Goal: Task Accomplishment & Management: Complete application form

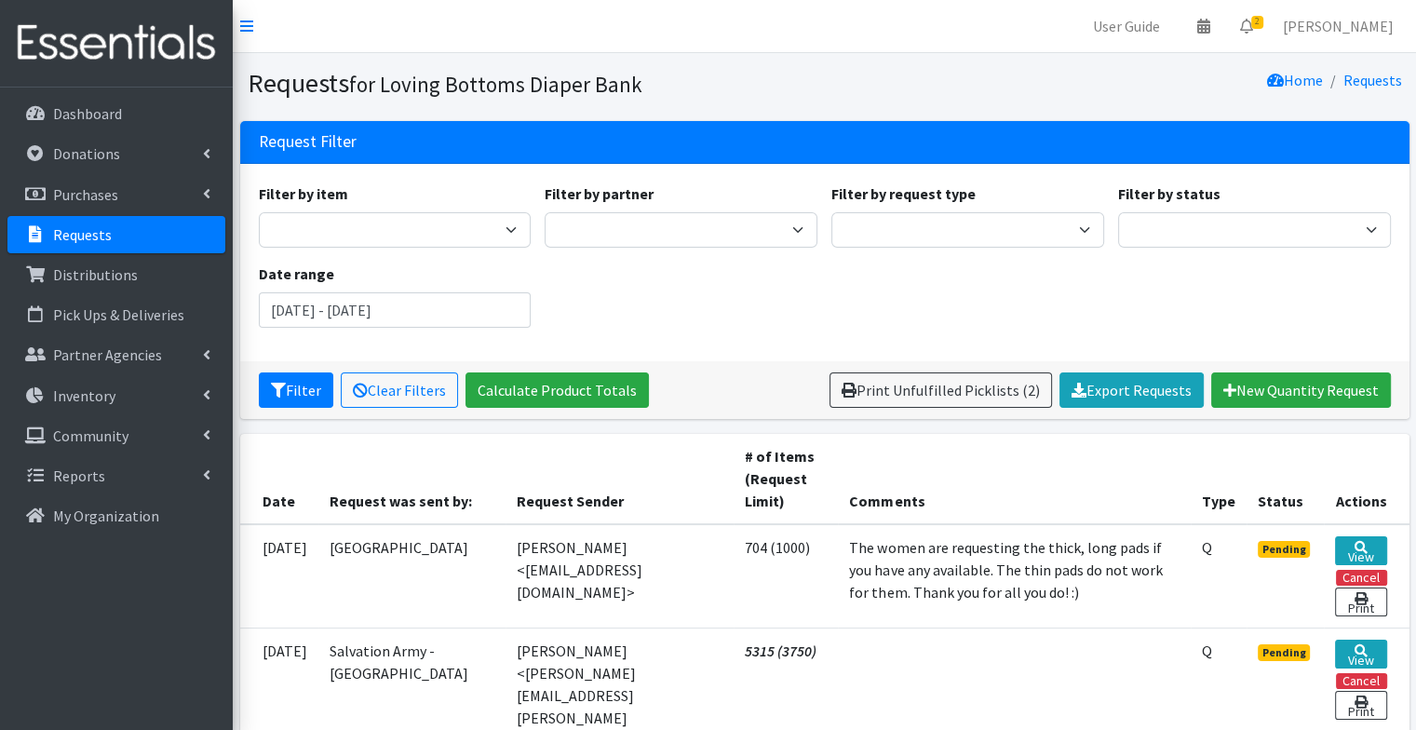
click at [106, 241] on p "Requests" at bounding box center [82, 234] width 59 height 19
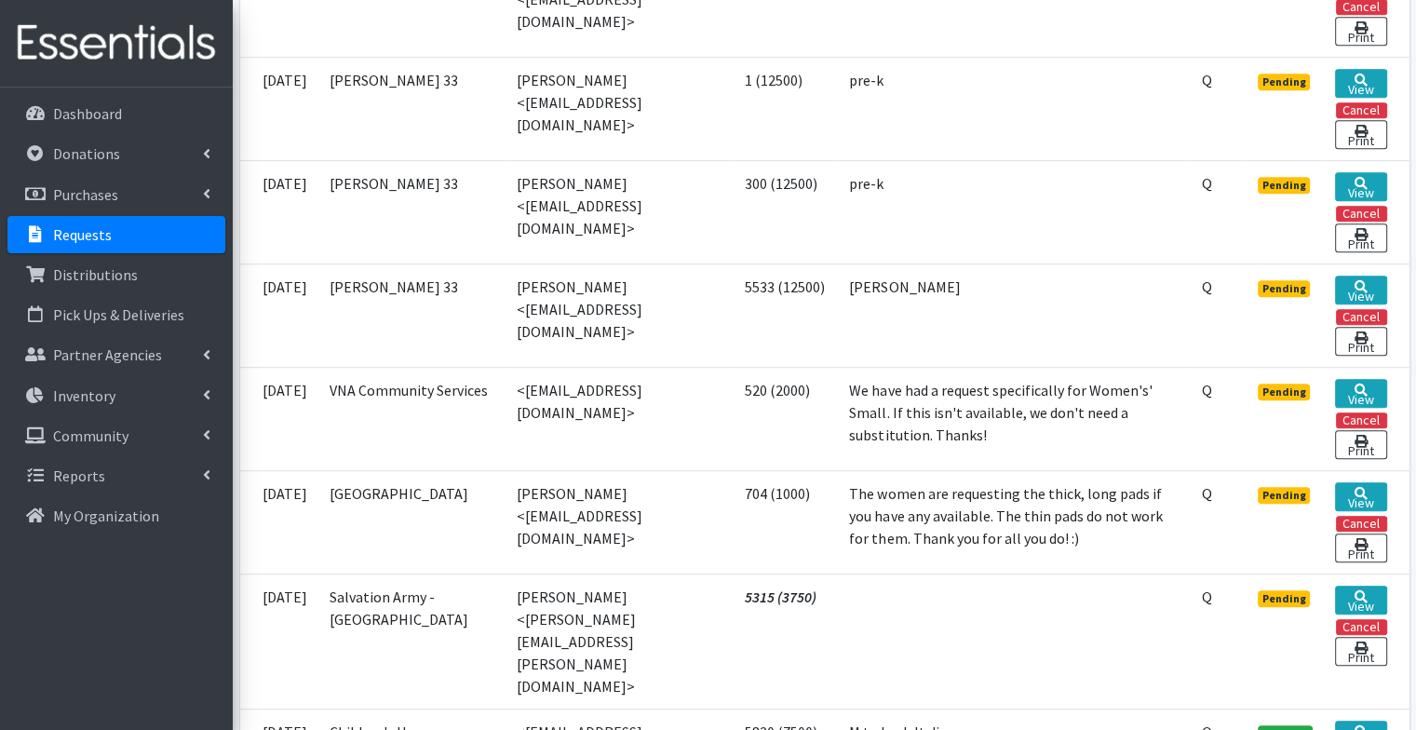
scroll to position [822, 0]
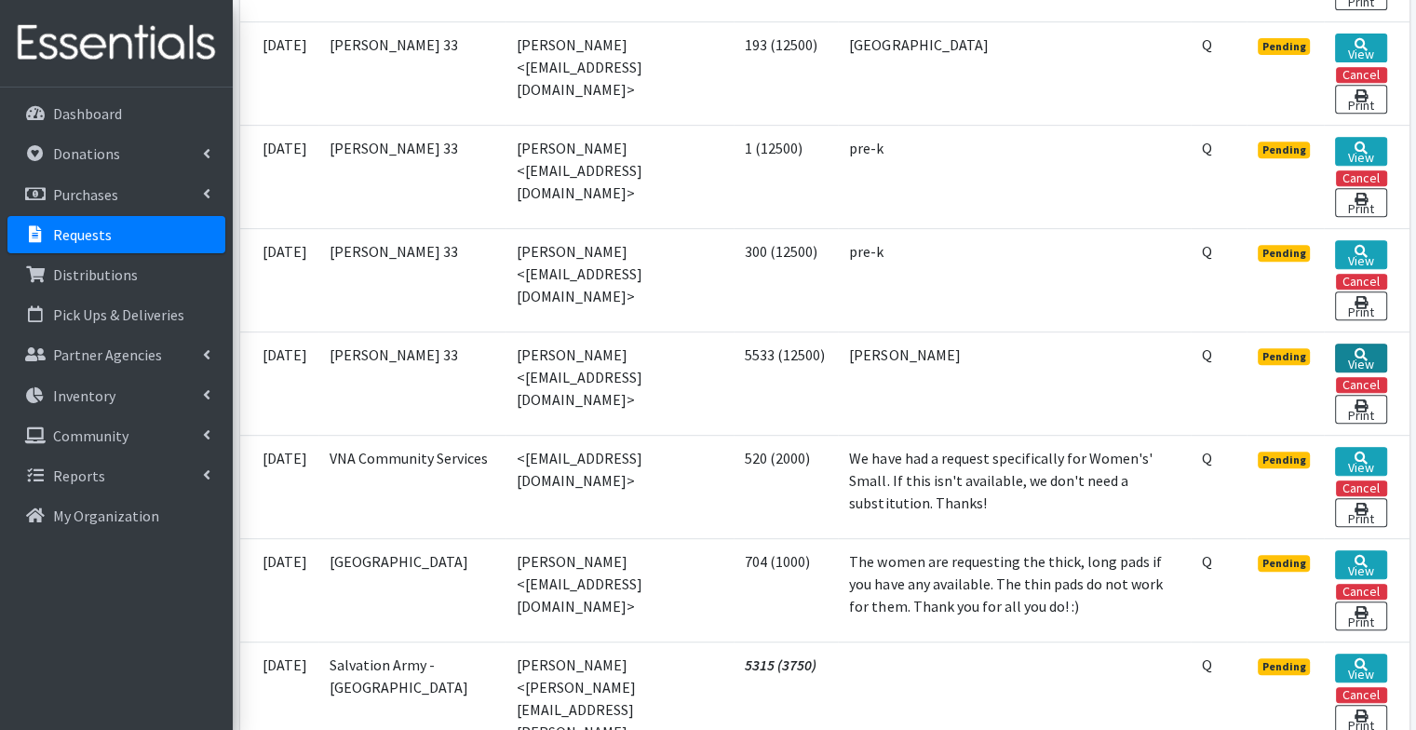
click at [1365, 348] on icon at bounding box center [1361, 354] width 13 height 13
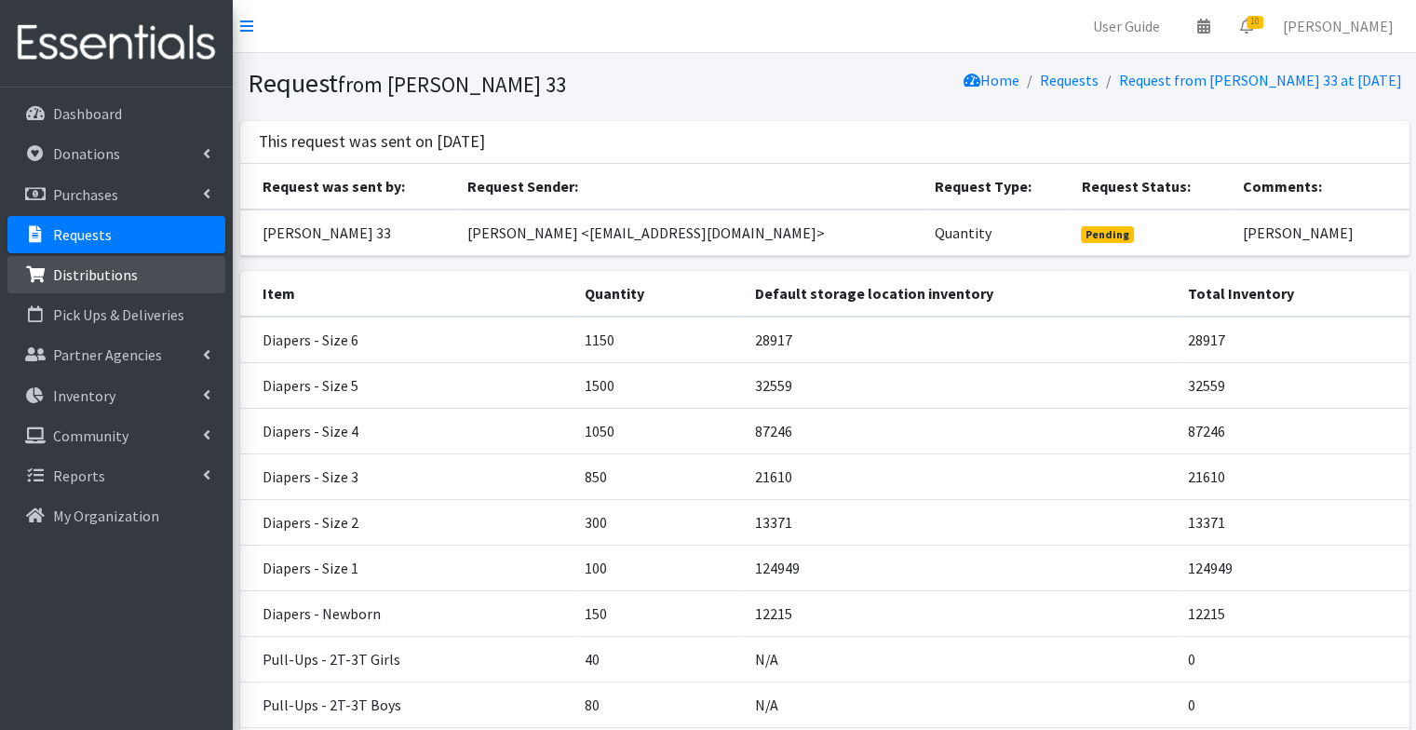
click at [92, 265] on p "Distributions" at bounding box center [95, 274] width 85 height 19
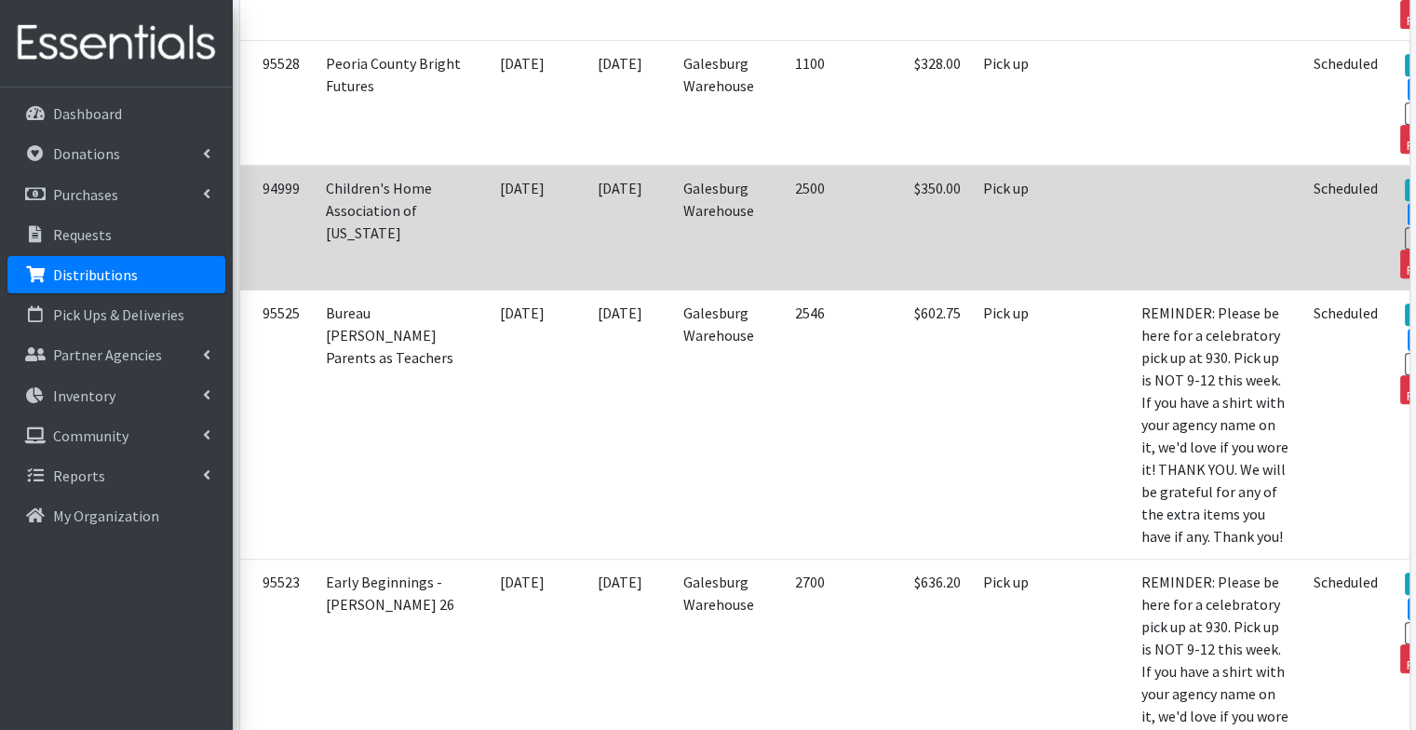
scroll to position [885, 0]
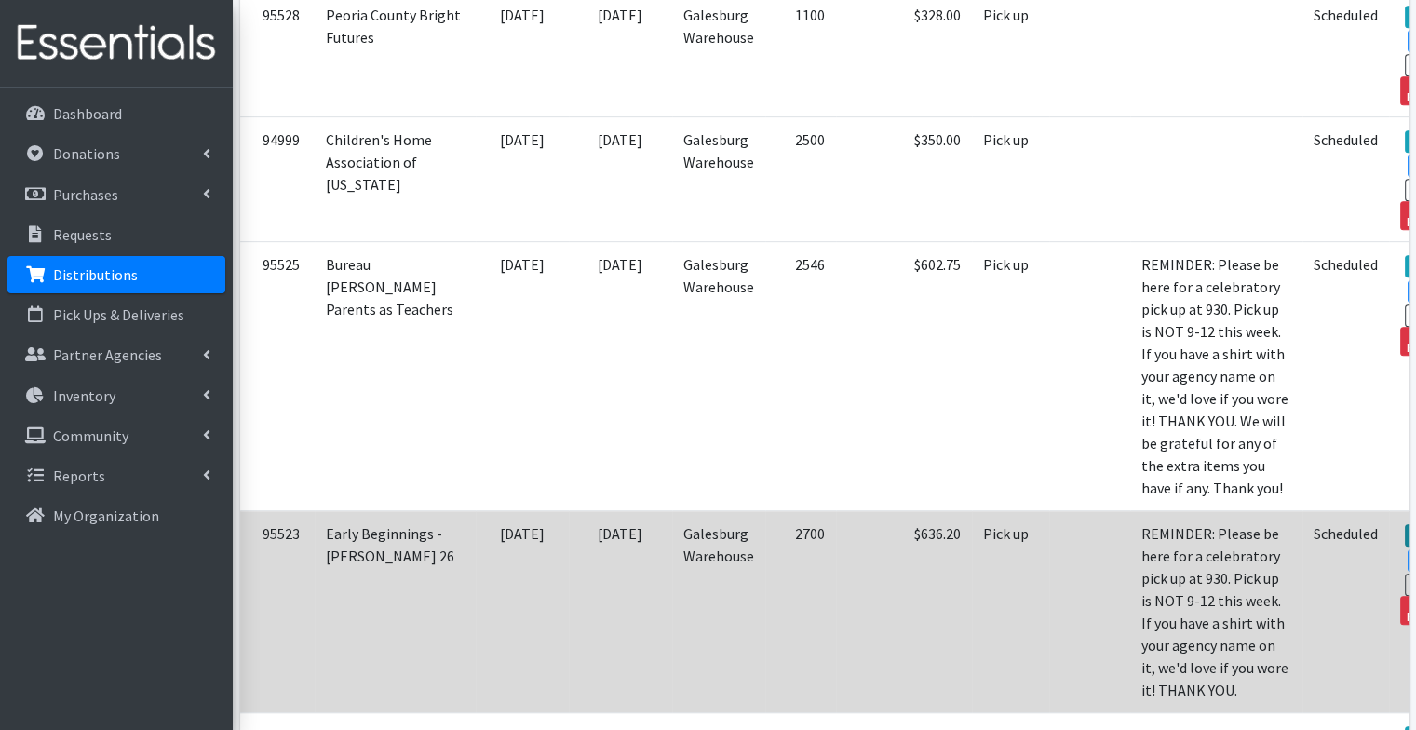
click at [1405, 546] on link "View" at bounding box center [1431, 535] width 53 height 22
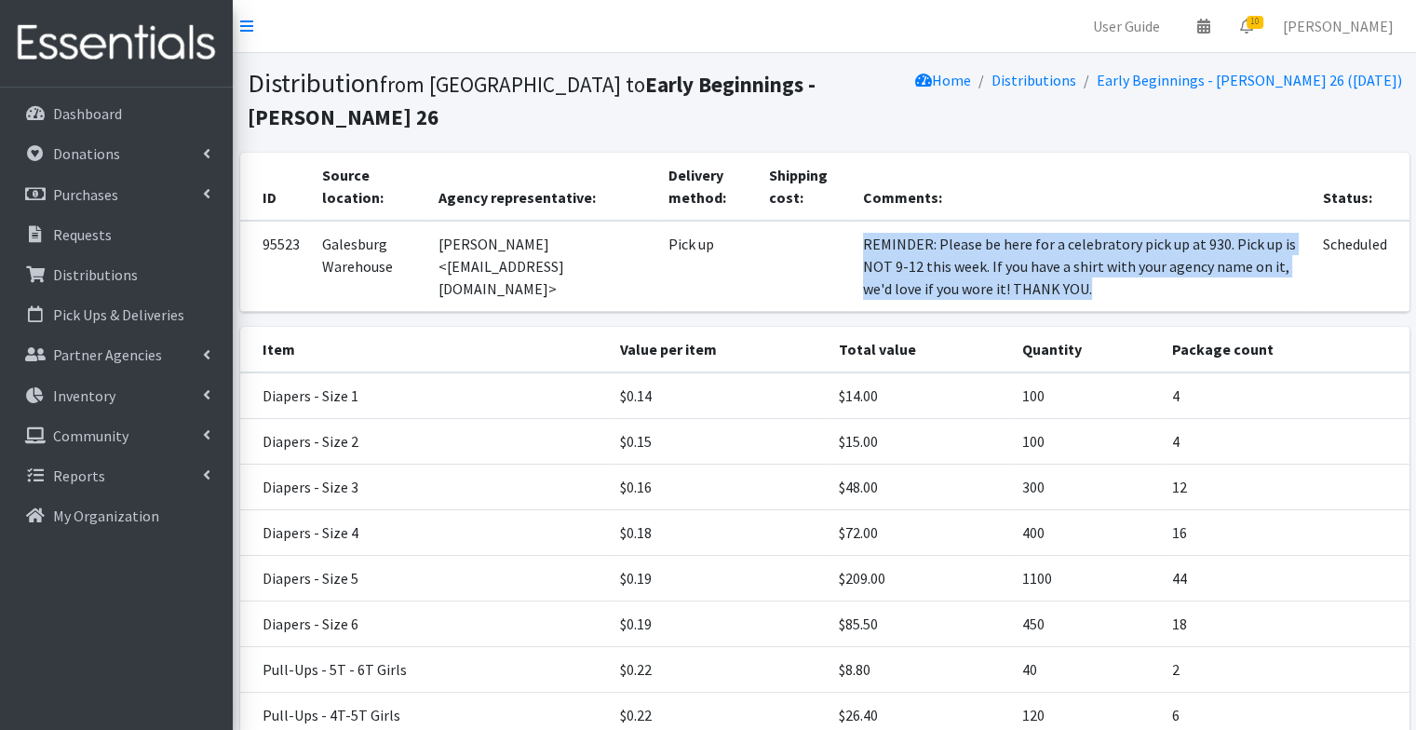
drag, startPoint x: 950, startPoint y: 298, endPoint x: 808, endPoint y: 248, distance: 150.2
click at [852, 248] on td "REMINDER: Please be here for a celebratory pick up at 930. Pick up is NOT 9-12 …" at bounding box center [1081, 266] width 459 height 91
copy td "REMINDER: Please be here for a celebratory pick up at 930. Pick up is NOT 9-12 …"
click at [99, 225] on p "Requests" at bounding box center [82, 234] width 59 height 19
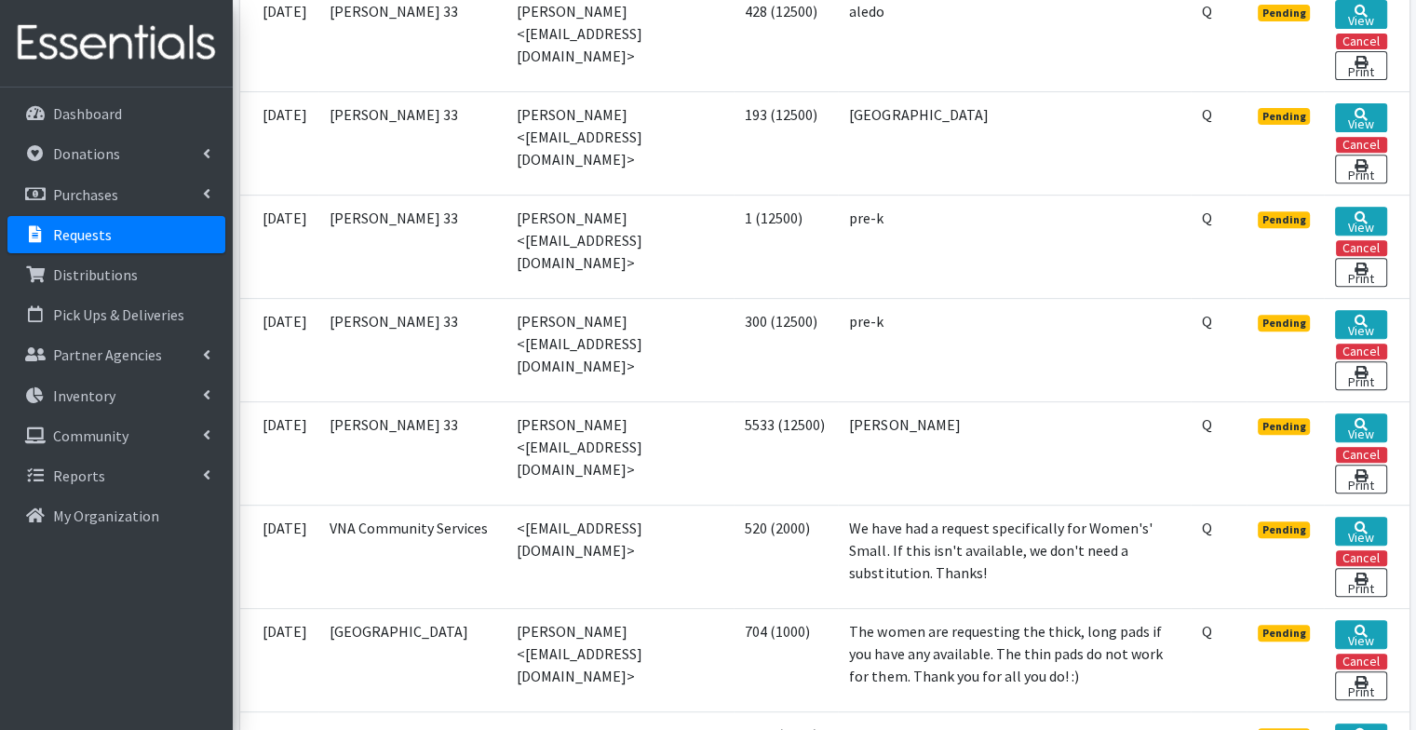
scroll to position [766, 0]
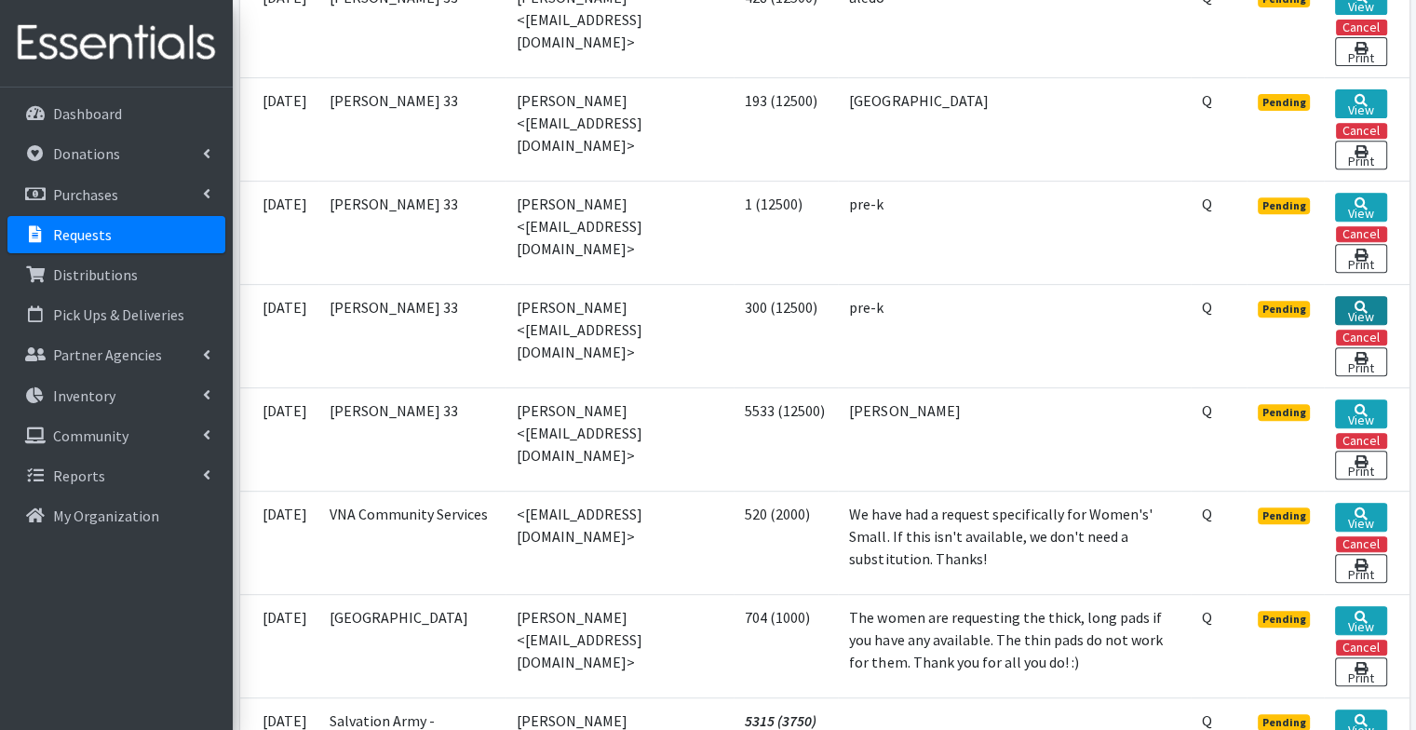
click at [1352, 296] on link "View" at bounding box center [1360, 310] width 51 height 29
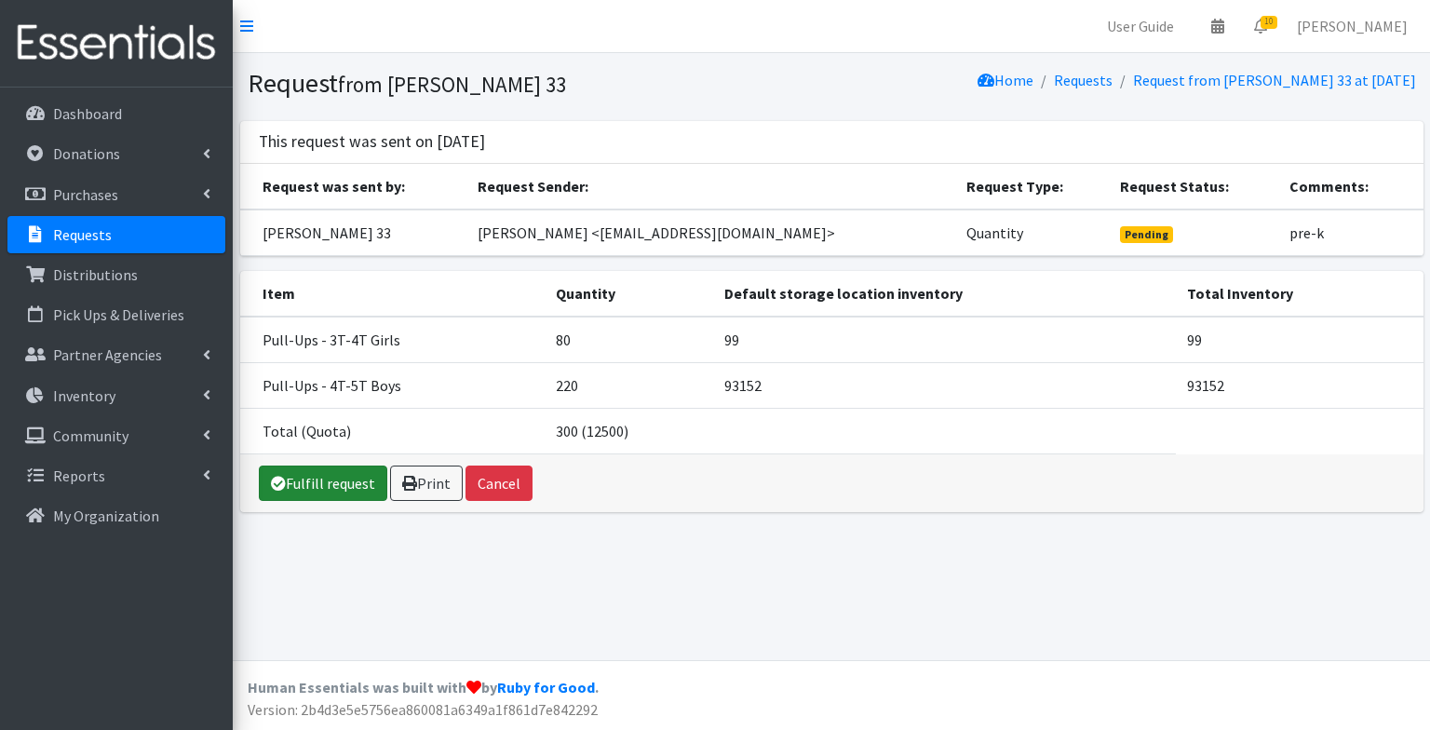
click at [340, 480] on link "Fulfill request" at bounding box center [323, 482] width 128 height 35
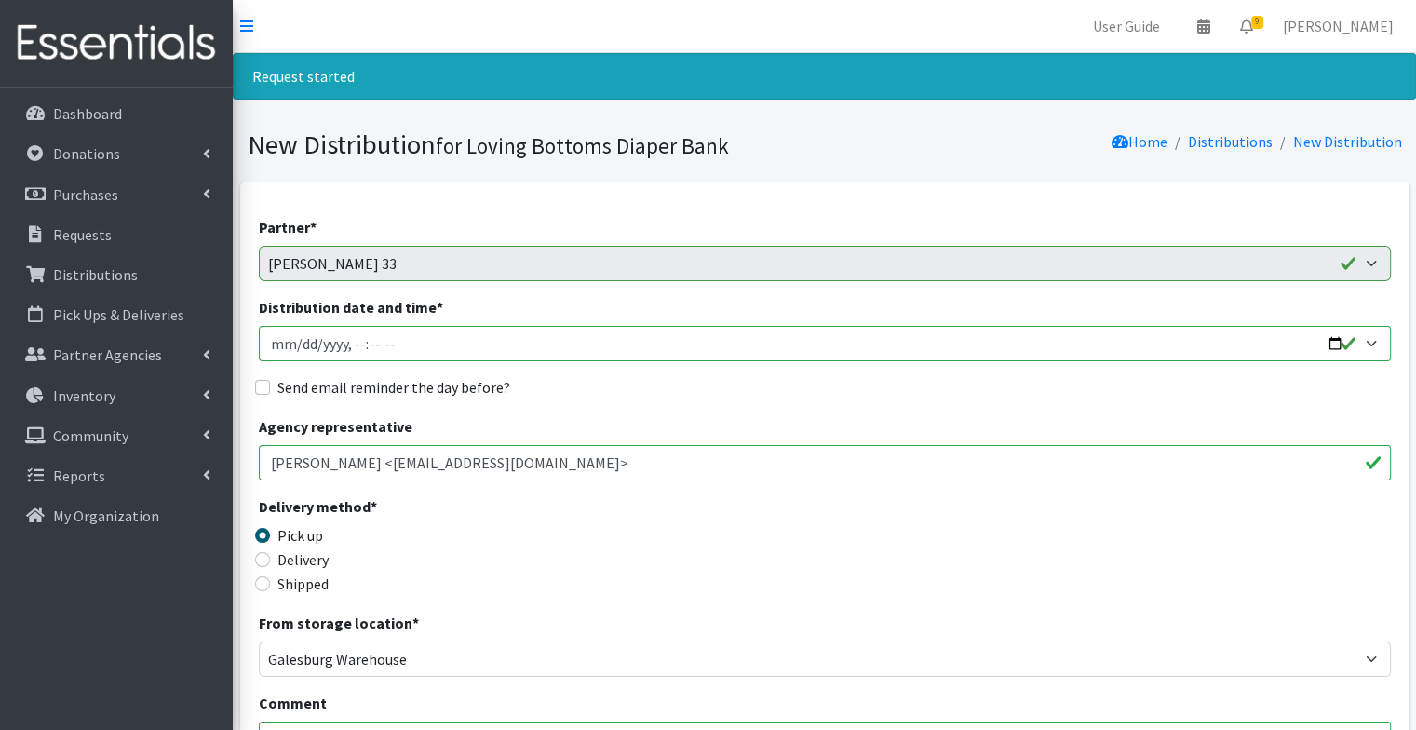
click at [1329, 338] on input "Distribution date and time *" at bounding box center [825, 343] width 1132 height 35
type input "[DATE]T09:00"
click at [667, 419] on div "Agency representative Hailey Worden <hworden@roe33.net>" at bounding box center [825, 447] width 1132 height 65
click at [395, 387] on label "Send email reminder the day before?" at bounding box center [393, 387] width 233 height 22
click at [270, 387] on input "Send email reminder the day before?" at bounding box center [262, 387] width 15 height 15
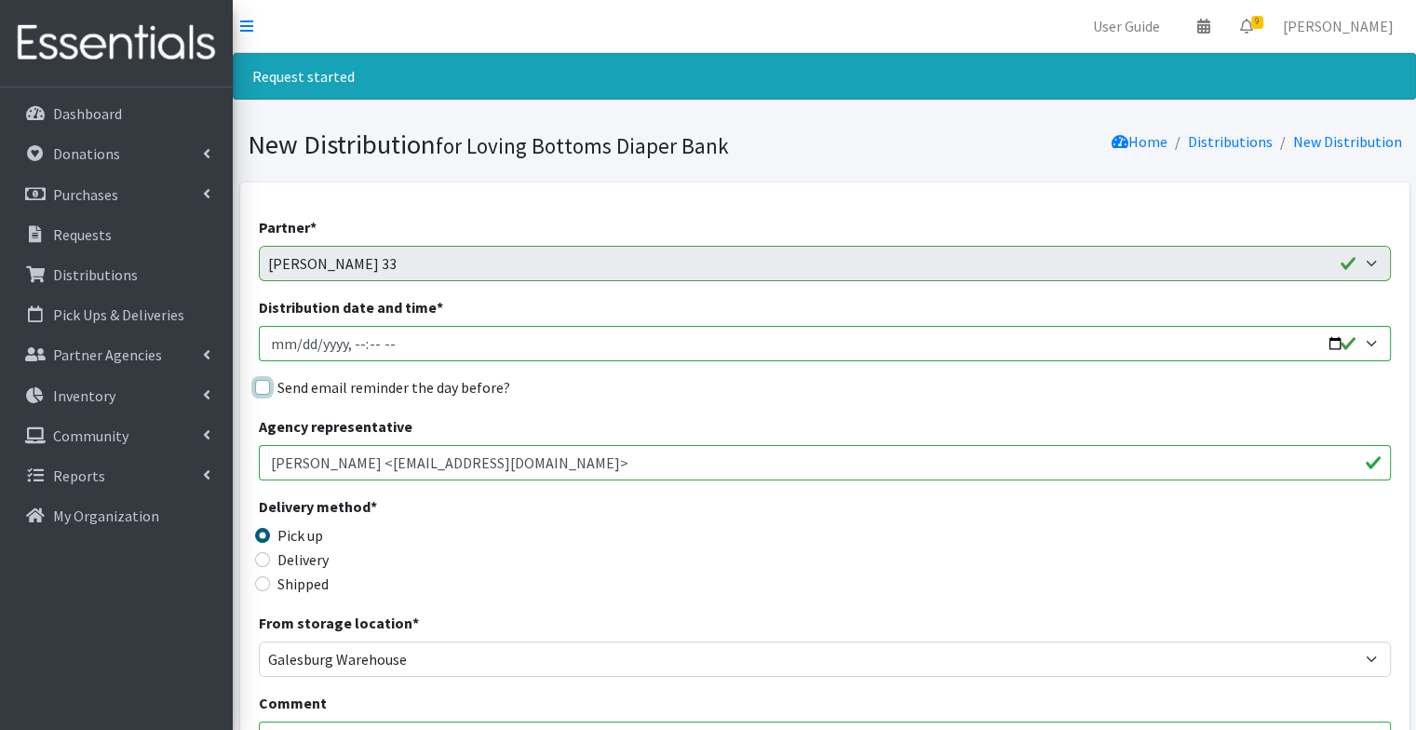
checkbox input "true"
click at [371, 343] on input "Distribution date and time *" at bounding box center [825, 343] width 1132 height 35
type input "2025-09-03T09:31"
click at [625, 410] on div "Partner * Abilities Plus Boots & Blessings Boys & Girls Club of Greater Peoria …" at bounding box center [825, 698] width 1132 height 964
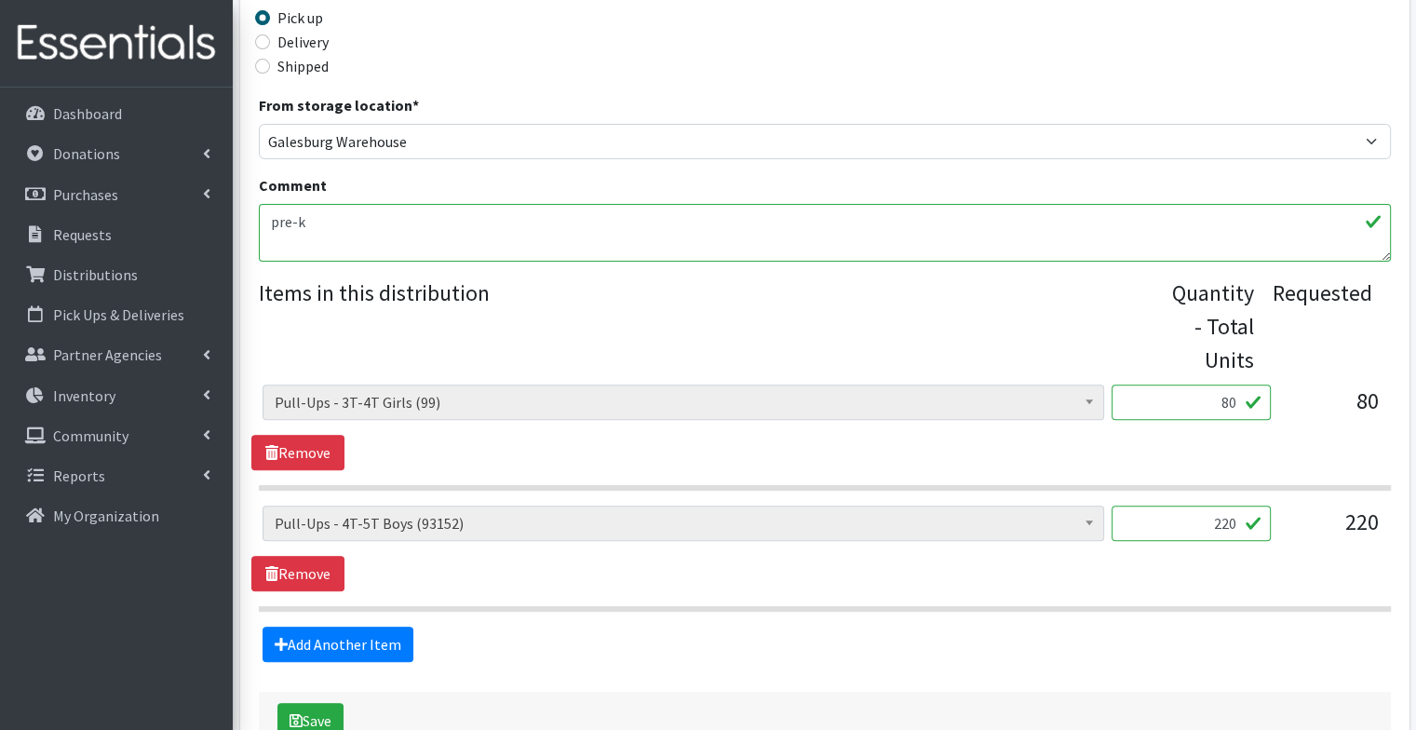
scroll to position [531, 0]
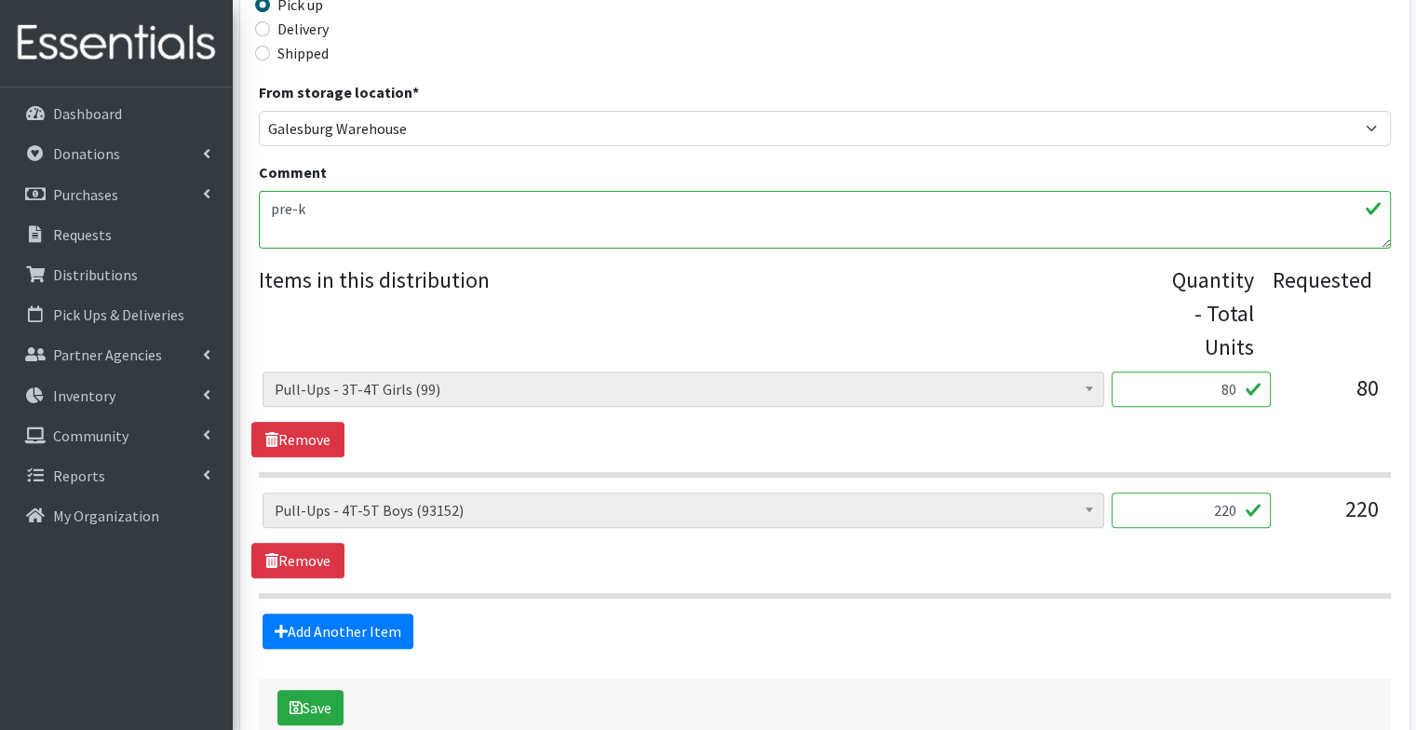
click at [358, 230] on textarea "pre-k" at bounding box center [825, 220] width 1132 height 58
paste textarea "REMINDER: Please be here for a celebratory pick up at 930. Pick up is NOT 9-12 …"
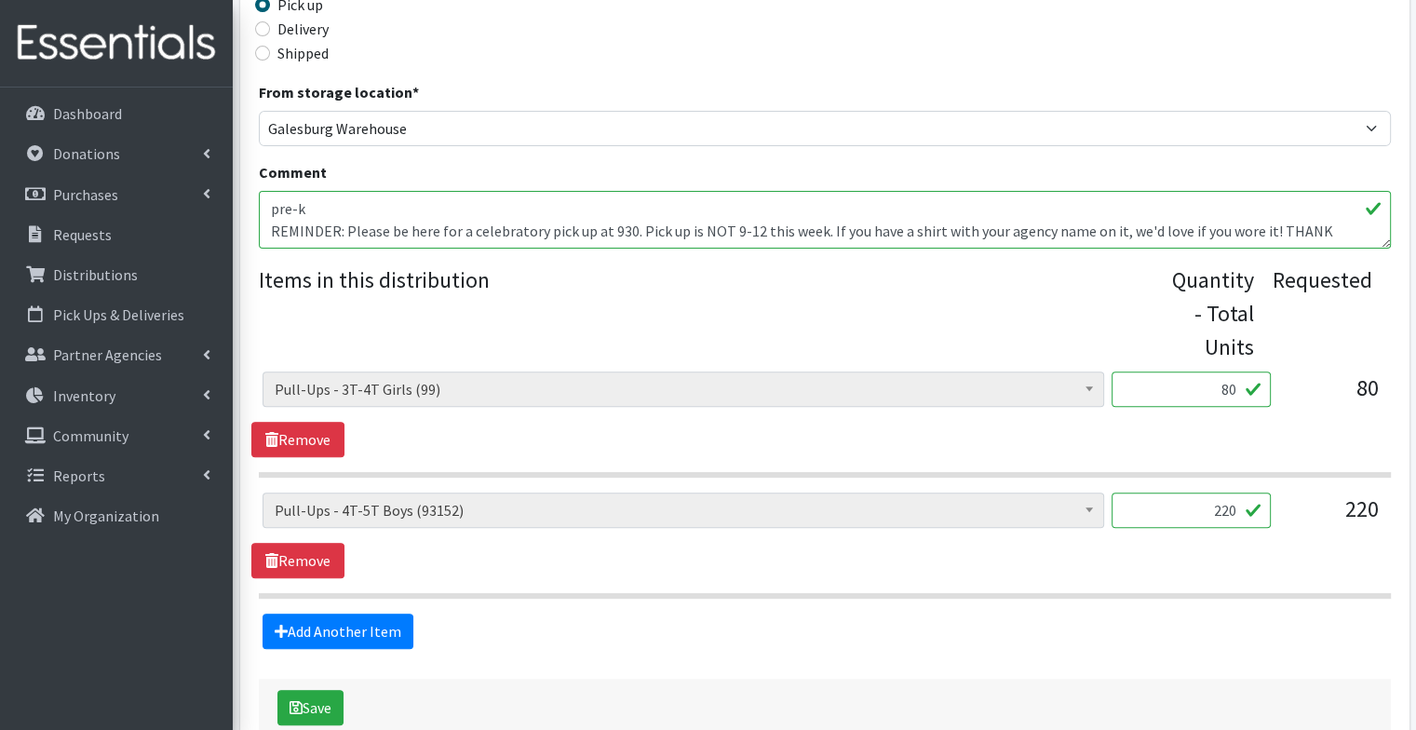
scroll to position [637, 0]
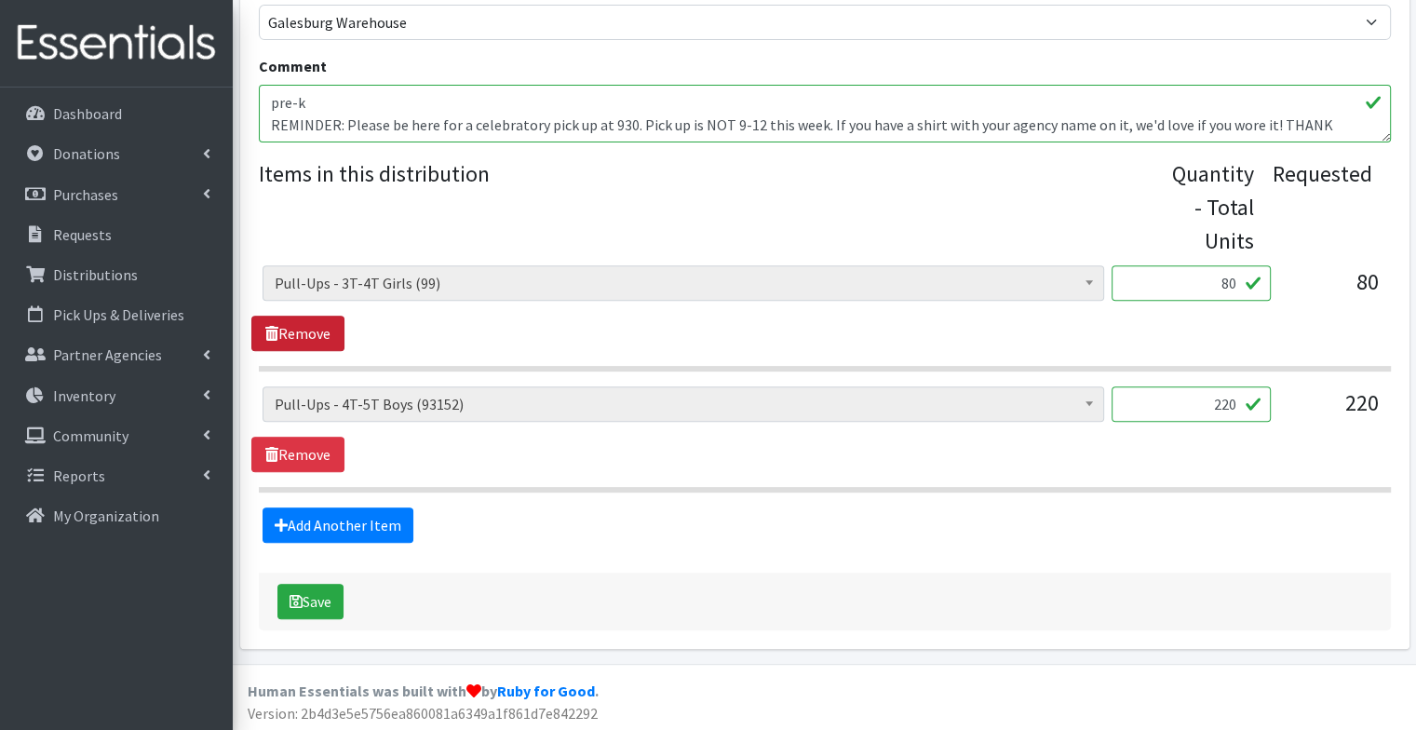
type textarea "pre-k REMINDER: Please be here for a celebratory pick up at 930. Pick up is NOT…"
click at [299, 337] on link "Remove" at bounding box center [297, 333] width 93 height 35
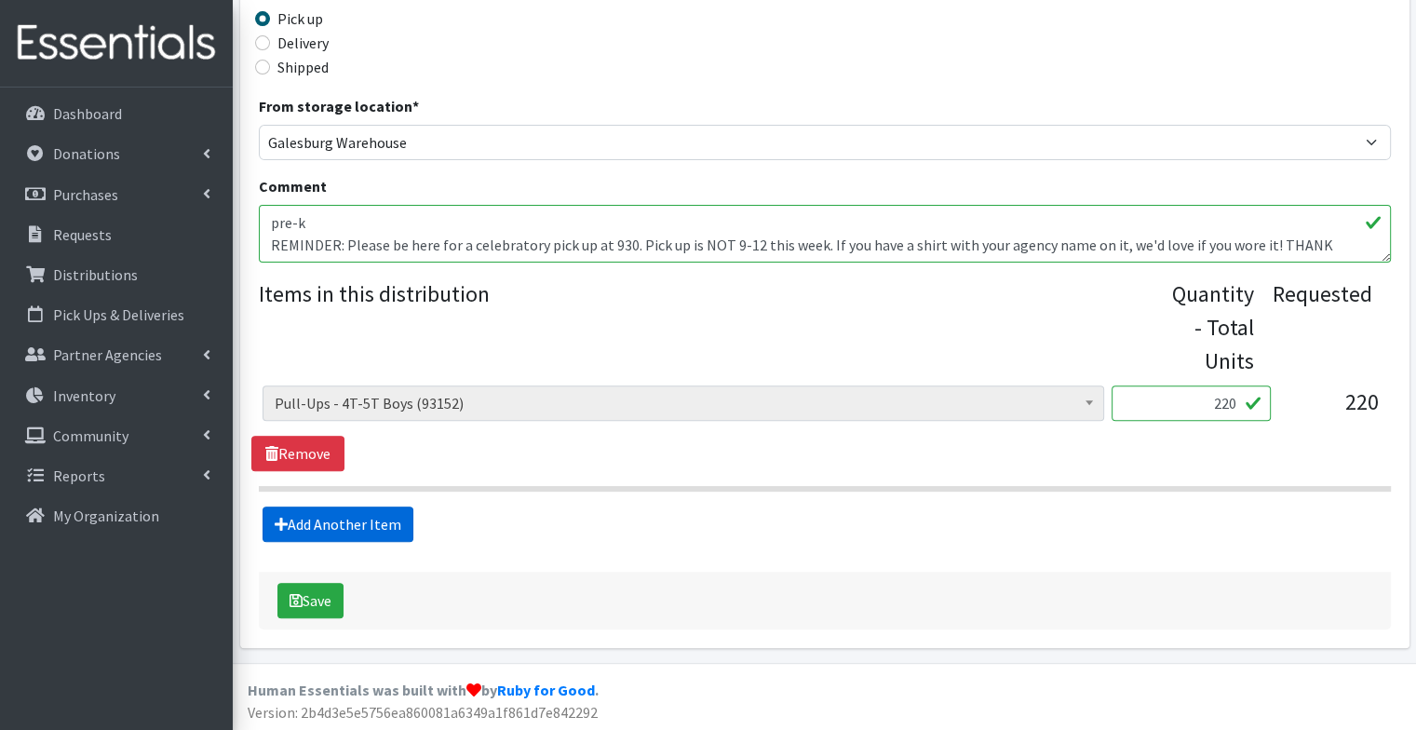
click at [343, 521] on link "Add Another Item" at bounding box center [338, 523] width 151 height 35
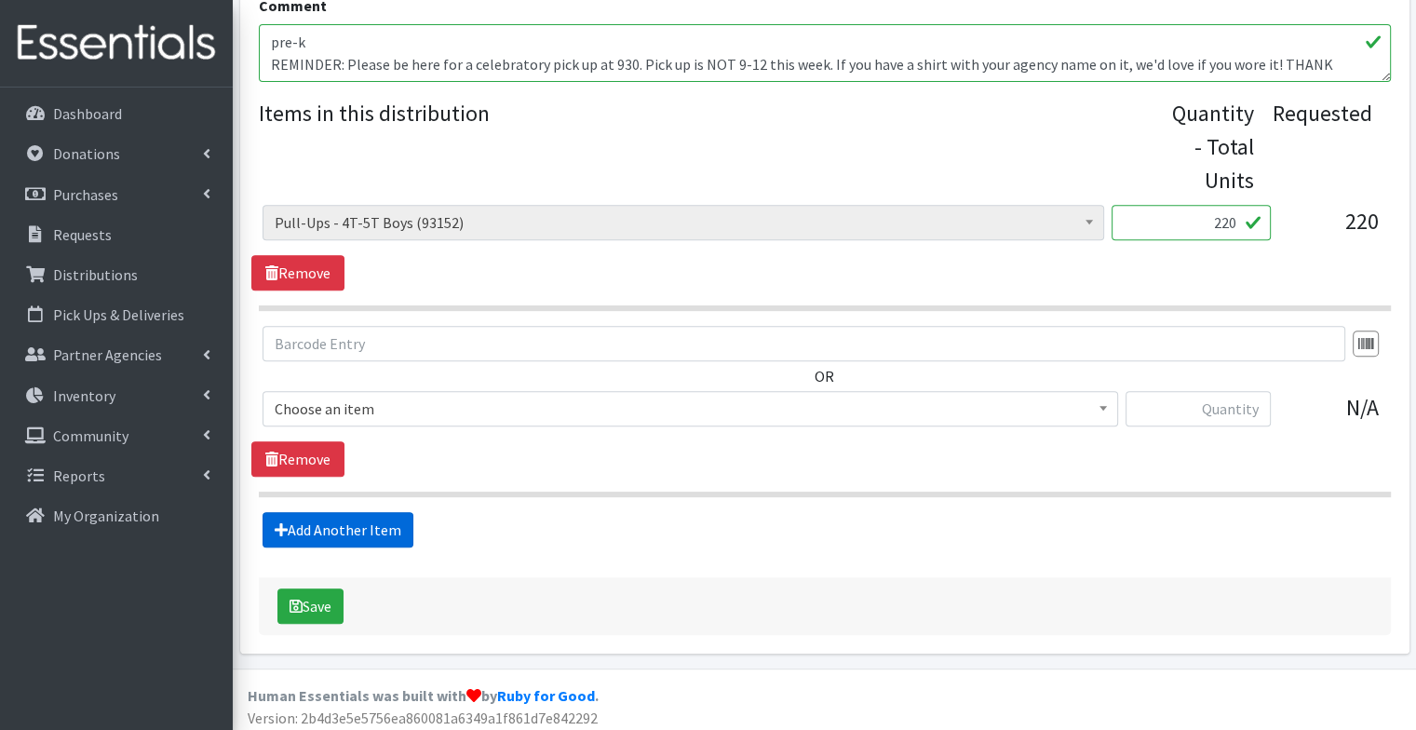
scroll to position [702, 0]
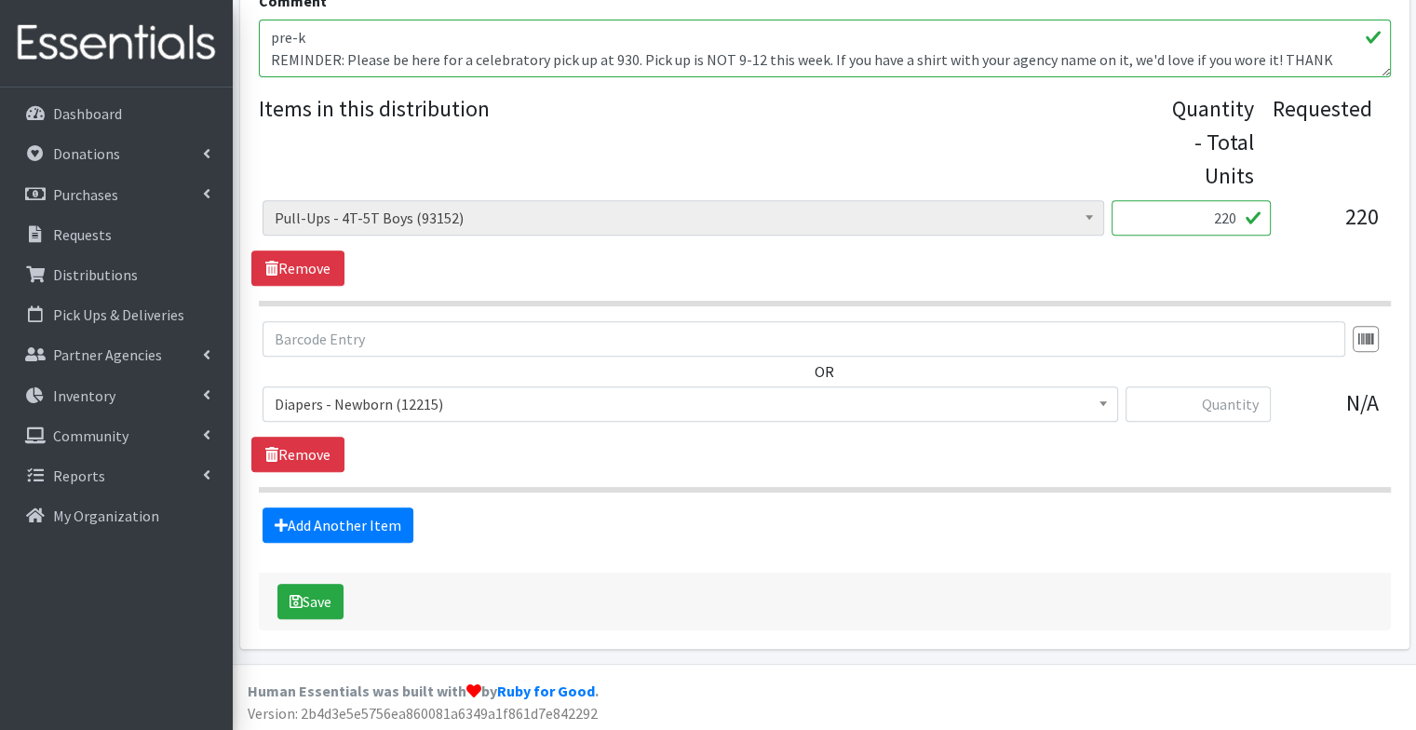
click at [357, 386] on span "Diapers - Newborn (12215)" at bounding box center [691, 403] width 856 height 35
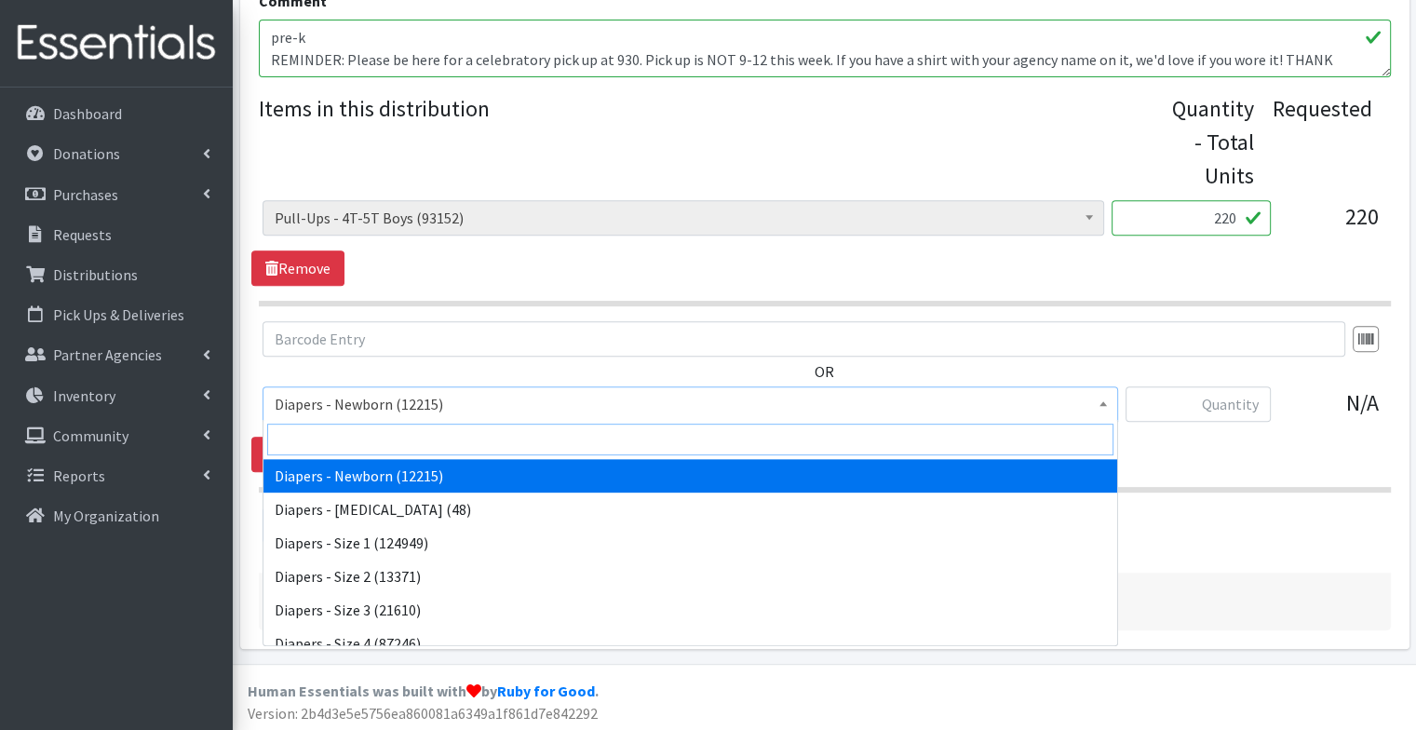
click at [352, 432] on input "search" at bounding box center [690, 440] width 846 height 32
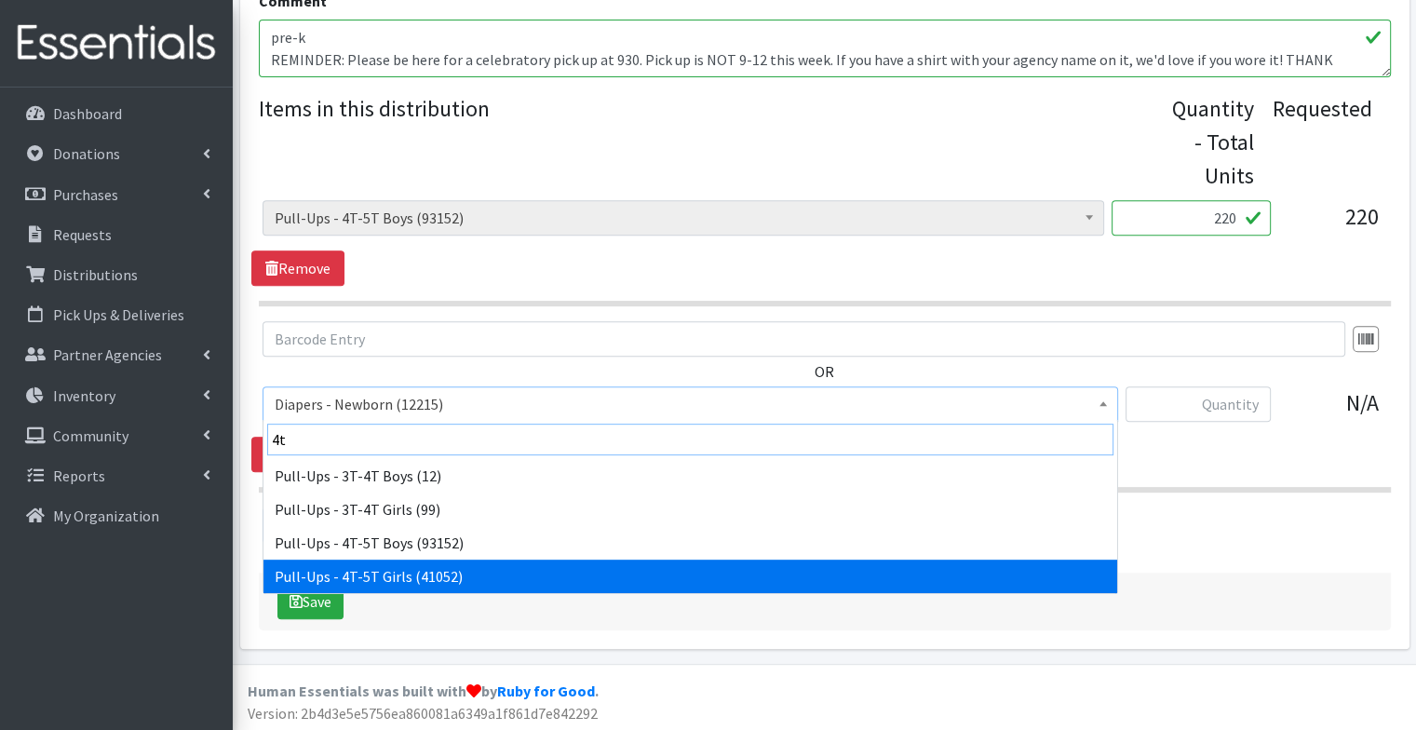
type input "4t"
select select "1302"
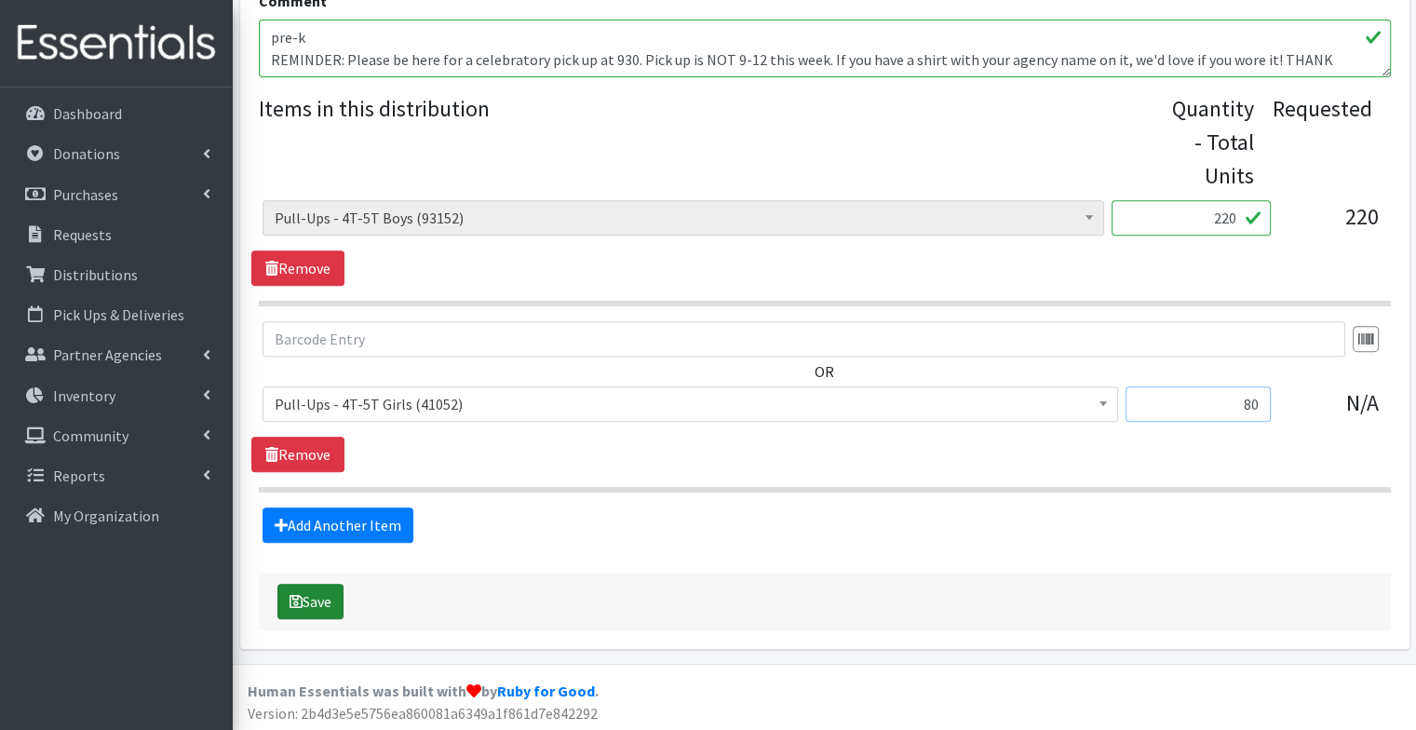
type input "80"
click at [317, 603] on button "Save" at bounding box center [310, 601] width 66 height 35
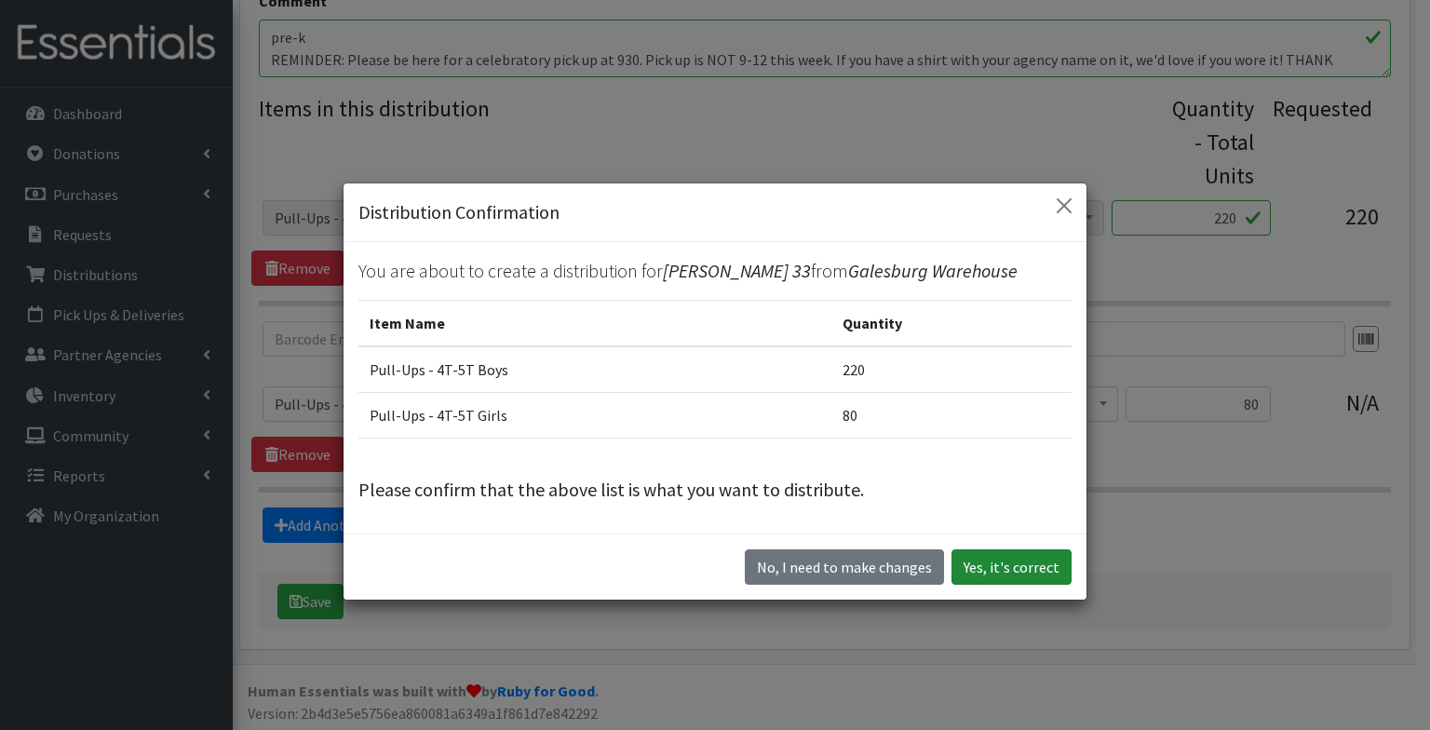
click at [1035, 549] on button "Yes, it's correct" at bounding box center [1011, 566] width 120 height 35
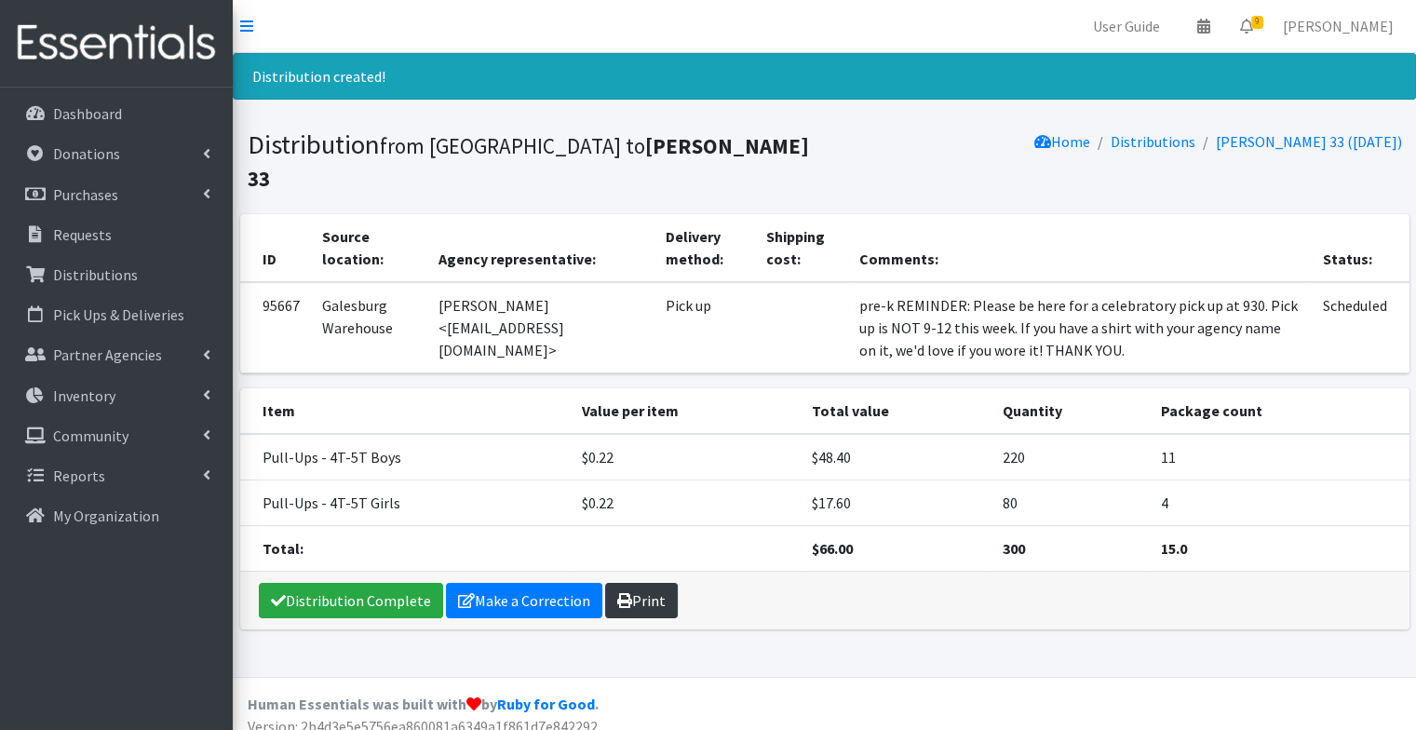
click at [654, 583] on link "Print" at bounding box center [641, 600] width 73 height 35
click at [149, 223] on link "Requests" at bounding box center [116, 234] width 218 height 37
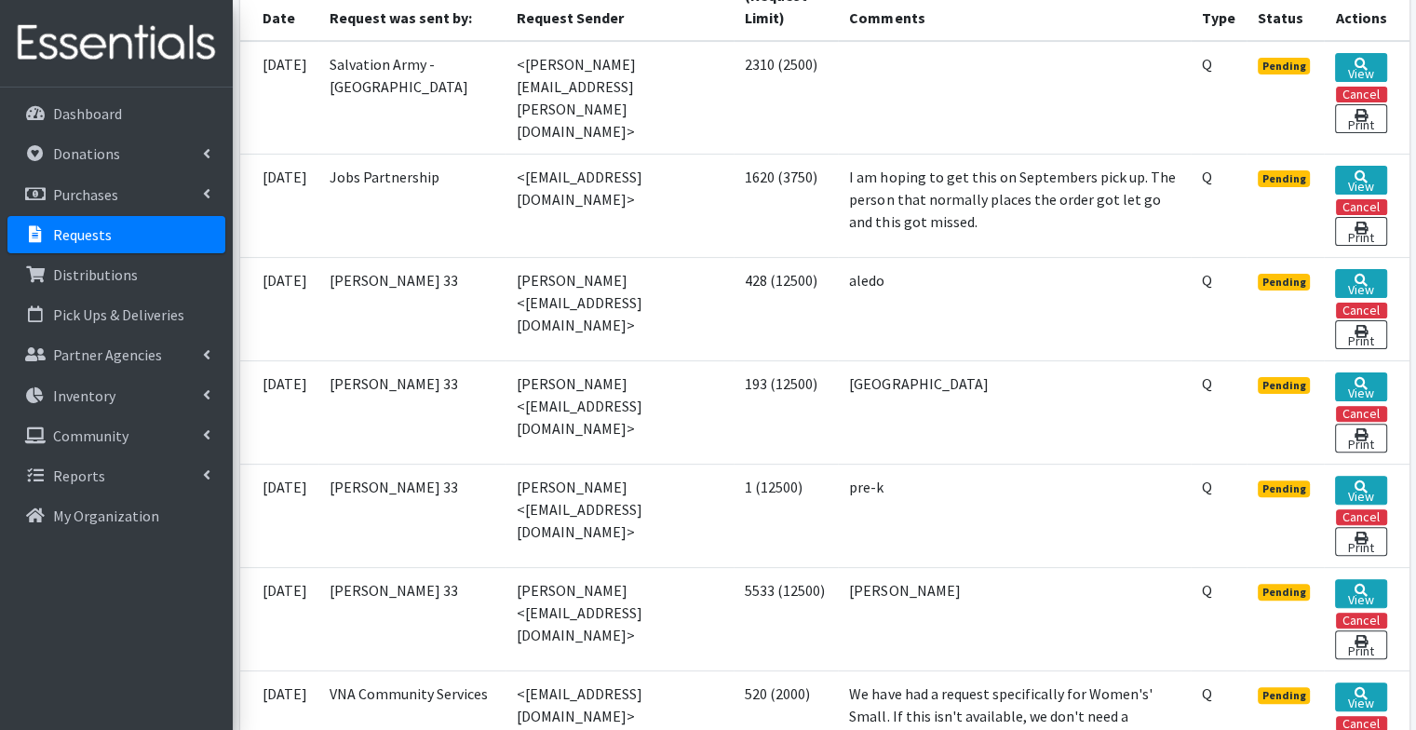
scroll to position [486, 0]
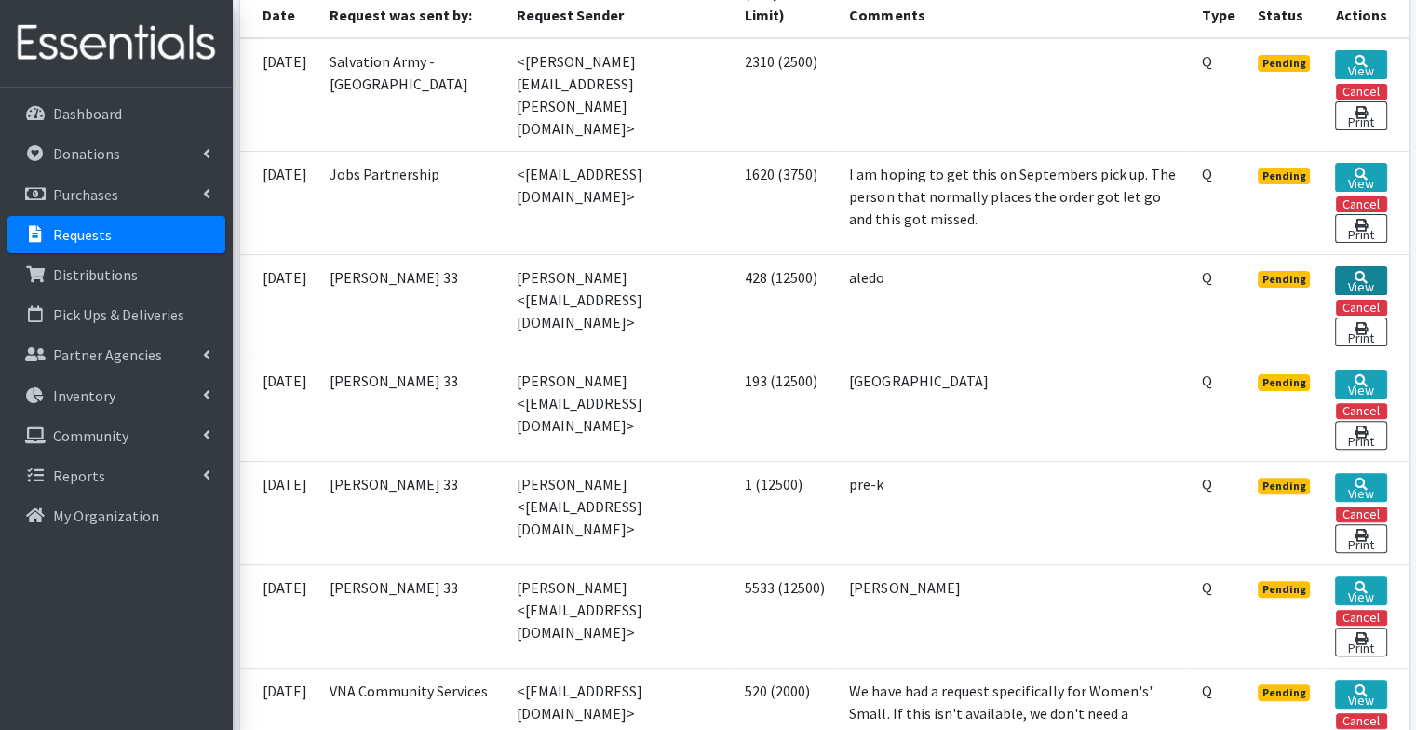
click at [1358, 270] on link "View" at bounding box center [1360, 280] width 51 height 29
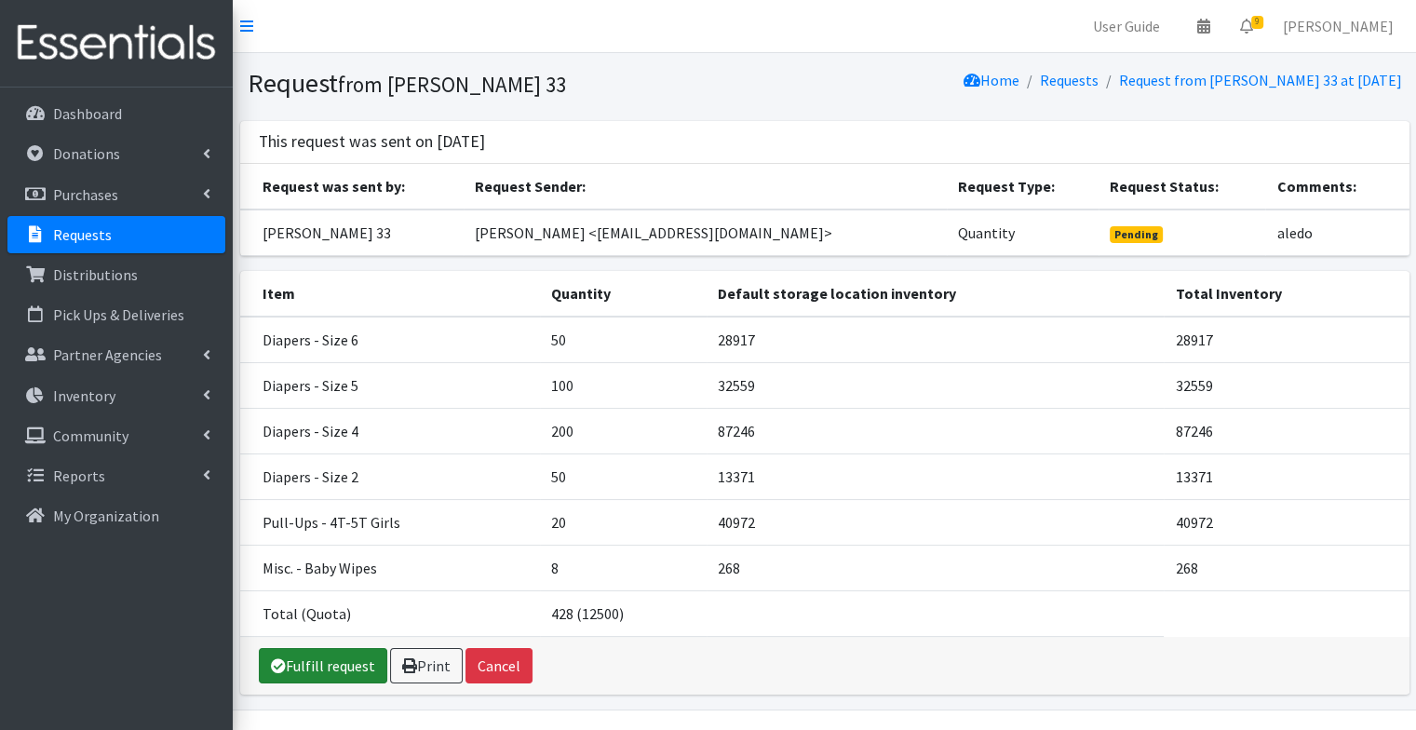
click at [300, 658] on link "Fulfill request" at bounding box center [323, 665] width 128 height 35
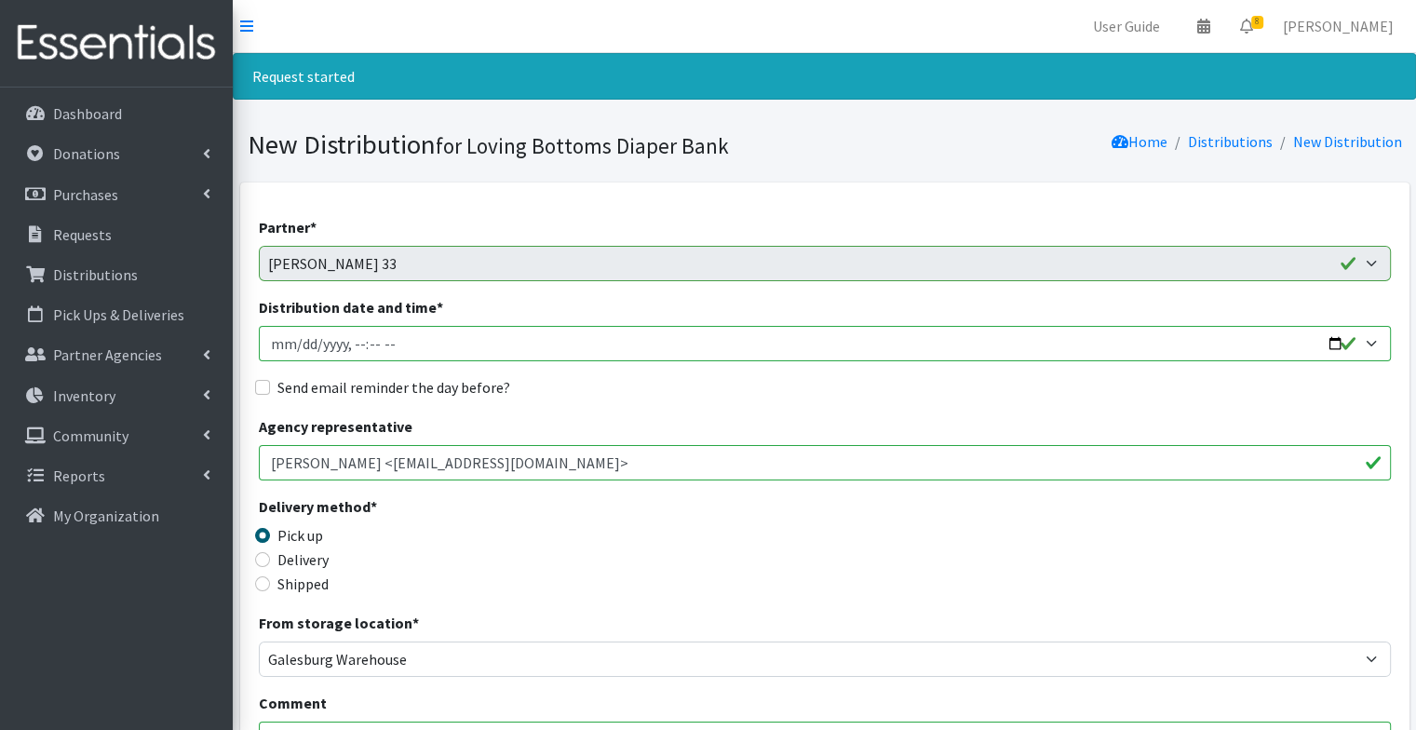
click at [1334, 338] on input "Distribution date and time *" at bounding box center [825, 343] width 1132 height 35
type input "2025-09-03T23:59"
click at [715, 422] on div "Agency representative Hailey Worden <hworden@roe33.net>" at bounding box center [825, 447] width 1132 height 65
click at [512, 466] on input "[PERSON_NAME] <[EMAIL_ADDRESS][DOMAIN_NAME]>" at bounding box center [825, 462] width 1132 height 35
click at [456, 387] on label "Send email reminder the day before?" at bounding box center [393, 387] width 233 height 22
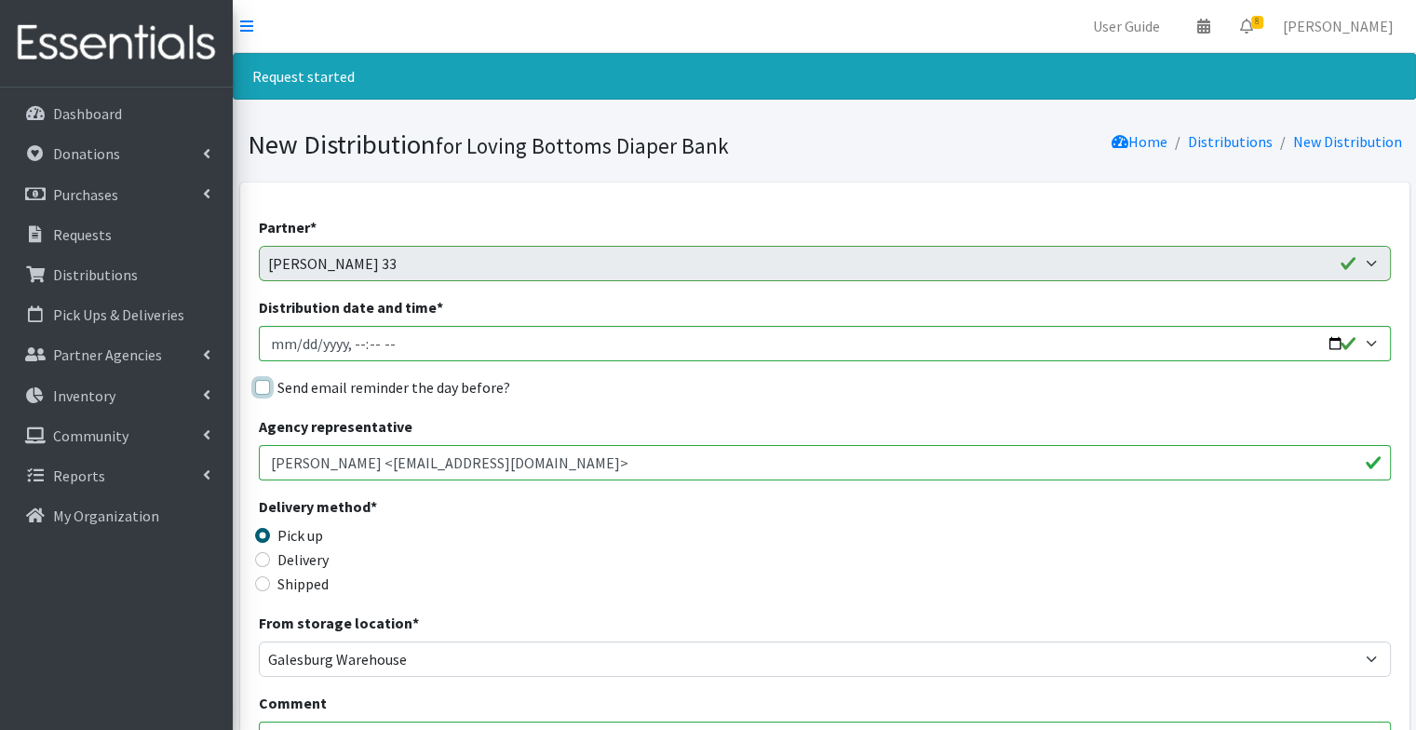
click at [270, 387] on input "Send email reminder the day before?" at bounding box center [262, 387] width 15 height 15
checkbox input "true"
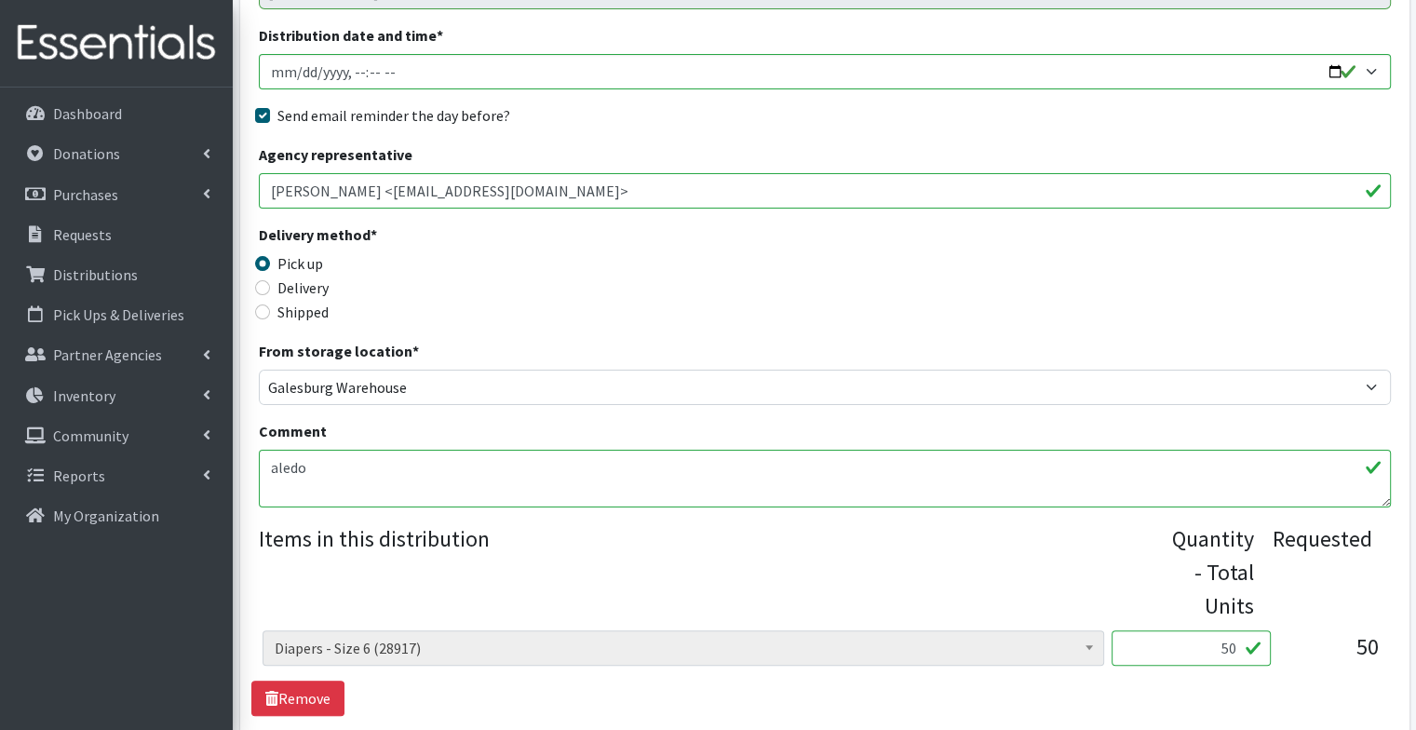
scroll to position [274, 0]
paste textarea "REMINDER: Please be here for a celebratory pick up at 930. Pick up is NOT 9-12 …"
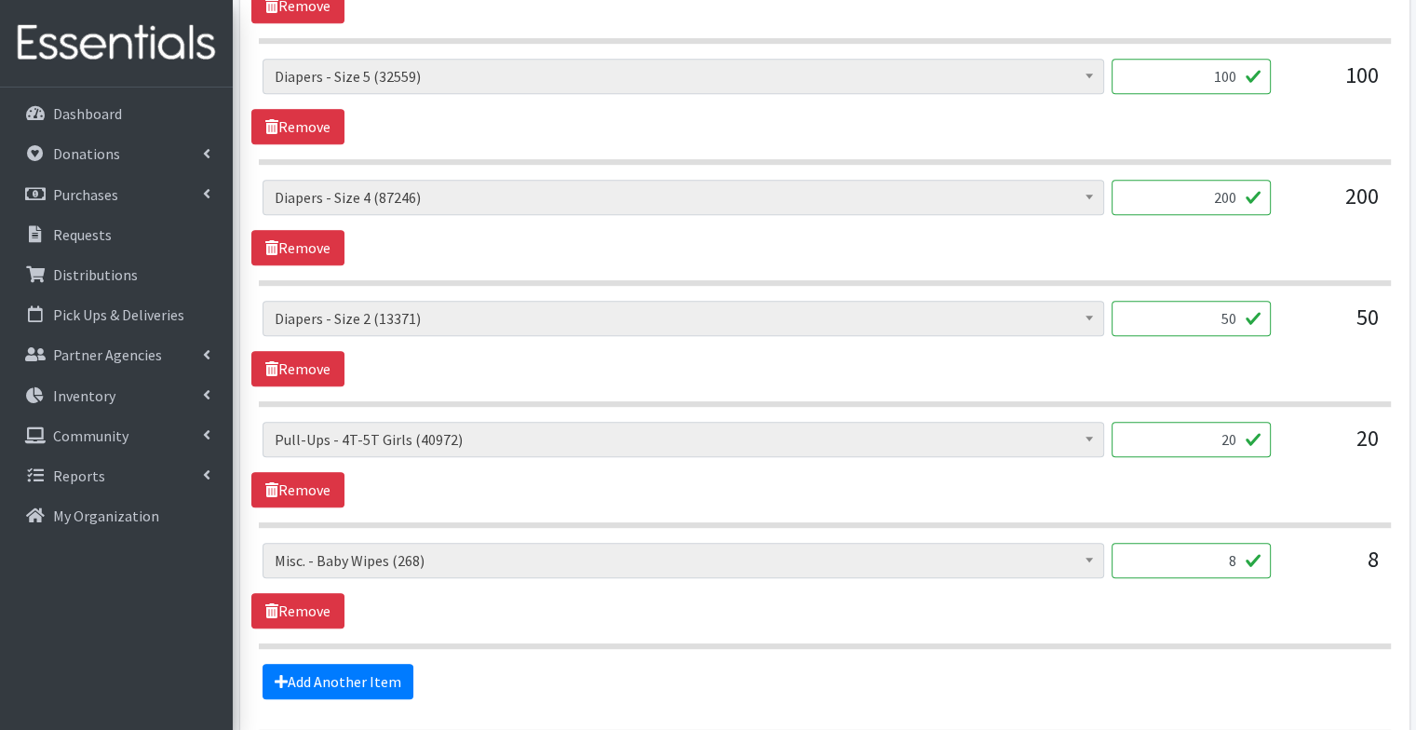
scroll to position [1119, 0]
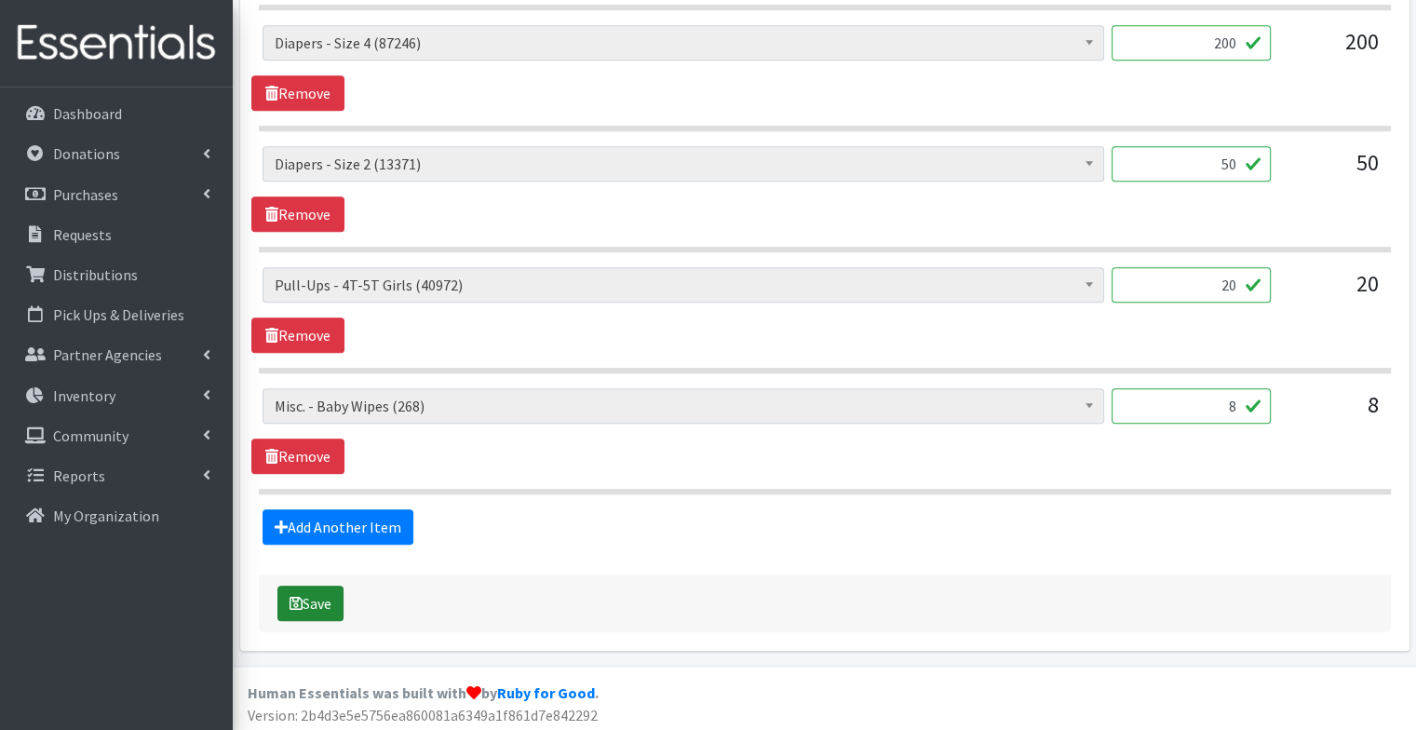
type textarea "aledo REMINDER: Please be here for a celebratory pick up at 930. Pick up is NOT…"
click at [317, 593] on button "Save" at bounding box center [310, 603] width 66 height 35
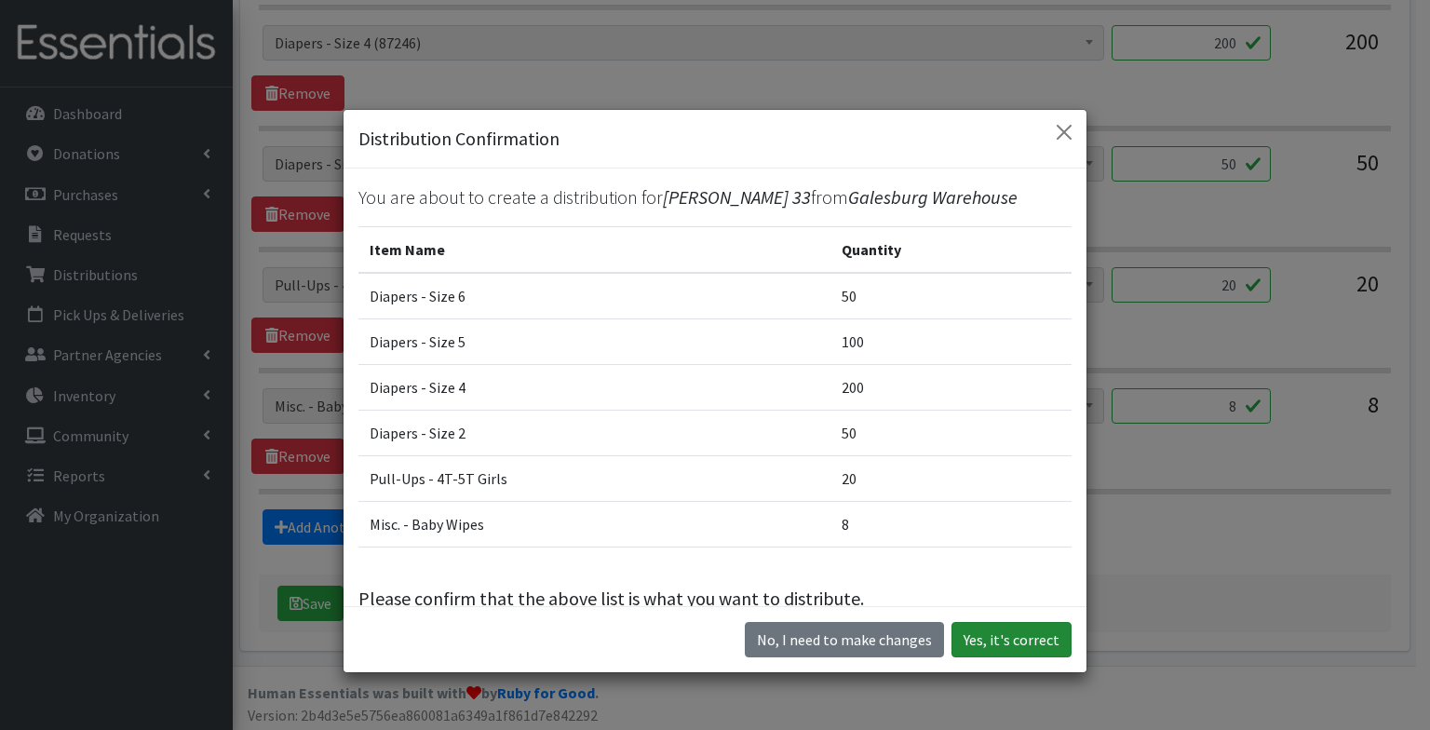
click at [1020, 640] on button "Yes, it's correct" at bounding box center [1011, 639] width 120 height 35
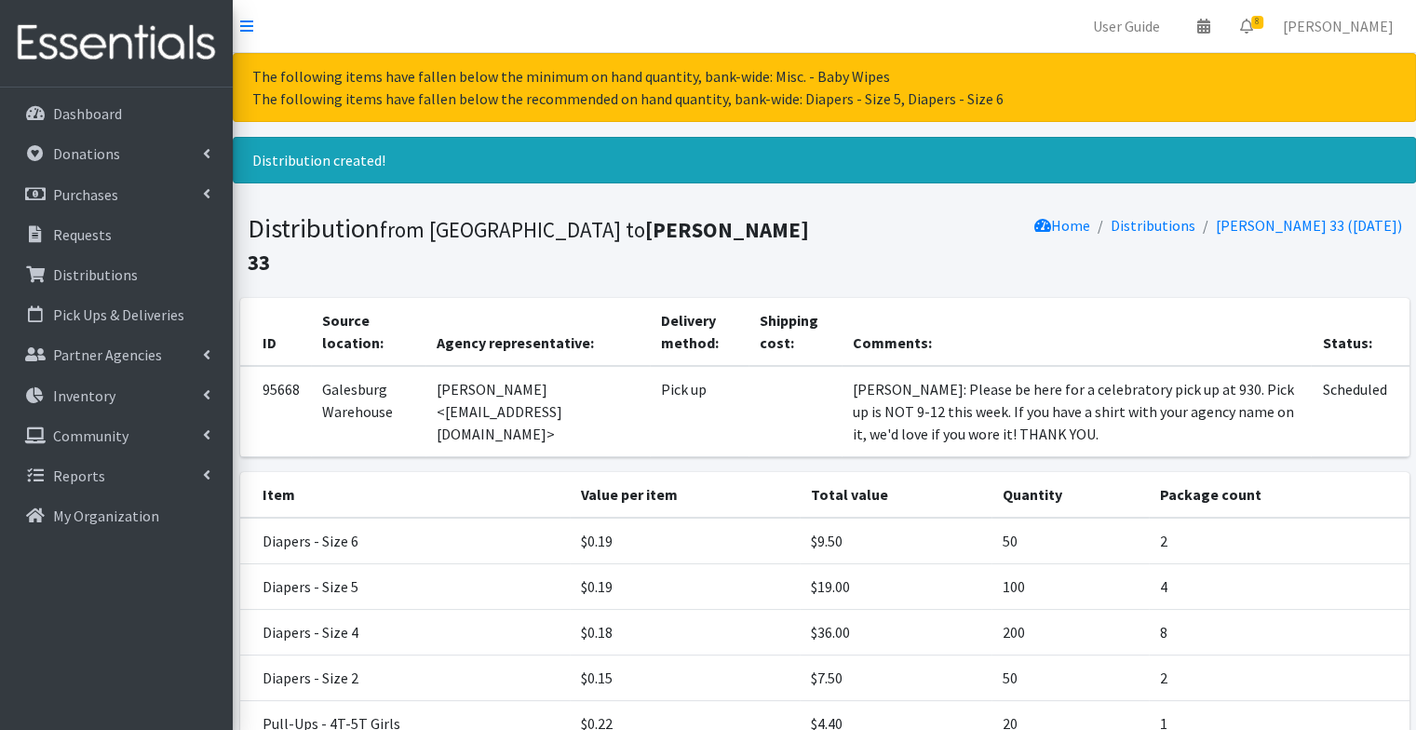
scroll to position [215, 0]
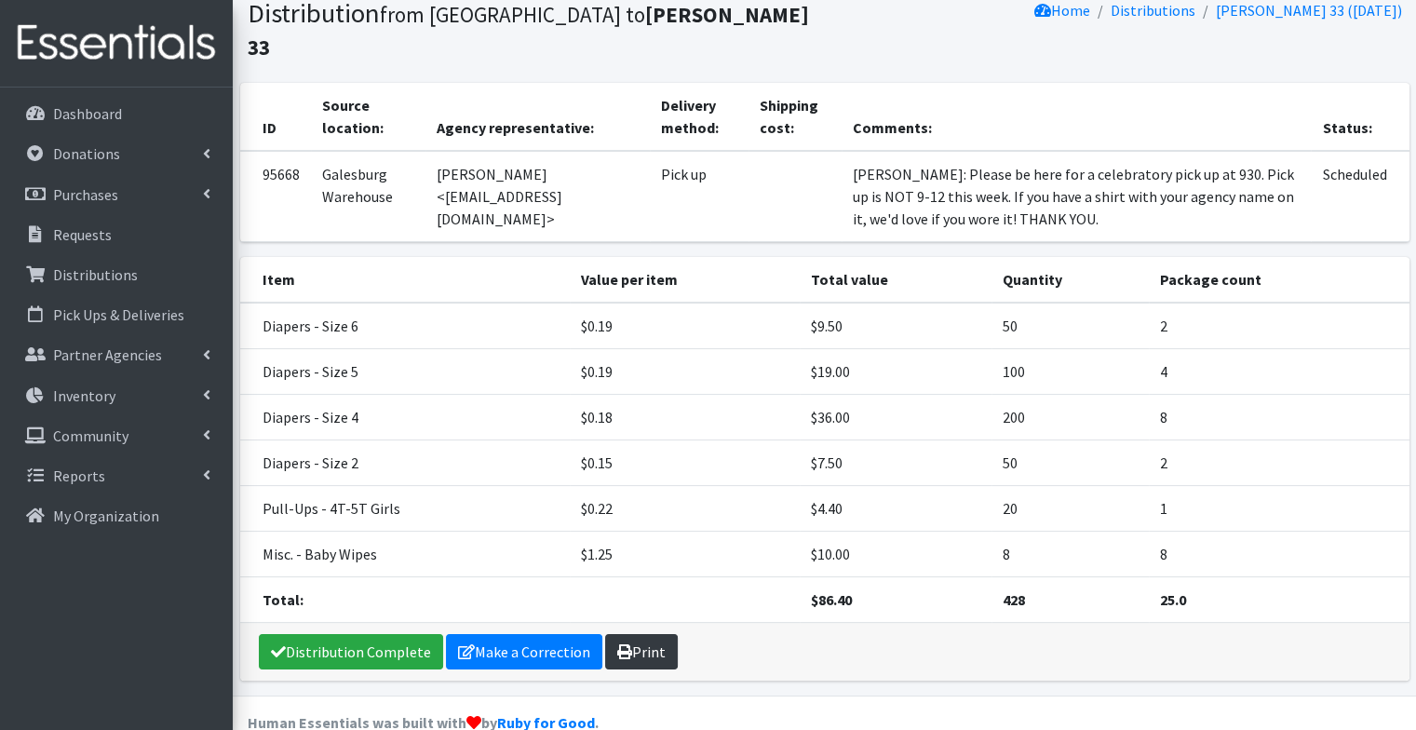
click at [661, 634] on link "Print" at bounding box center [641, 651] width 73 height 35
click at [182, 243] on link "Requests" at bounding box center [116, 234] width 218 height 37
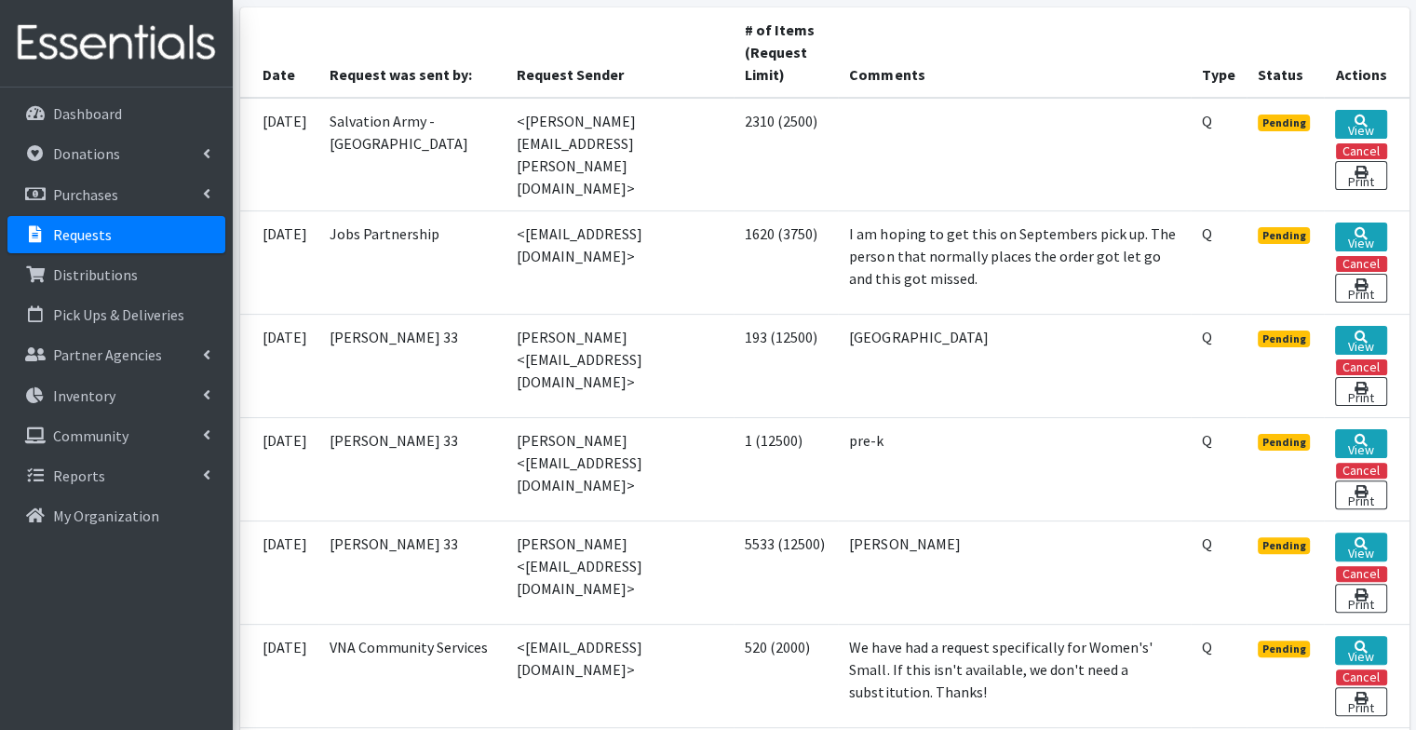
scroll to position [447, 0]
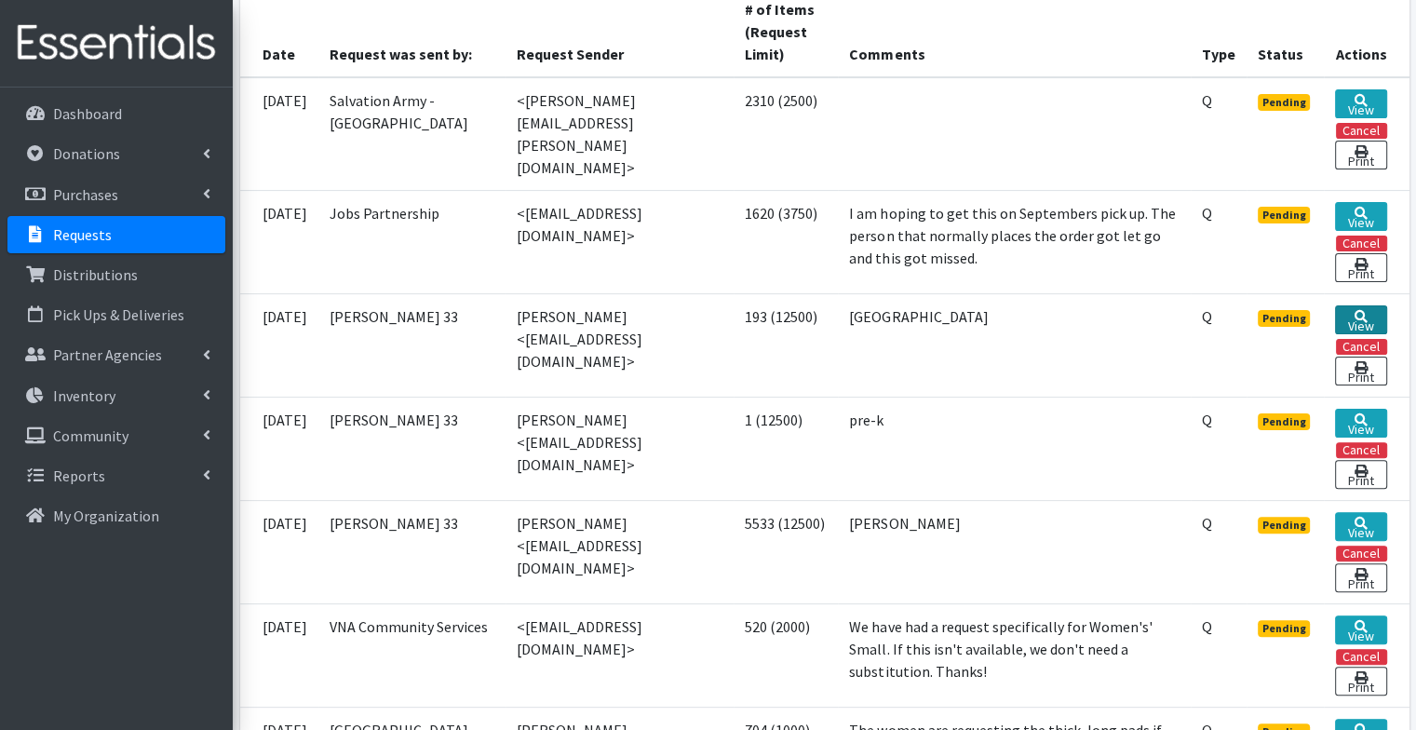
click at [1363, 305] on link "View" at bounding box center [1360, 319] width 51 height 29
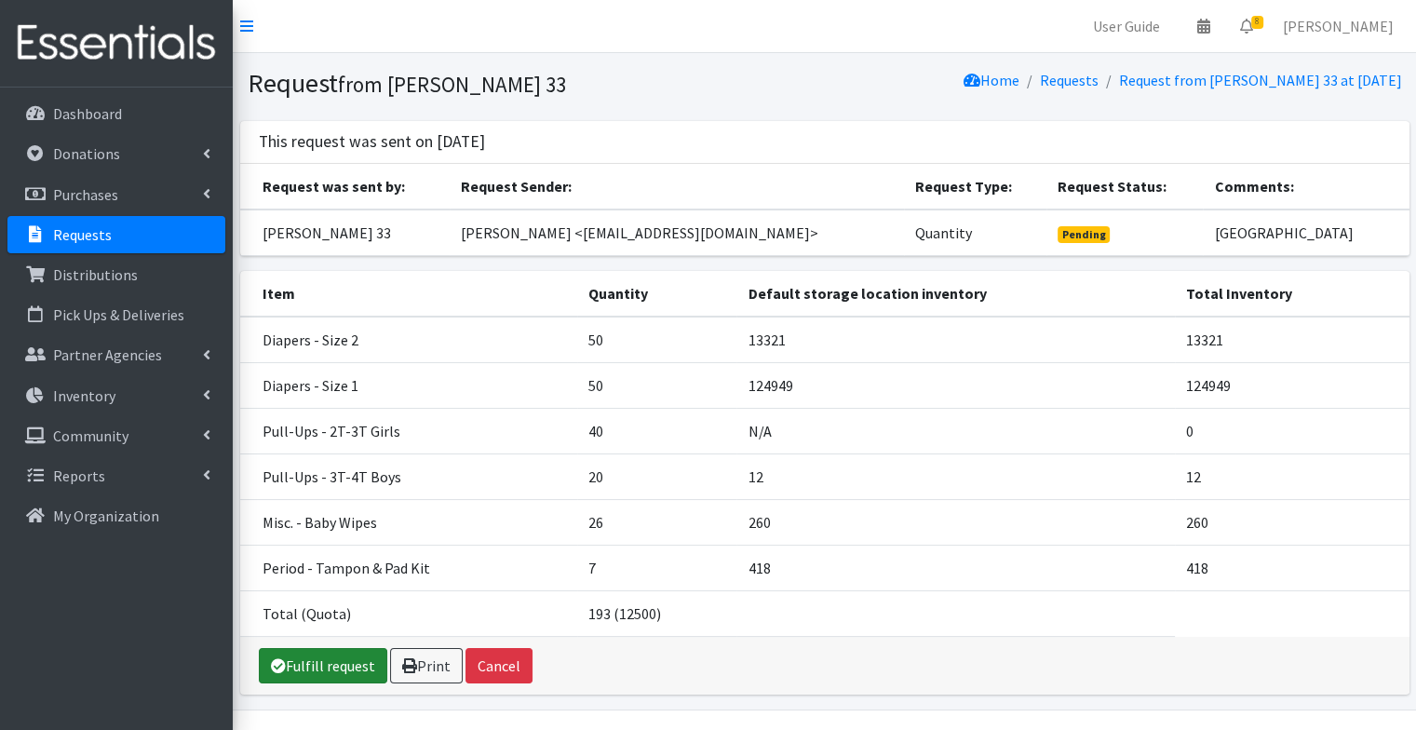
click at [339, 651] on link "Fulfill request" at bounding box center [323, 665] width 128 height 35
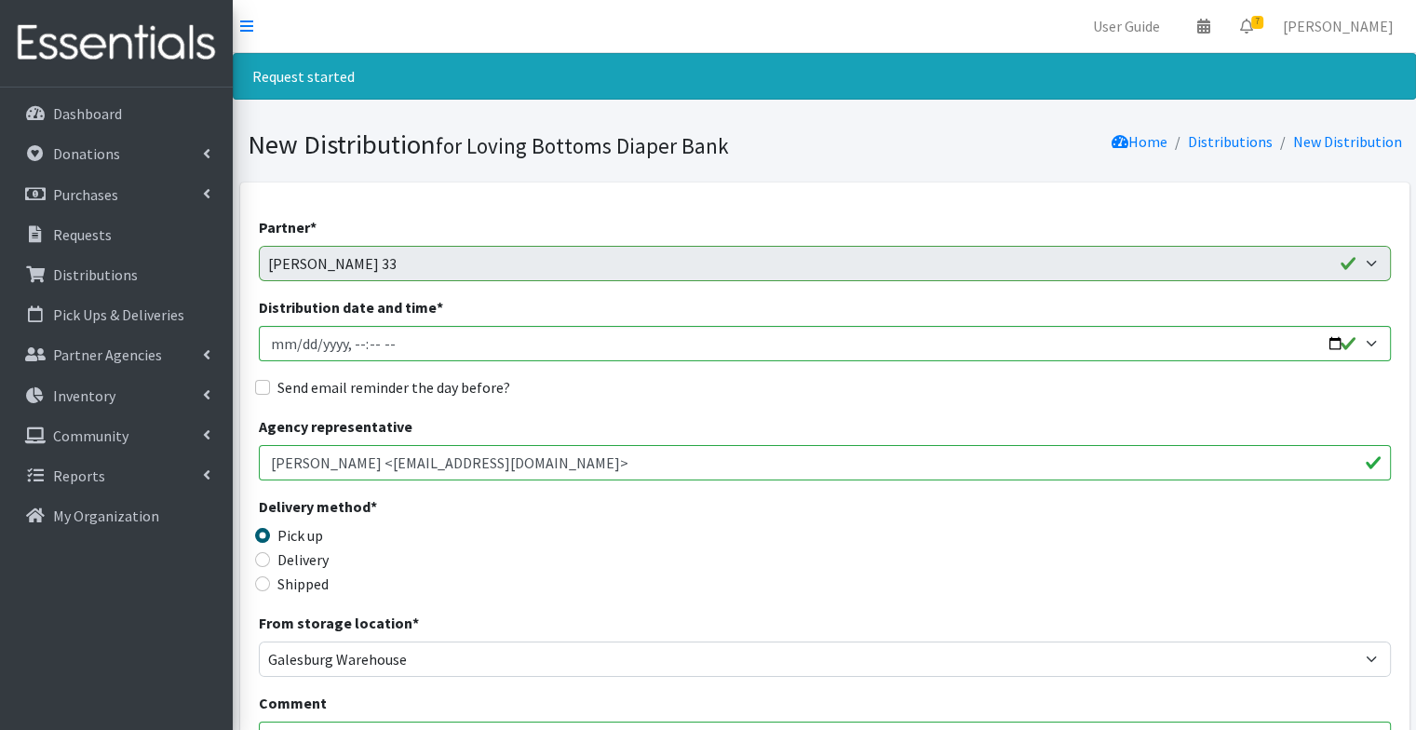
click at [446, 377] on label "Send email reminder the day before?" at bounding box center [393, 387] width 233 height 22
click at [270, 380] on input "Send email reminder the day before?" at bounding box center [262, 387] width 15 height 15
checkbox input "true"
click at [511, 341] on input "Distribution date and time *" at bounding box center [825, 343] width 1132 height 35
click at [1333, 344] on input "Distribution date and time *" at bounding box center [825, 343] width 1132 height 35
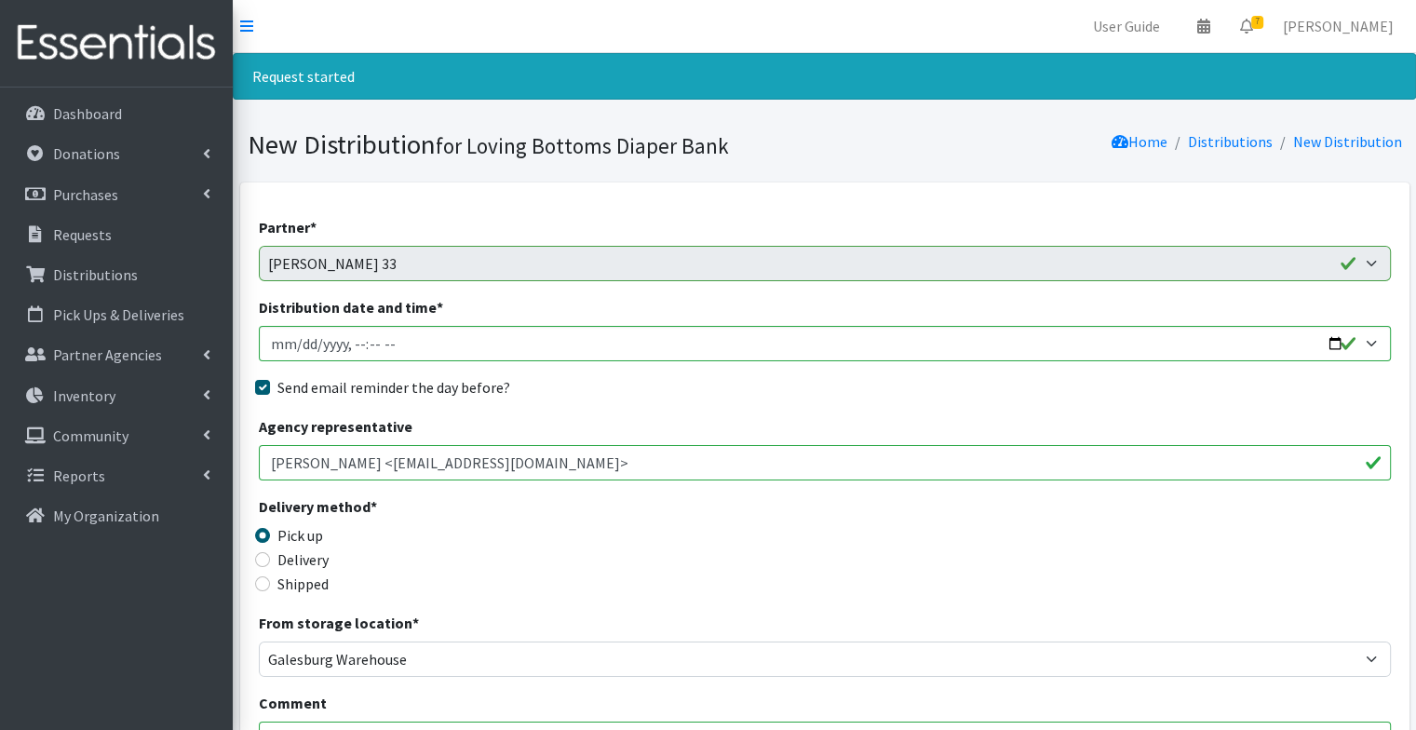
type input "2025-09-03T09:29"
click at [669, 422] on div "Agency representative Hailey Worden <hworden@roe33.net>" at bounding box center [825, 447] width 1132 height 65
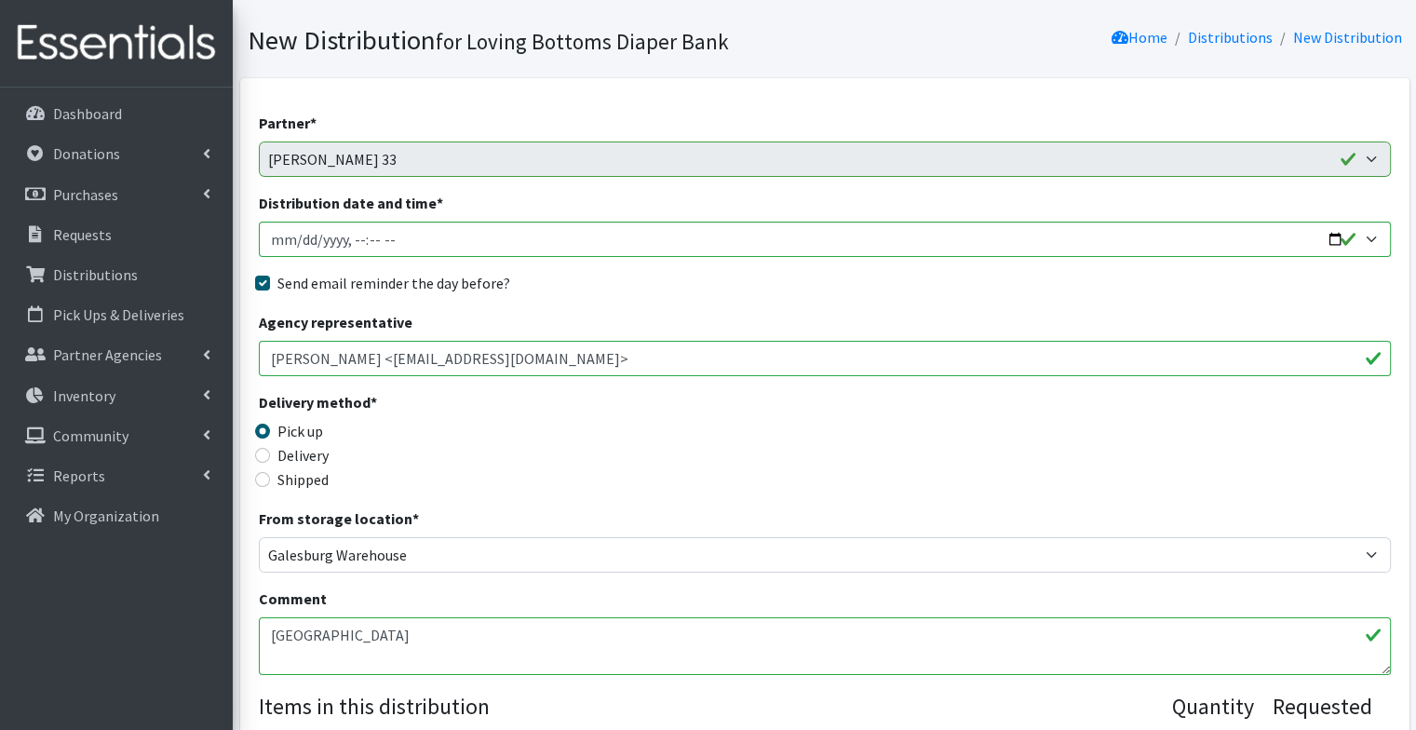
paste textarea "REMINDER: Please be here for a celebratory pick up at 930. Pick up is NOT 9-12 …"
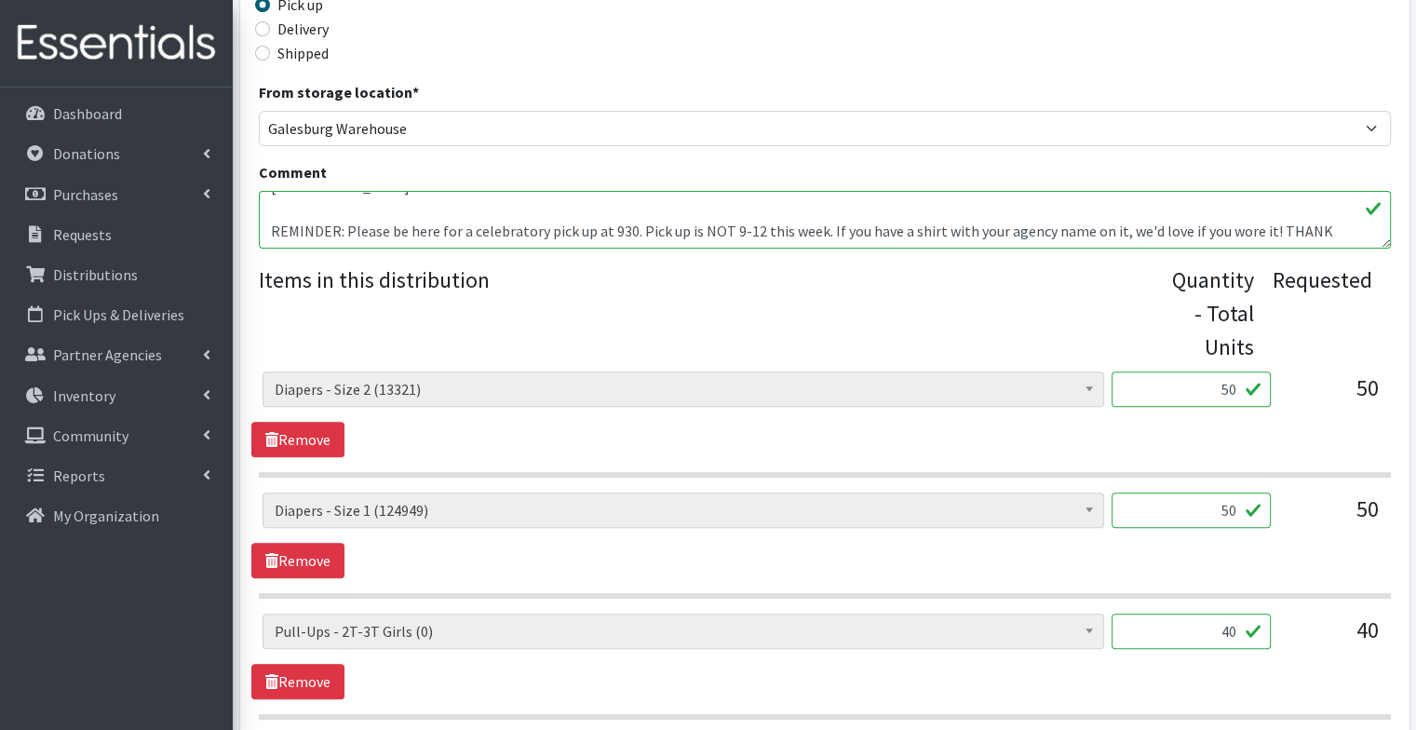
scroll to position [532, 0]
type textarea "monmouth REMINDER: Please be here for a celebratory pick up at 930. Pick up is …"
click at [498, 343] on legend "Items in this distribution" at bounding box center [712, 309] width 906 height 93
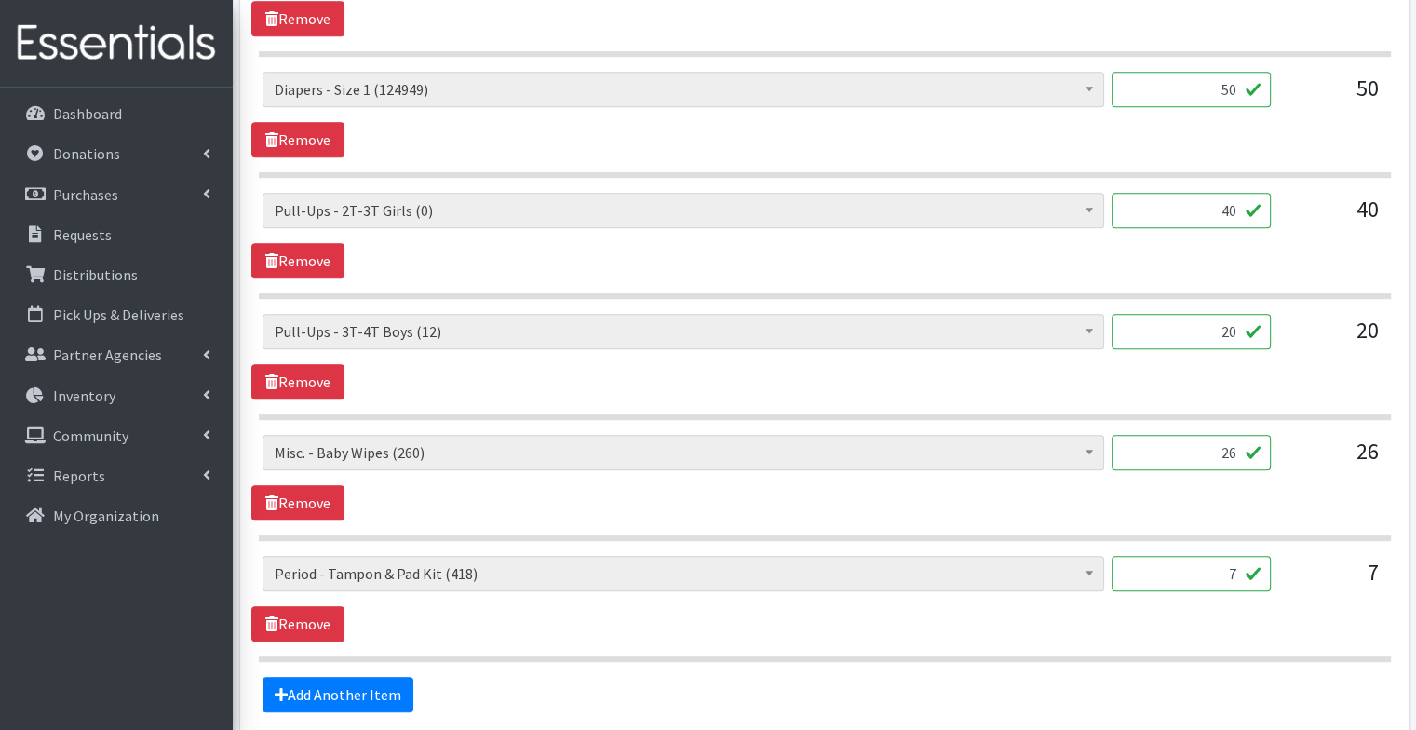
scroll to position [952, 0]
click at [378, 683] on link "Add Another Item" at bounding box center [338, 693] width 151 height 35
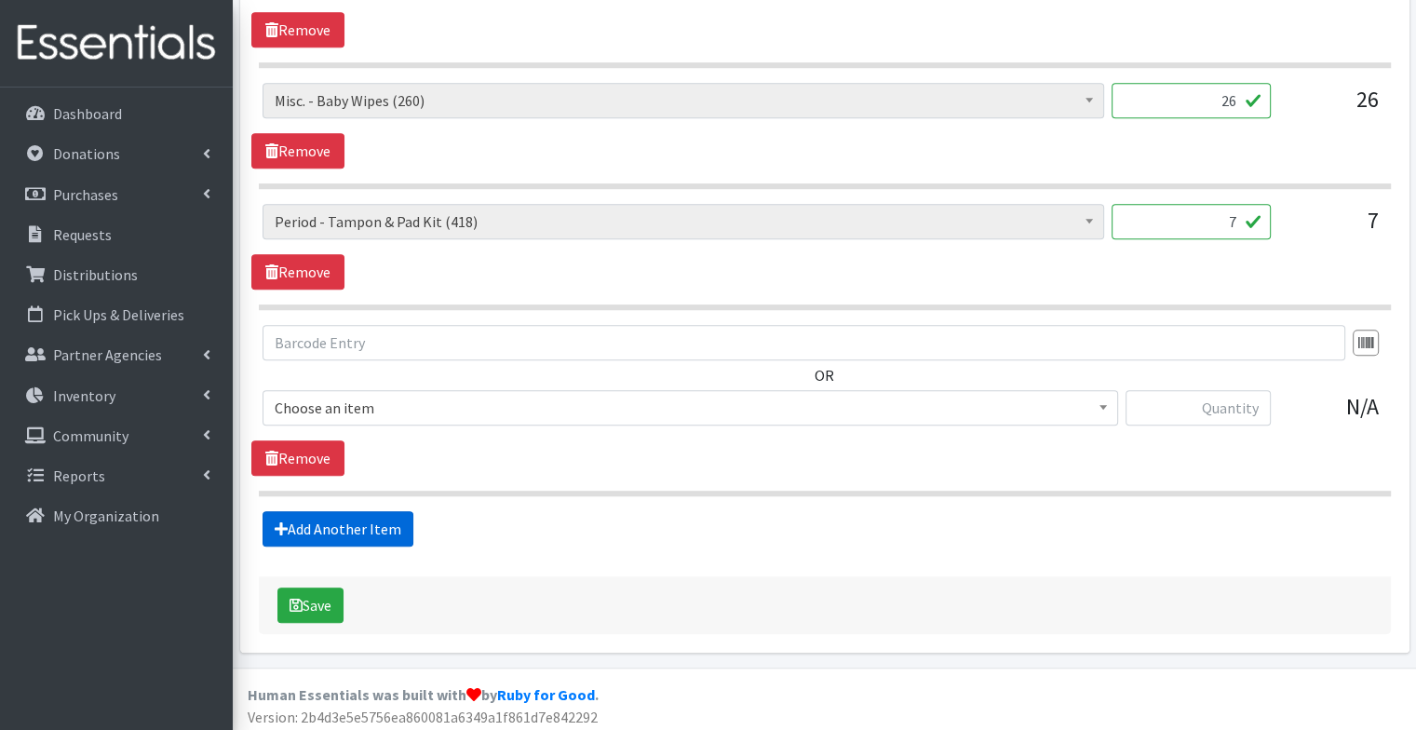
scroll to position [1304, 0]
click at [388, 402] on span "Diapers - Newborn (12215)" at bounding box center [690, 407] width 831 height 26
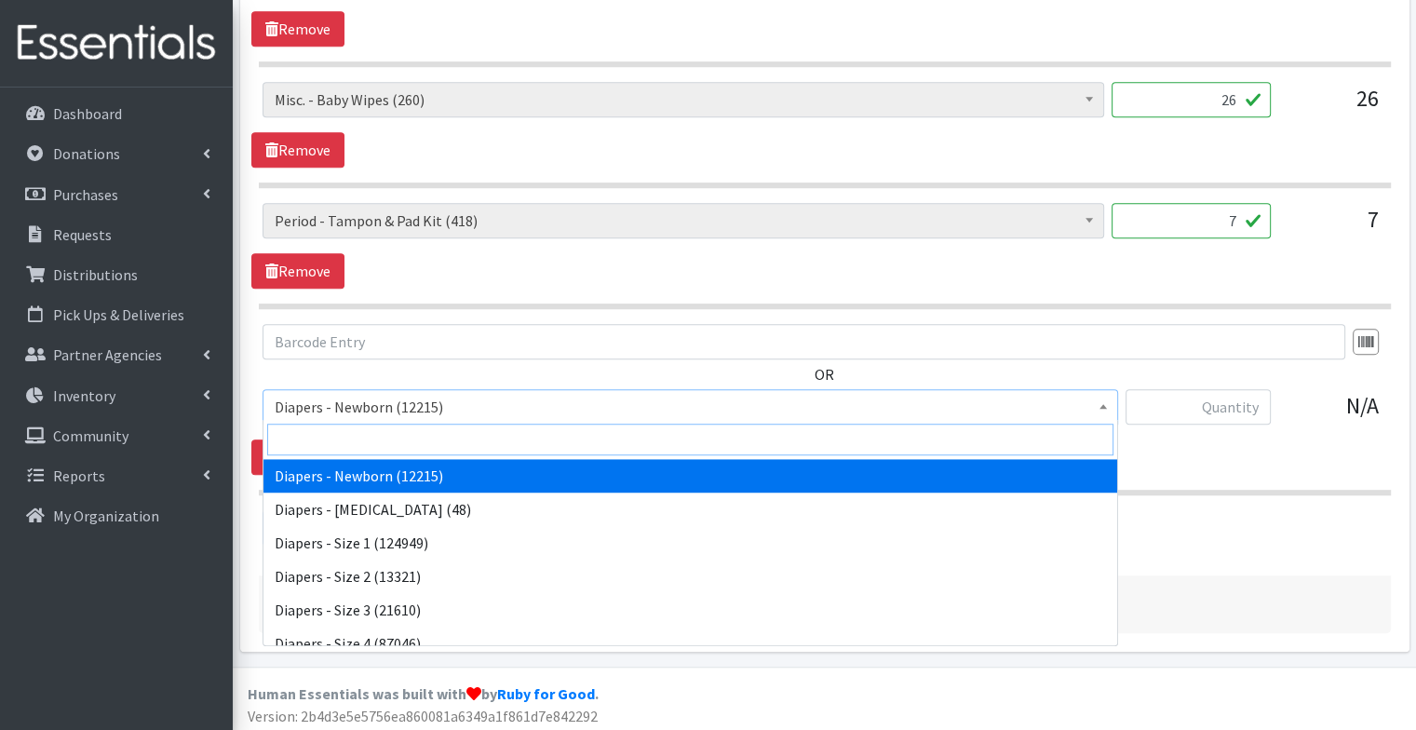
click at [377, 443] on input "search" at bounding box center [690, 440] width 846 height 32
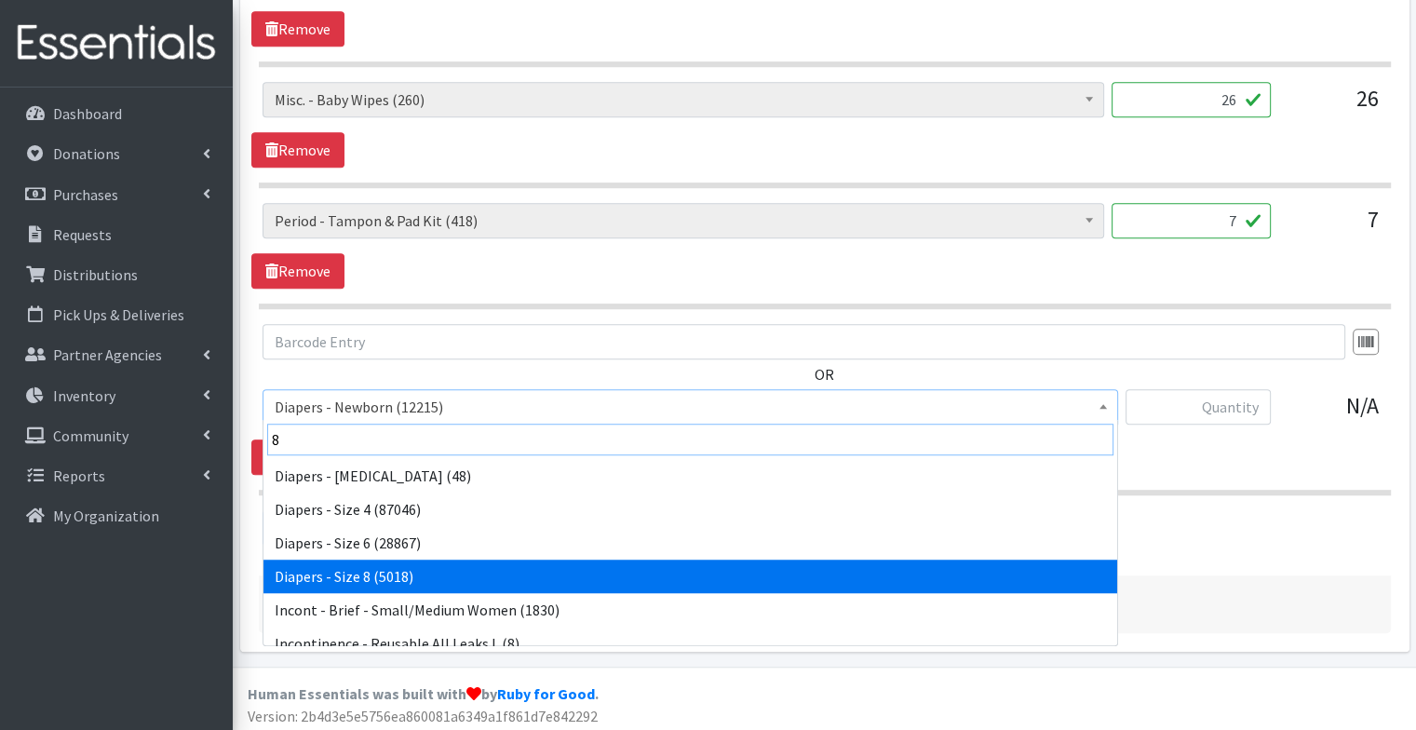
type input "8"
select select "15080"
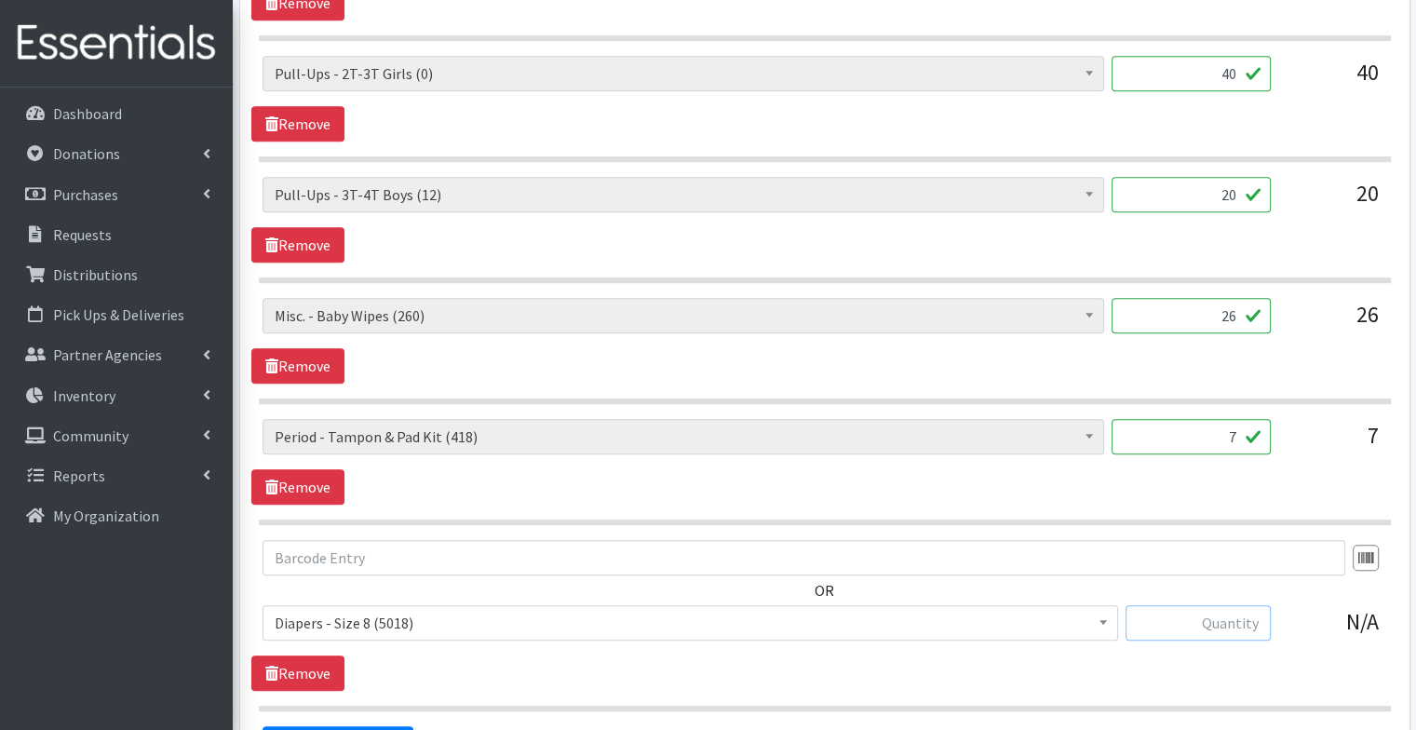
scroll to position [1092, 0]
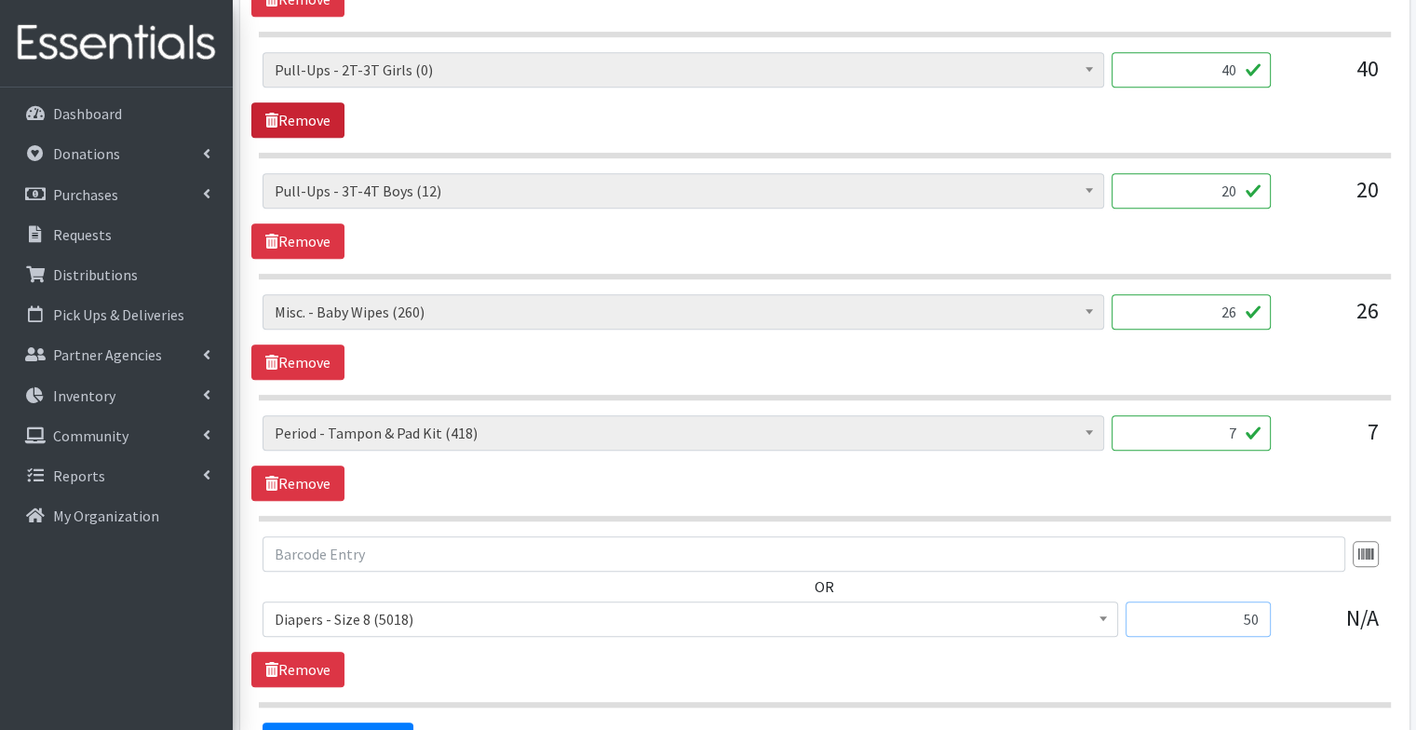
type input "50"
click at [320, 114] on link "Remove" at bounding box center [297, 119] width 93 height 35
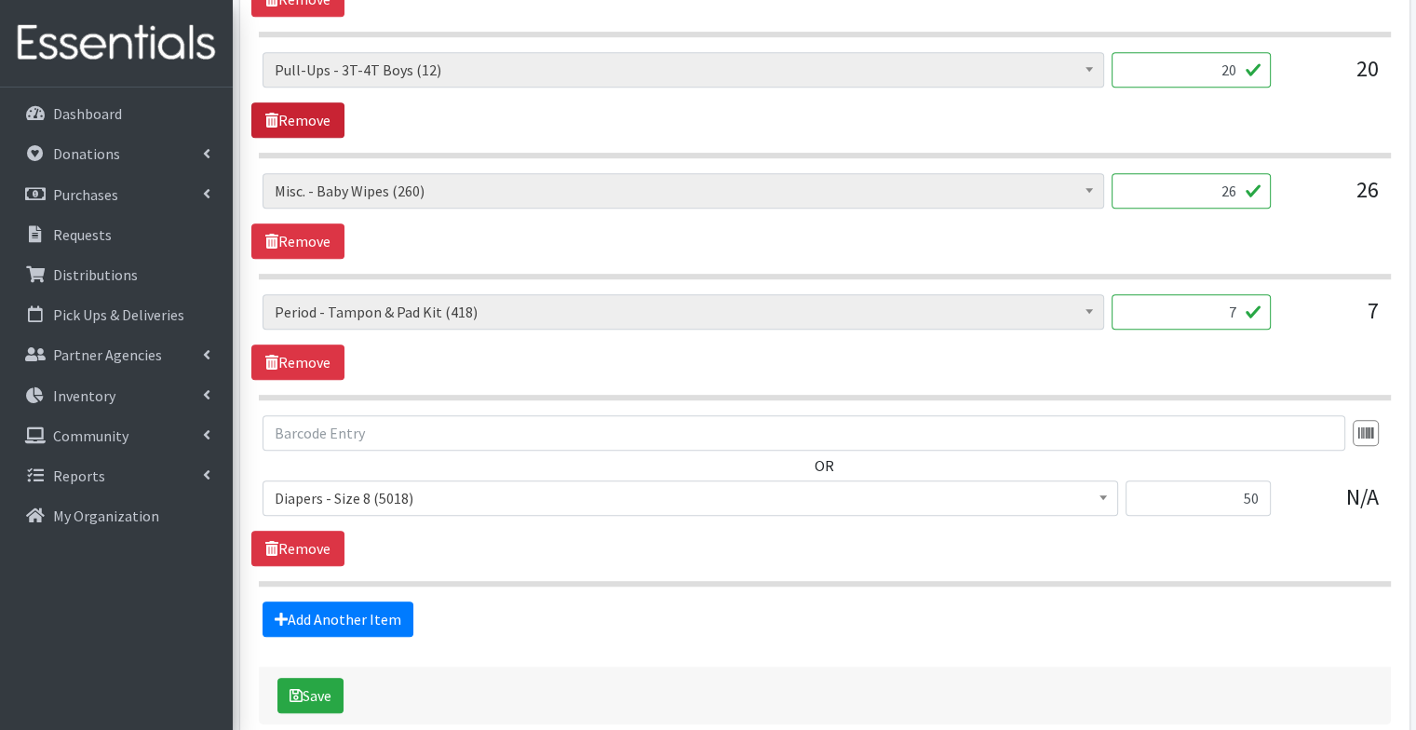
click at [320, 114] on link "Remove" at bounding box center [297, 119] width 93 height 35
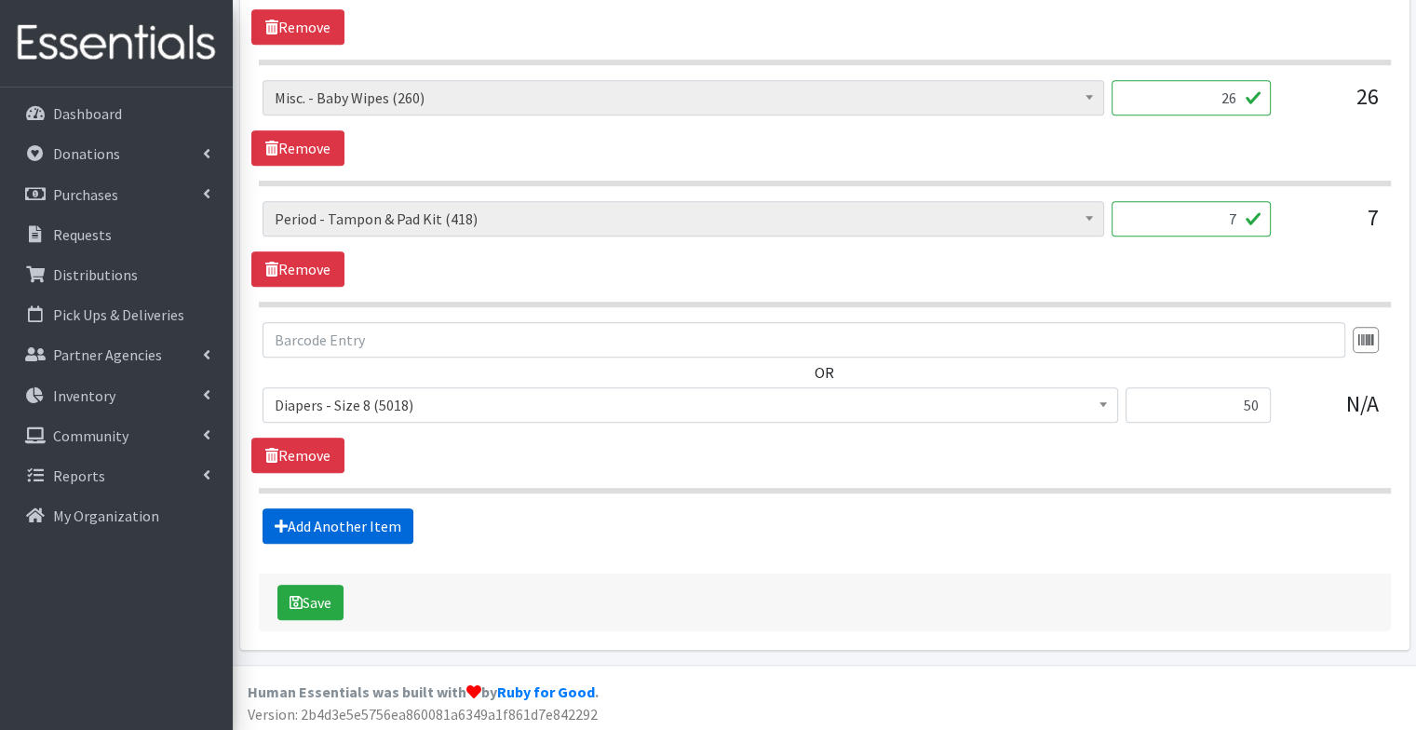
click at [358, 527] on link "Add Another Item" at bounding box center [338, 525] width 151 height 35
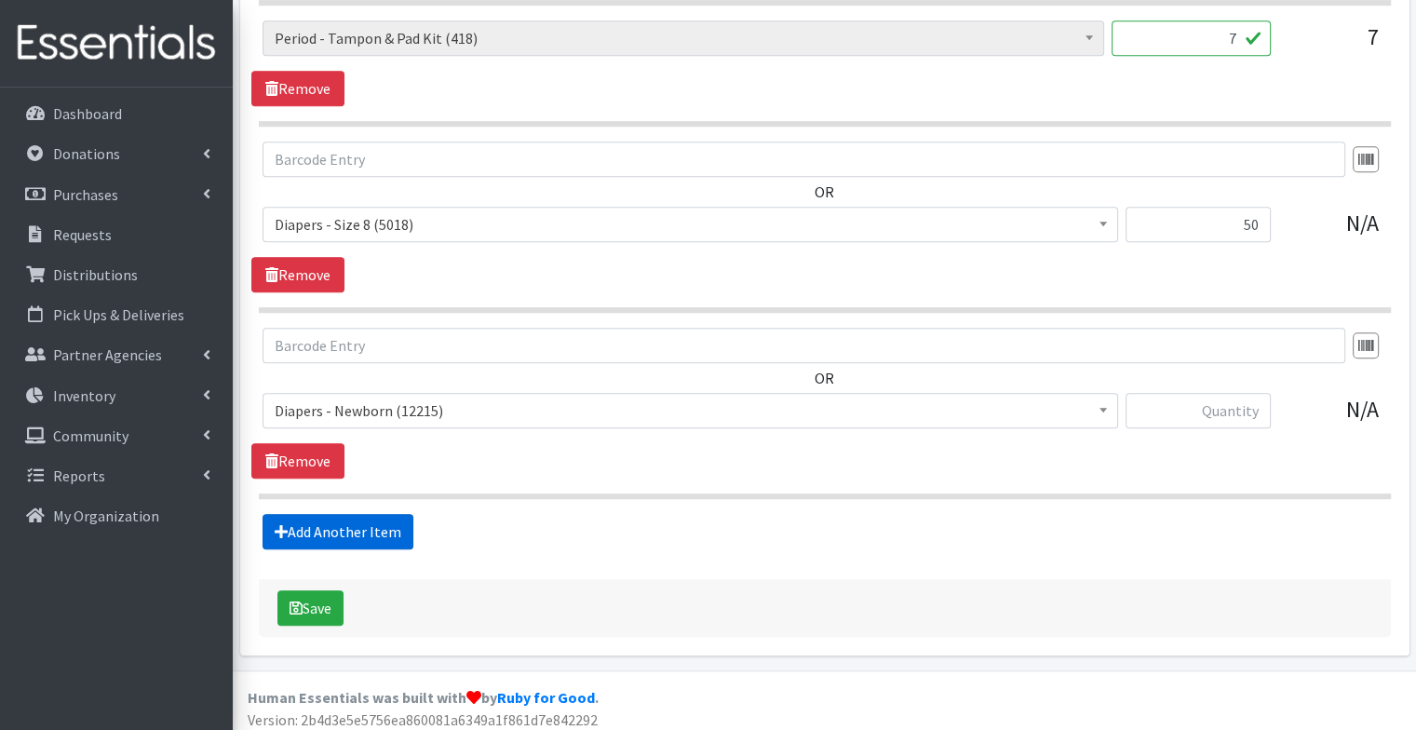
scroll to position [1249, 0]
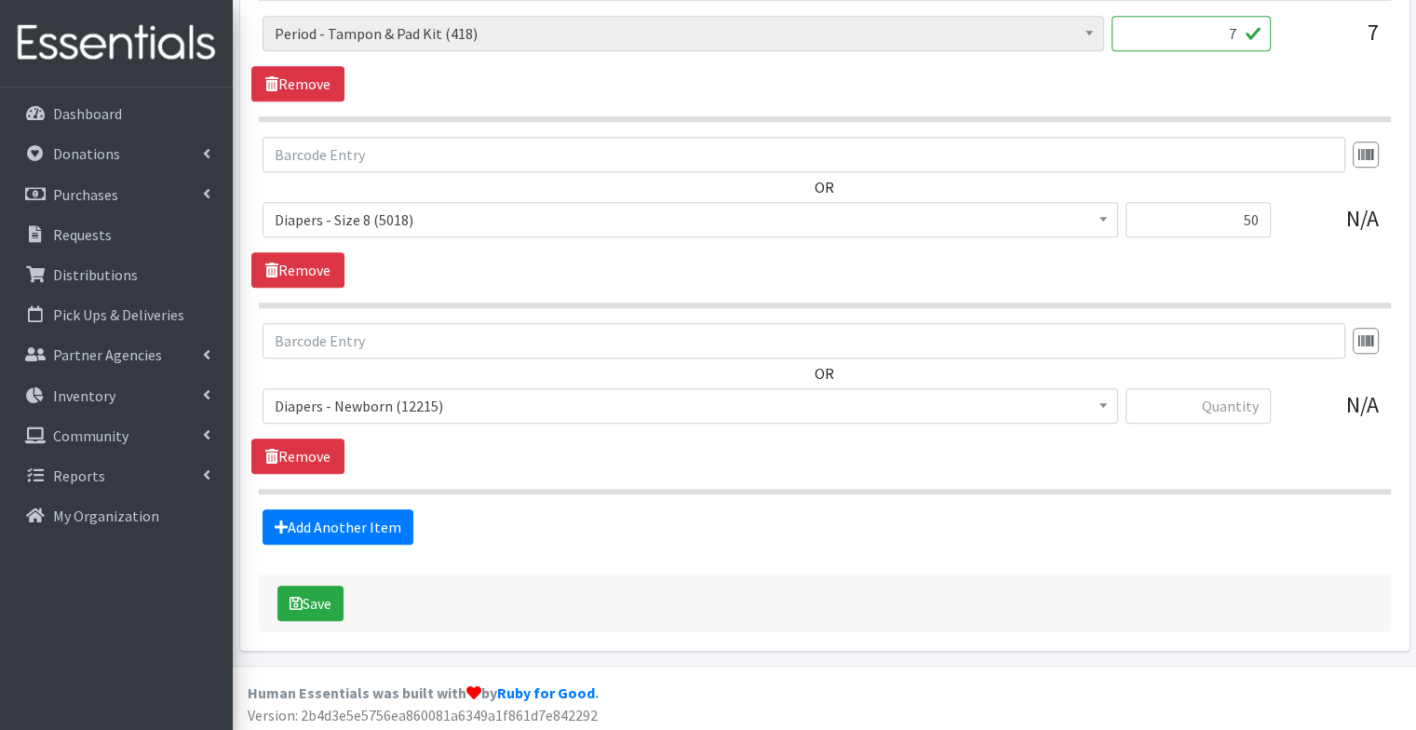
click at [324, 403] on span "Diapers - Newborn (12215)" at bounding box center [690, 406] width 831 height 26
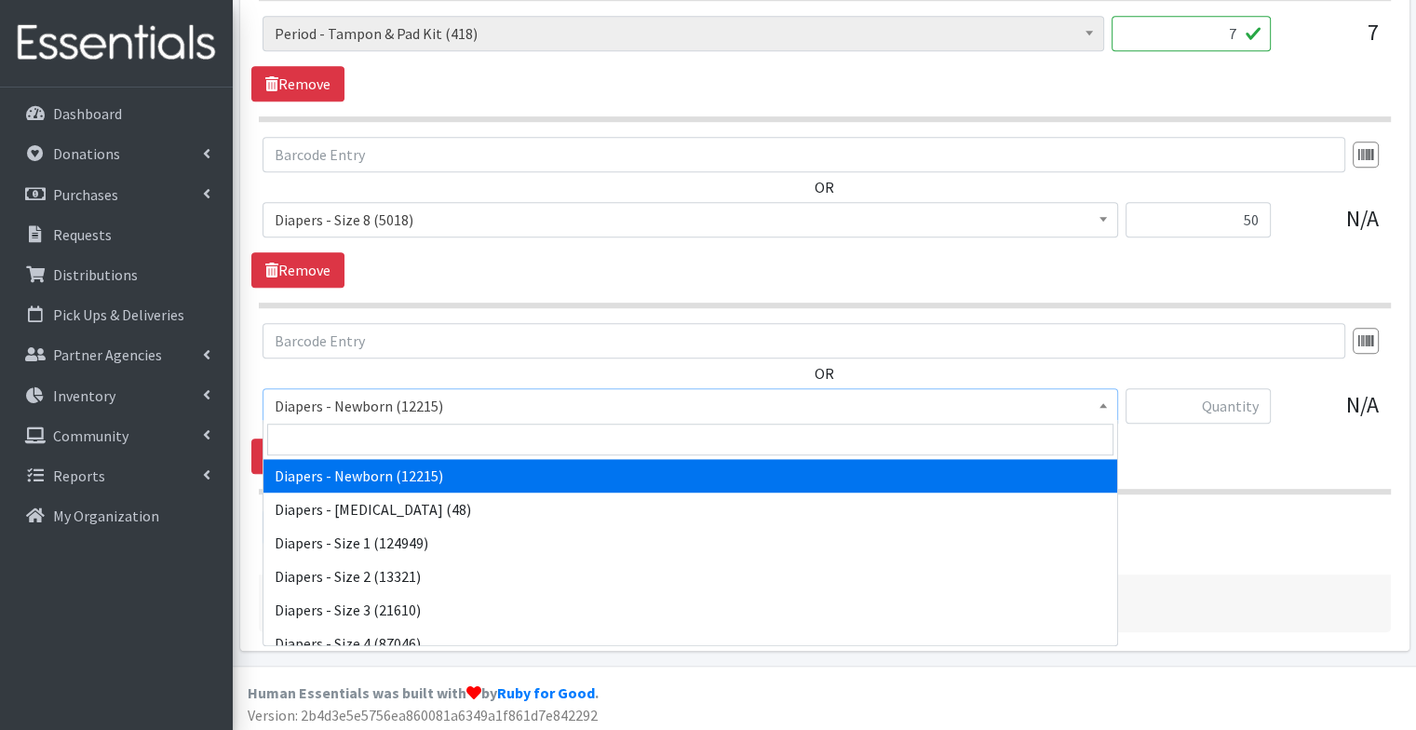
click at [337, 455] on span at bounding box center [690, 439] width 854 height 39
click at [331, 443] on input "search" at bounding box center [690, 440] width 846 height 32
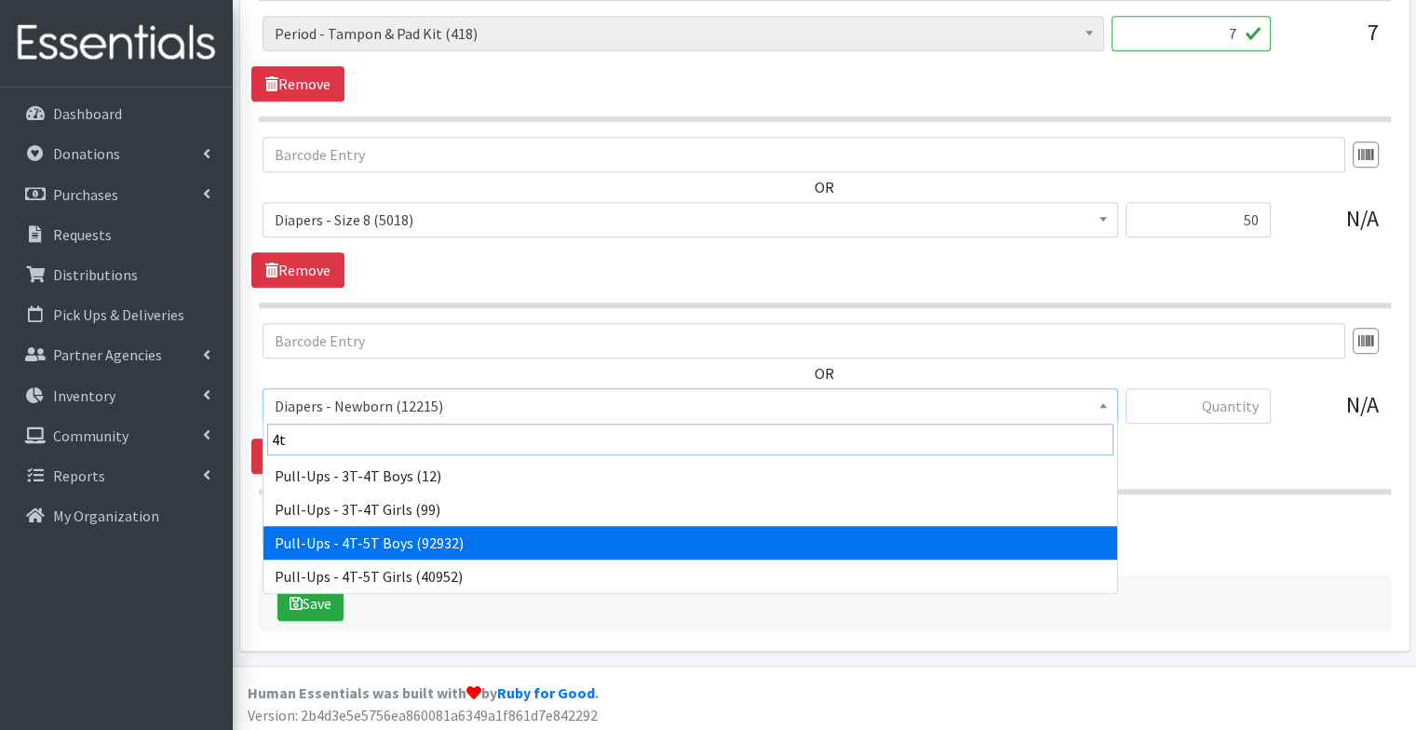
type input "4t"
select select "79"
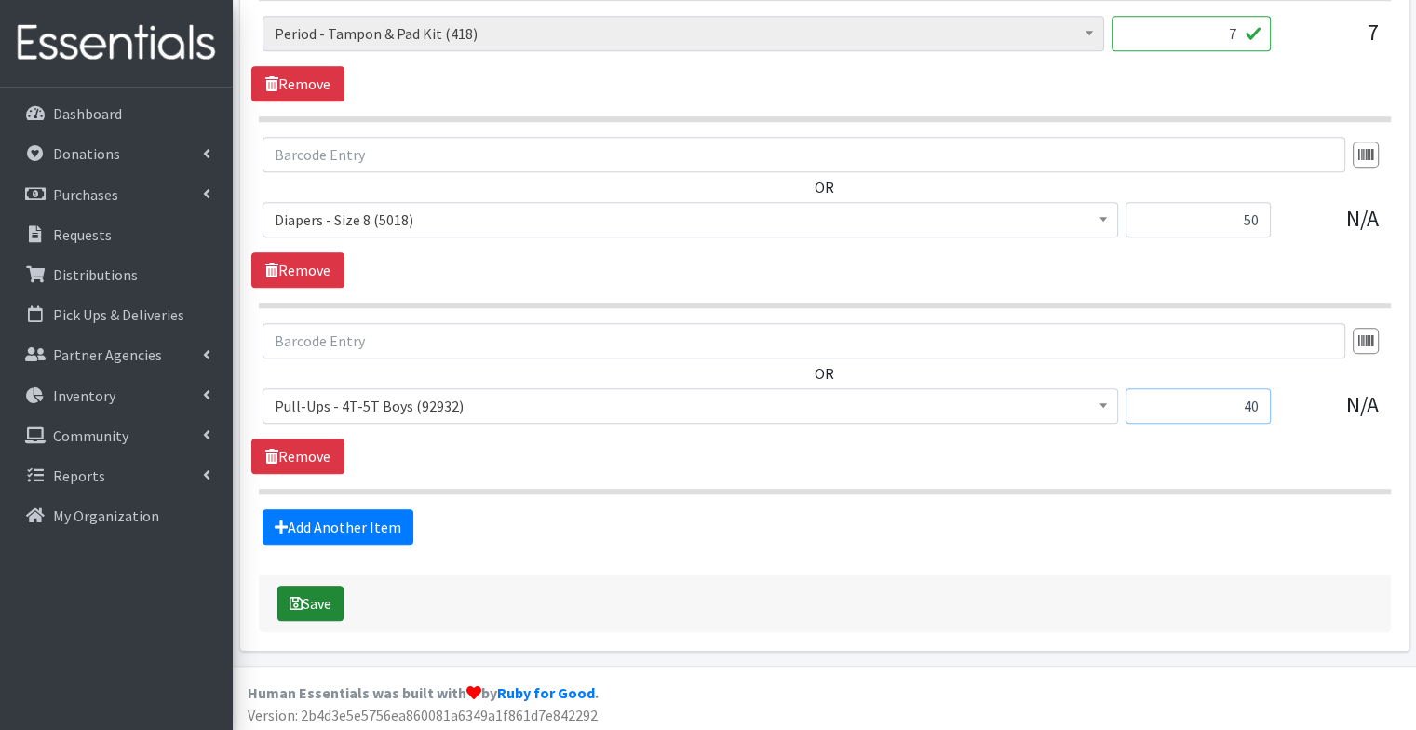
type input "40"
click at [305, 603] on button "Save" at bounding box center [310, 603] width 66 height 35
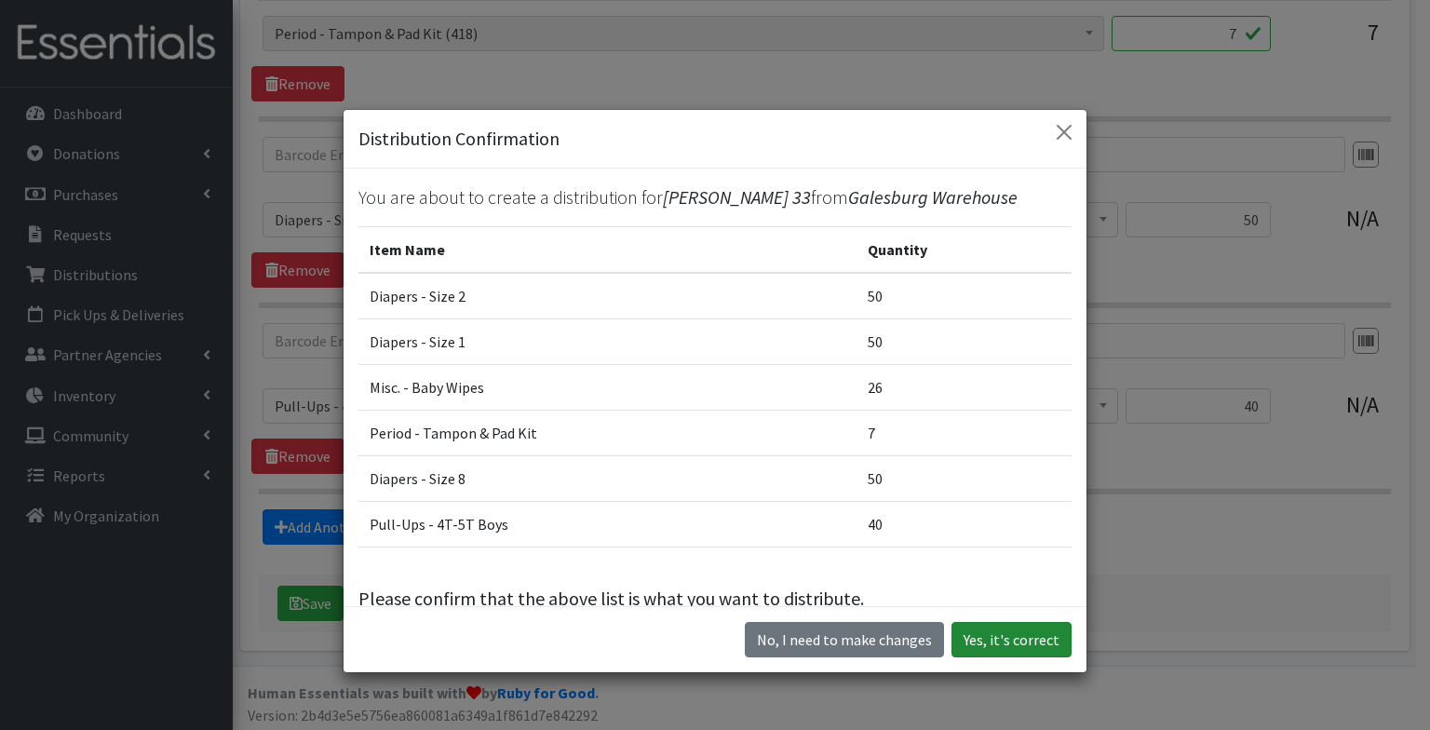
click at [1008, 645] on button "Yes, it's correct" at bounding box center [1011, 639] width 120 height 35
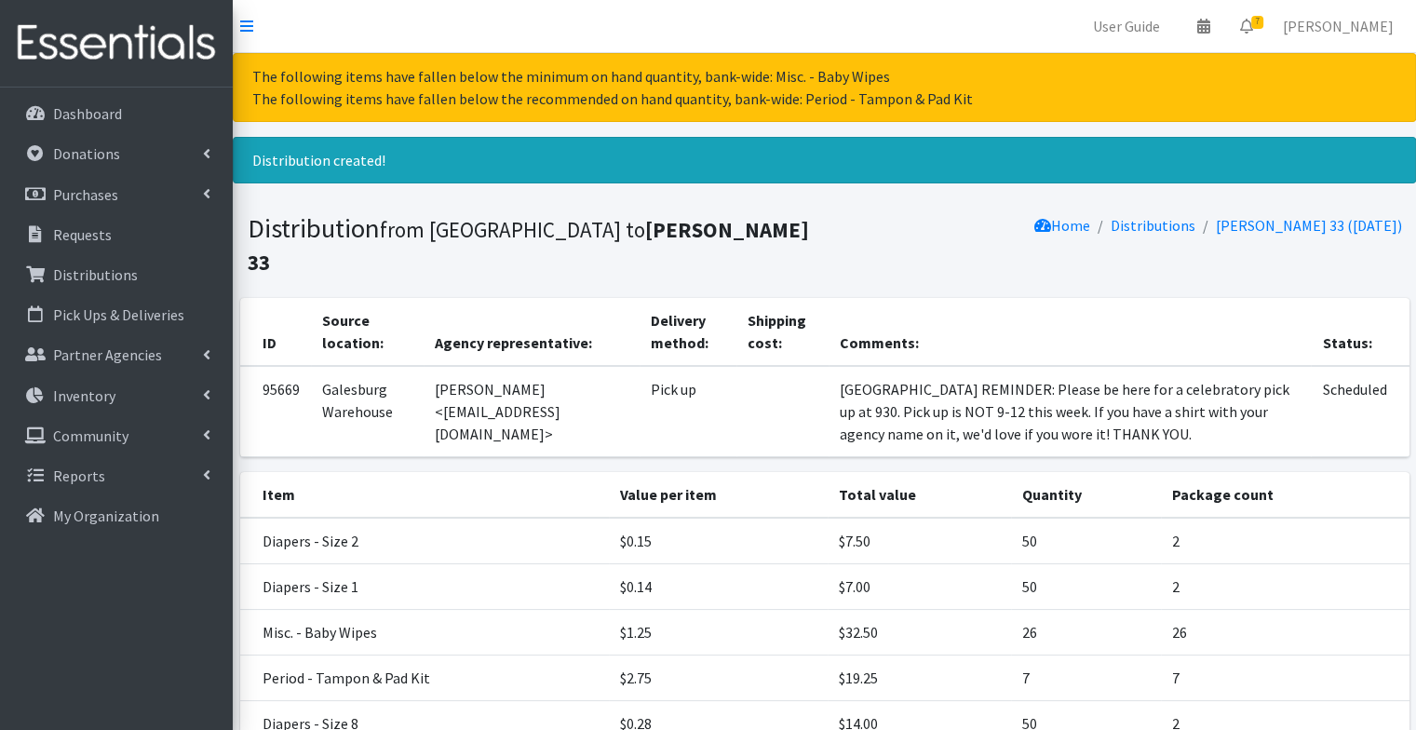
scroll to position [215, 0]
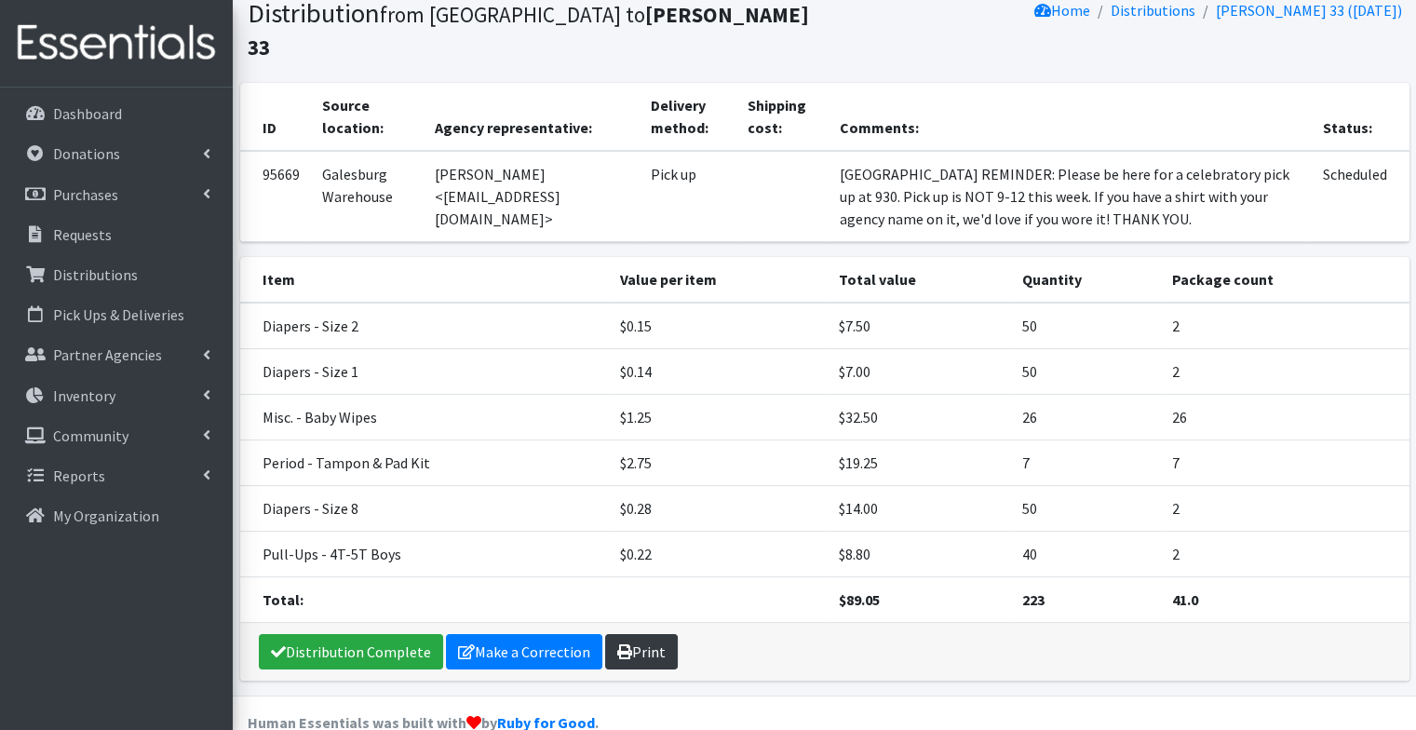
click at [639, 634] on link "Print" at bounding box center [641, 651] width 73 height 35
click at [158, 249] on link "Requests" at bounding box center [116, 234] width 218 height 37
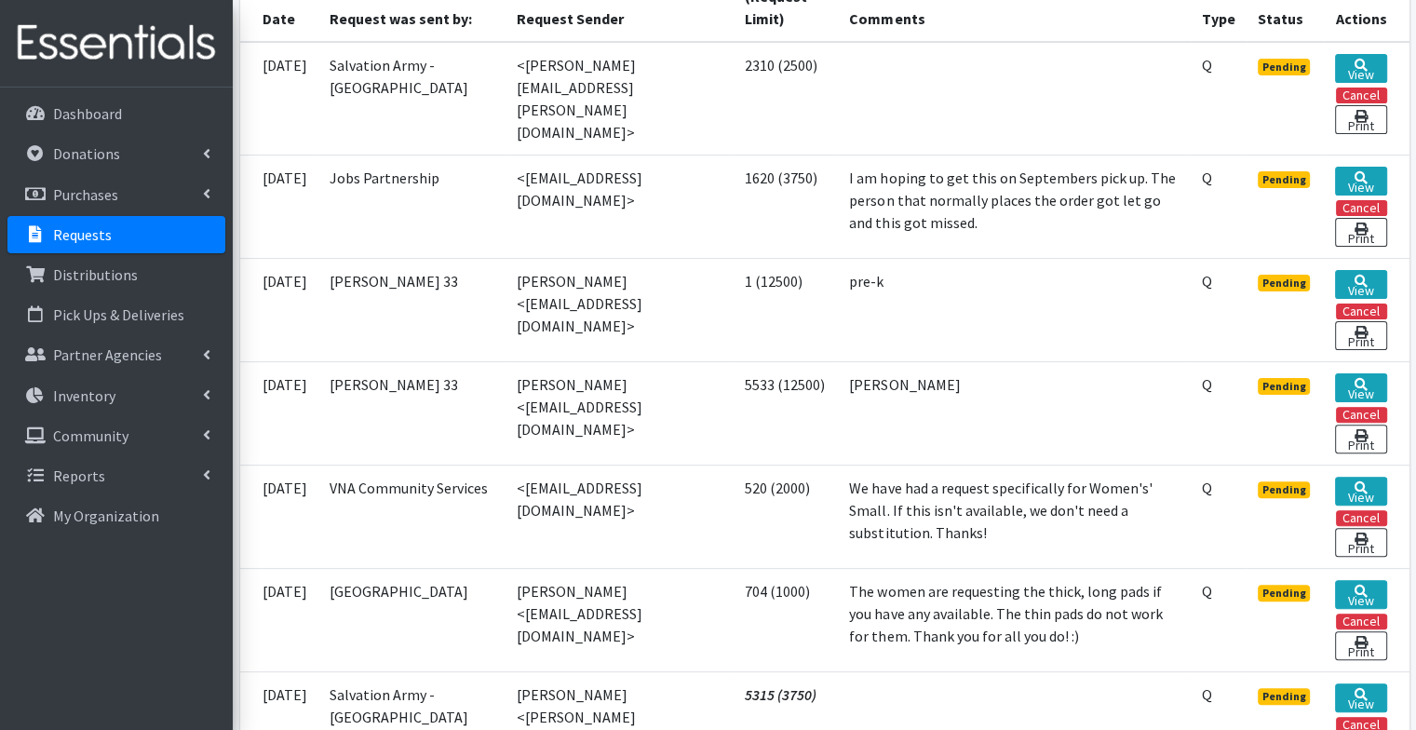
scroll to position [490, 0]
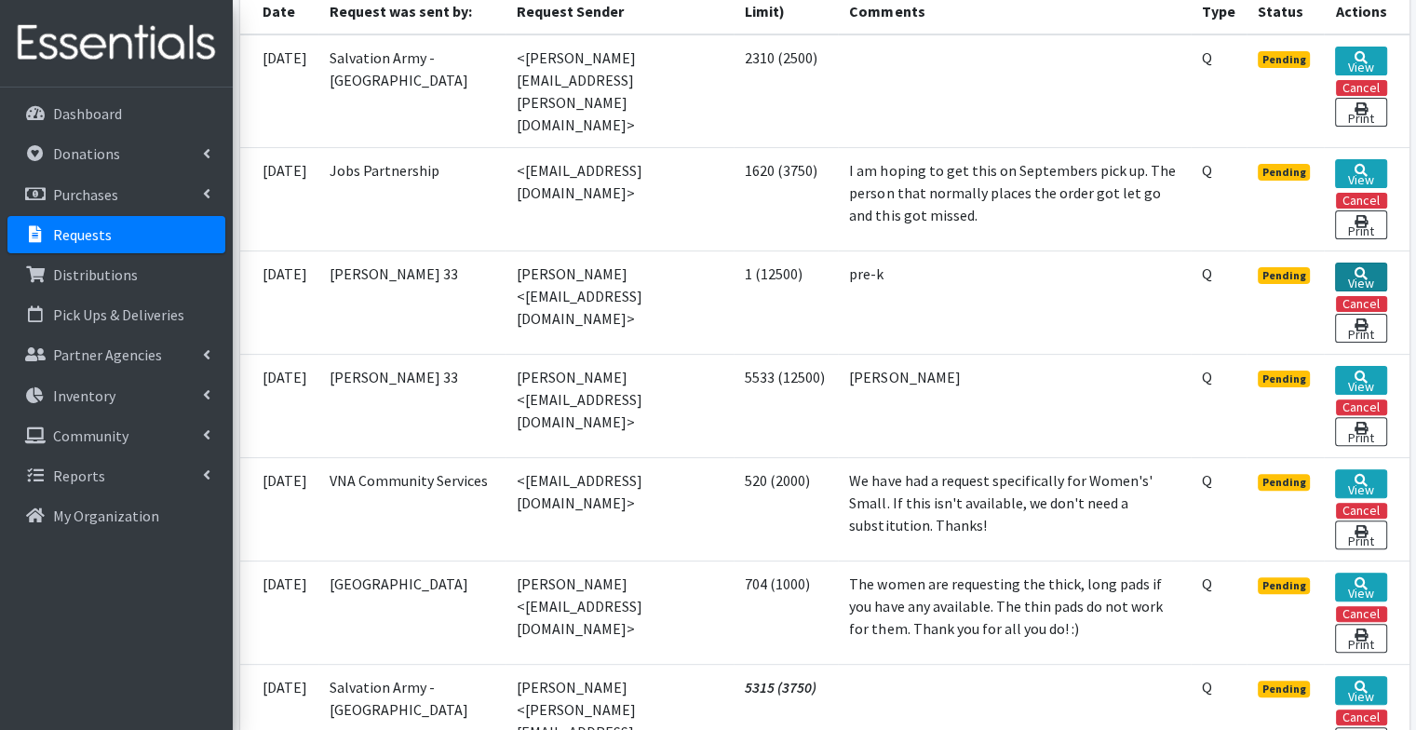
click at [1360, 267] on icon at bounding box center [1361, 273] width 13 height 13
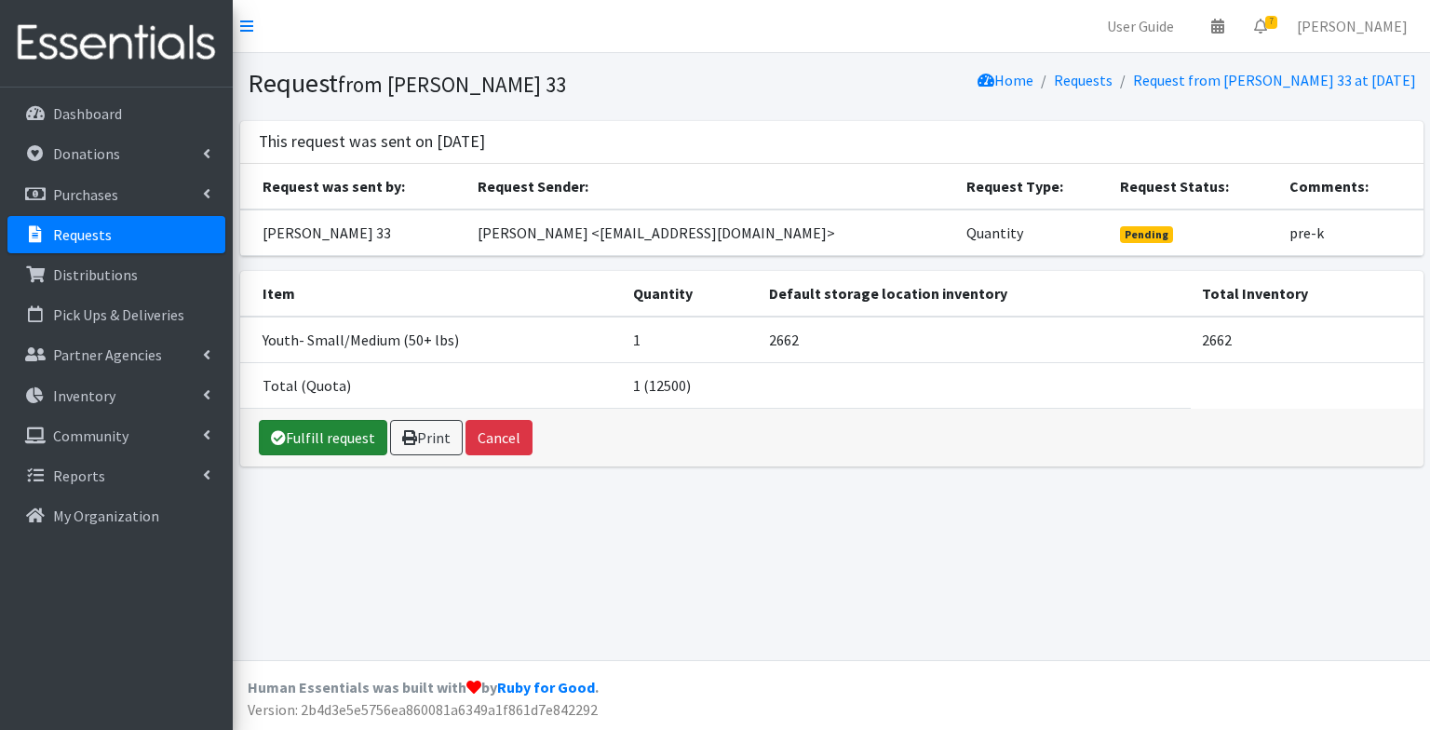
click at [315, 433] on link "Fulfill request" at bounding box center [323, 437] width 128 height 35
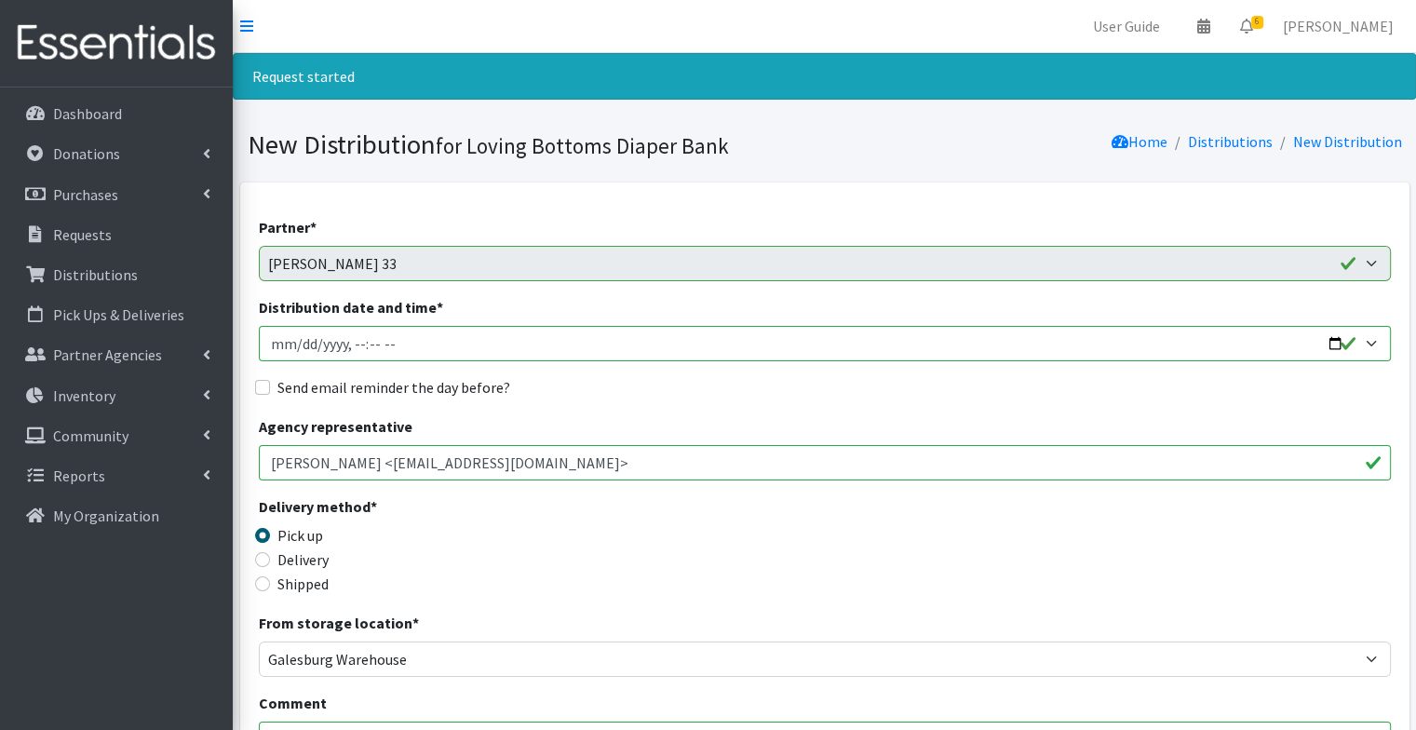
click at [1332, 346] on input "Distribution date and time *" at bounding box center [825, 343] width 1132 height 35
type input "[DATE]T09:31"
click at [668, 408] on div "Partner * Abilities Plus Boots & Blessings Boys & Girls Club of Greater Peoria …" at bounding box center [825, 637] width 1132 height 843
click at [486, 394] on label "Send email reminder the day before?" at bounding box center [393, 387] width 233 height 22
click at [270, 394] on input "Send email reminder the day before?" at bounding box center [262, 387] width 15 height 15
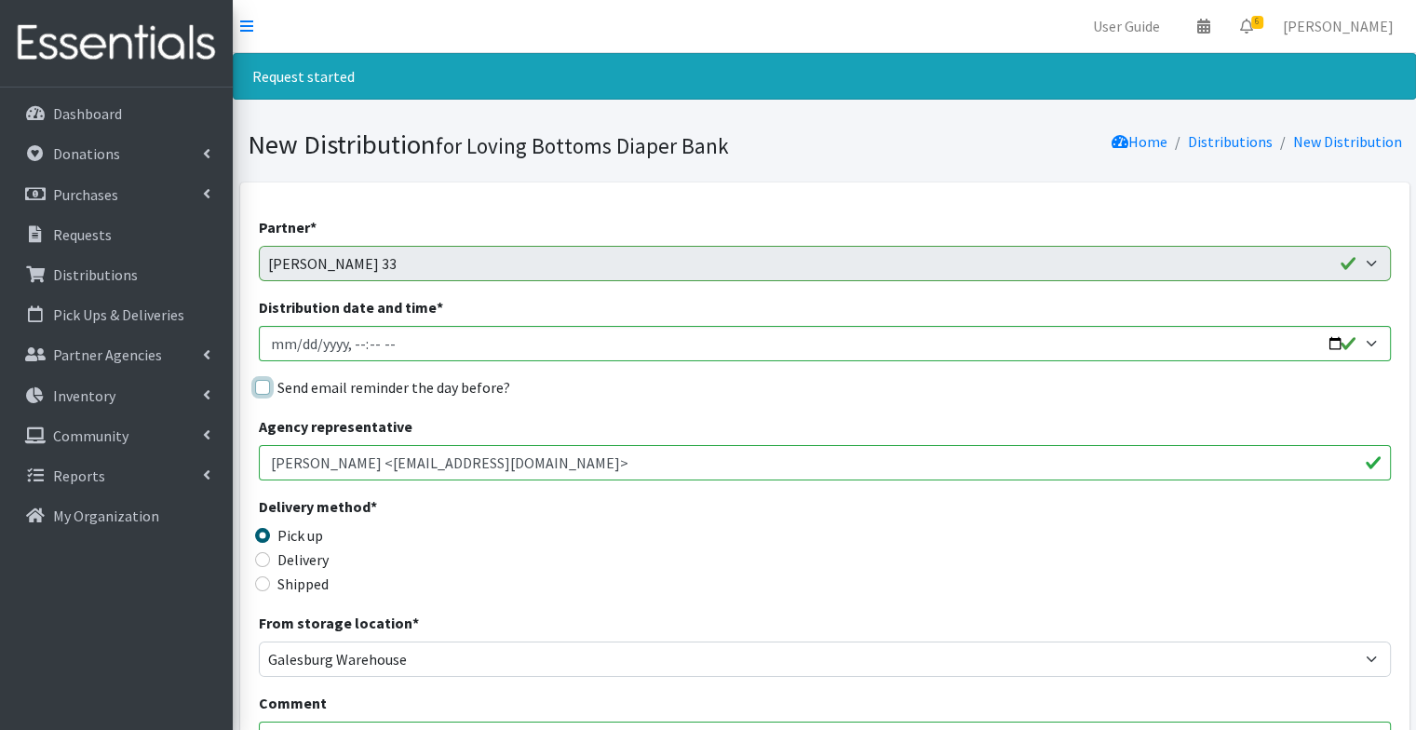
checkbox input "true"
click at [635, 399] on div "Partner * Abilities Plus Boots & Blessings Boys & Girls Club of Greater Peoria …" at bounding box center [825, 637] width 1132 height 843
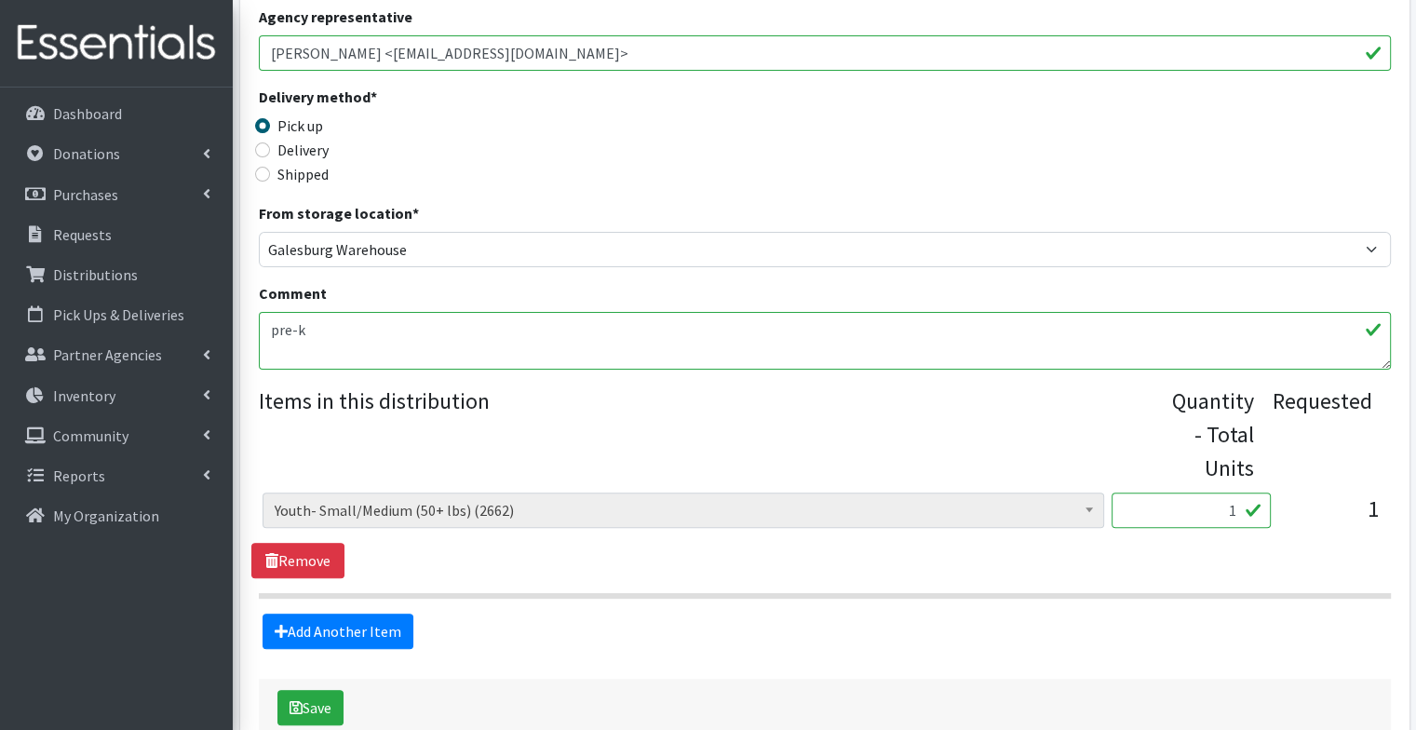
scroll to position [439, 0]
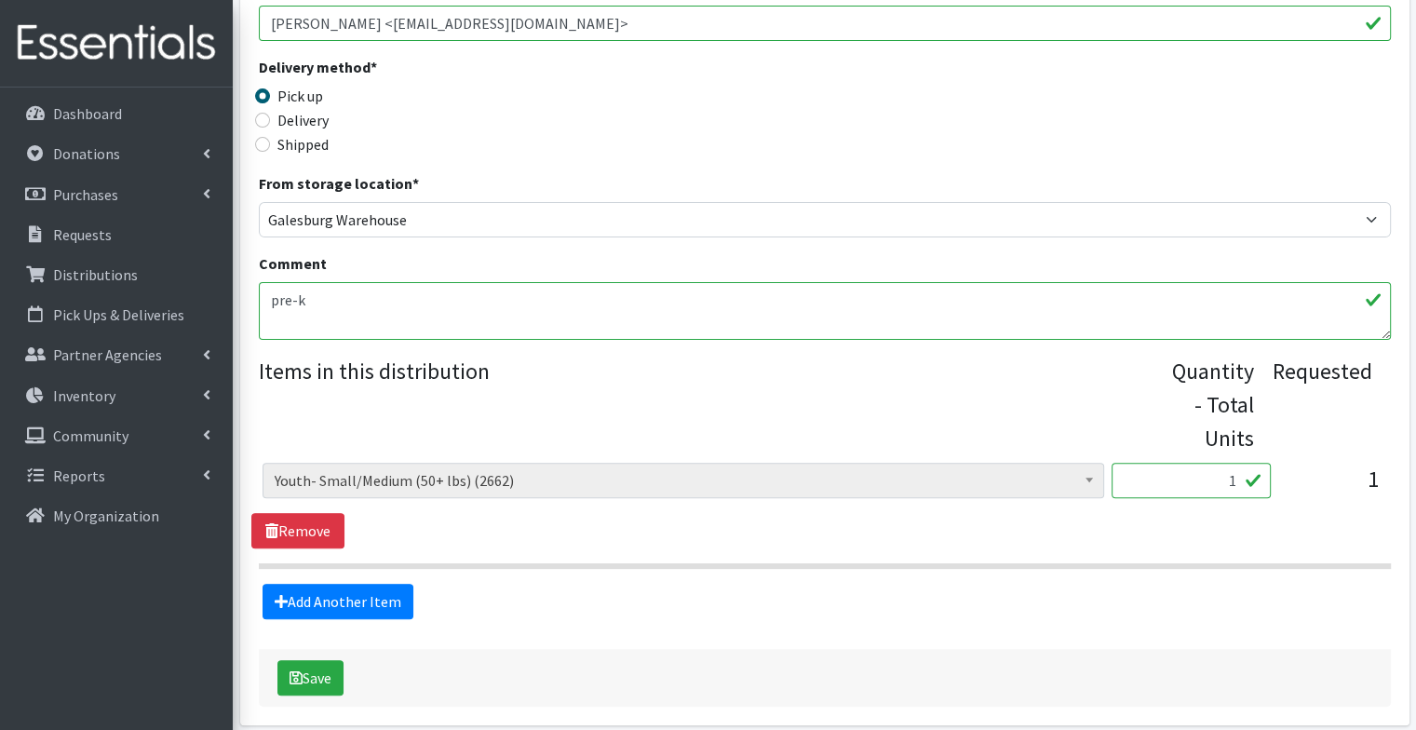
click at [494, 317] on textarea "pre-k" at bounding box center [825, 311] width 1132 height 58
paste textarea "REMINDER: Please be here for a celebratory pick up at 930. Pick up is NOT 9-12 …"
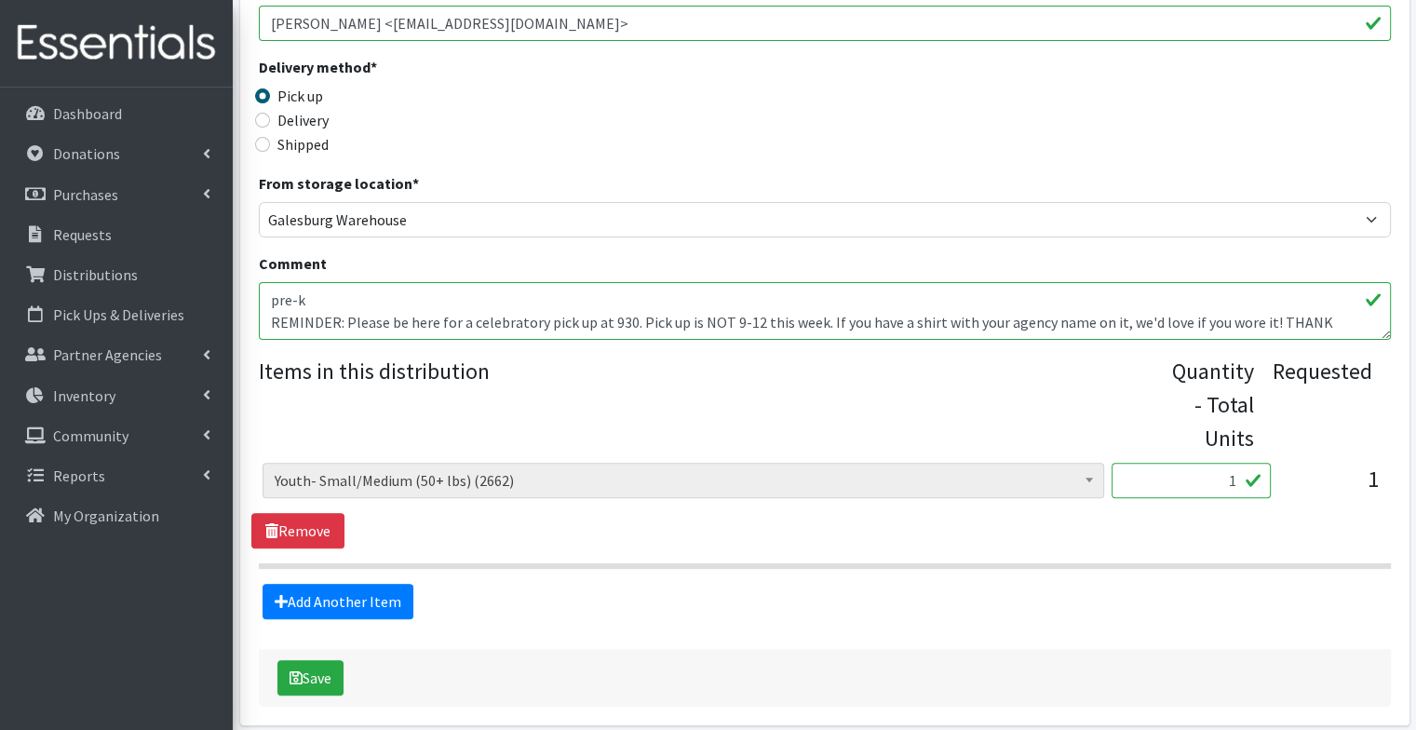
type textarea "pre-k REMINDER: Please be here for a celebratory pick up at 930. Pick up is NOT…"
drag, startPoint x: 1221, startPoint y: 475, endPoint x: 1325, endPoint y: 485, distance: 103.8
click at [1325, 485] on div "Diapers - Newborn (12215) Diapers - Preemie (48) Diapers - Size 1 (124899) Diap…" at bounding box center [825, 488] width 1124 height 50
type input "40"
click at [709, 608] on div "Add Another Item" at bounding box center [824, 601] width 1146 height 35
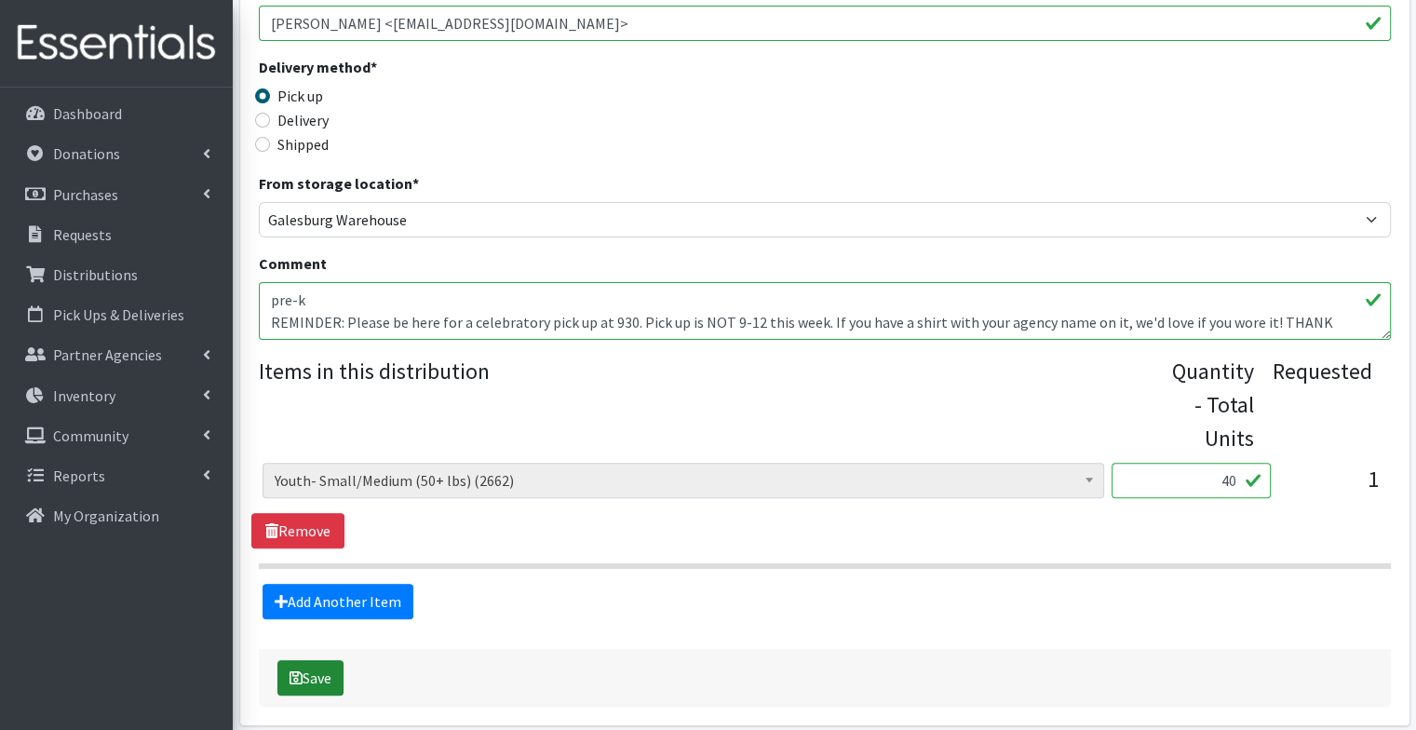
click at [309, 682] on button "Save" at bounding box center [310, 677] width 66 height 35
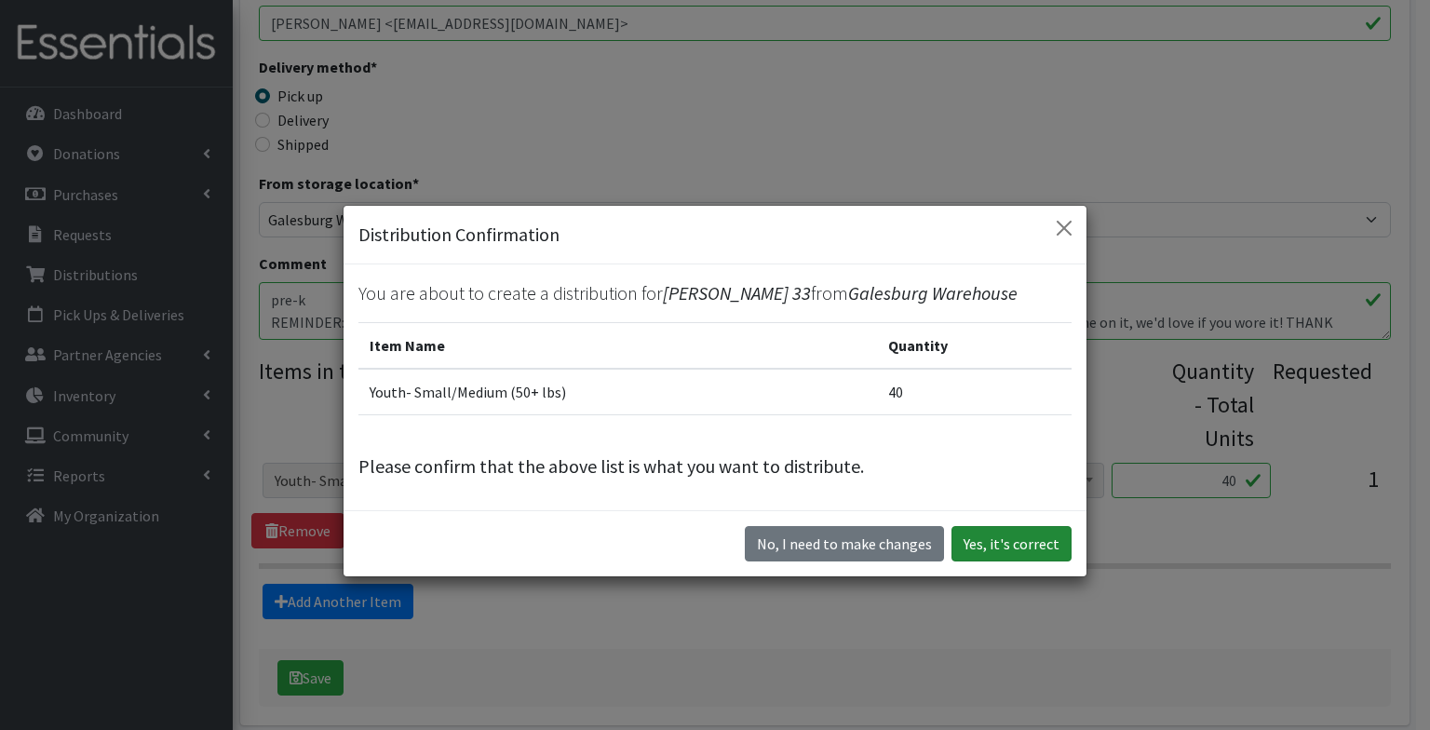
click at [1028, 547] on button "Yes, it's correct" at bounding box center [1011, 543] width 120 height 35
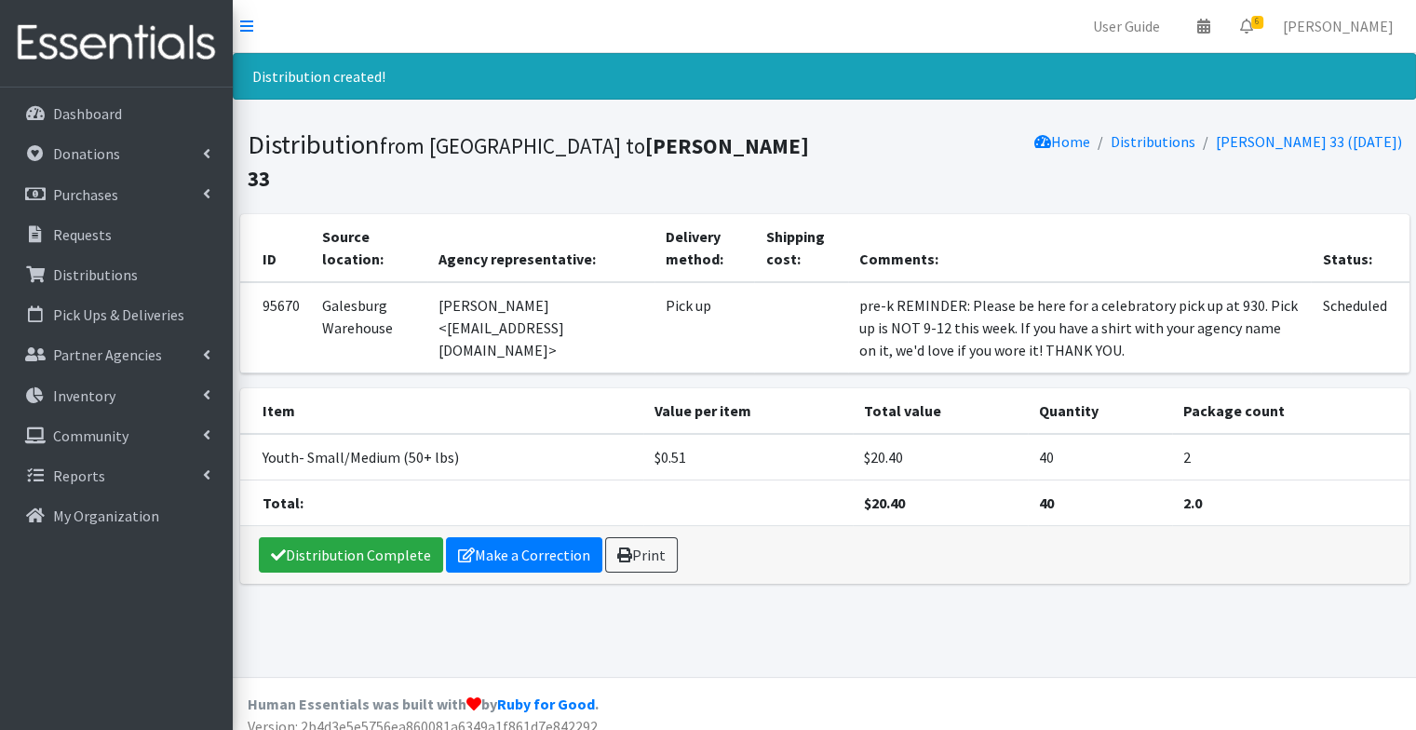
scroll to position [17, 0]
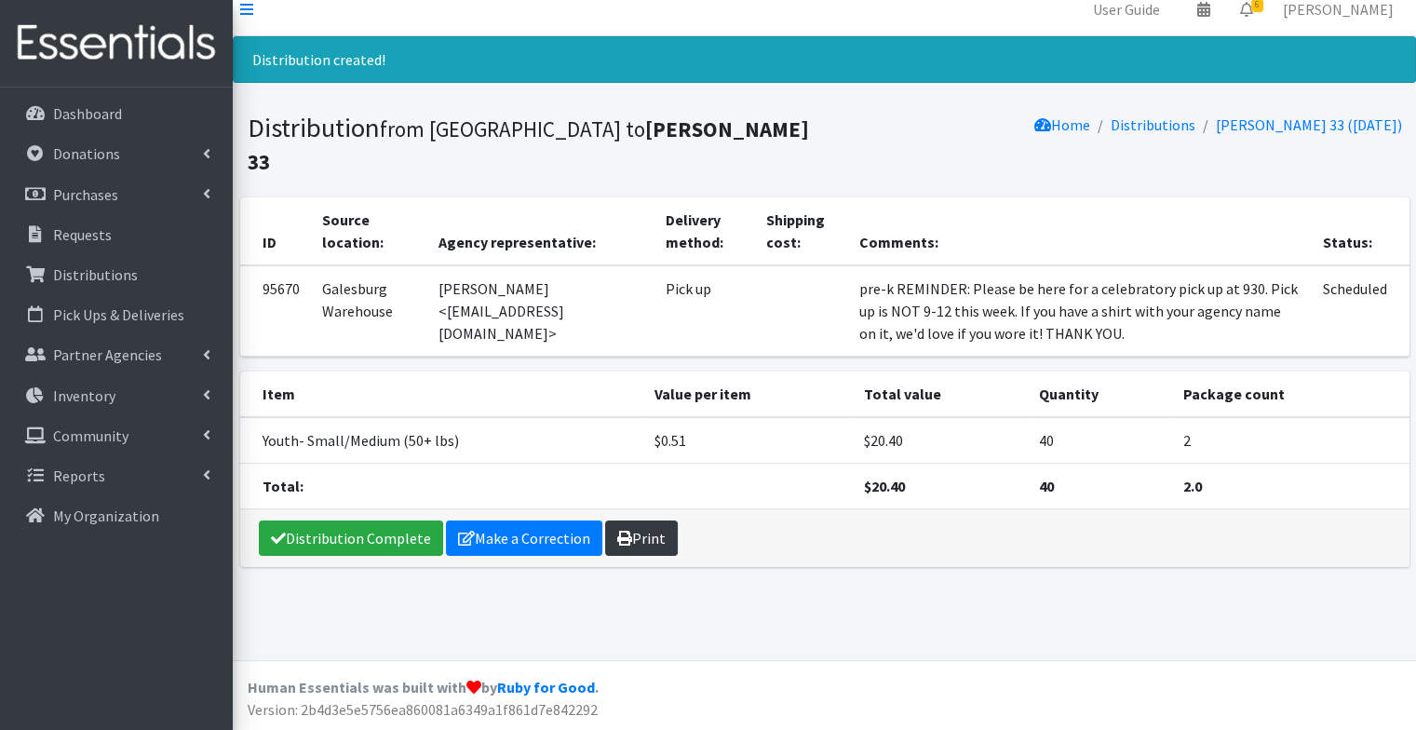
click at [634, 520] on link "Print" at bounding box center [641, 537] width 73 height 35
click at [96, 227] on p "Requests" at bounding box center [82, 234] width 59 height 19
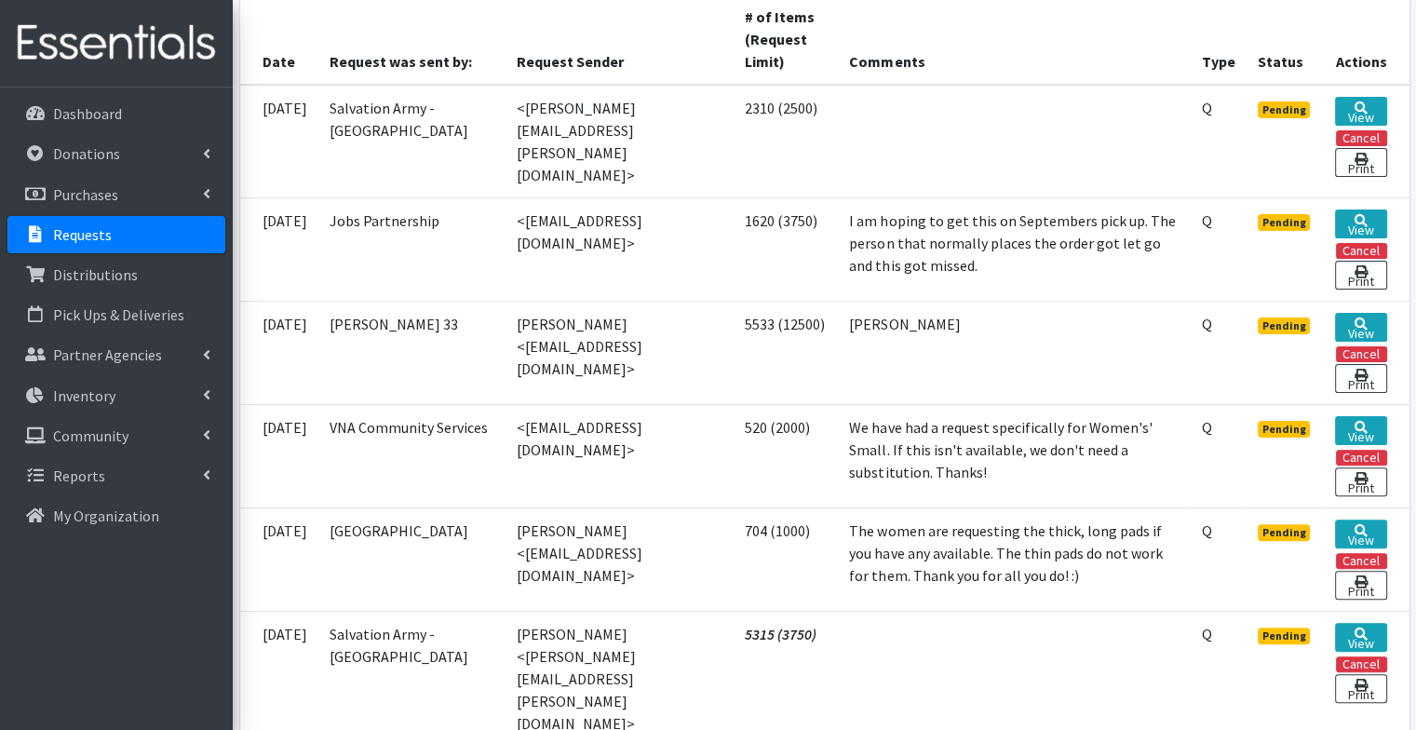
scroll to position [441, 0]
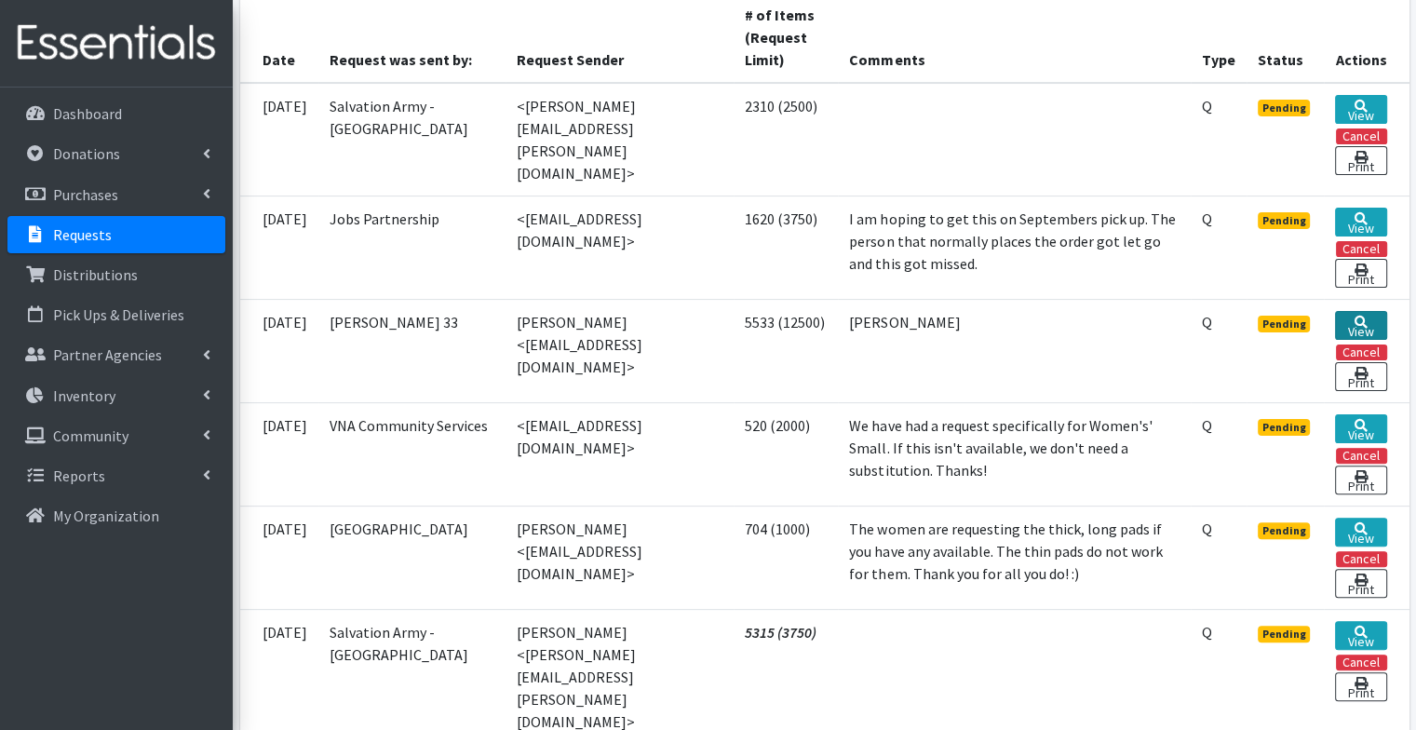
click at [1355, 311] on link "View" at bounding box center [1360, 325] width 51 height 29
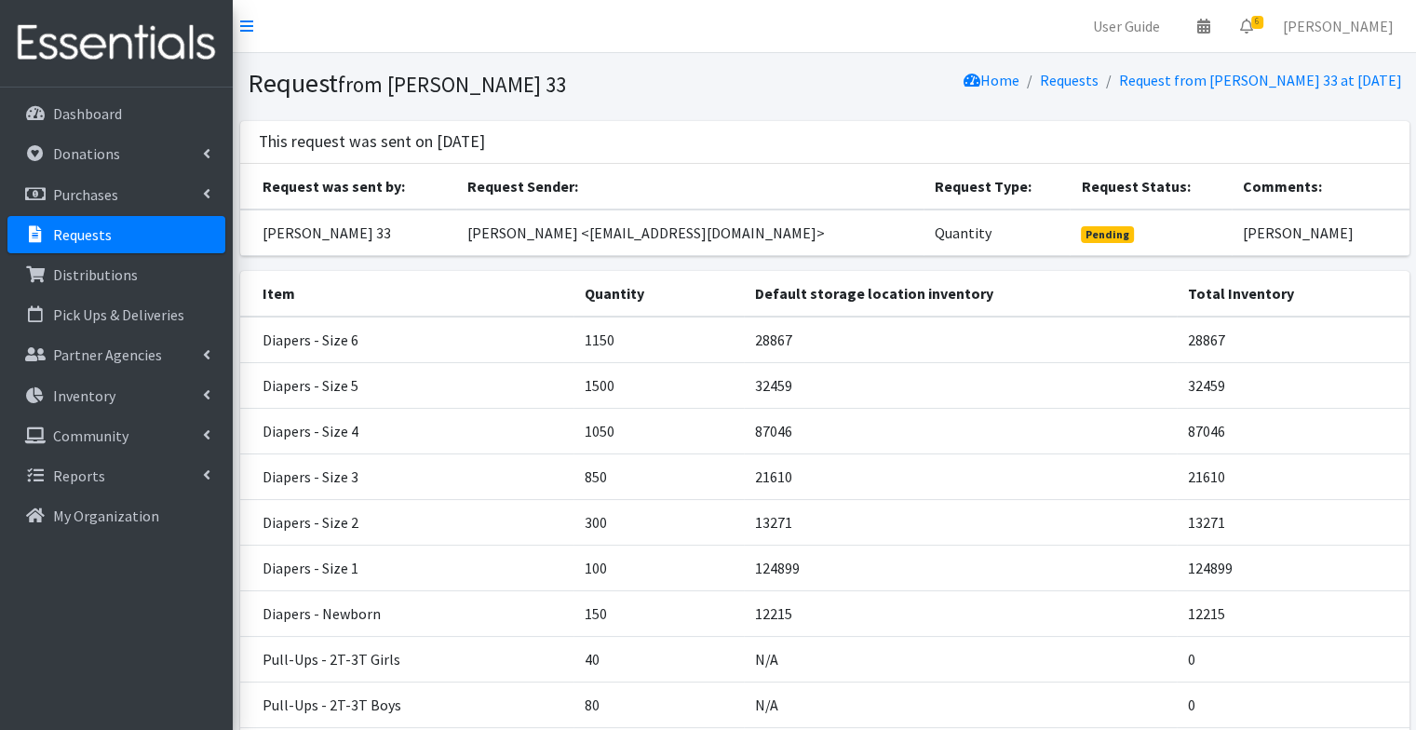
scroll to position [410, 0]
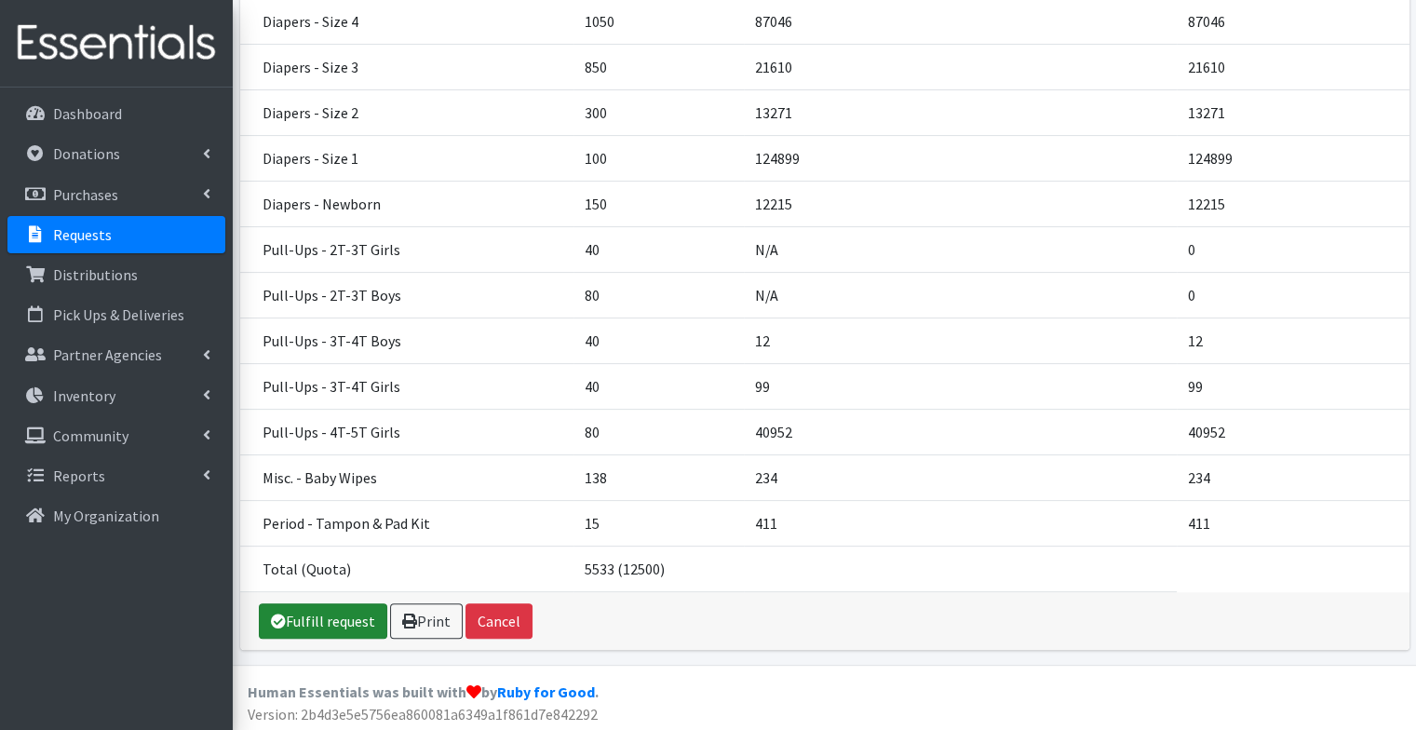
click at [343, 613] on link "Fulfill request" at bounding box center [323, 620] width 128 height 35
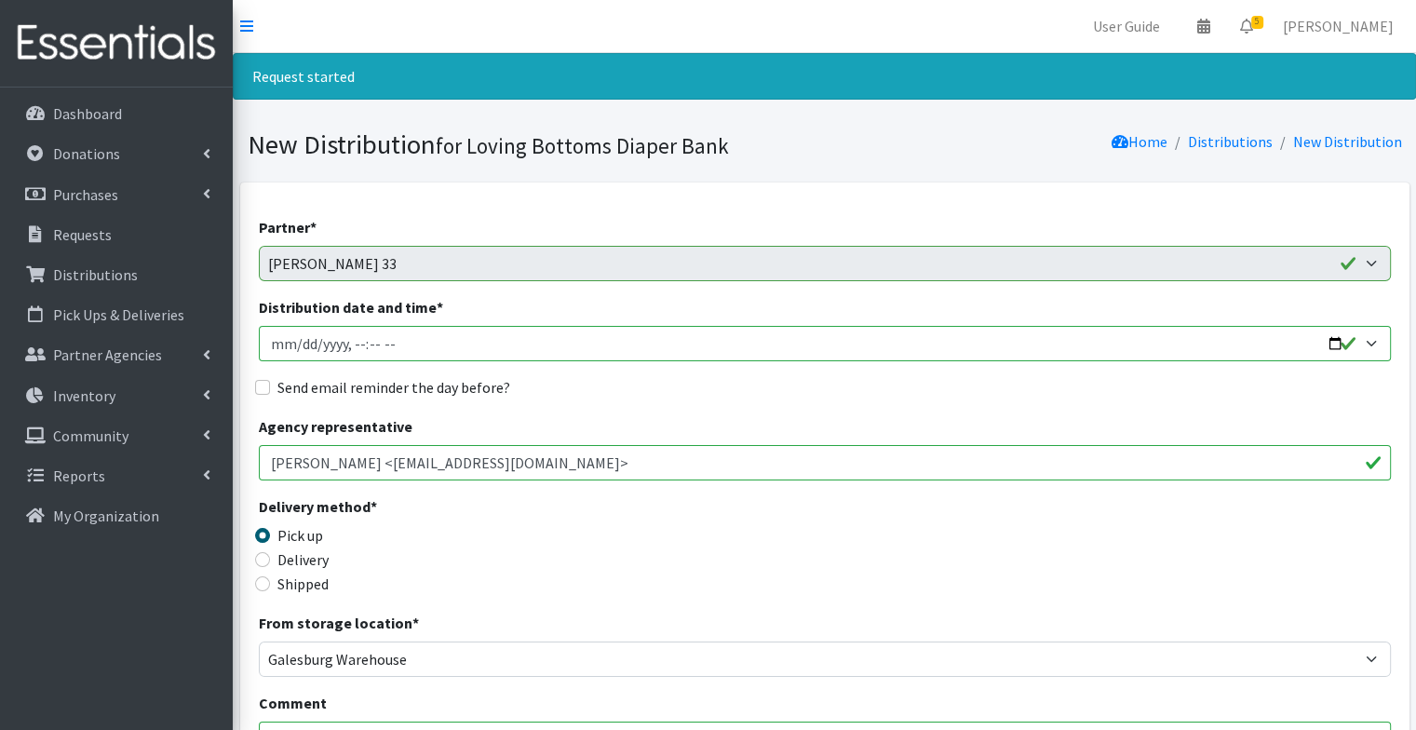
click at [536, 346] on input "Distribution date and time *" at bounding box center [825, 343] width 1132 height 35
click at [1333, 338] on input "Distribution date and time *" at bounding box center [825, 343] width 1132 height 35
type input "2025-09-03T09:32"
click at [765, 391] on div "Send email reminder the day before?" at bounding box center [825, 387] width 1132 height 22
click at [593, 460] on input "Hailey Worden <hworden@roe33.net>" at bounding box center [825, 462] width 1132 height 35
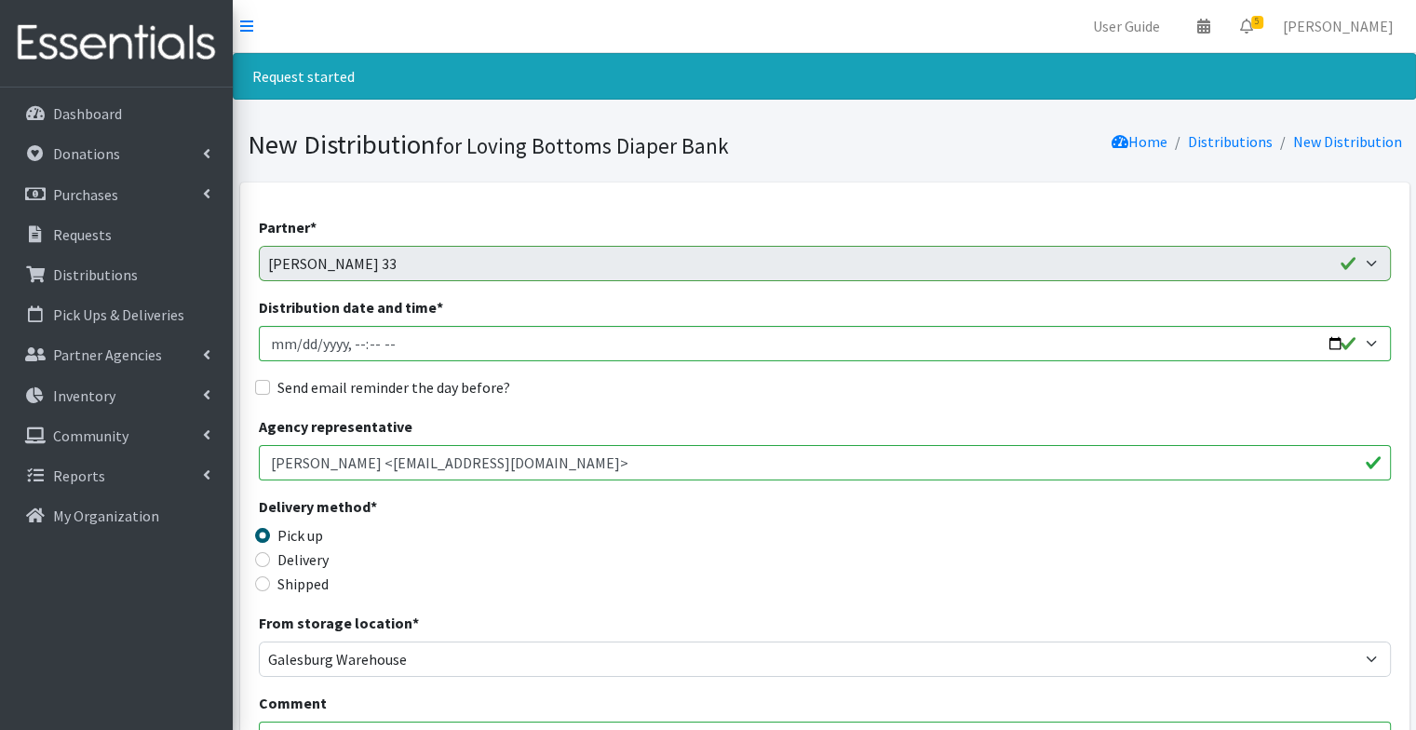
click at [493, 389] on label "Send email reminder the day before?" at bounding box center [393, 387] width 233 height 22
click at [270, 389] on input "Send email reminder the day before?" at bounding box center [262, 387] width 15 height 15
checkbox input "true"
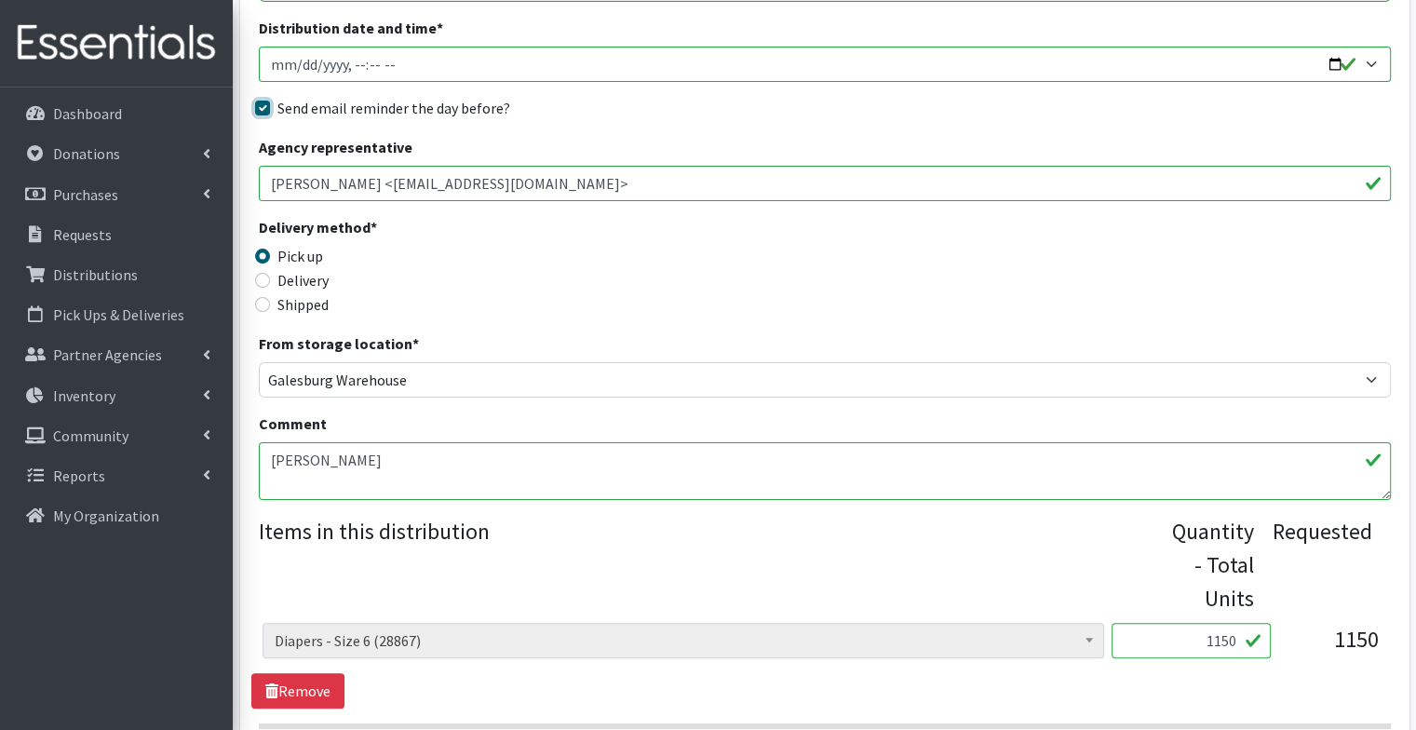
scroll to position [294, 0]
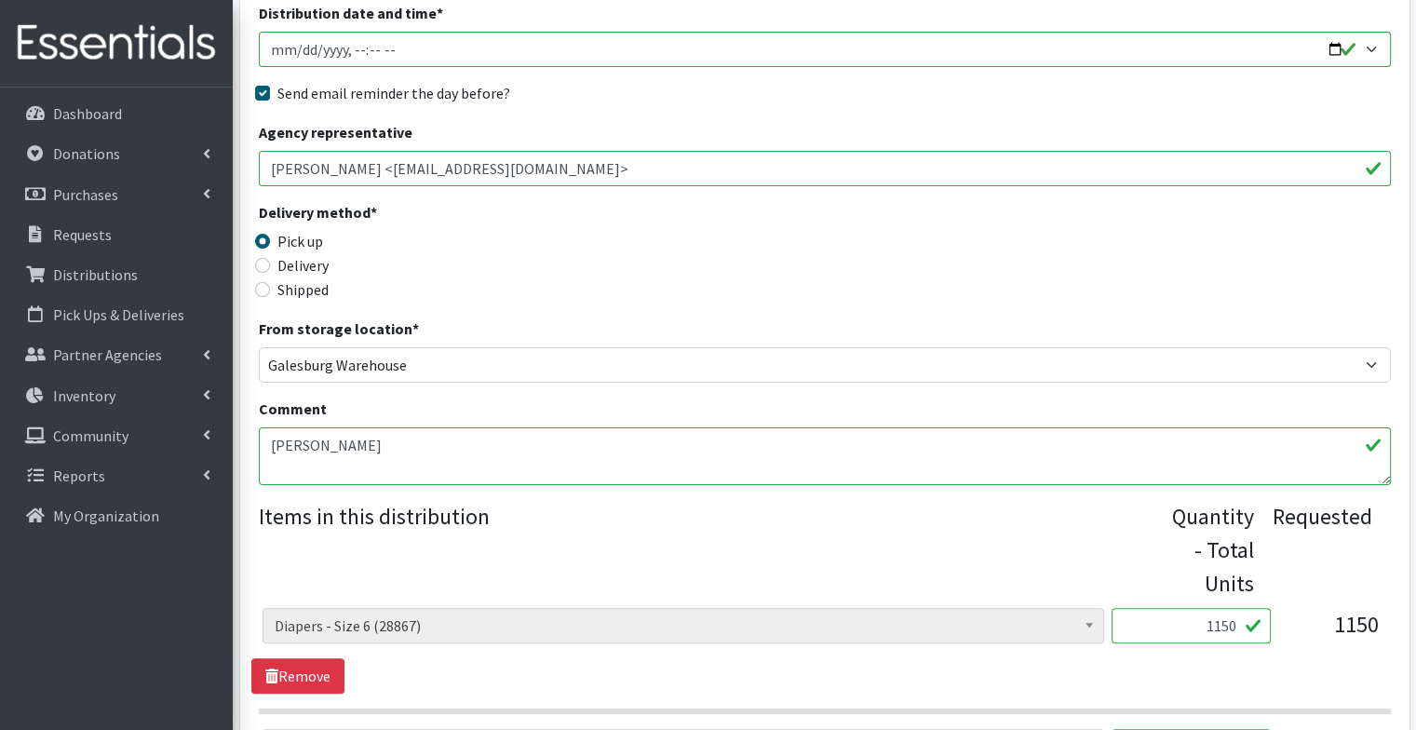
paste textarea "REMINDER: Please be here for a celebratory pick up at 930. Pick up is NOT 9-12 …"
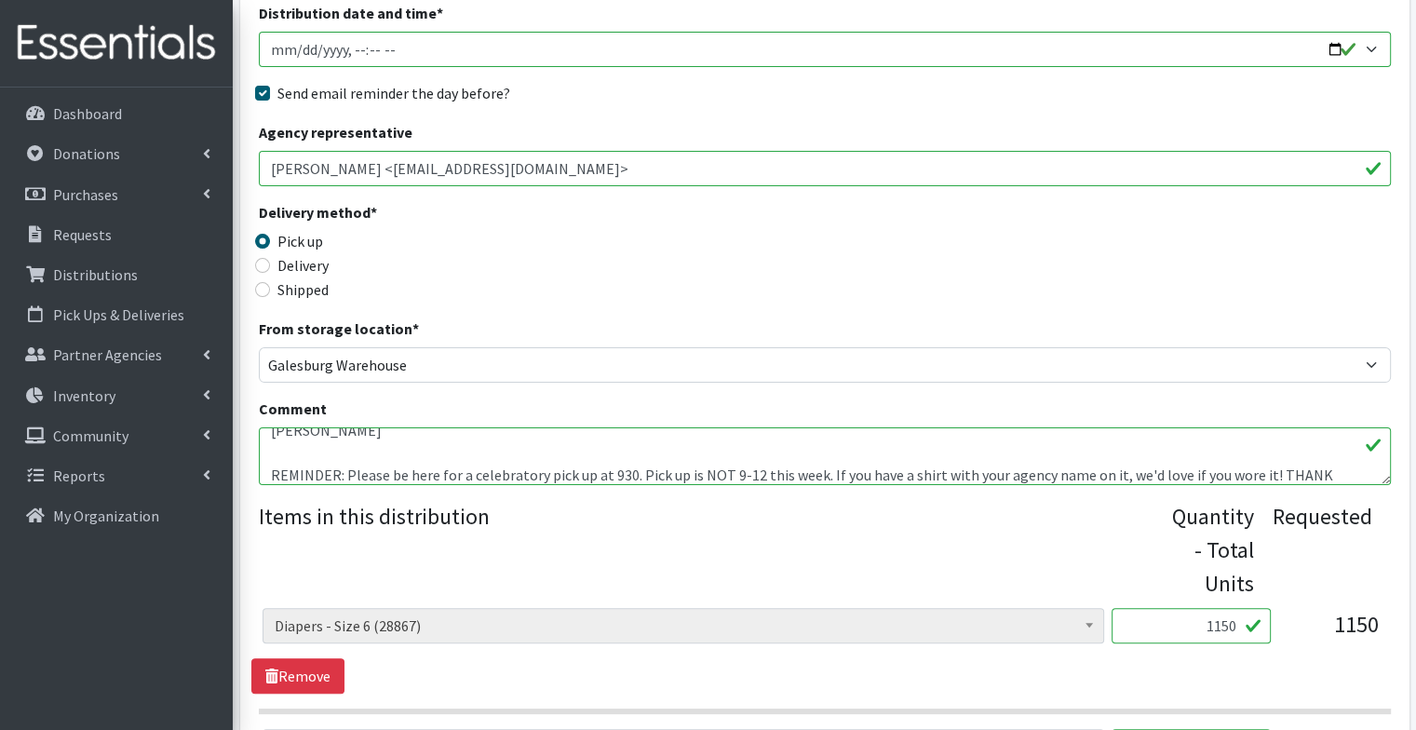
scroll to position [22, 0]
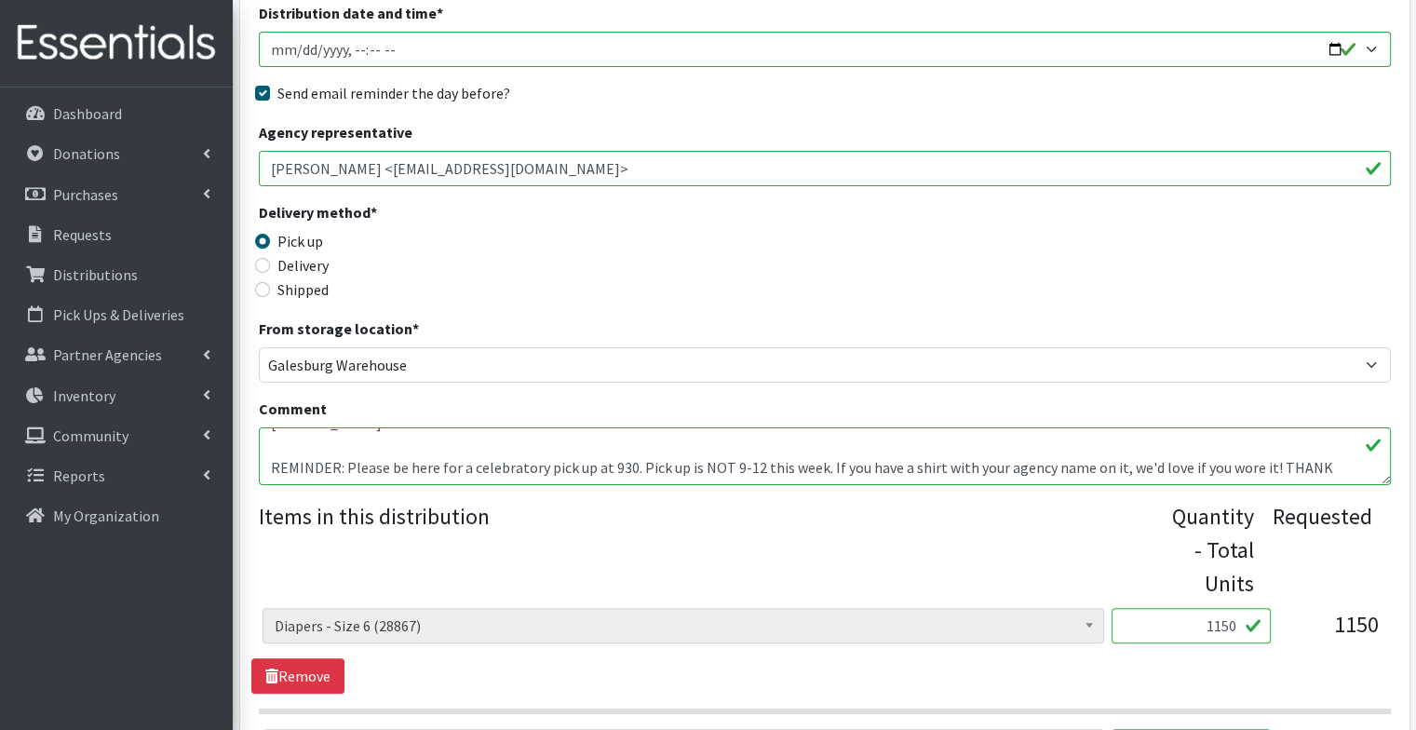
type textarea "knox REMINDER: Please be here for a celebratory pick up at 930. Pick up is NOT …"
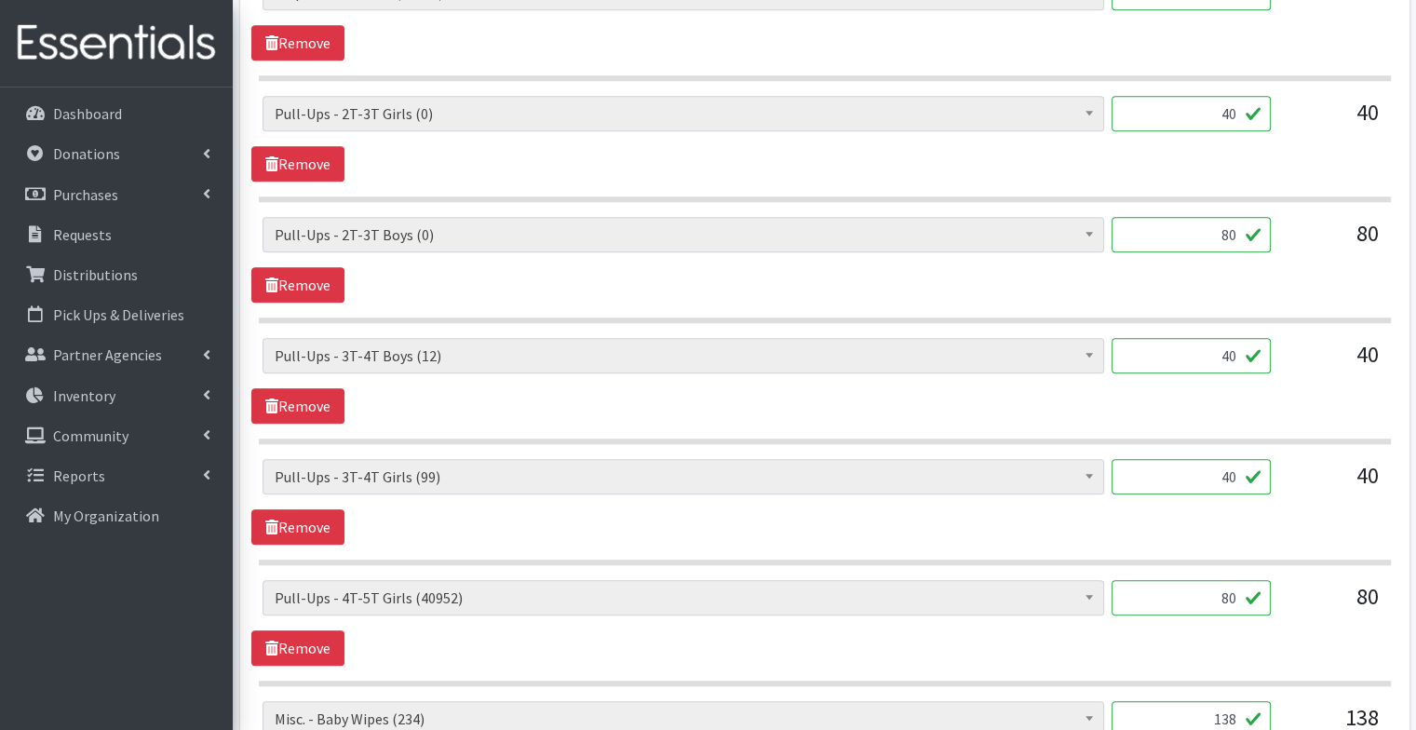
scroll to position [1653, 0]
drag, startPoint x: 1165, startPoint y: 587, endPoint x: 1218, endPoint y: 586, distance: 53.1
click at [1218, 586] on input "80" at bounding box center [1191, 597] width 159 height 35
drag, startPoint x: 1218, startPoint y: 586, endPoint x: 1277, endPoint y: 606, distance: 63.0
click at [1277, 606] on div "Diapers - Newborn (12215) Diapers - Preemie (48) Diapers - Size 1 (124899) Diap…" at bounding box center [825, 605] width 1124 height 50
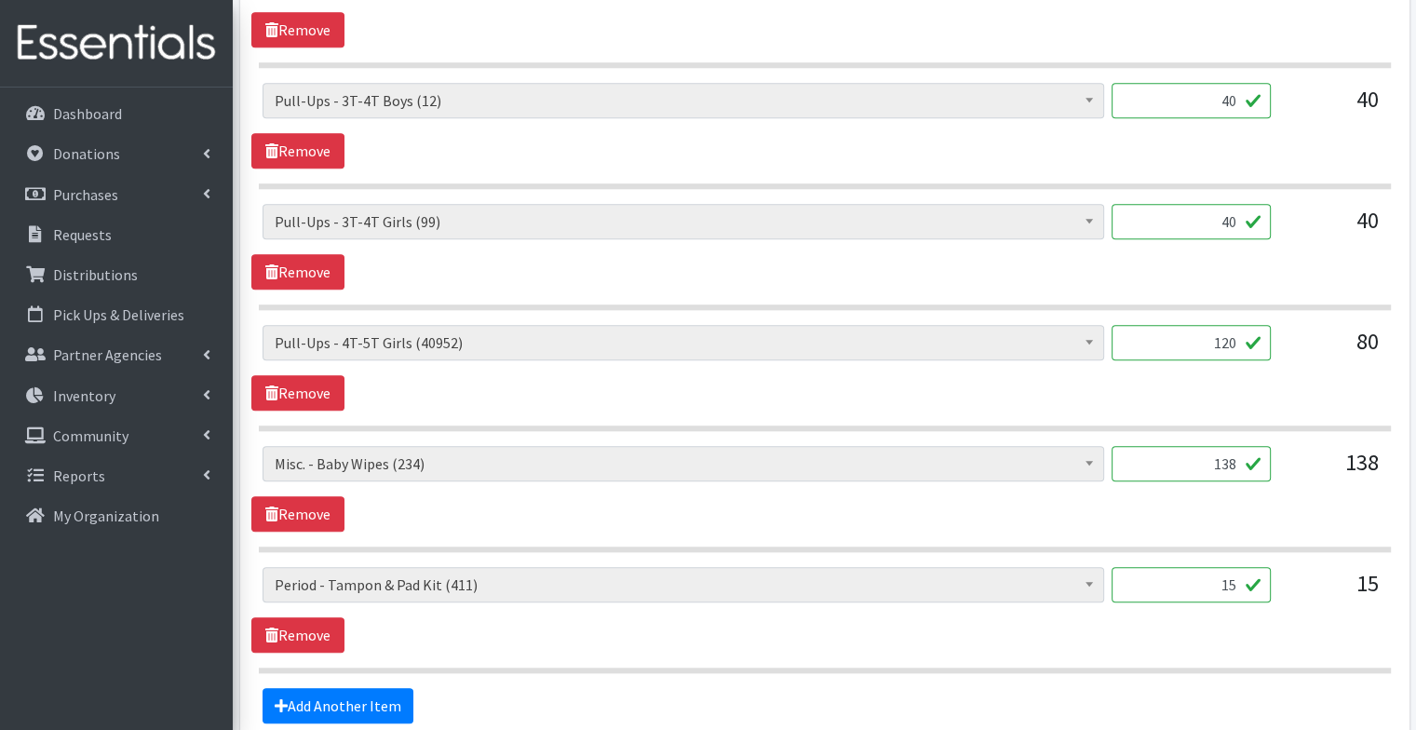
scroll to position [1909, 0]
type input "120"
click at [346, 687] on link "Add Another Item" at bounding box center [338, 704] width 151 height 35
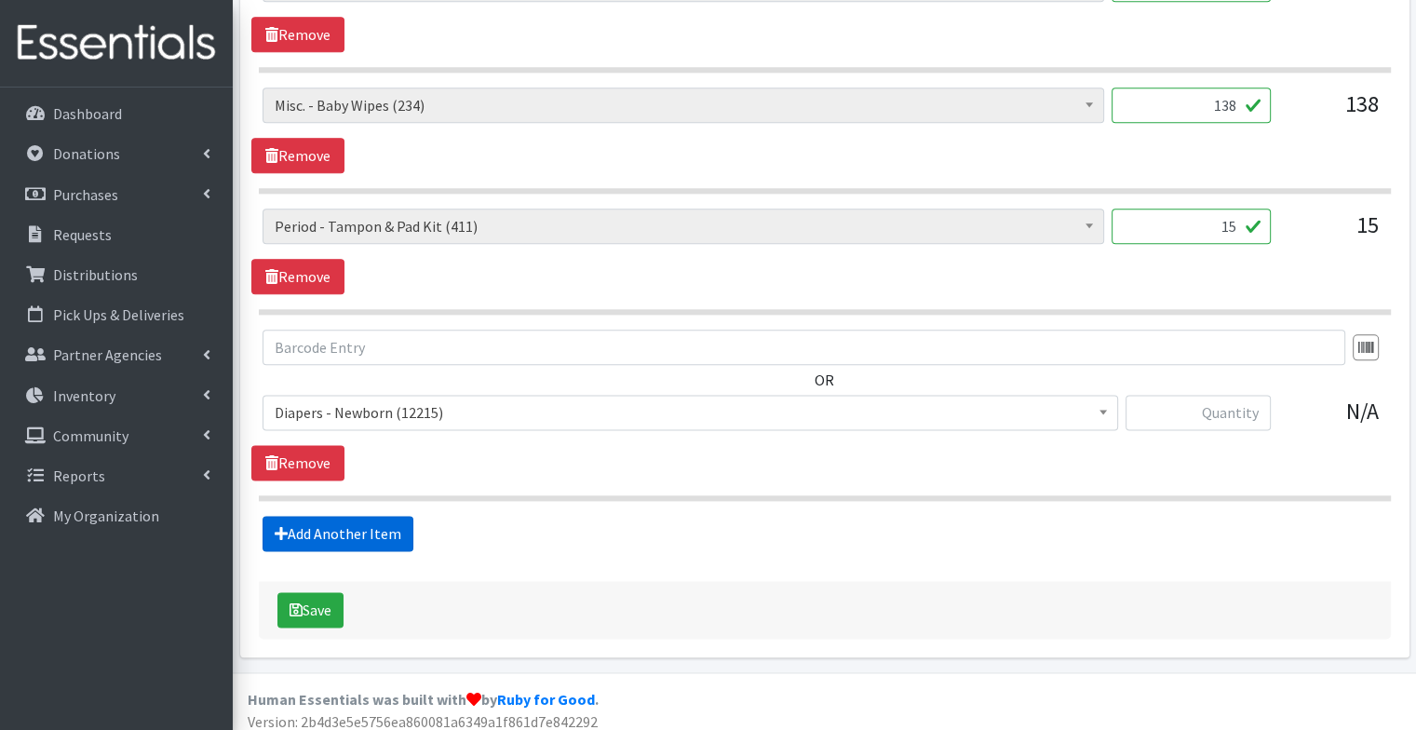
scroll to position [2268, 0]
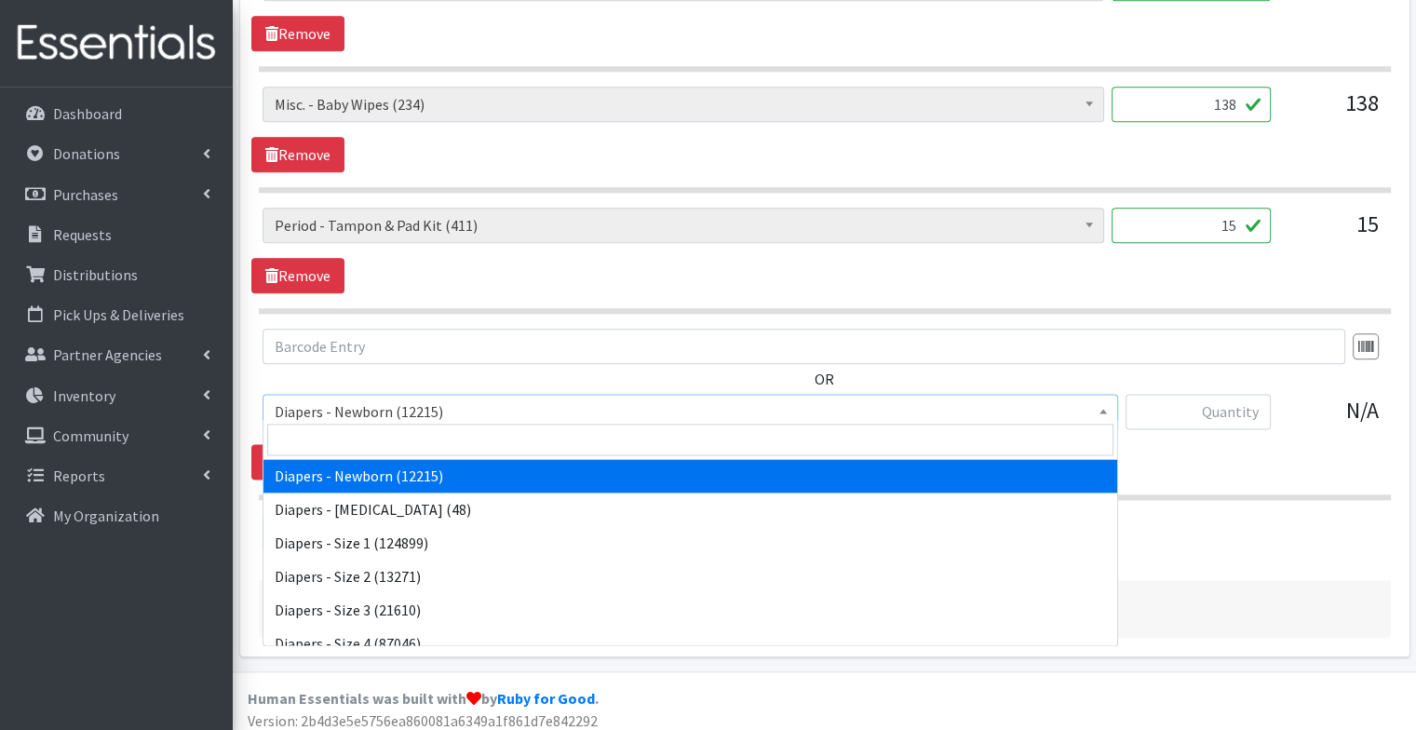
click at [372, 398] on span "Diapers - Newborn (12215)" at bounding box center [690, 411] width 831 height 26
click at [375, 443] on input "search" at bounding box center [690, 440] width 846 height 32
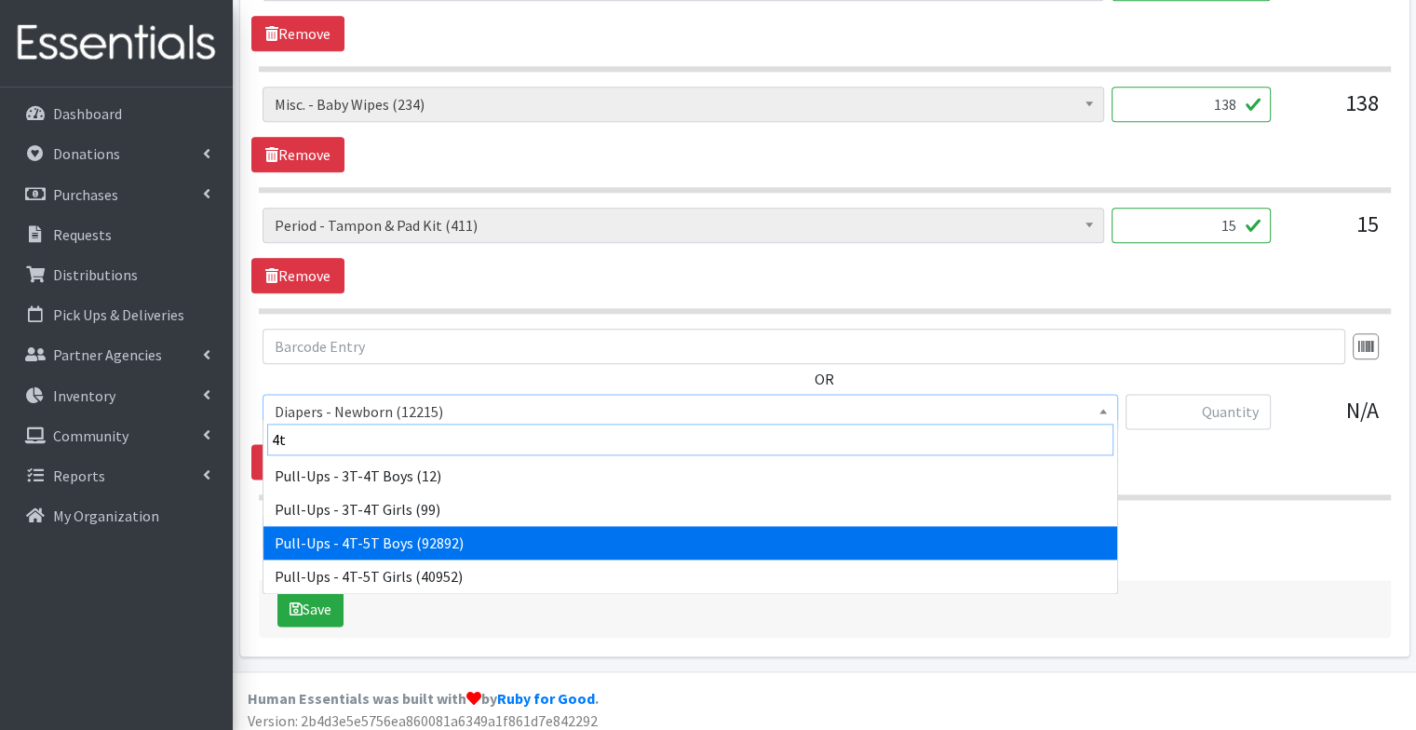
type input "4t"
select select "79"
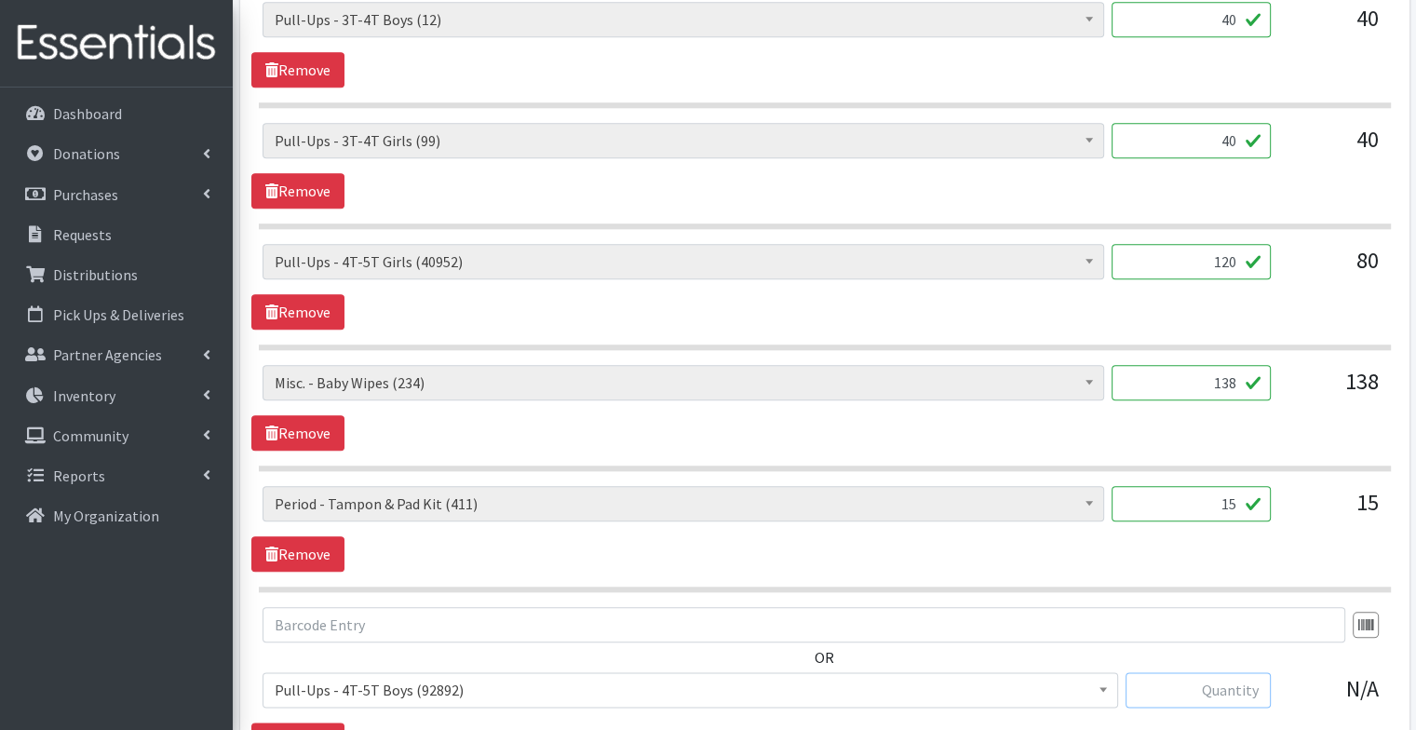
scroll to position [1991, 0]
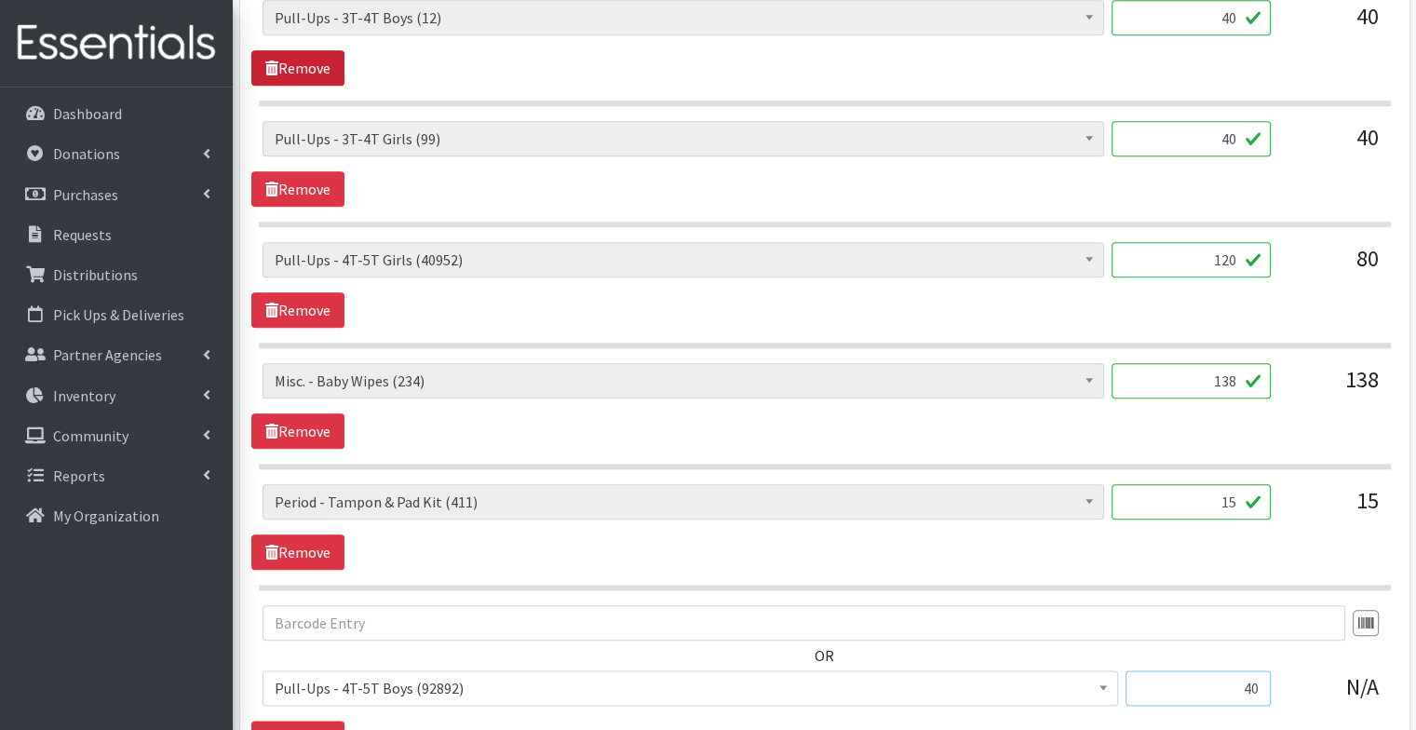
type input "40"
click at [326, 64] on link "Remove" at bounding box center [297, 67] width 93 height 35
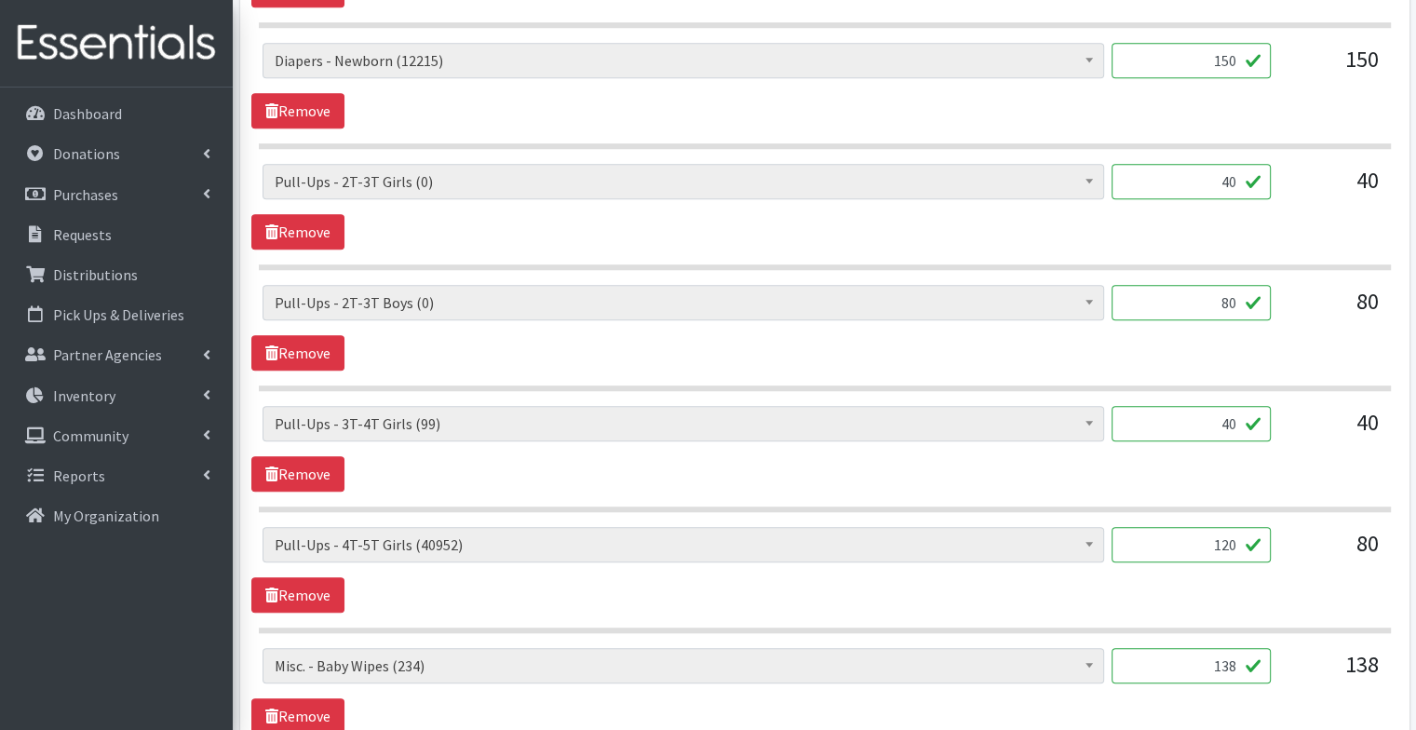
scroll to position [1584, 0]
click at [329, 339] on link "Remove" at bounding box center [297, 353] width 93 height 35
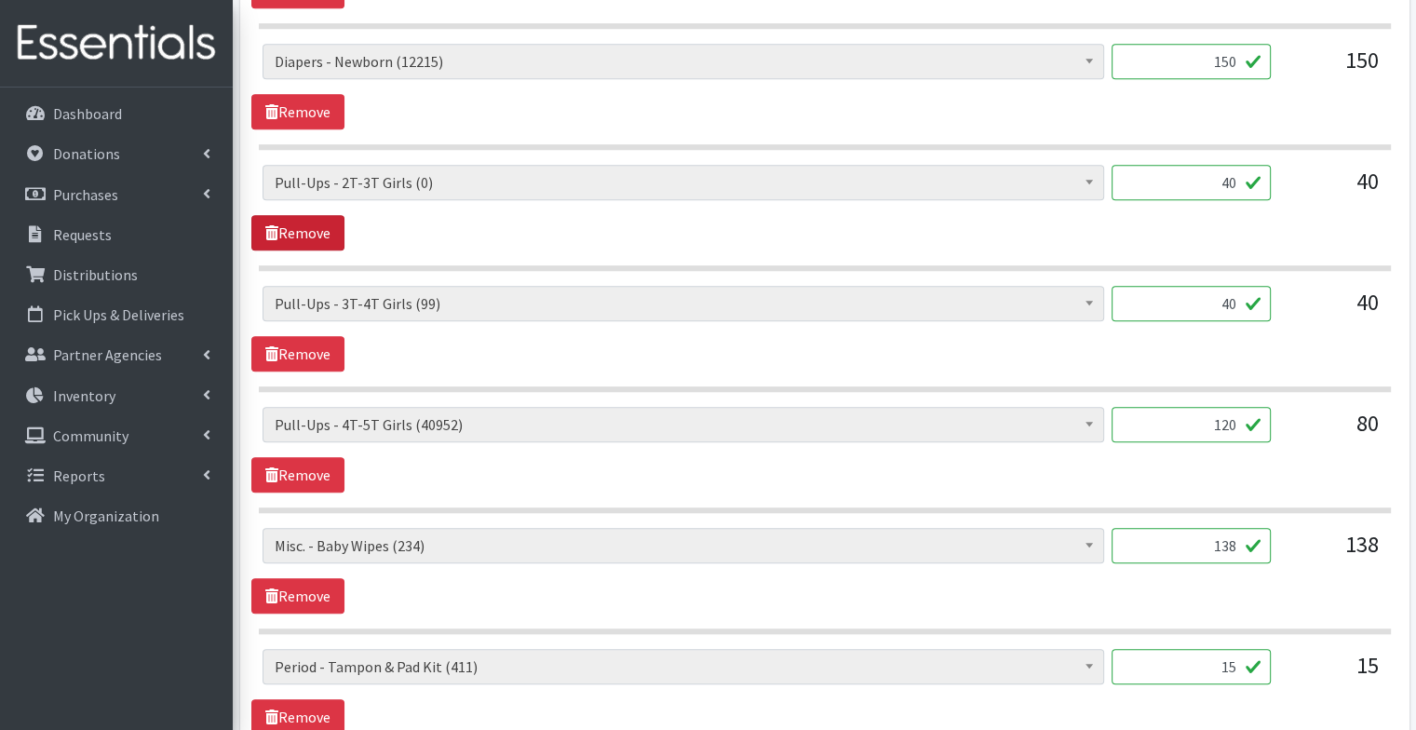
click at [327, 226] on link "Remove" at bounding box center [297, 232] width 93 height 35
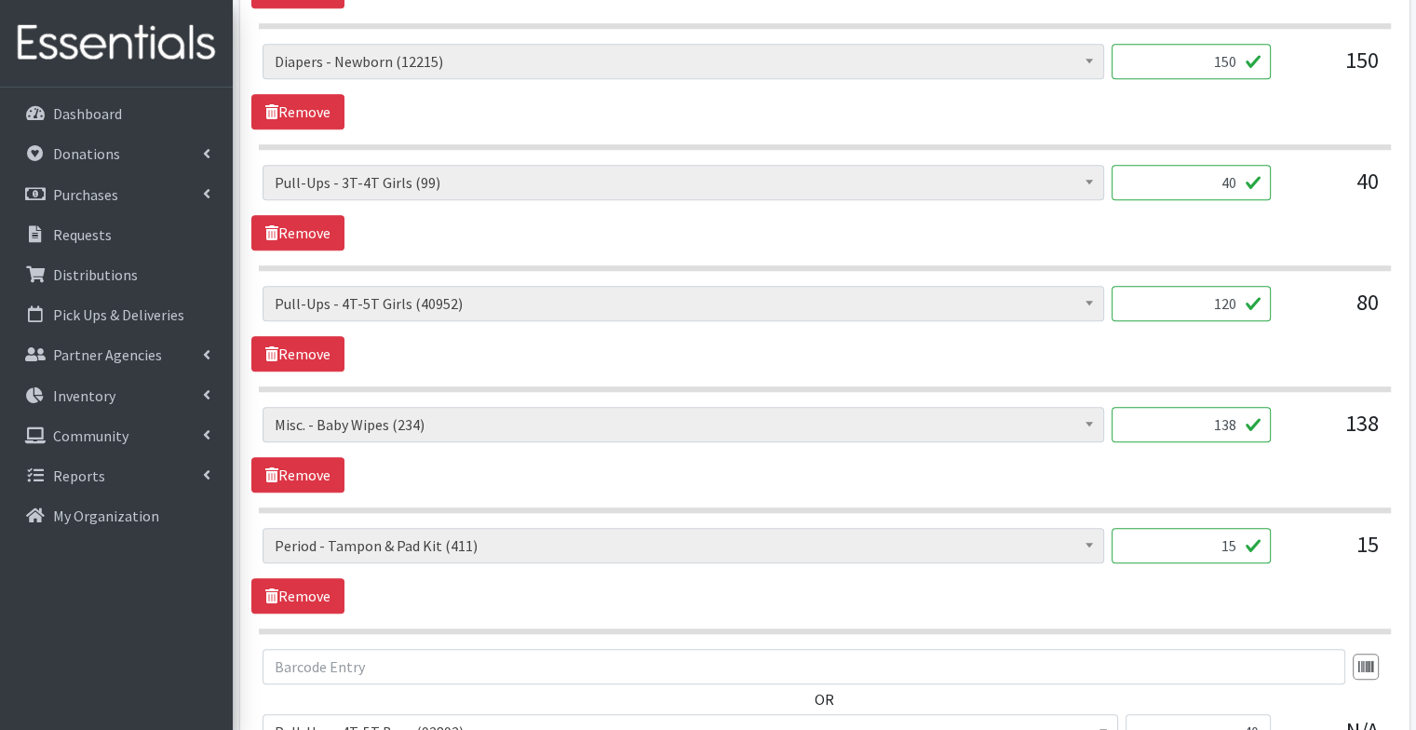
scroll to position [1907, 0]
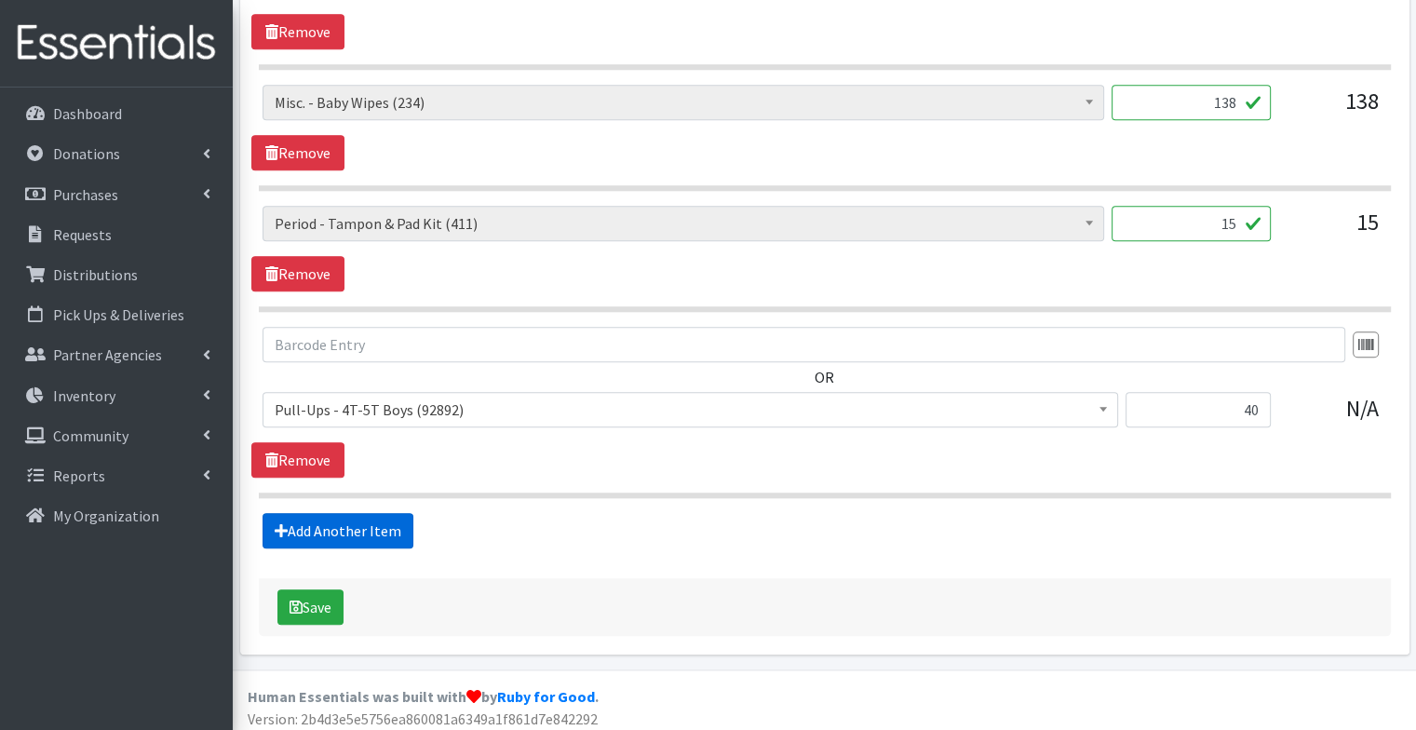
click at [359, 520] on link "Add Another Item" at bounding box center [338, 530] width 151 height 35
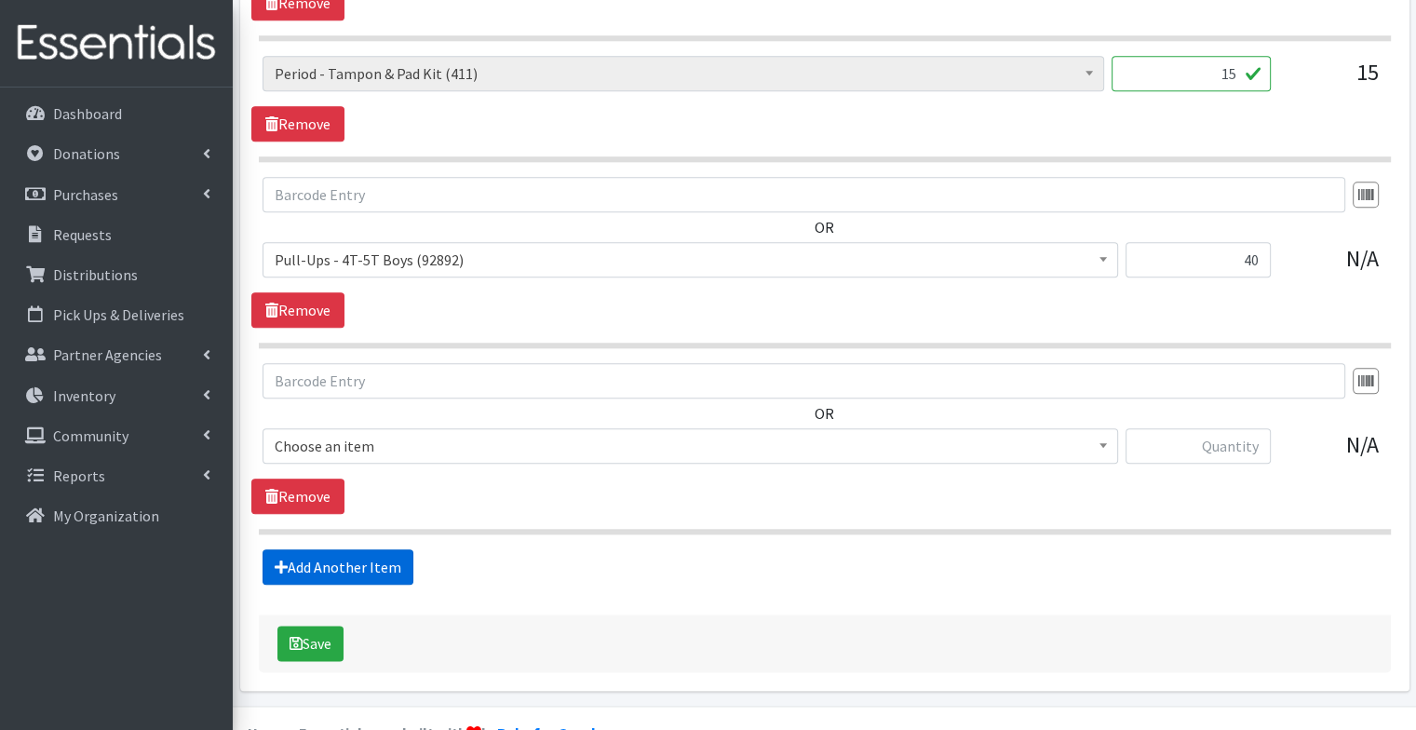
scroll to position [2093, 0]
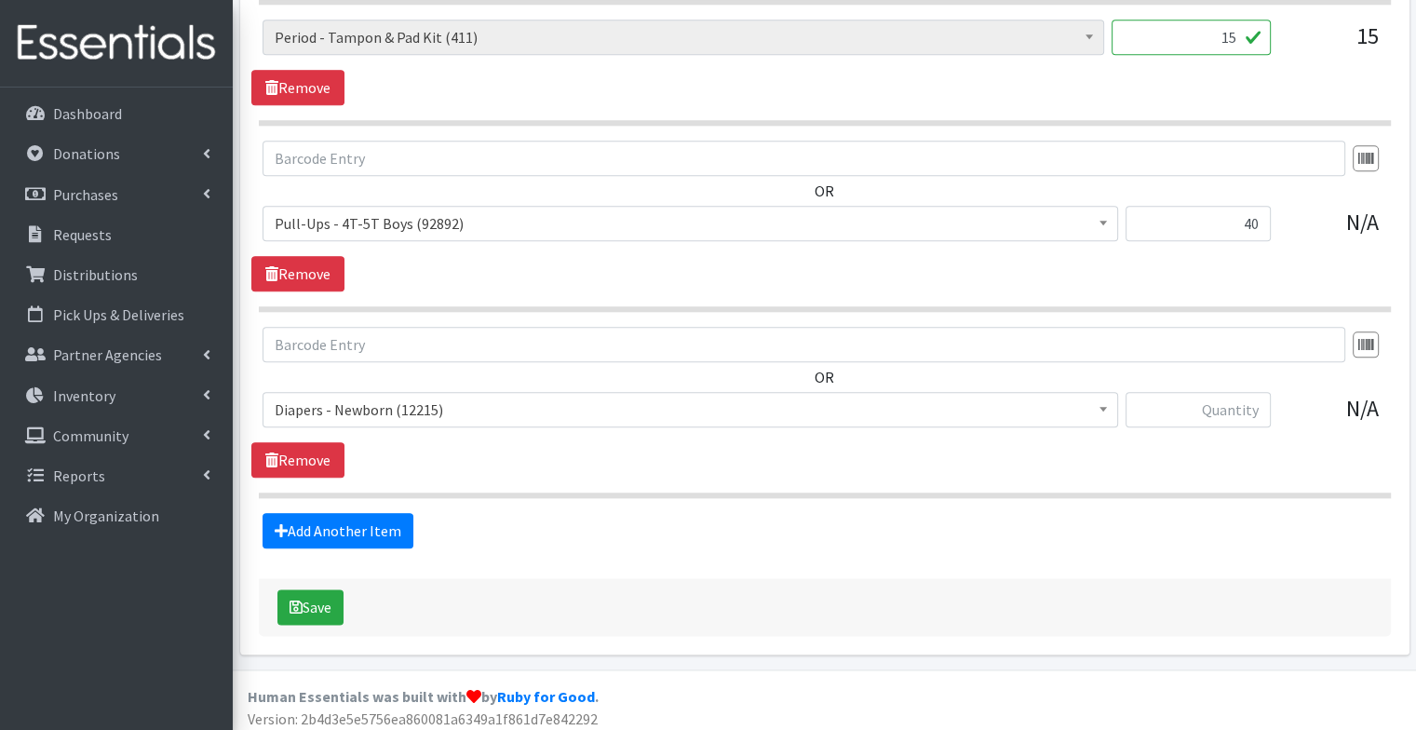
click at [362, 402] on span "Diapers - Newborn (12215)" at bounding box center [690, 410] width 831 height 26
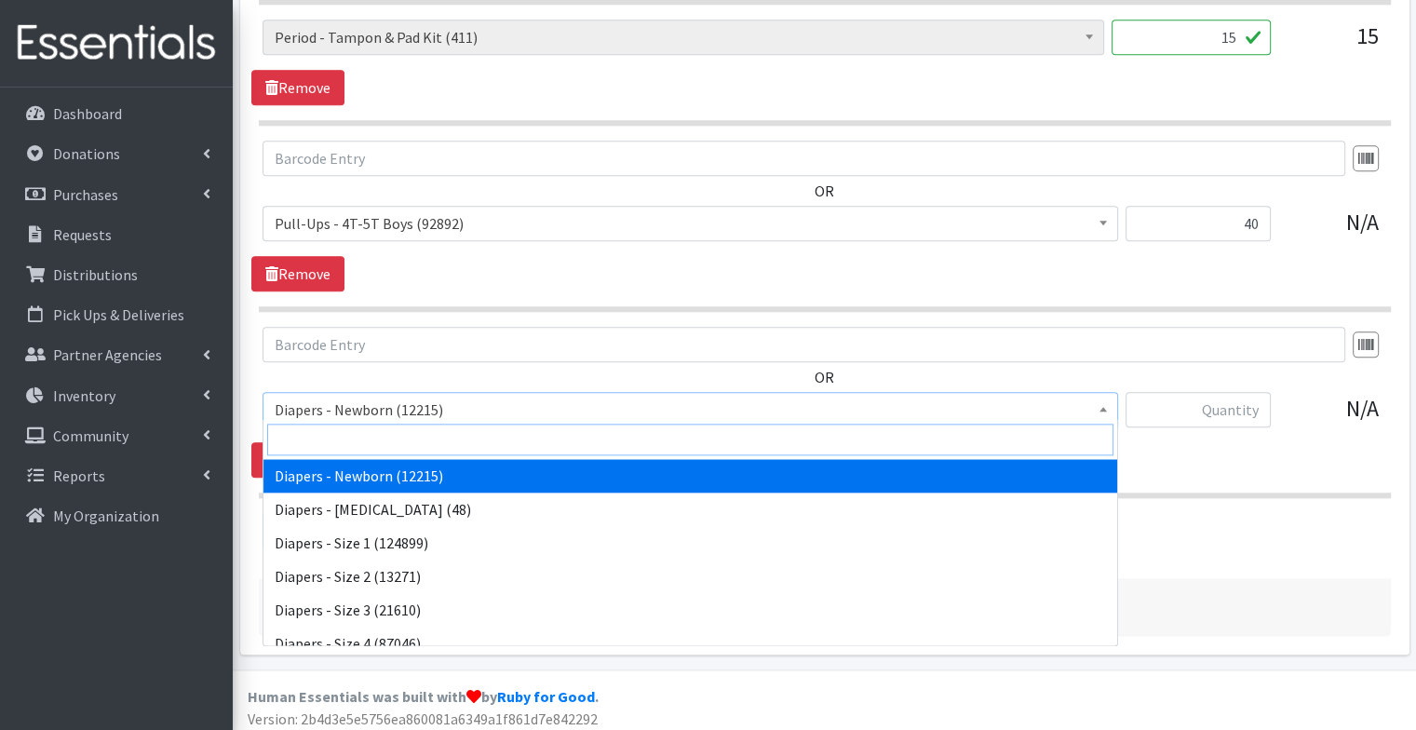
click at [374, 445] on input "search" at bounding box center [690, 440] width 846 height 32
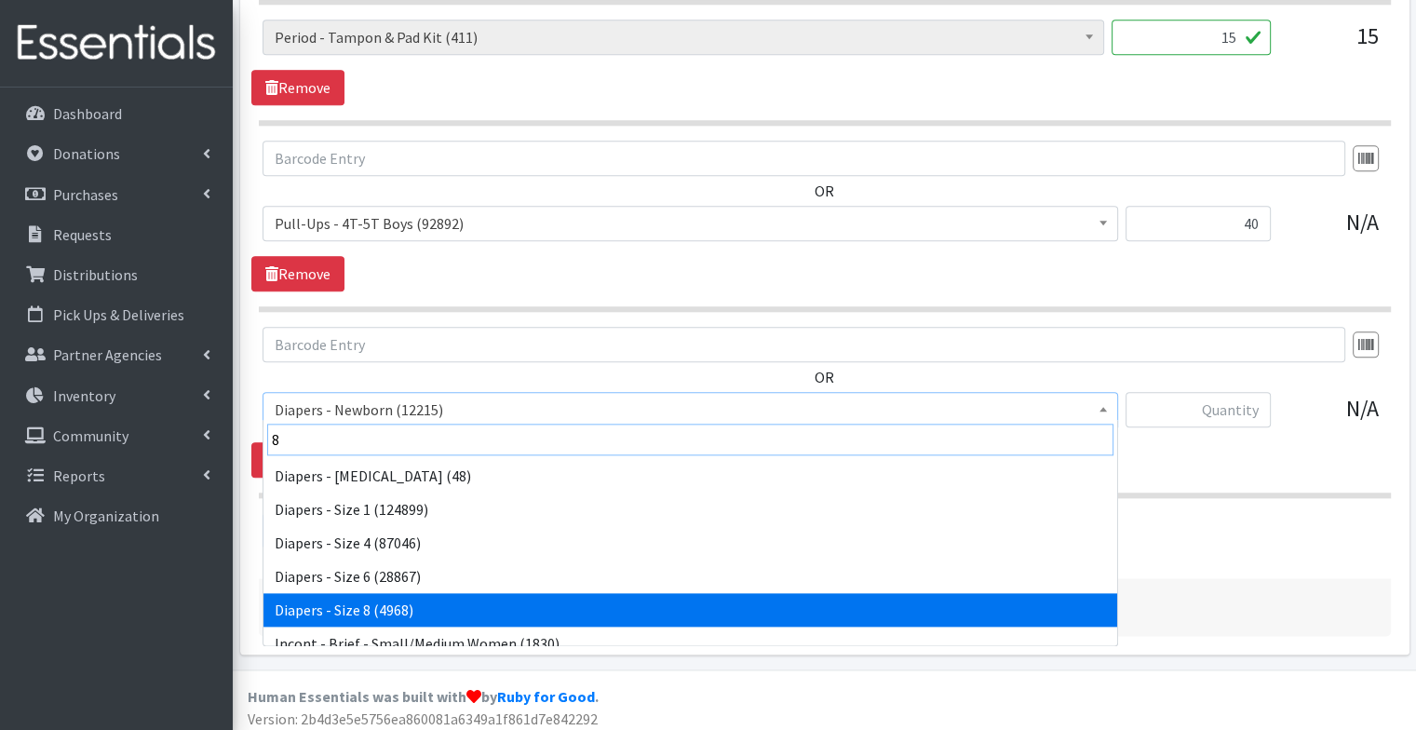
type input "8"
select select "15080"
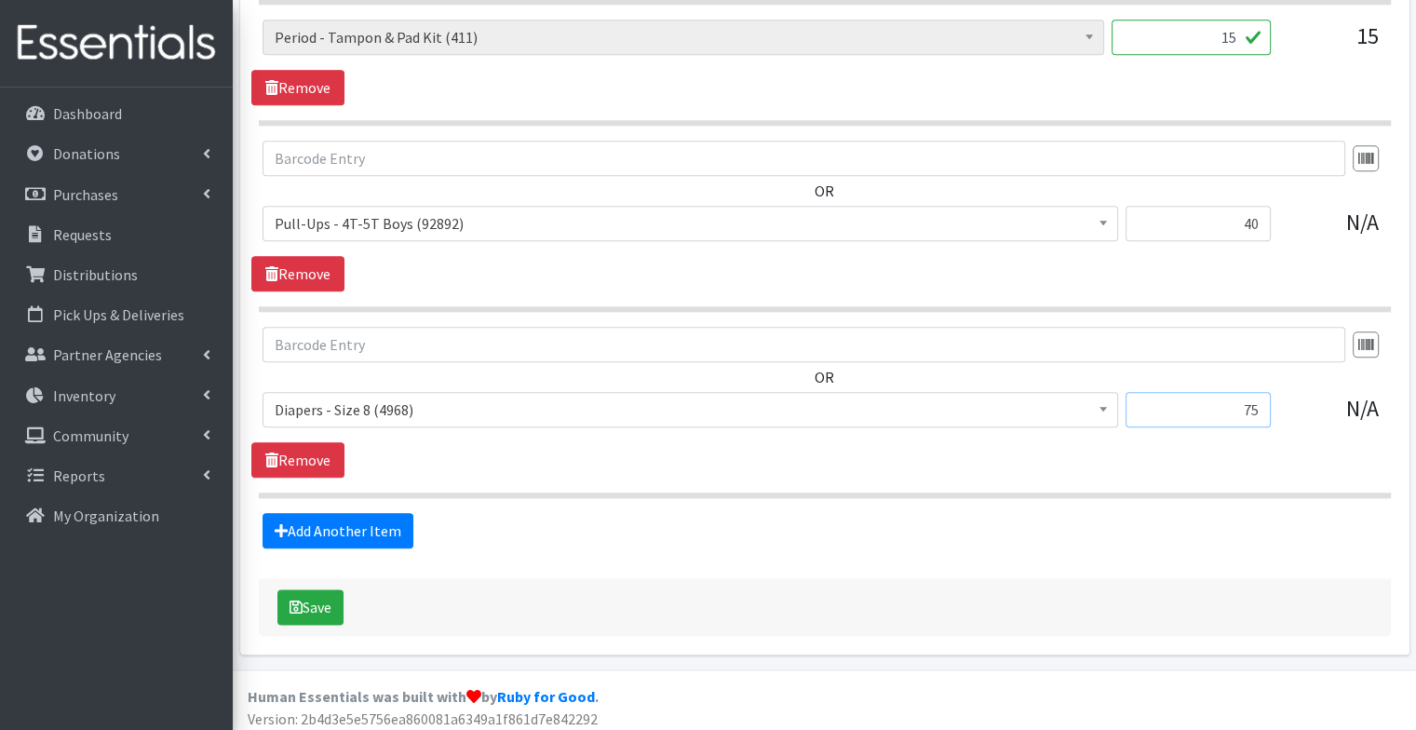
type input "7"
type input "100"
click at [417, 592] on div "Save" at bounding box center [825, 607] width 1132 height 58
click at [339, 600] on button "Save" at bounding box center [310, 606] width 66 height 35
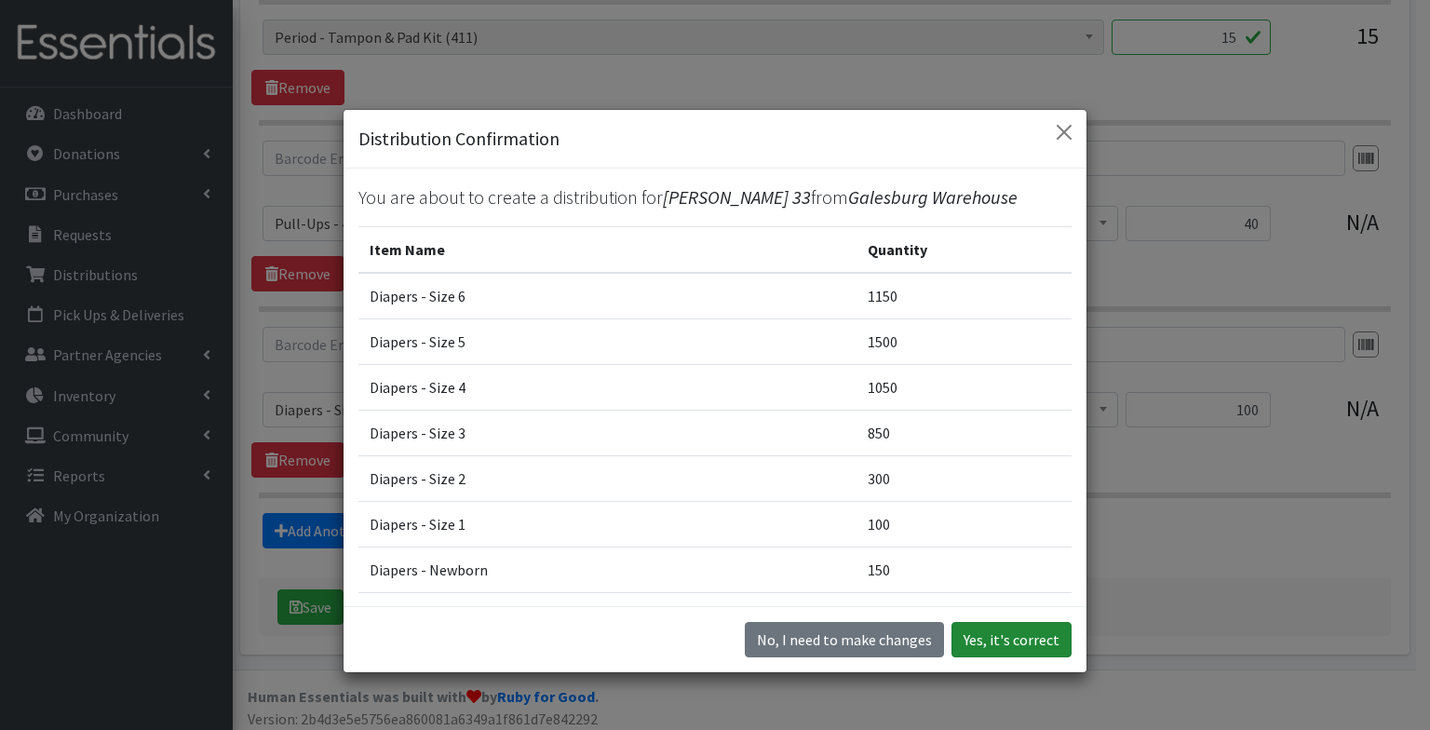
click at [987, 637] on button "Yes, it's correct" at bounding box center [1011, 639] width 120 height 35
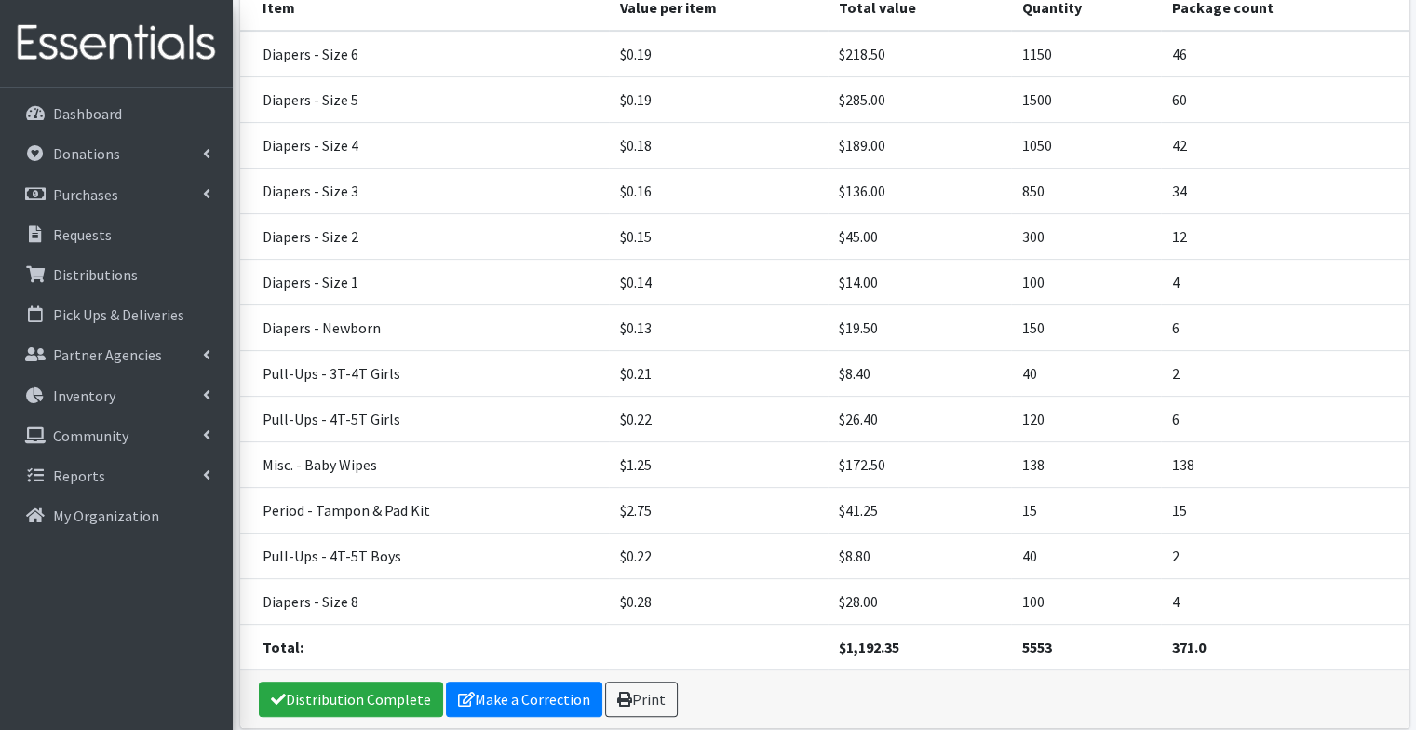
scroll to position [532, 0]
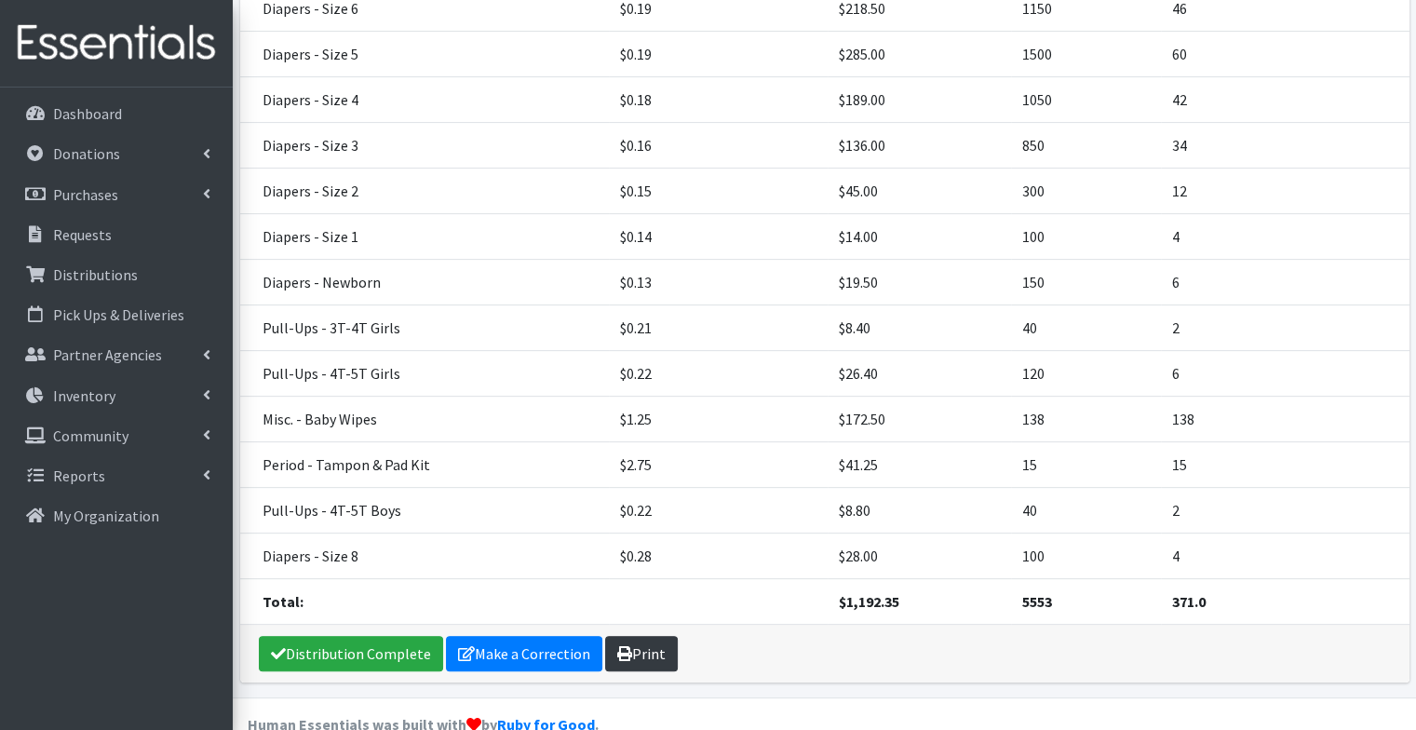
click at [621, 646] on icon at bounding box center [624, 653] width 15 height 15
click at [169, 226] on link "Requests" at bounding box center [116, 234] width 218 height 37
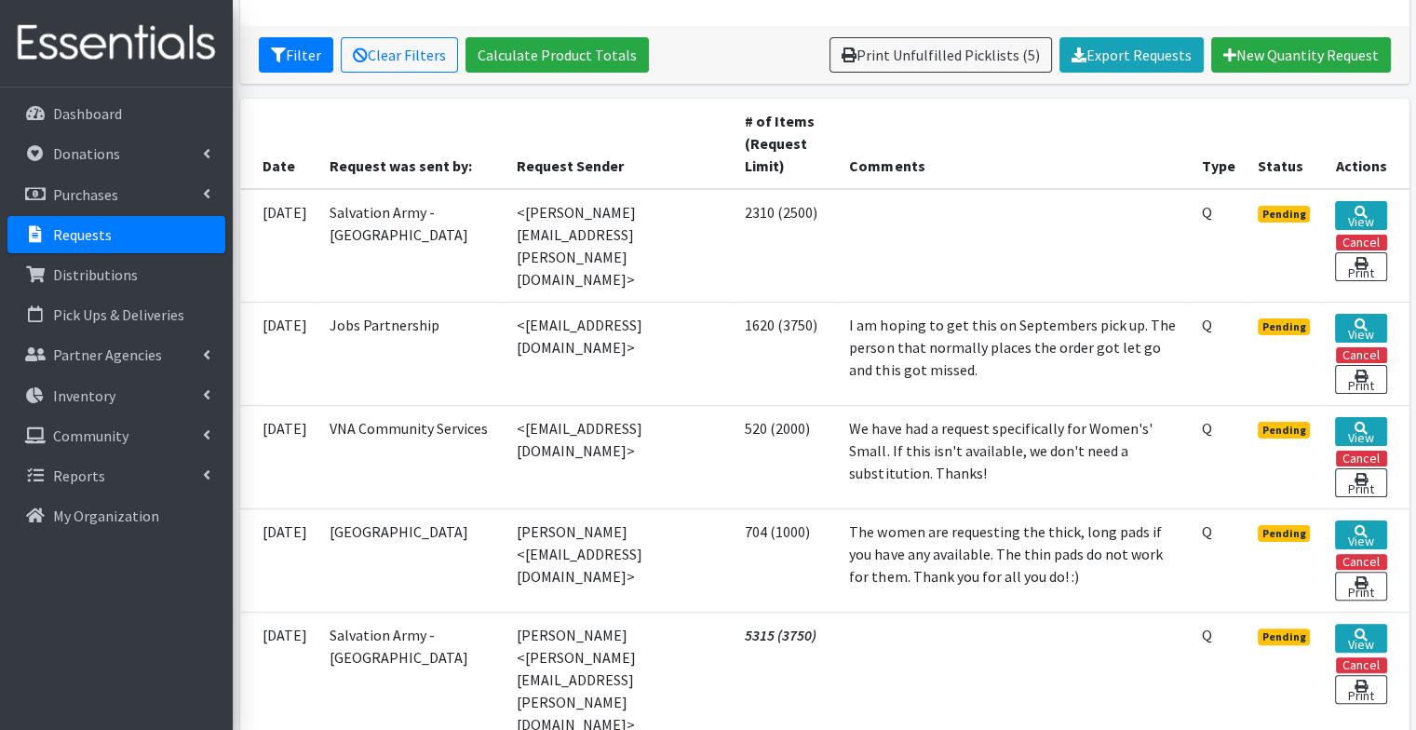
scroll to position [343, 0]
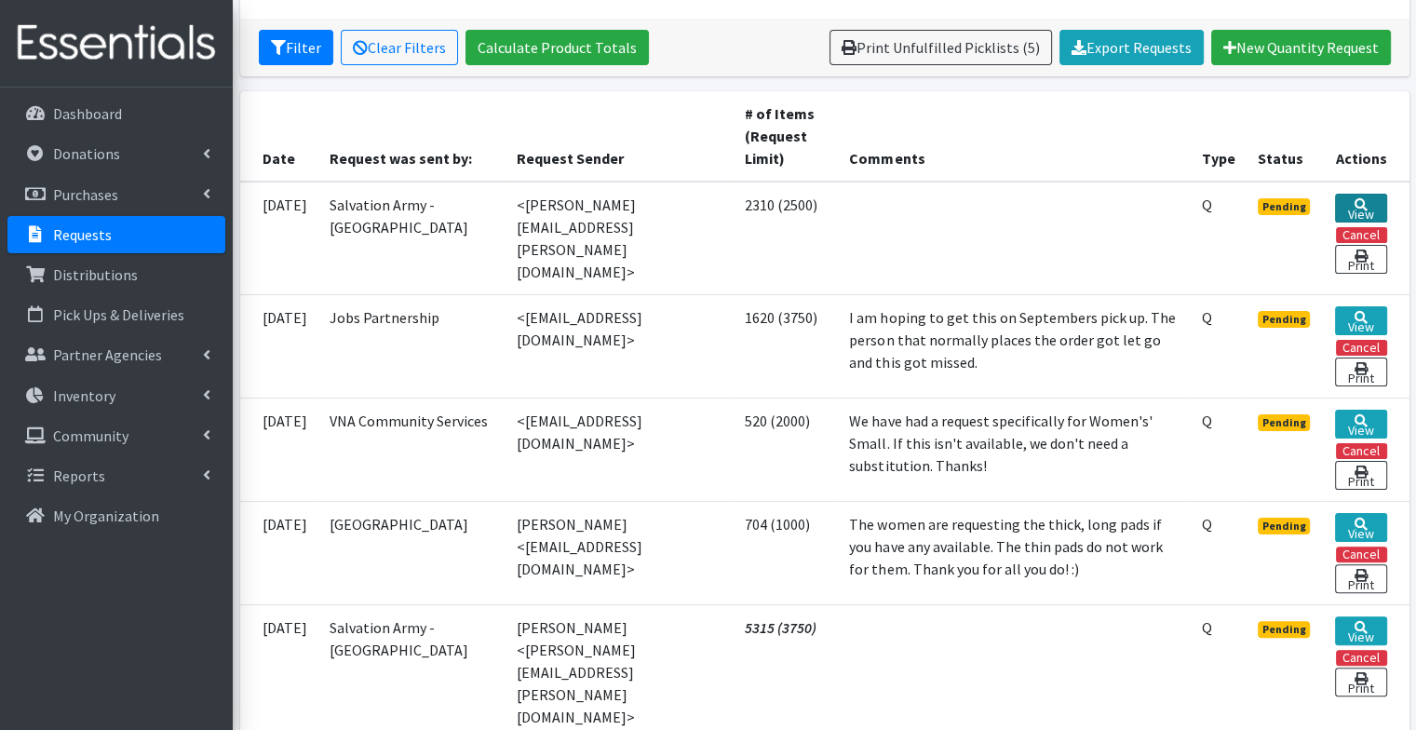
click at [1352, 205] on link "View" at bounding box center [1360, 208] width 51 height 29
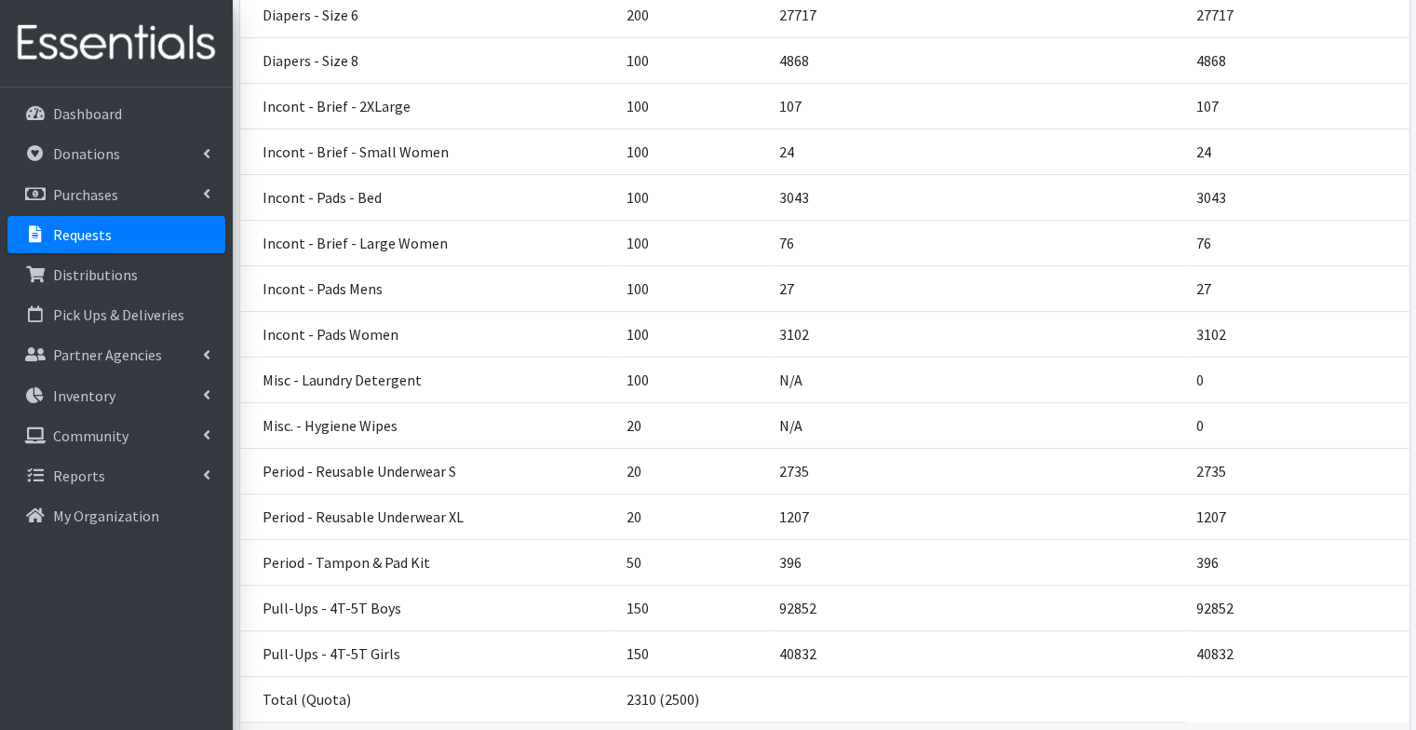
scroll to position [727, 0]
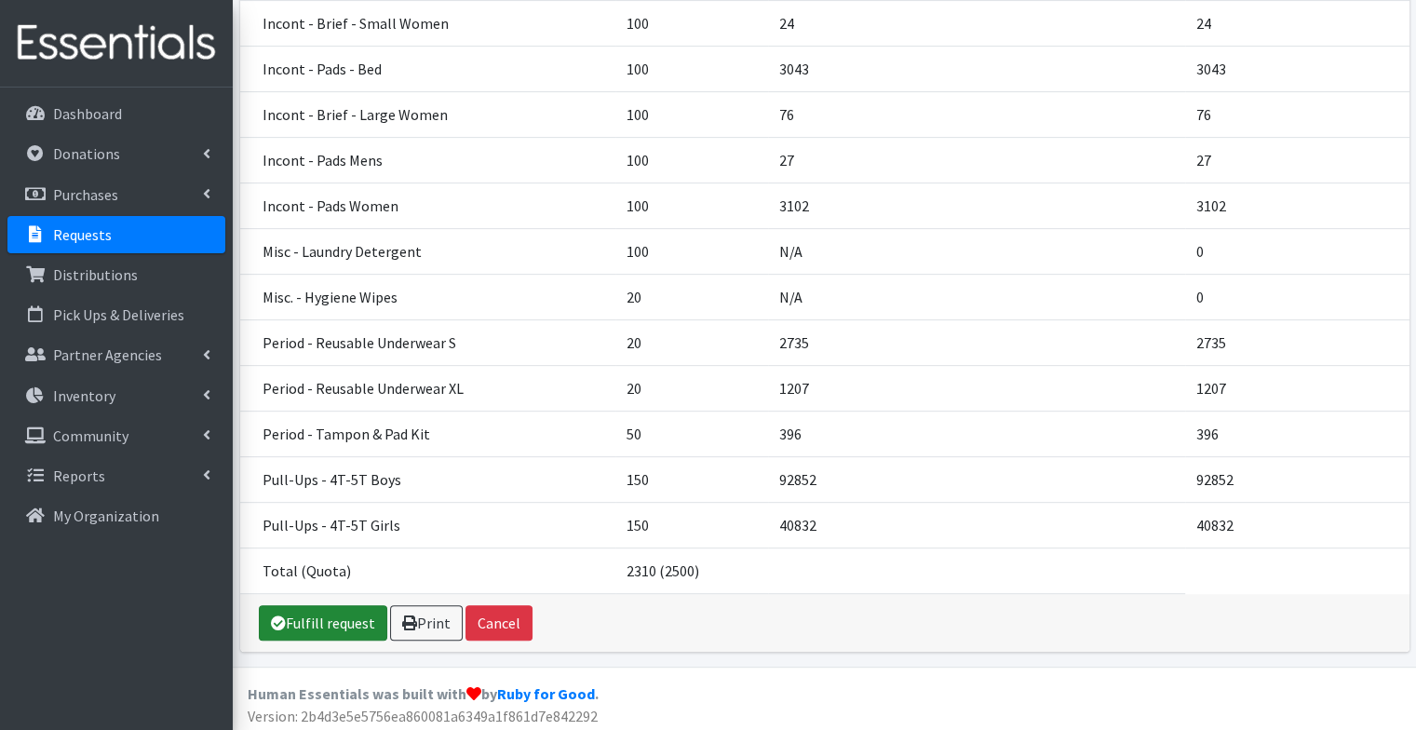
click at [319, 613] on link "Fulfill request" at bounding box center [323, 622] width 128 height 35
click at [339, 618] on link "Fulfill request" at bounding box center [323, 622] width 128 height 35
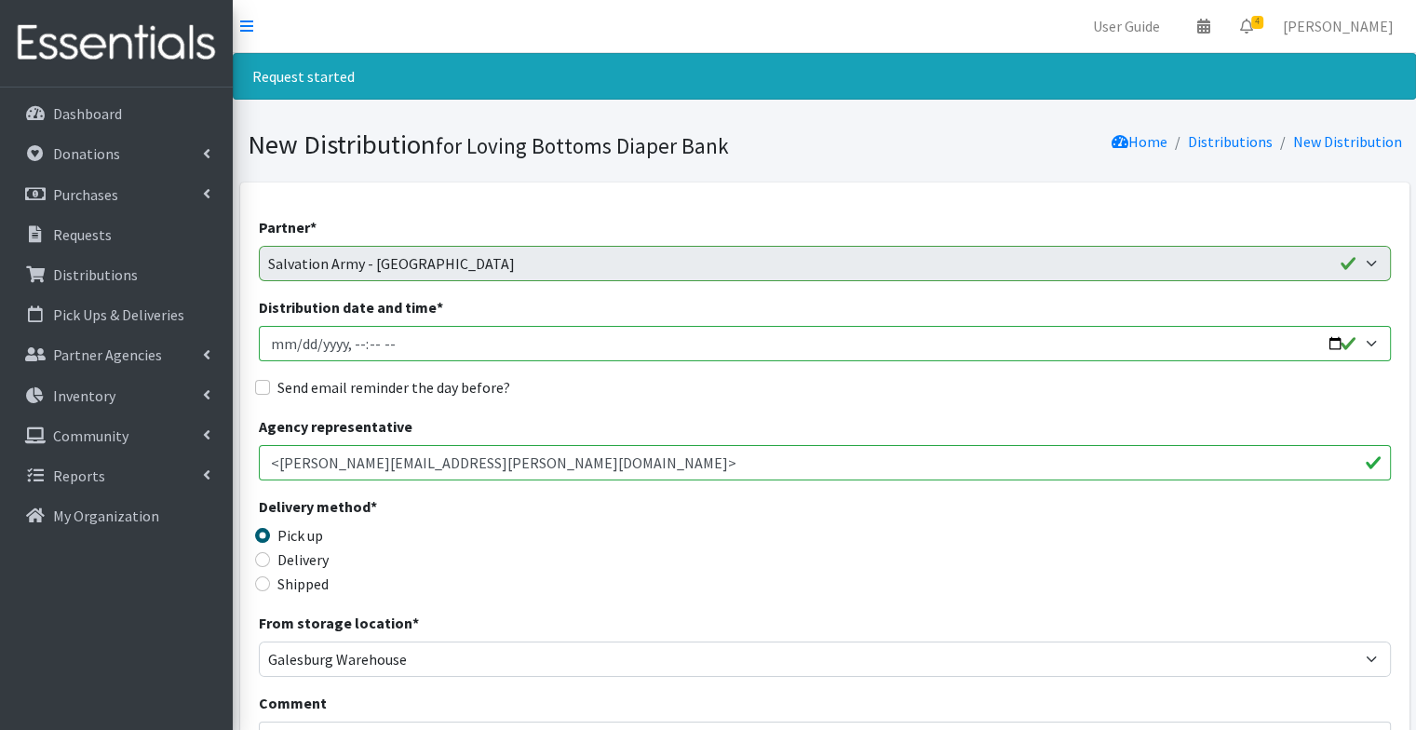
click at [1336, 343] on input "Distribution date and time *" at bounding box center [825, 343] width 1132 height 35
type input "2025-09-17T09:02"
click at [409, 389] on label "Send email reminder the day before?" at bounding box center [393, 387] width 233 height 22
click at [270, 389] on input "Send email reminder the day before?" at bounding box center [262, 387] width 15 height 15
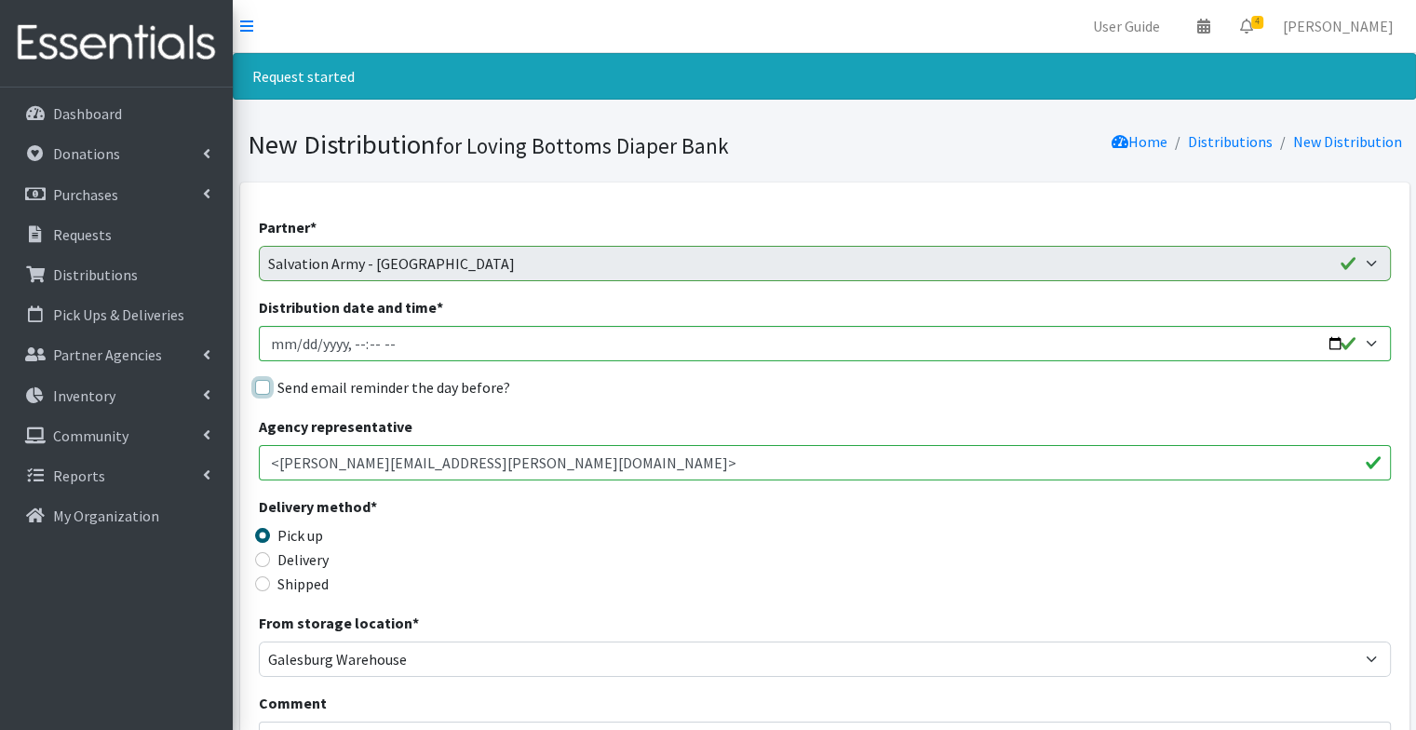
checkbox input "true"
click at [583, 395] on div "Send email reminder the day before?" at bounding box center [825, 387] width 1132 height 22
click at [369, 338] on input "Distribution date and time *" at bounding box center [825, 343] width 1132 height 35
type input "2025-09-17T09:07"
click at [652, 421] on div "Agency representative <cindy.guerra@usc.salvationarmy.org>" at bounding box center [825, 447] width 1132 height 65
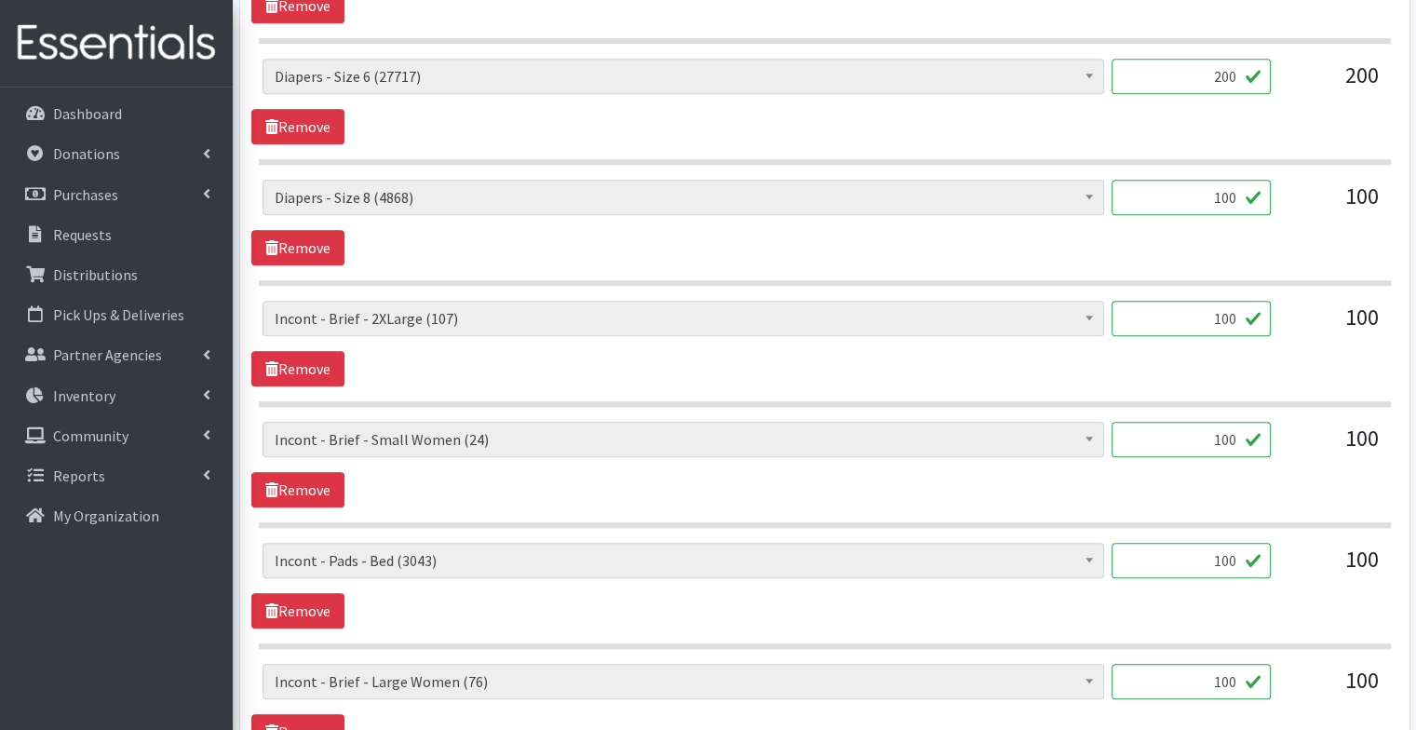
scroll to position [1571, 0]
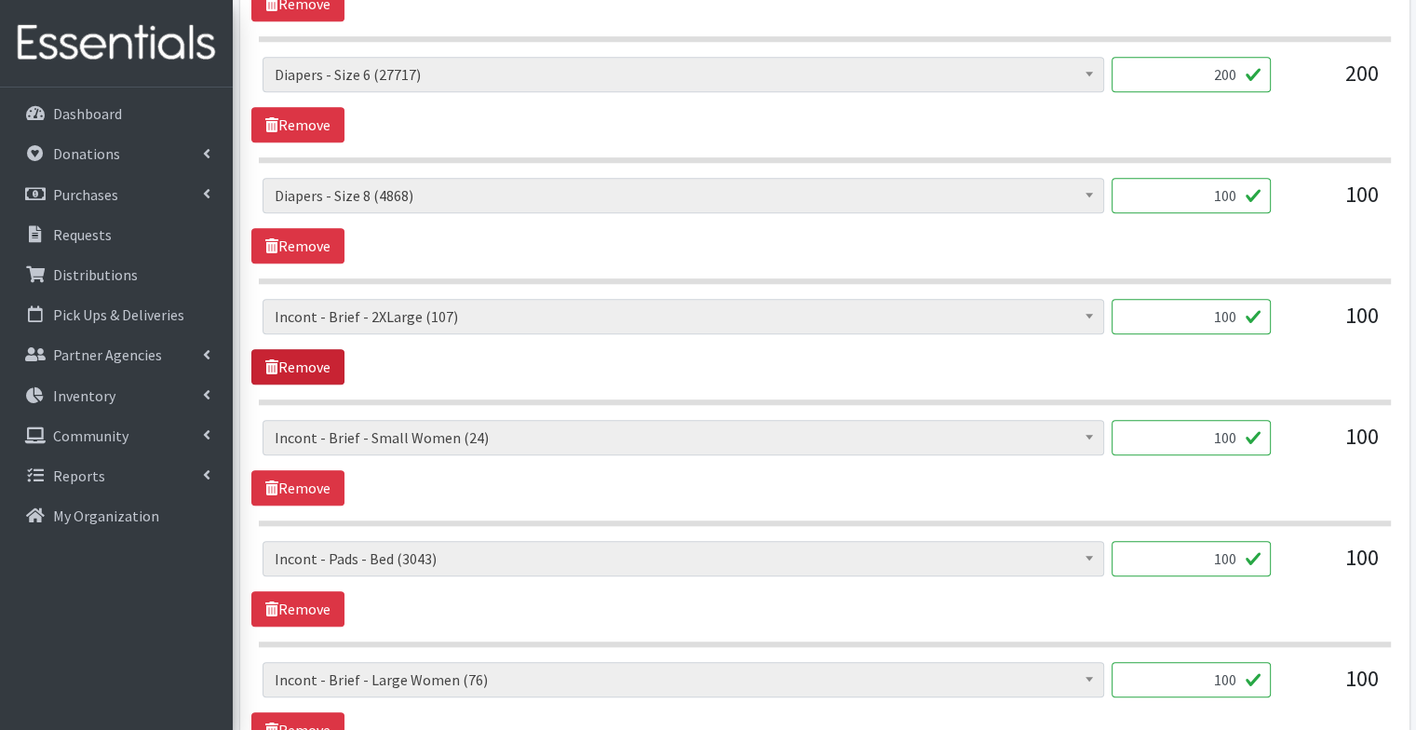
click at [310, 361] on link "Remove" at bounding box center [297, 366] width 93 height 35
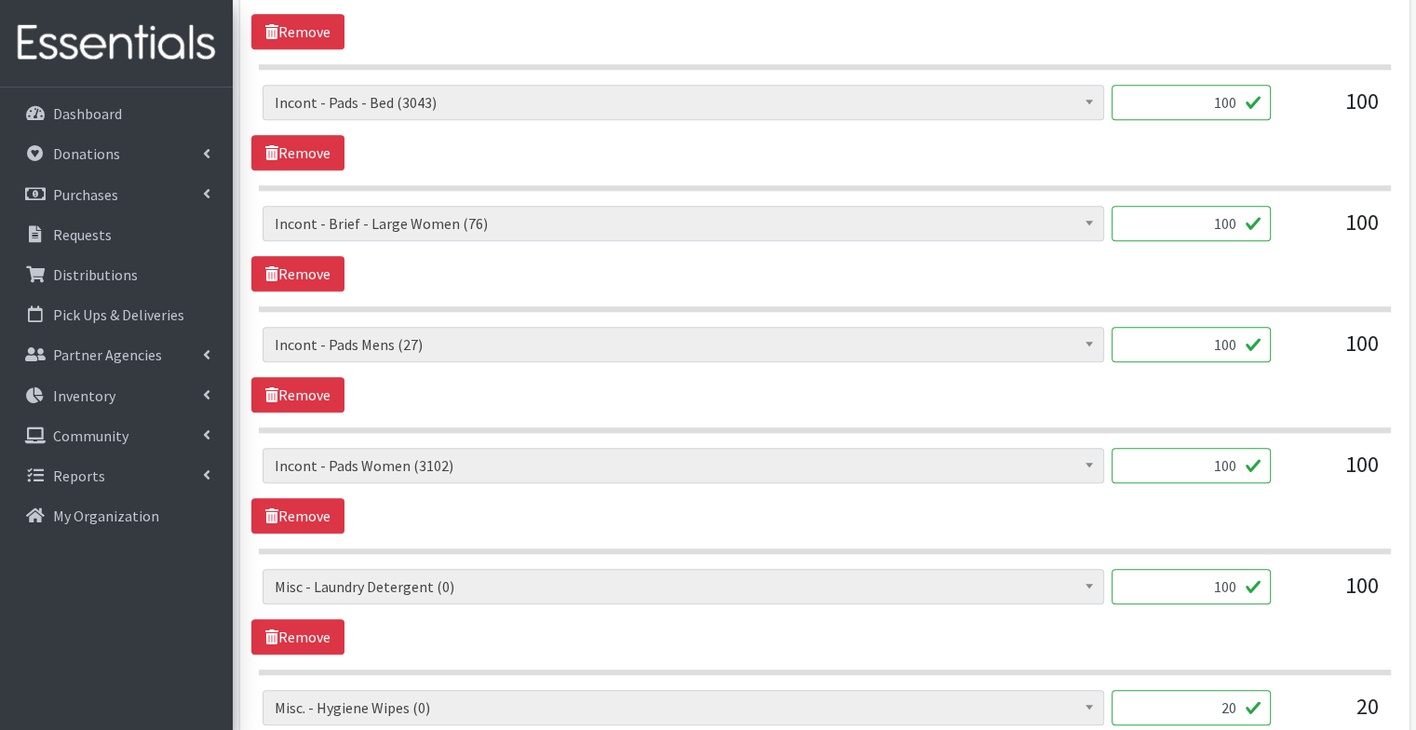
scroll to position [1914, 0]
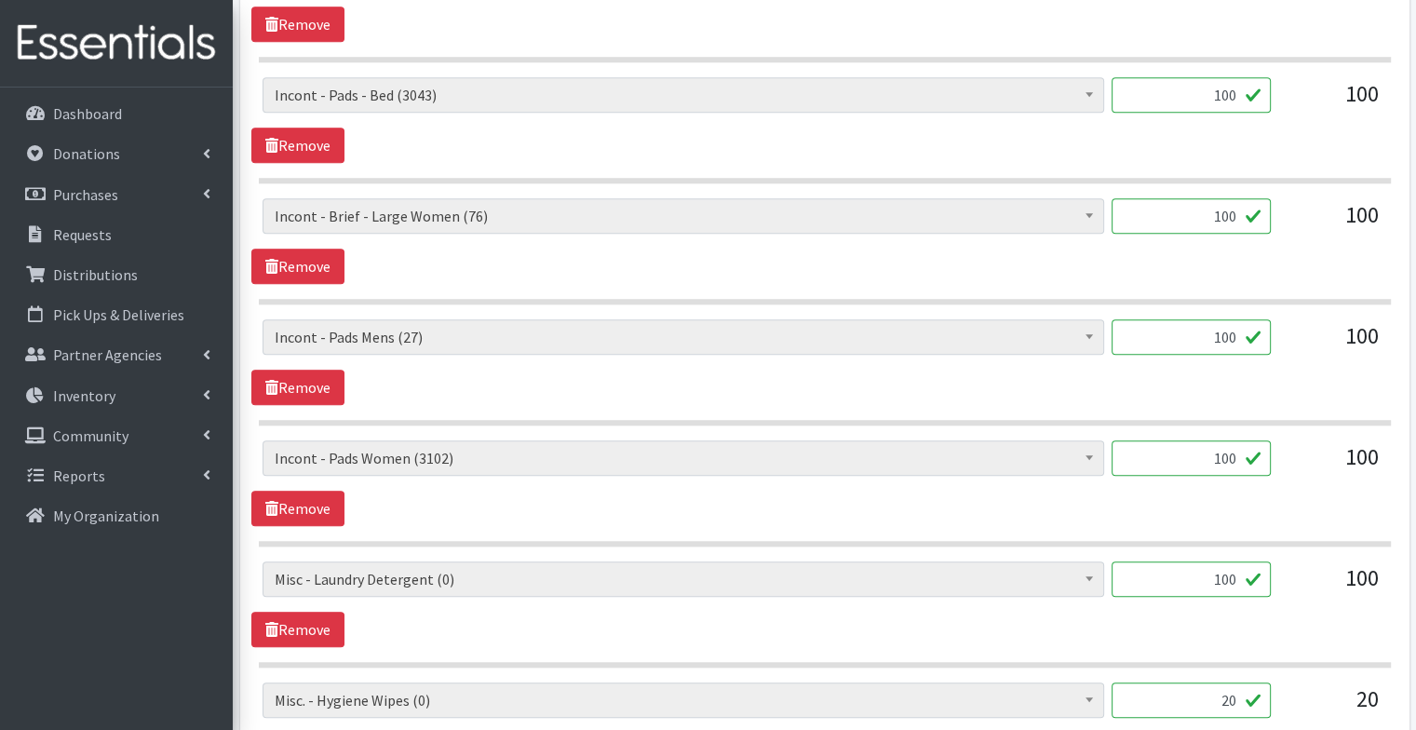
drag, startPoint x: 1213, startPoint y: 330, endPoint x: 1327, endPoint y: 335, distance: 113.7
click at [1327, 335] on div "Diapers - Newborn (12065) Diapers - Preemie (48) Diapers - Size 1 (124799) Diap…" at bounding box center [825, 344] width 1124 height 50
type input "20"
drag, startPoint x: 1206, startPoint y: 448, endPoint x: 1387, endPoint y: 439, distance: 181.7
click at [1387, 440] on div "Diapers - Newborn (12065) Diapers - Preemie (48) Diapers - Size 1 (124799) Diap…" at bounding box center [824, 465] width 1146 height 50
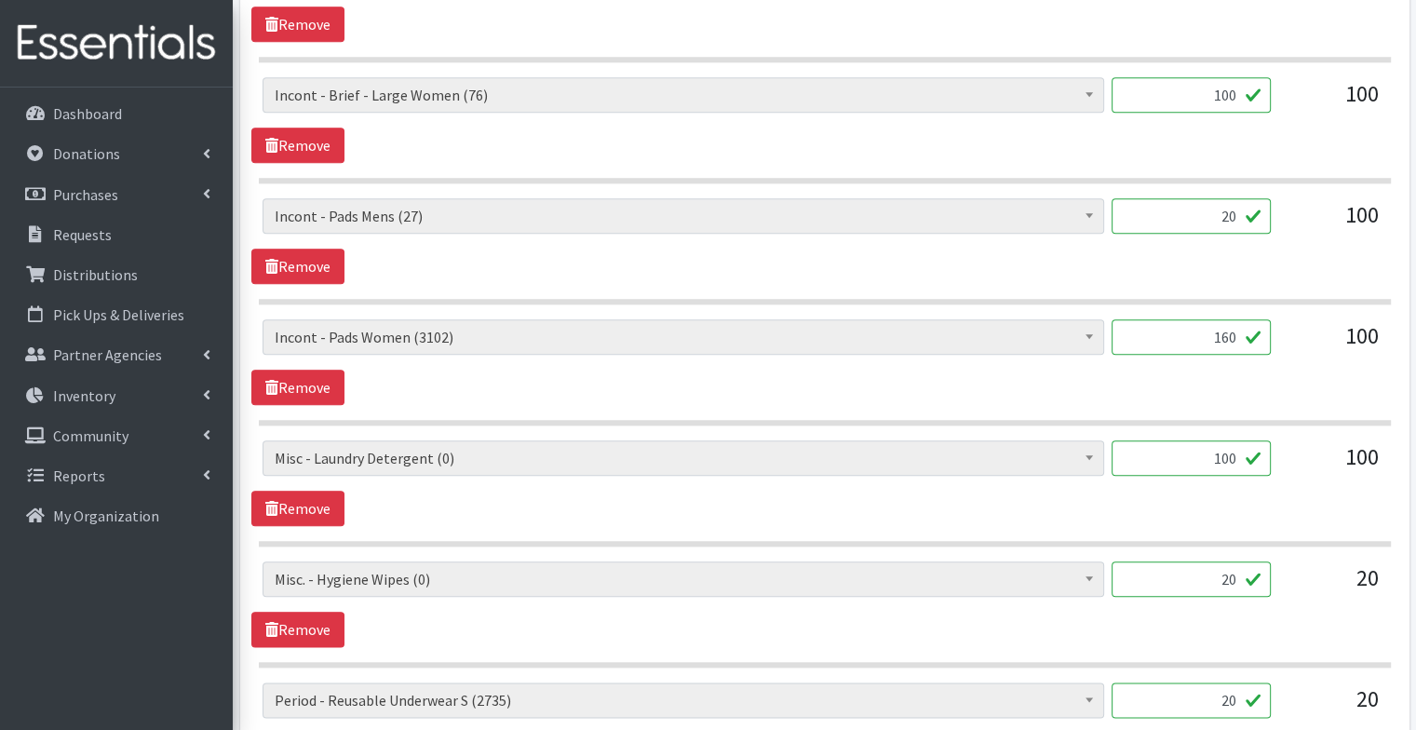
scroll to position [2041, 0]
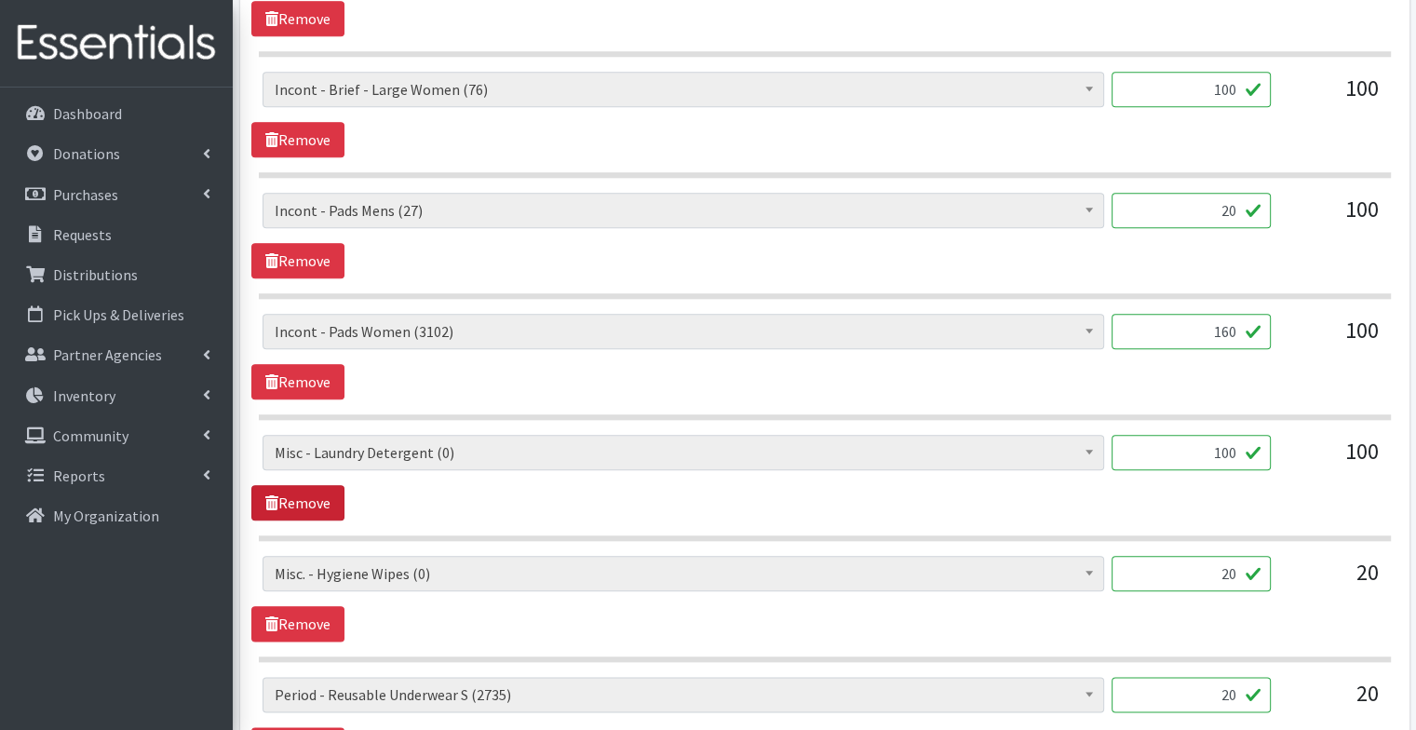
type input "160"
click at [313, 499] on link "Remove" at bounding box center [297, 502] width 93 height 35
click at [315, 499] on link "Remove" at bounding box center [297, 502] width 93 height 35
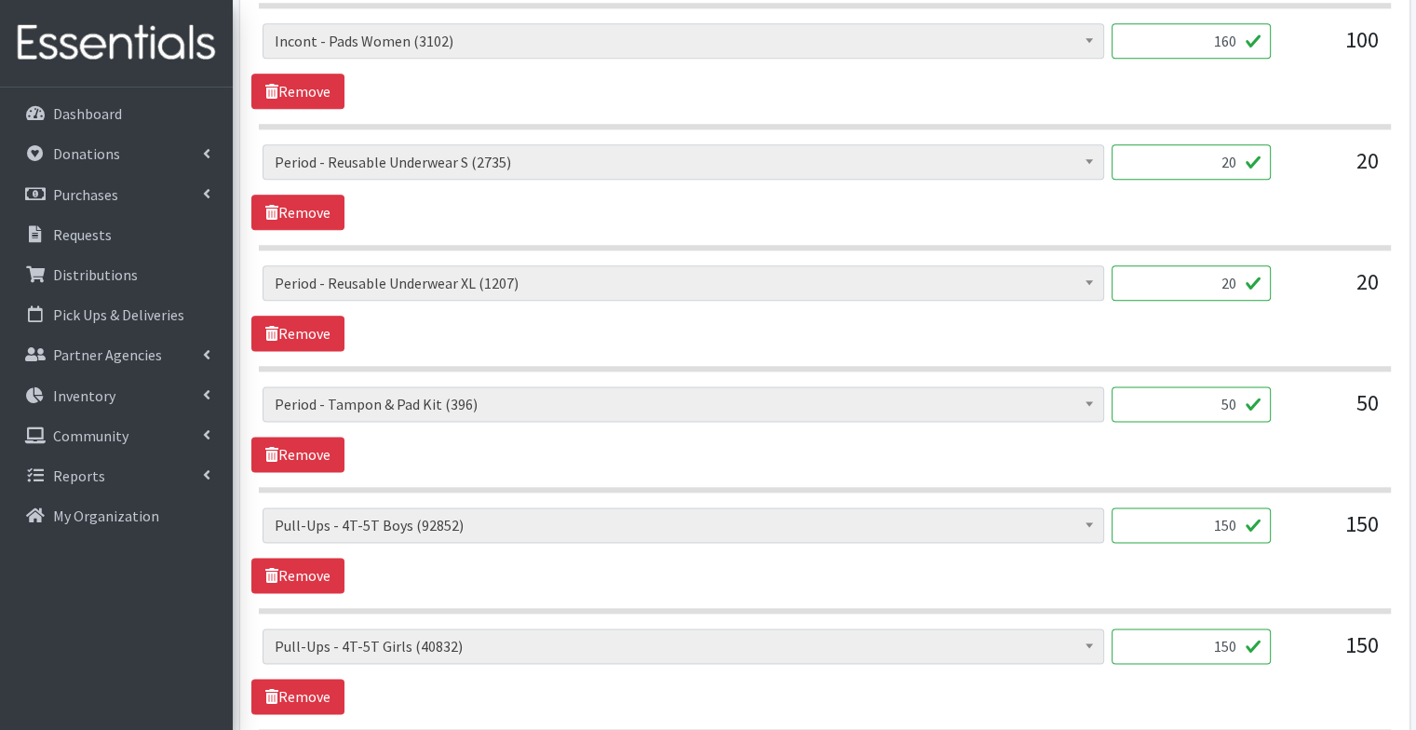
scroll to position [2331, 0]
drag, startPoint x: 1209, startPoint y: 517, endPoint x: 1307, endPoint y: 514, distance: 97.8
click at [1307, 514] on div "Diapers - Newborn (12065) Diapers - Preemie (48) Diapers - Size 1 (124799) Diap…" at bounding box center [825, 532] width 1124 height 50
type input "140"
drag, startPoint x: 1210, startPoint y: 621, endPoint x: 1410, endPoint y: 671, distance: 206.4
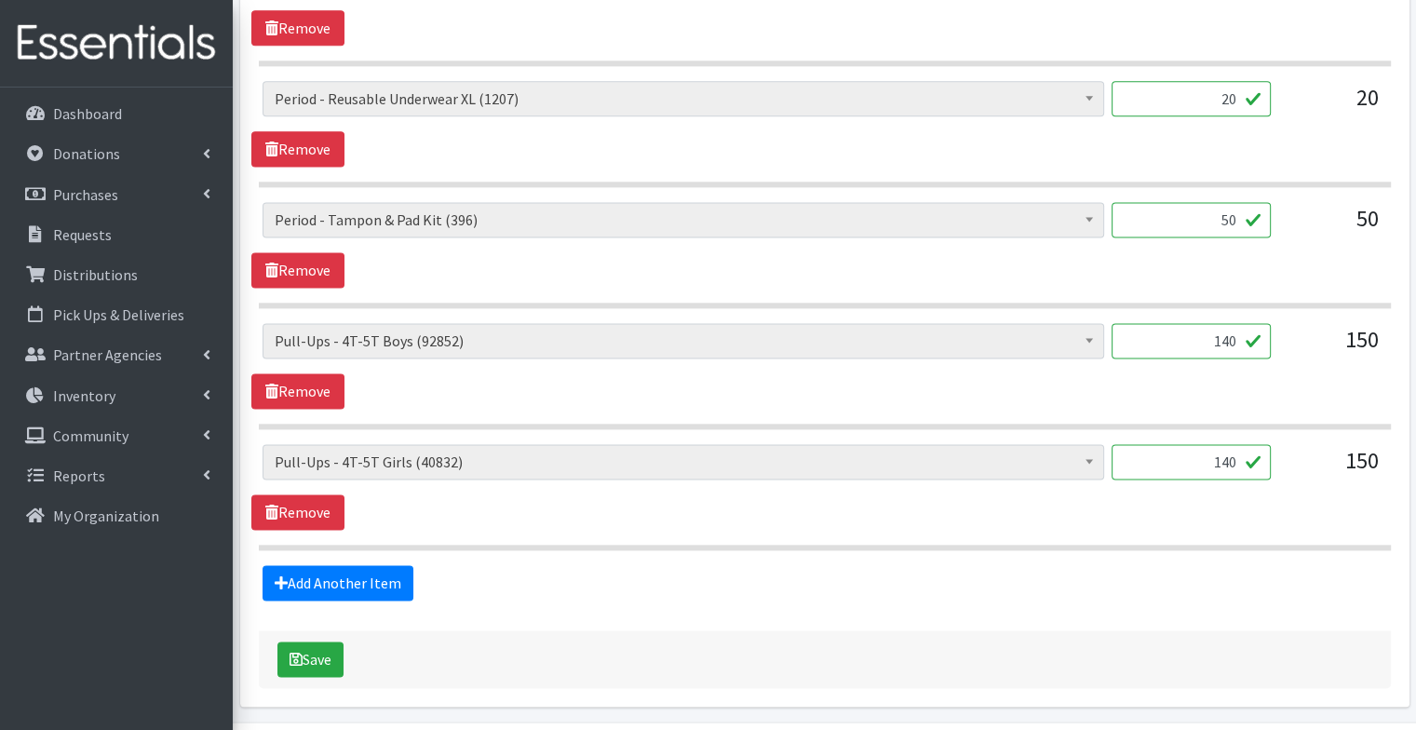
scroll to position [2516, 0]
type input "140"
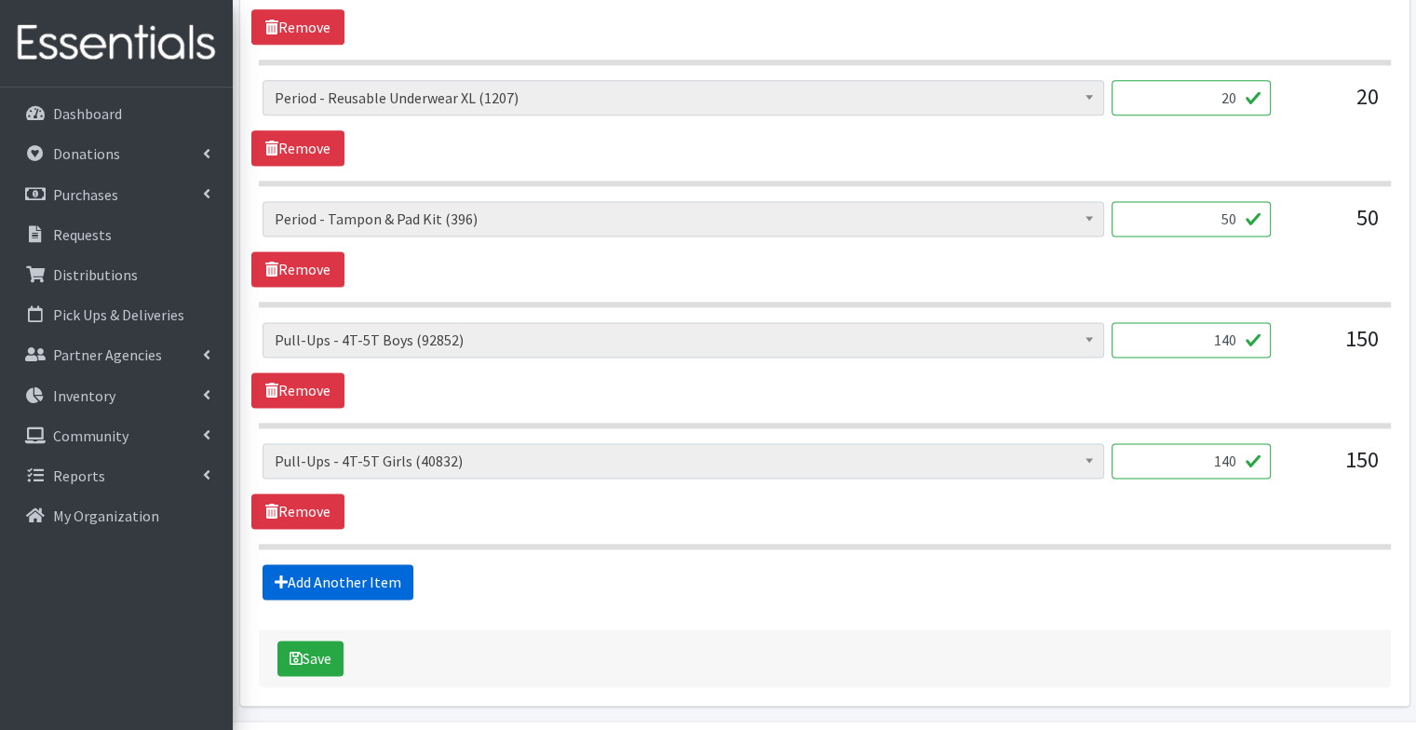
click at [395, 572] on link "Add Another Item" at bounding box center [338, 581] width 151 height 35
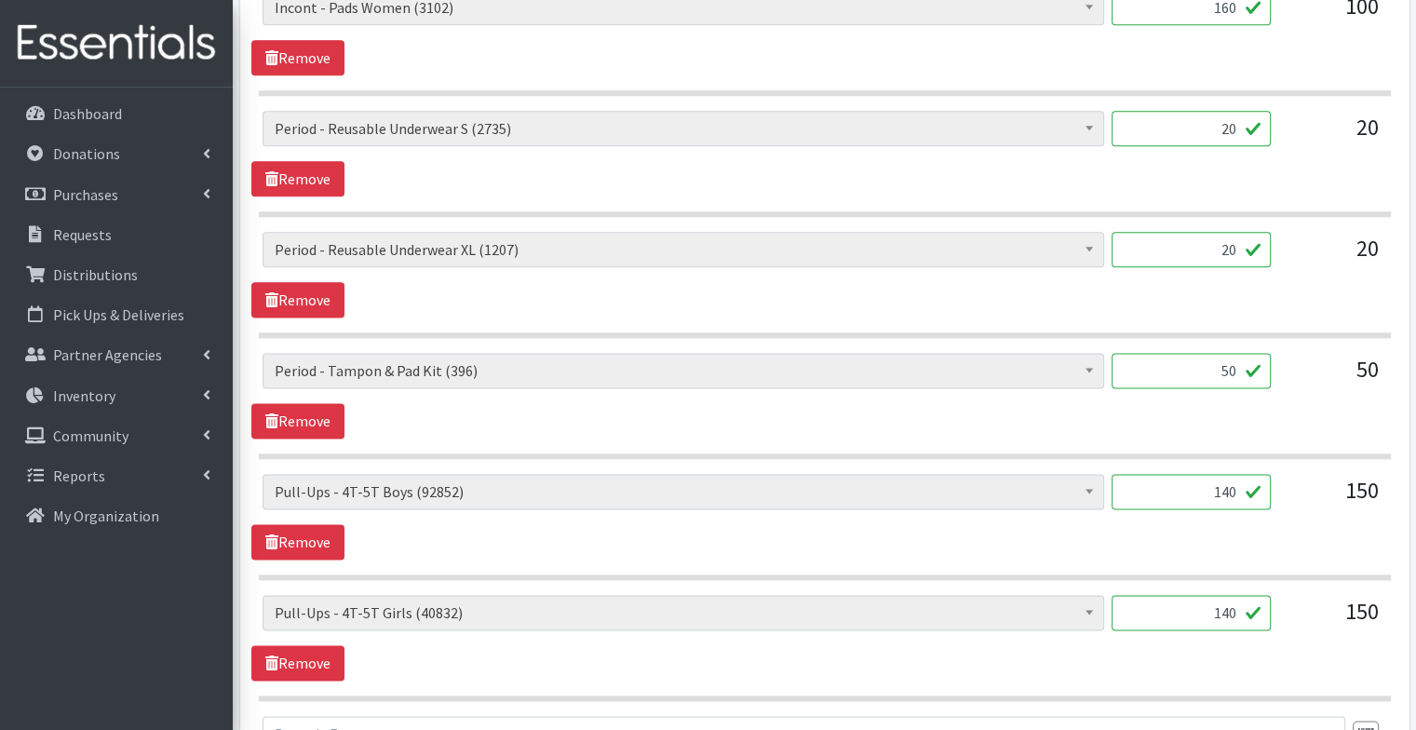
scroll to position [2750, 0]
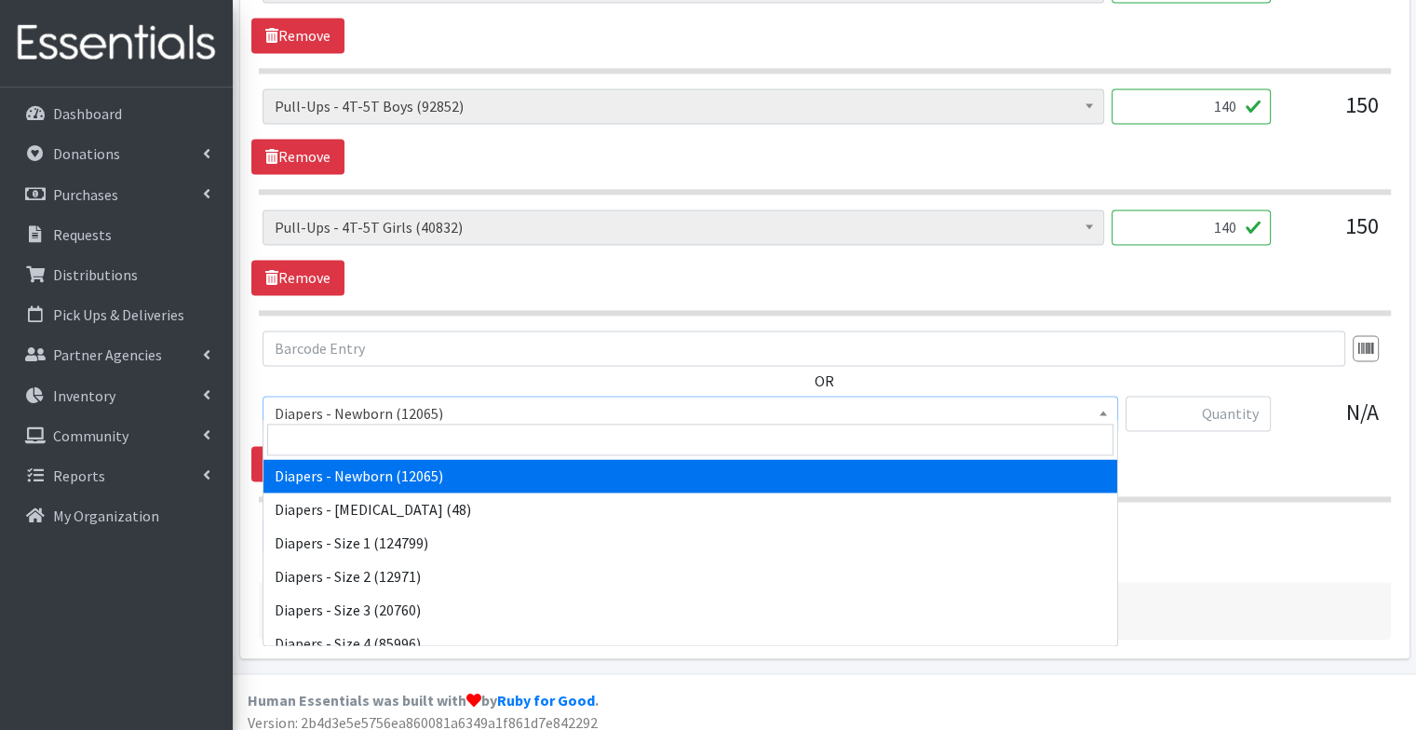
click at [407, 404] on span "Diapers - Newborn (12065)" at bounding box center [690, 413] width 831 height 26
click at [403, 432] on input "search" at bounding box center [690, 440] width 846 height 32
click at [403, 432] on input "s" at bounding box center [690, 440] width 846 height 32
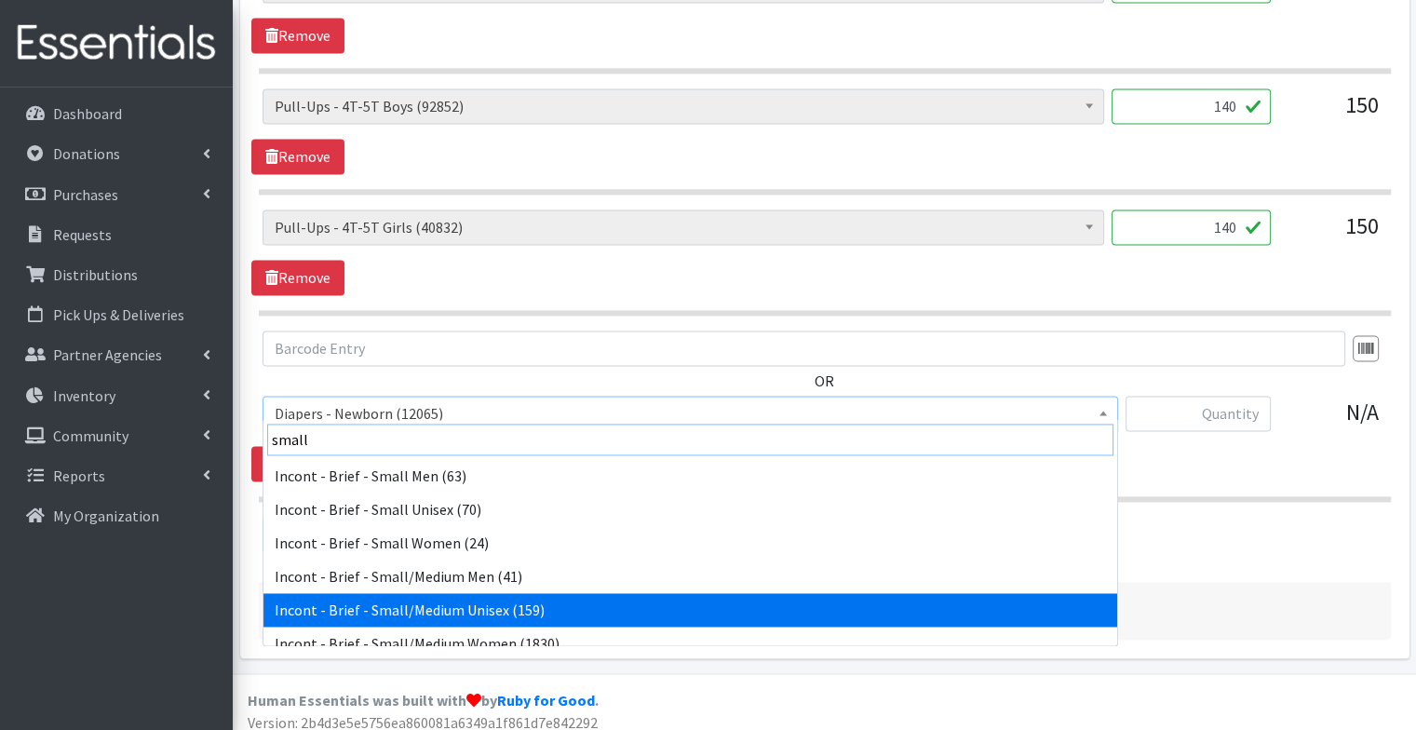
scroll to position [25, 0]
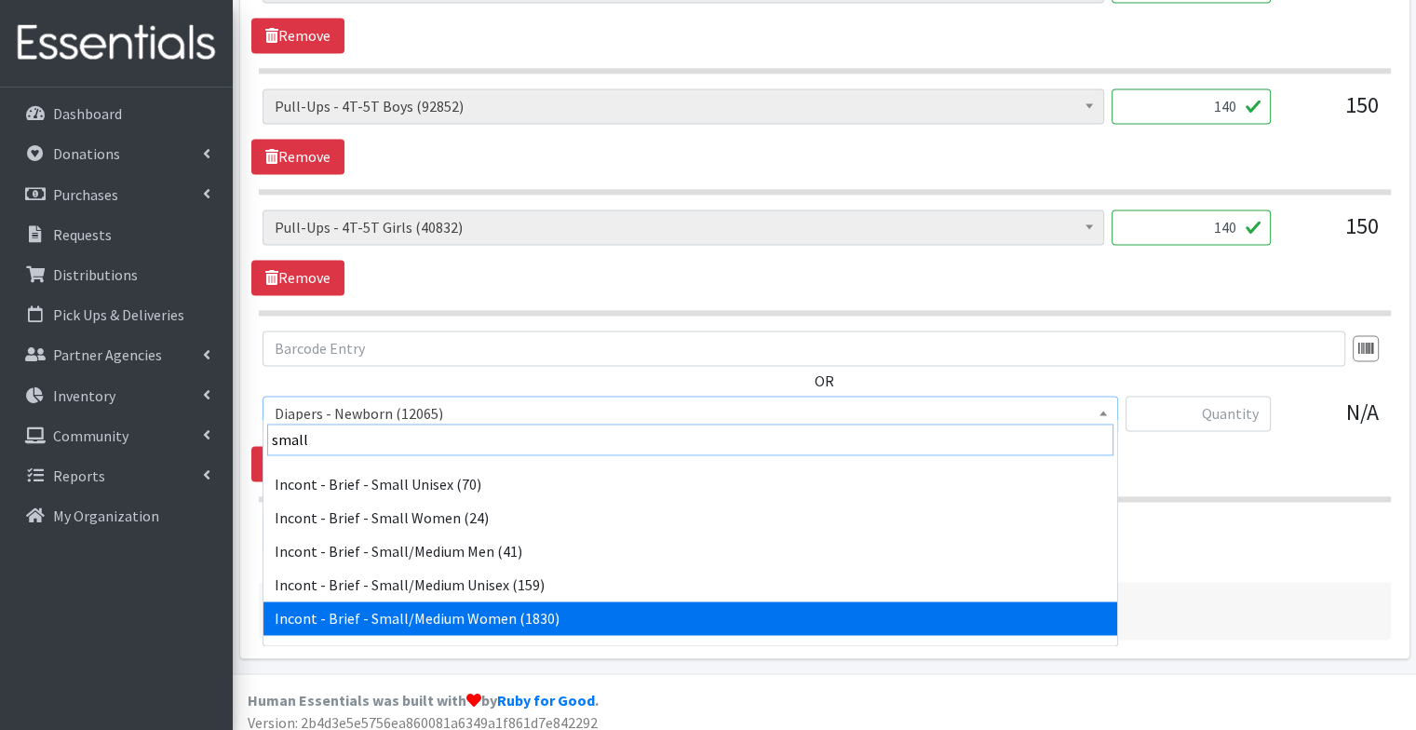
type input "small"
select select "12732"
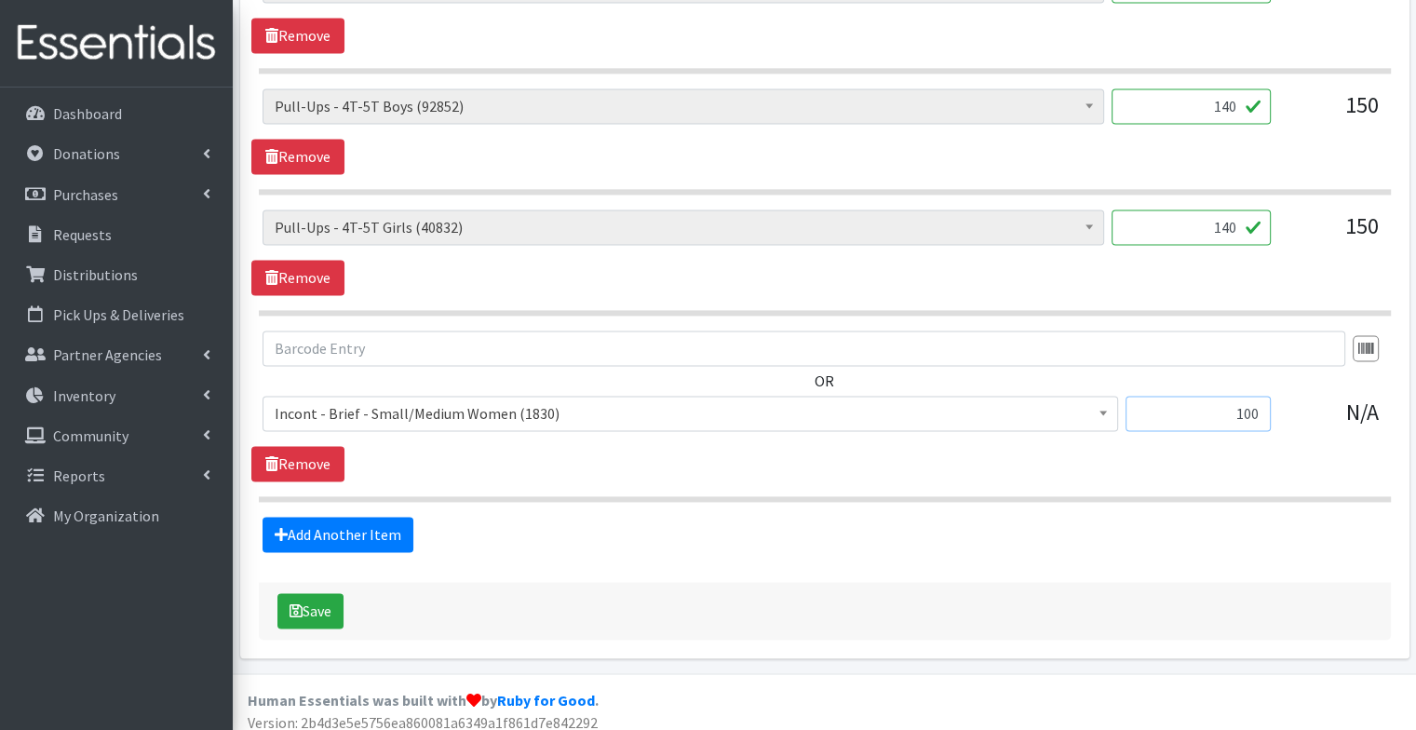
type input "100"
click at [617, 478] on section "OR Diapers - Newborn (12065) Diapers - Preemie (48) Diapers - Size 1 (124799) D…" at bounding box center [825, 415] width 1132 height 171
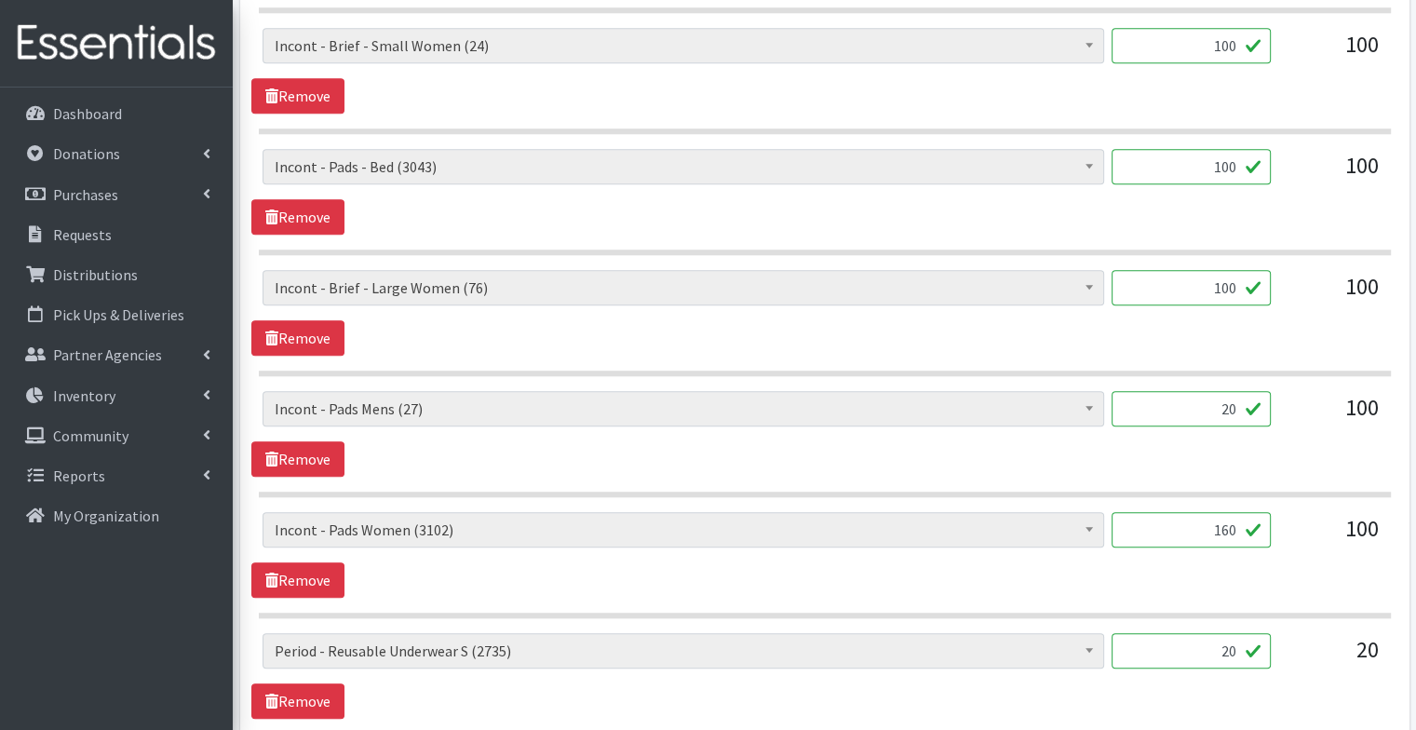
scroll to position [1840, 0]
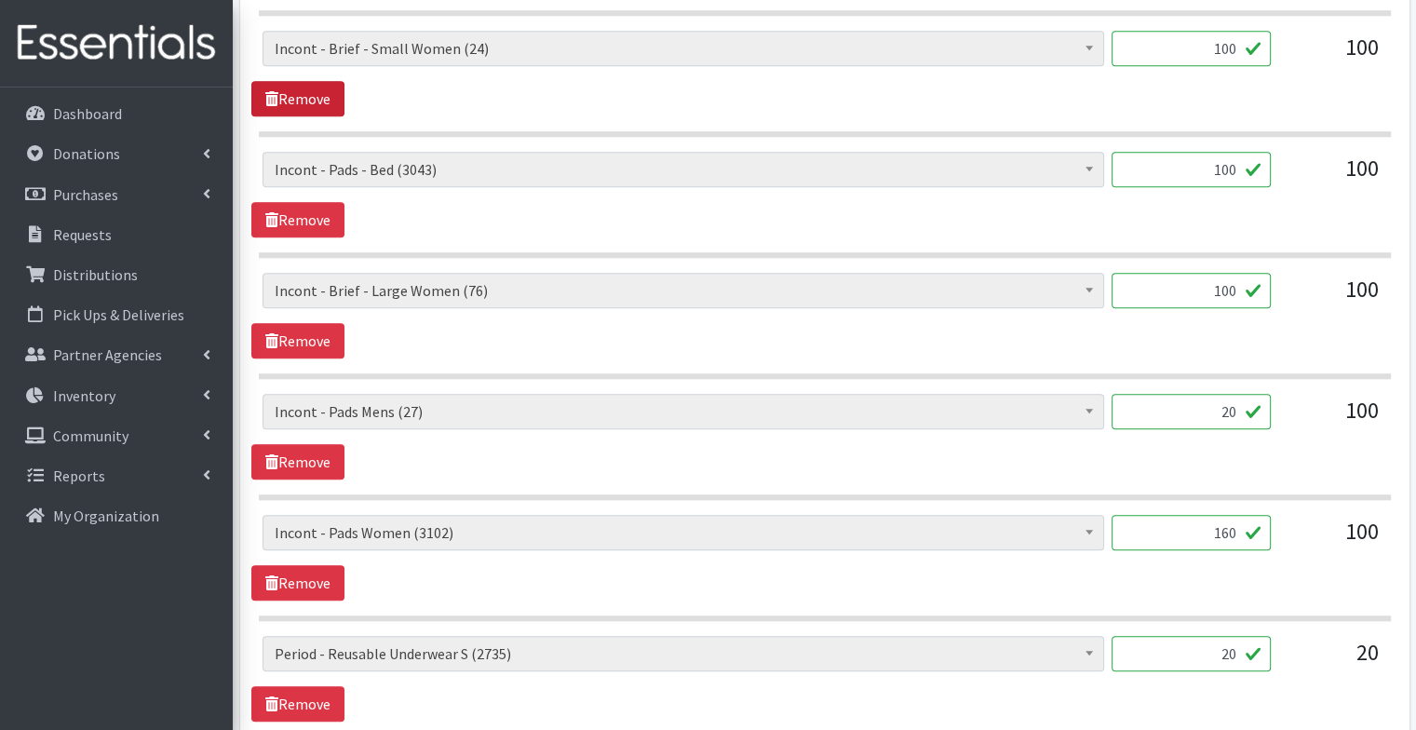
click at [317, 91] on link "Remove" at bounding box center [297, 98] width 93 height 35
click at [473, 168] on span "Incont - Brief - Large Women (76)" at bounding box center [683, 169] width 817 height 26
click at [503, 212] on div "Diapers - Newborn (12065) Diapers - Preemie (48) Diapers - Size 1 (124799) Diap…" at bounding box center [824, 195] width 1146 height 86
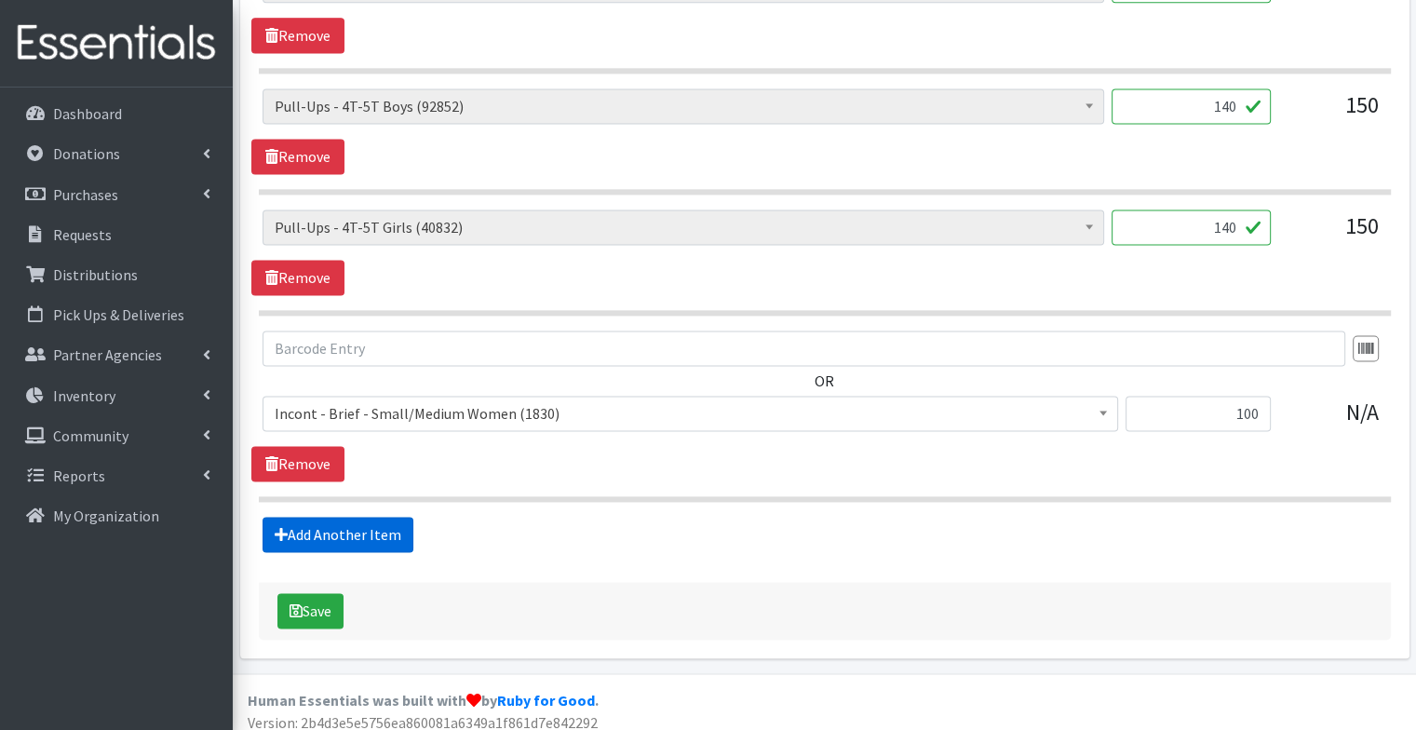
click at [363, 528] on link "Add Another Item" at bounding box center [338, 534] width 151 height 35
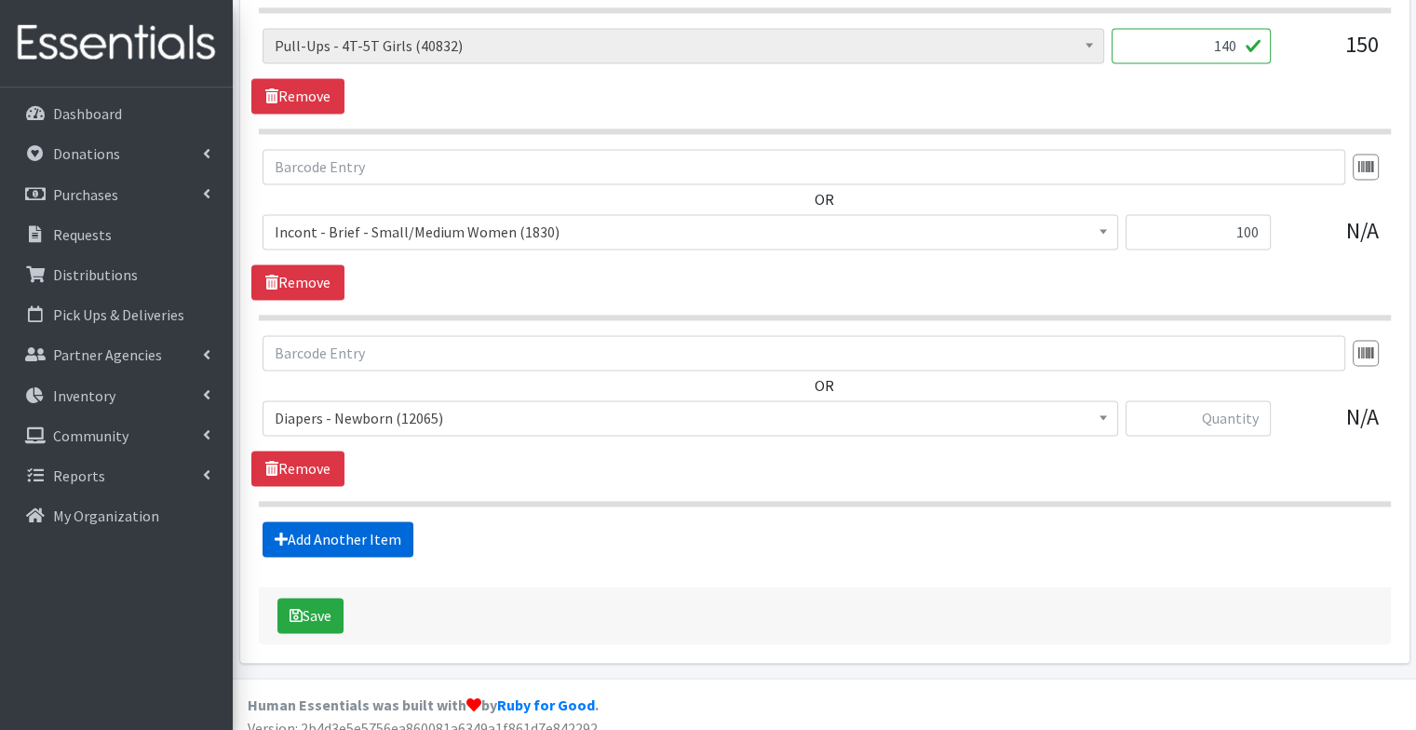
scroll to position [2815, 0]
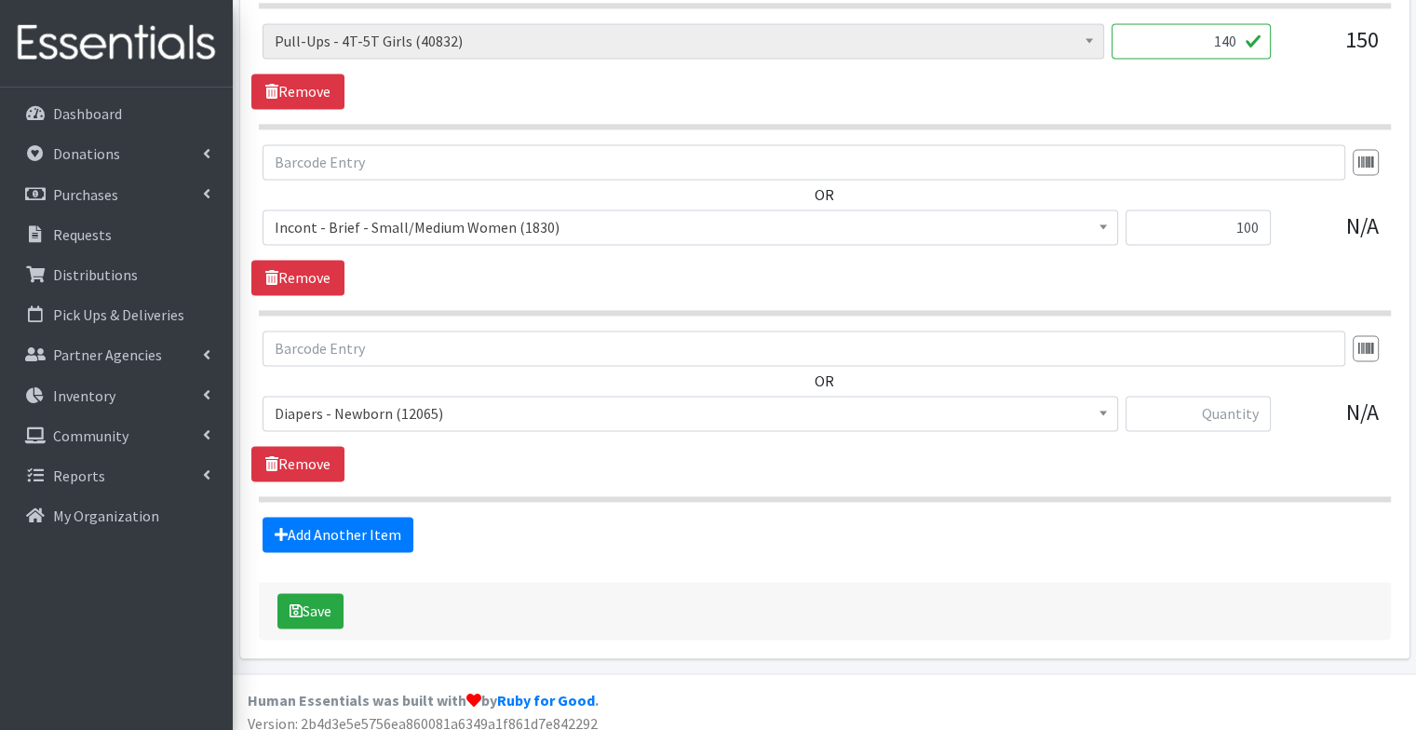
click at [367, 416] on span "Diapers - Newborn (12065)" at bounding box center [691, 413] width 856 height 35
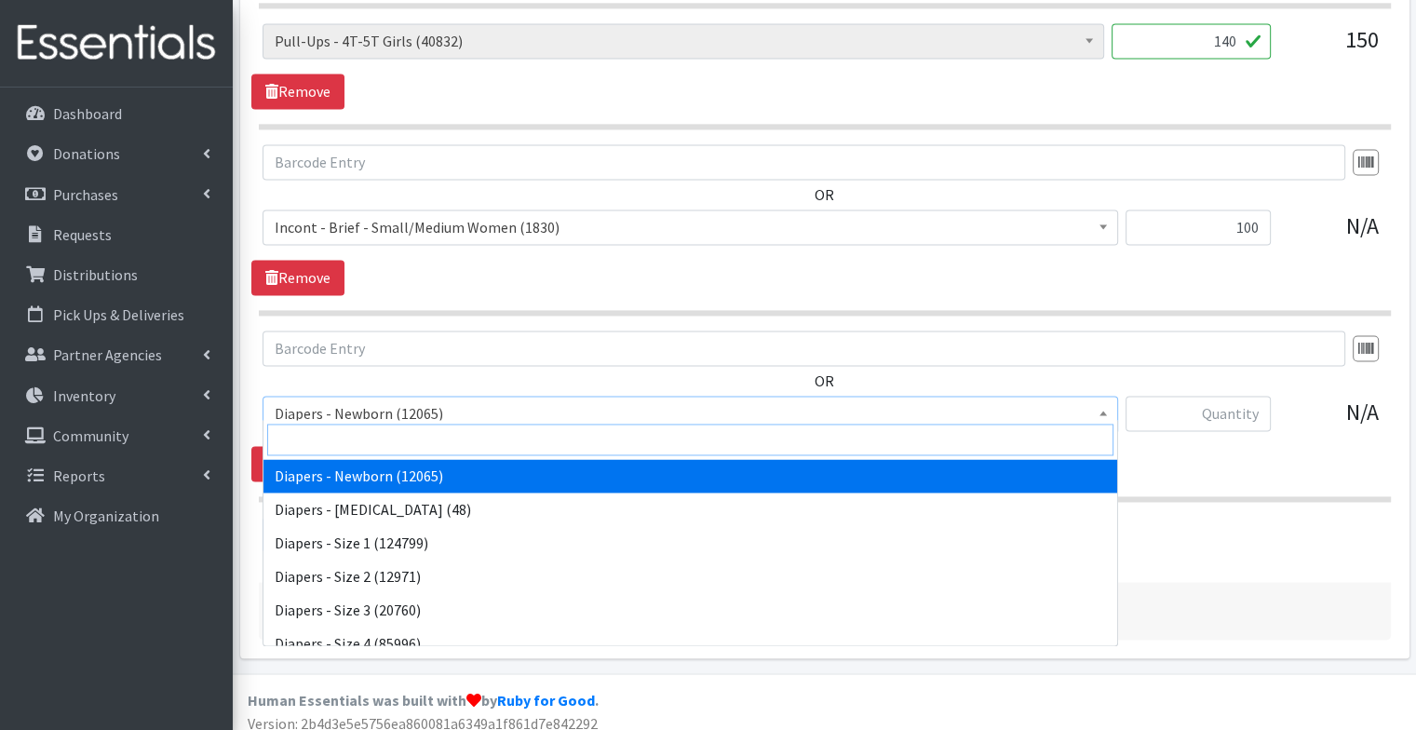
click at [361, 440] on input "search" at bounding box center [690, 440] width 846 height 32
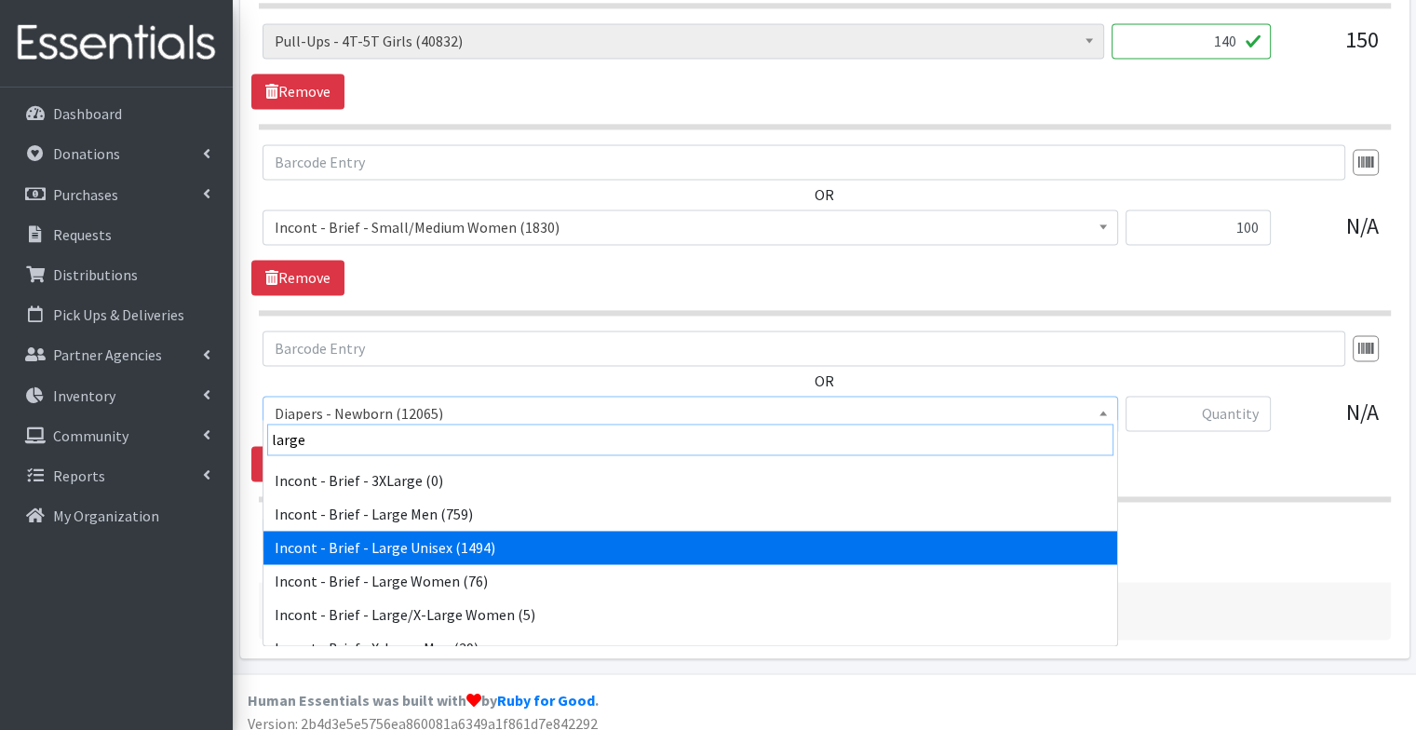
scroll to position [28, 0]
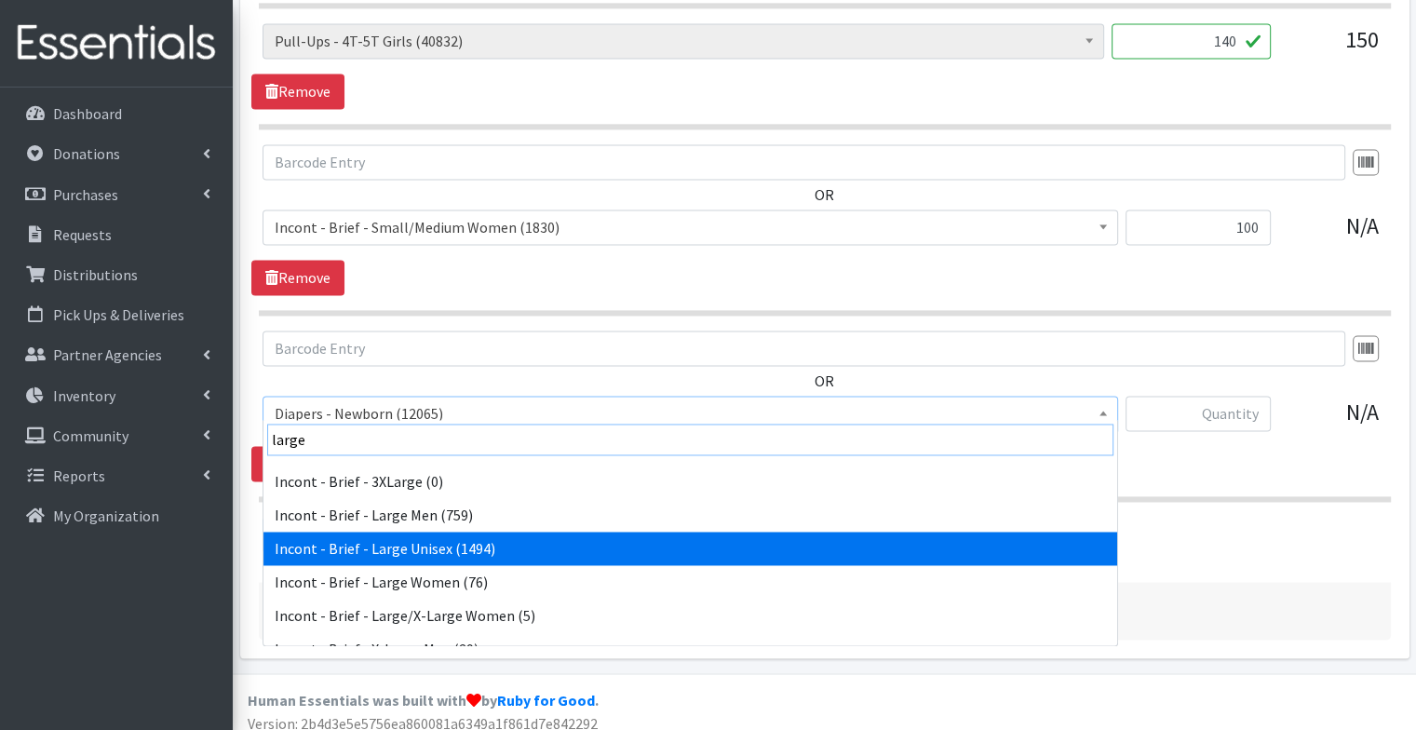
type input "large"
select select "91"
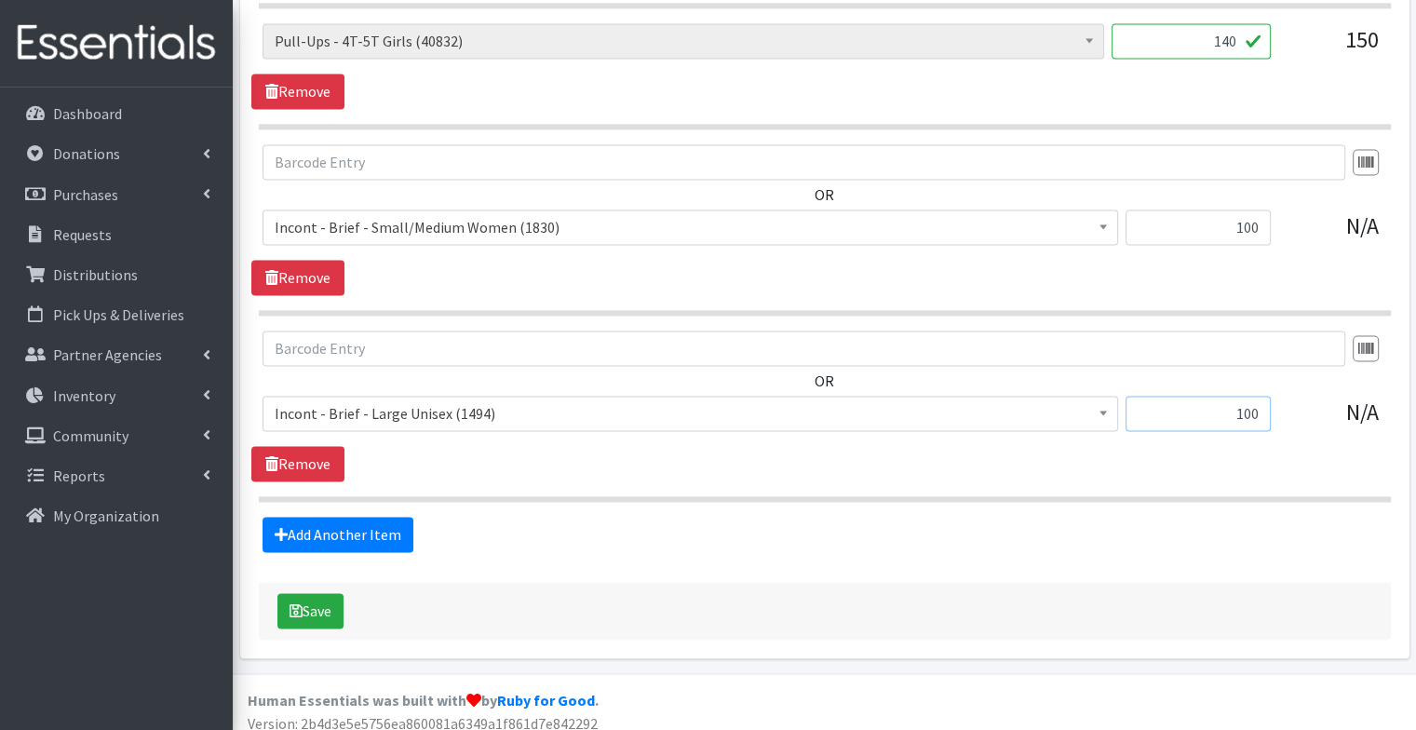
type input "100"
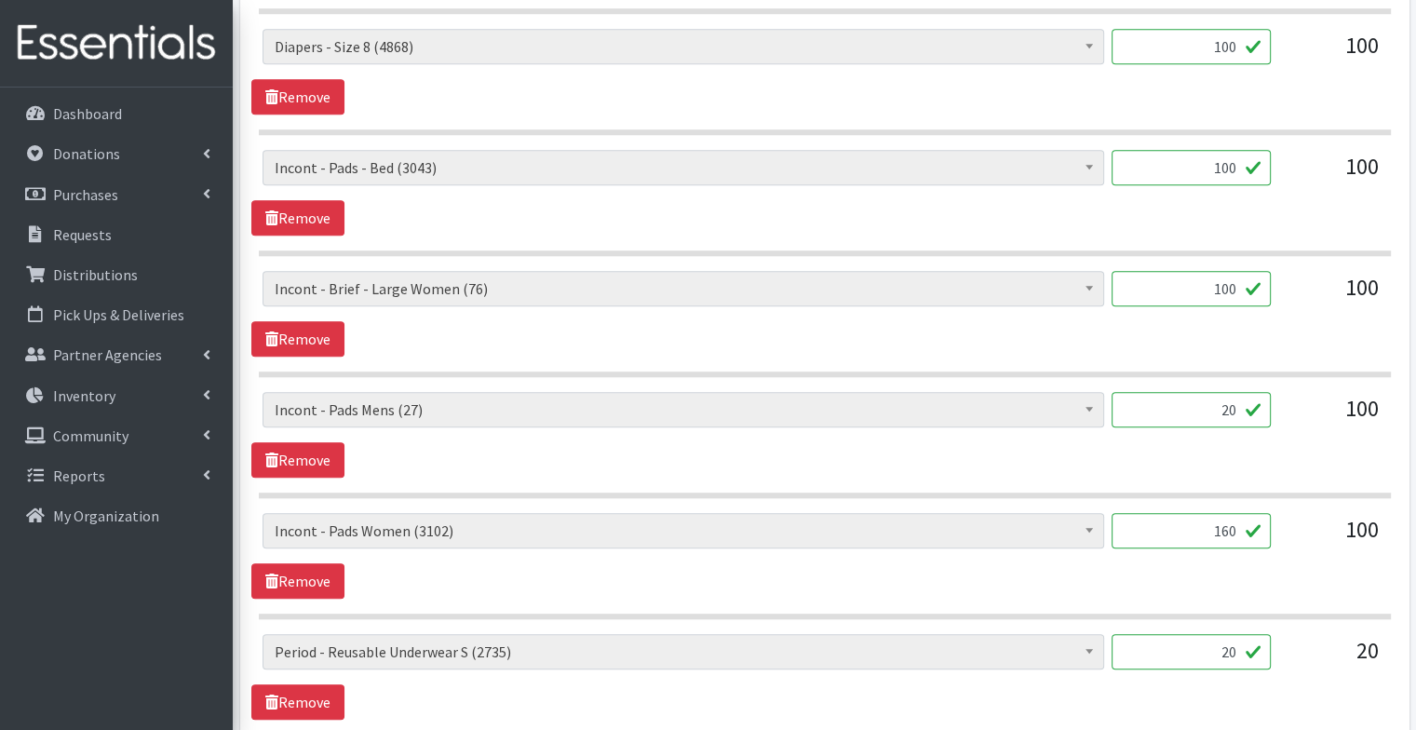
scroll to position [1718, 0]
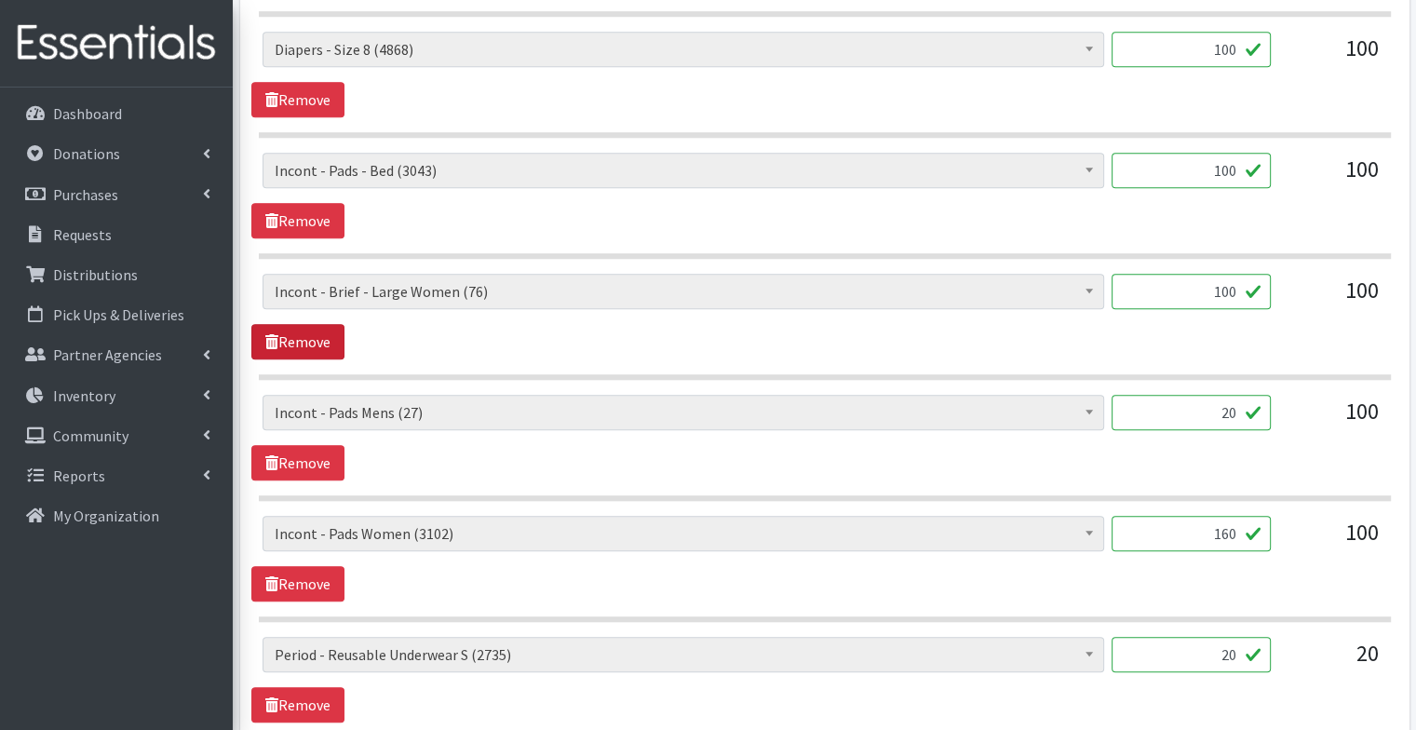
click at [300, 326] on link "Remove" at bounding box center [297, 341] width 93 height 35
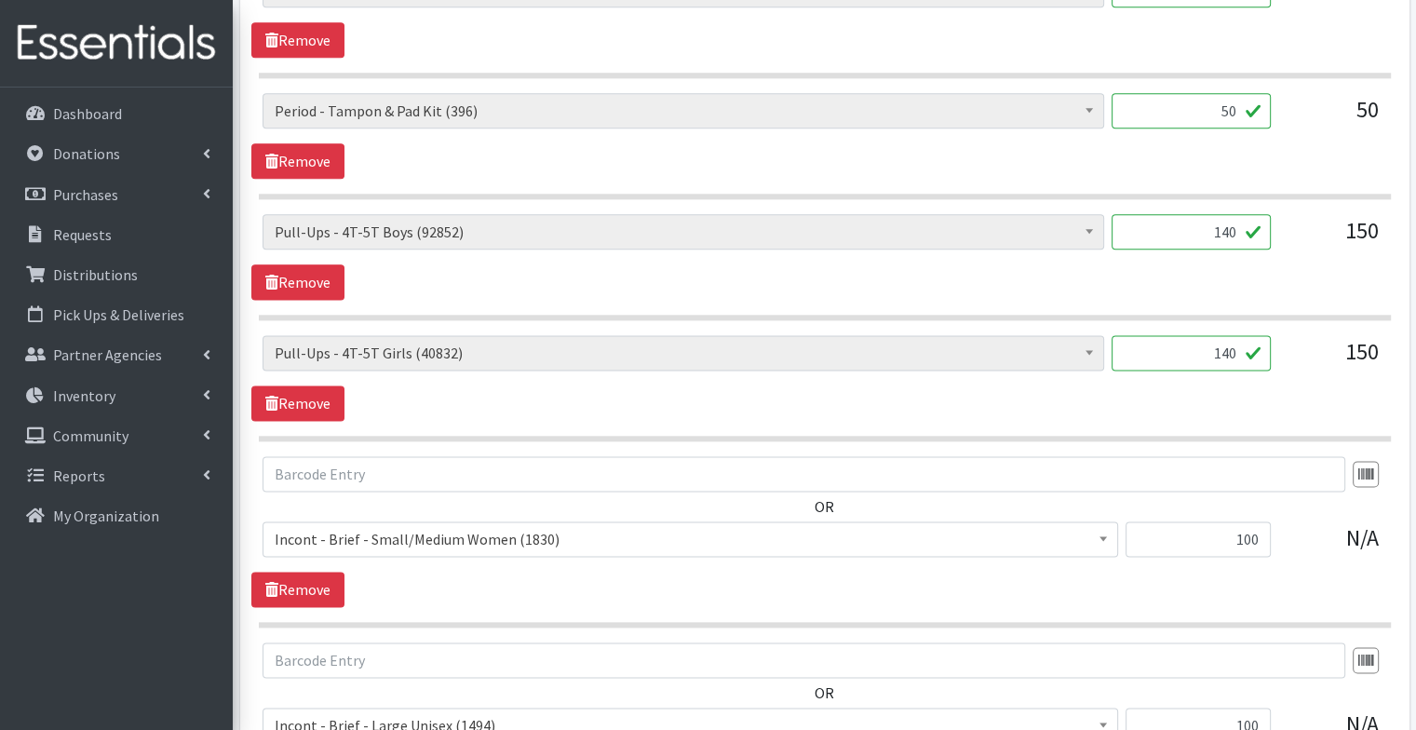
scroll to position [2695, 0]
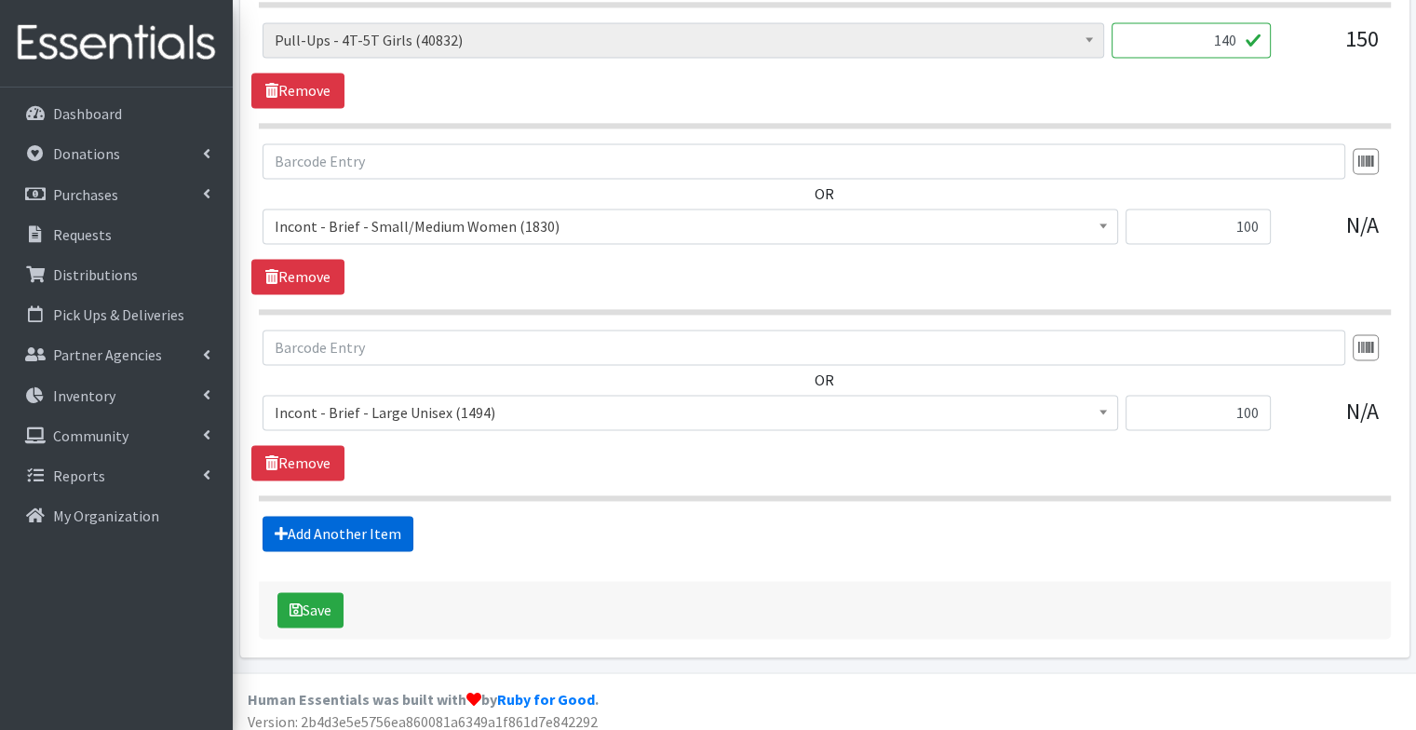
click at [391, 516] on link "Add Another Item" at bounding box center [338, 533] width 151 height 35
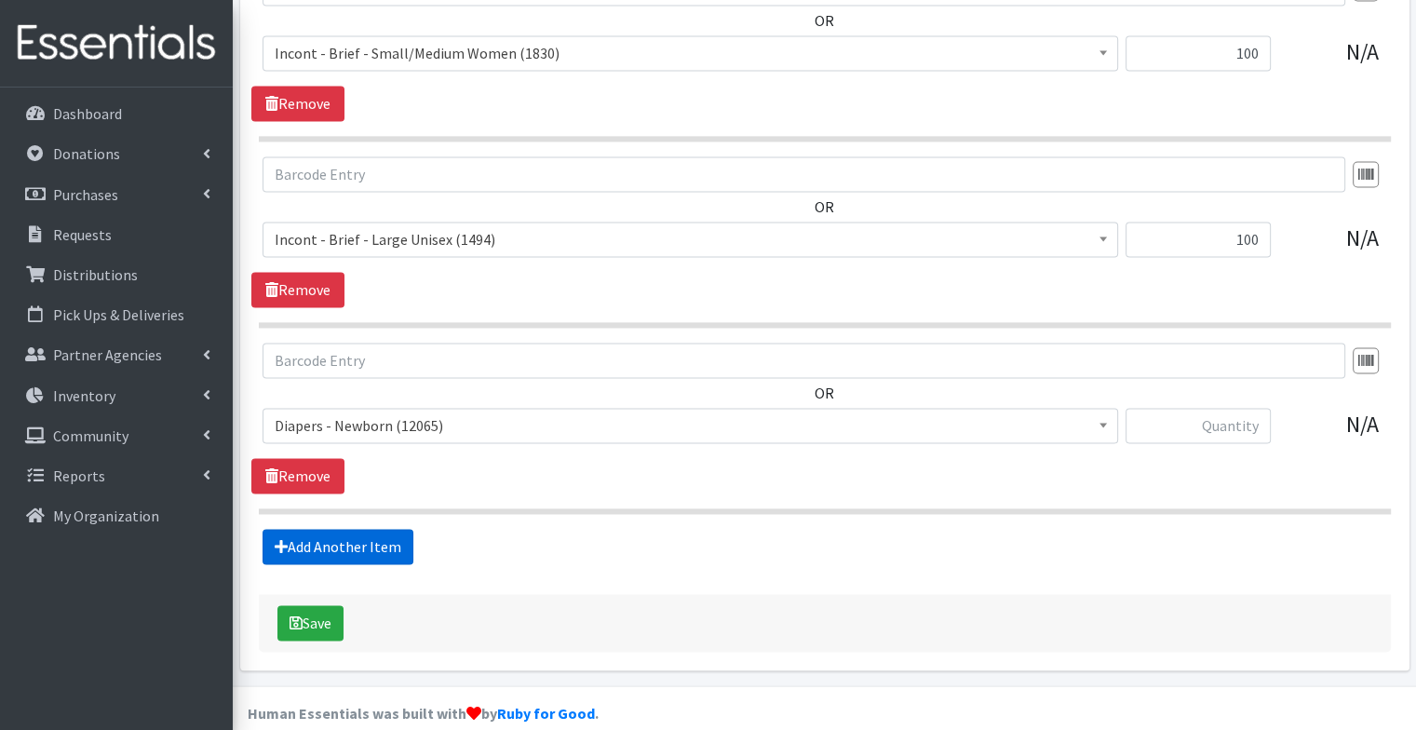
scroll to position [2880, 0]
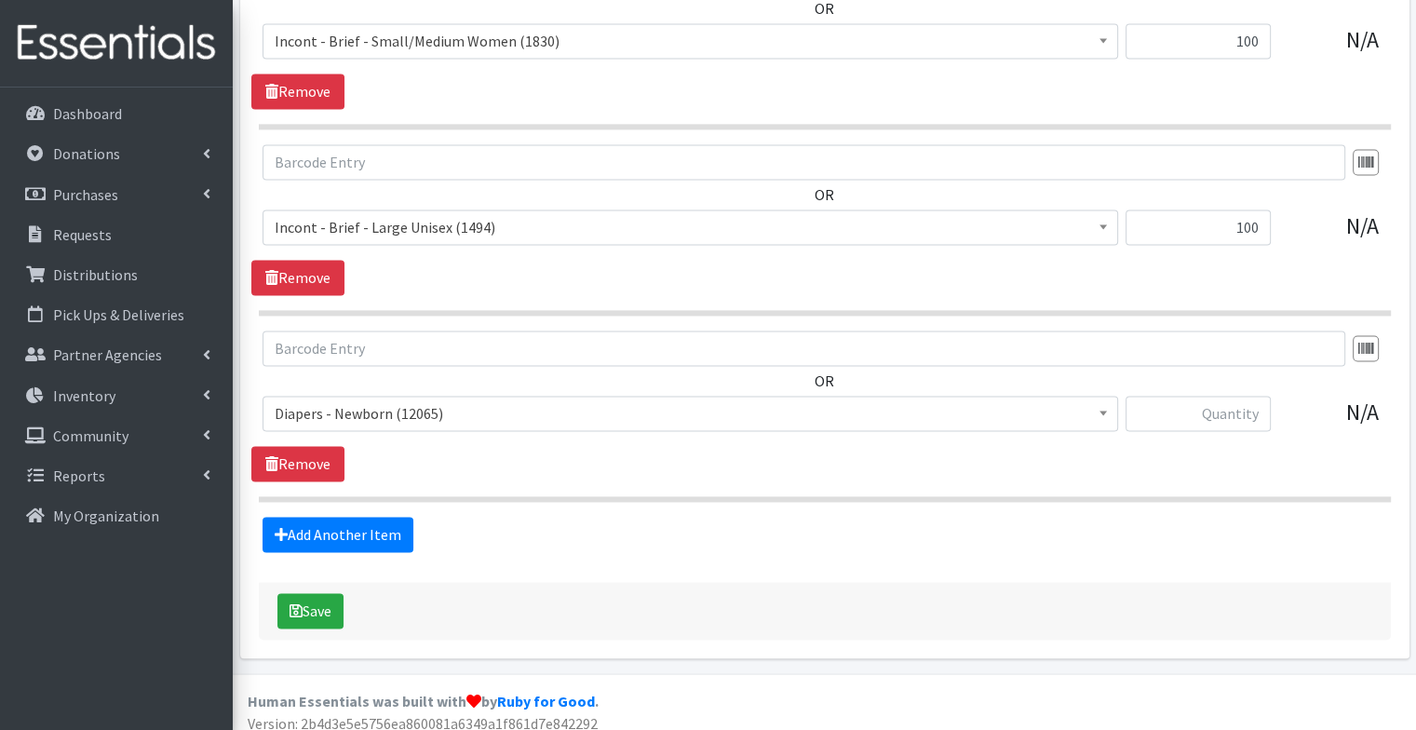
click at [405, 400] on span "Diapers - Newborn (12065)" at bounding box center [690, 413] width 831 height 26
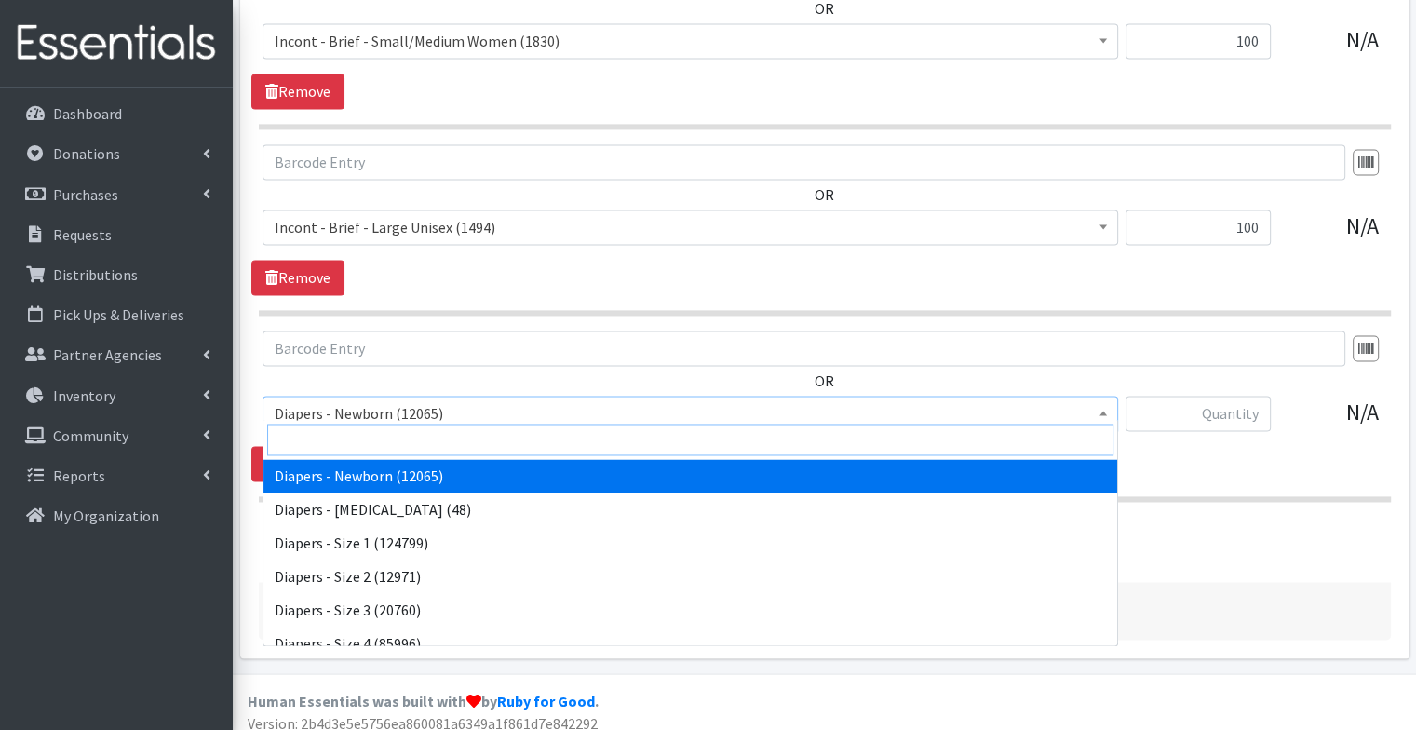
click at [408, 446] on input "search" at bounding box center [690, 440] width 846 height 32
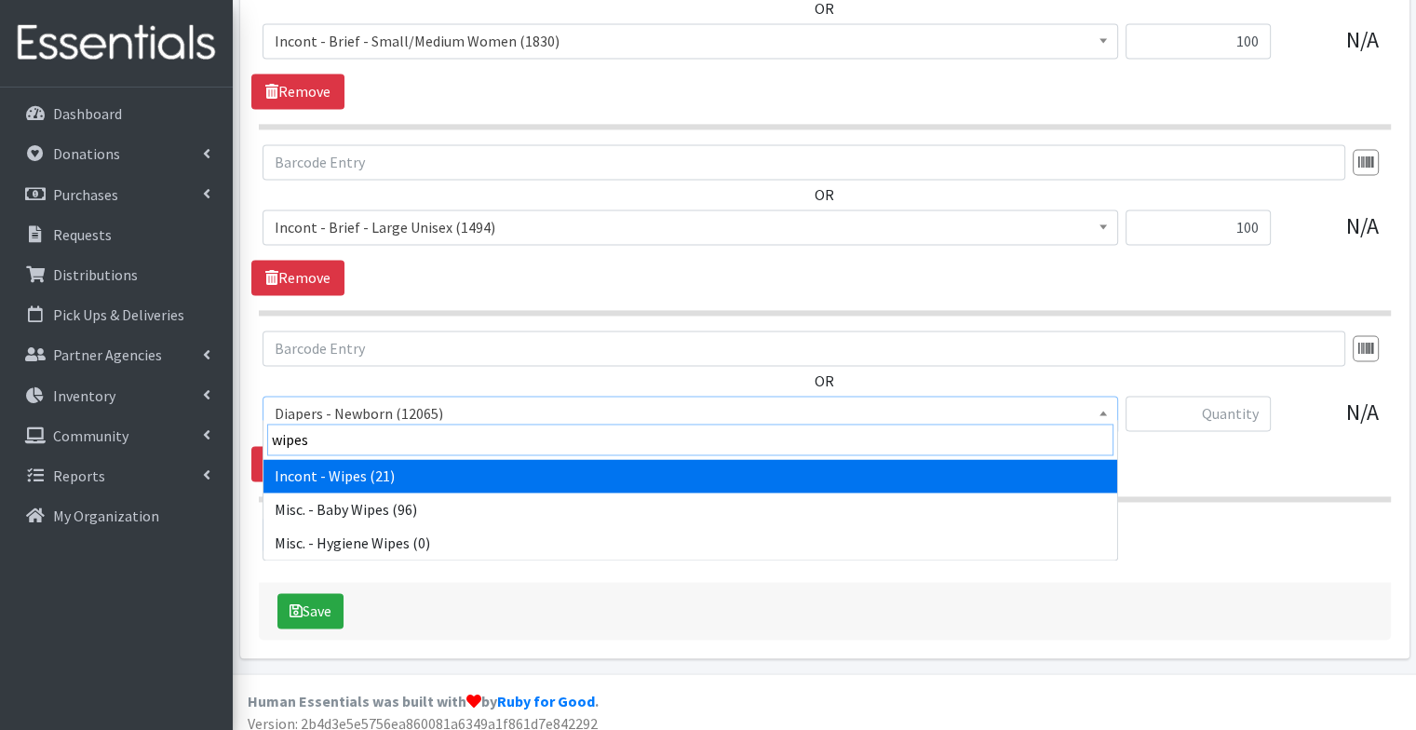
type input "wipes"
select select "5428"
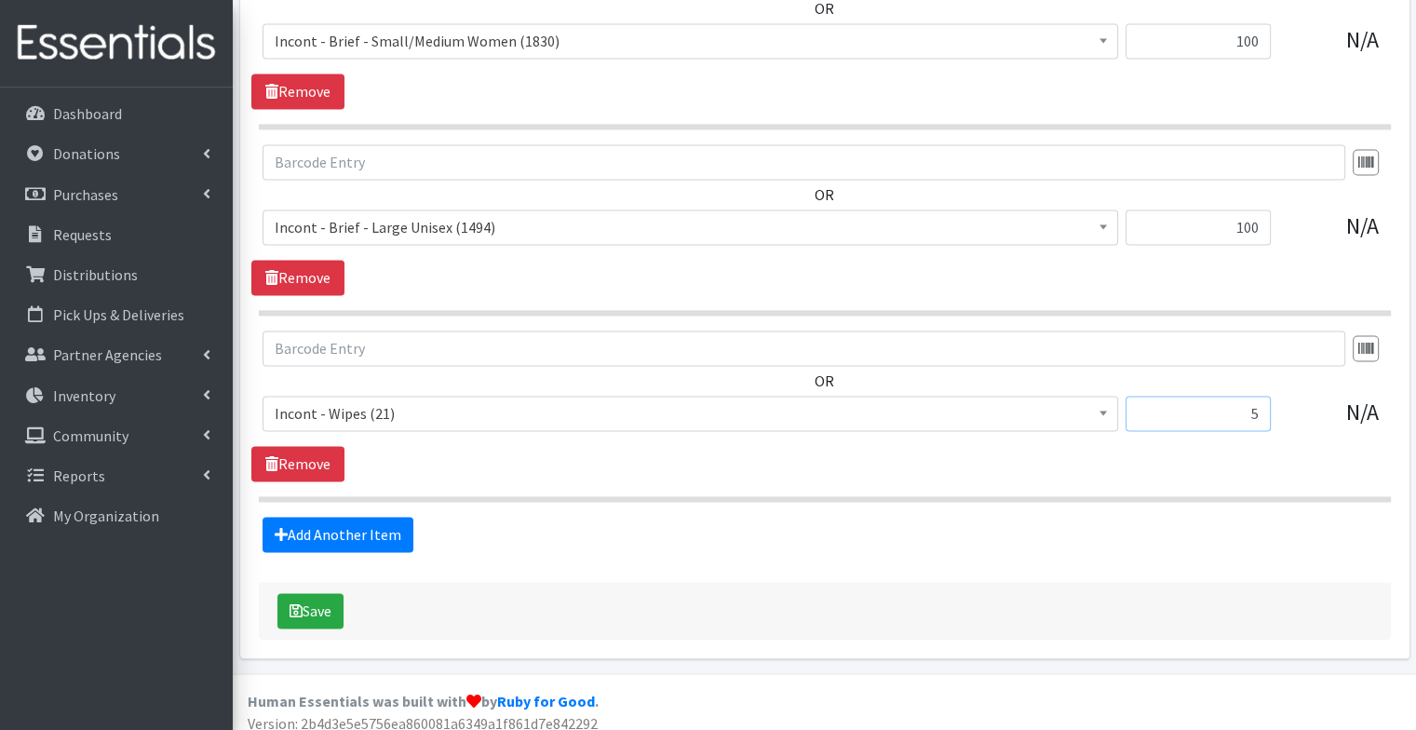
type input "5"
click at [480, 459] on div "OR Diapers - Newborn (12065) Diapers - Preemie (48) Diapers - Size 1 (124799) D…" at bounding box center [824, 405] width 1146 height 151
click at [328, 593] on button "Save" at bounding box center [310, 610] width 66 height 35
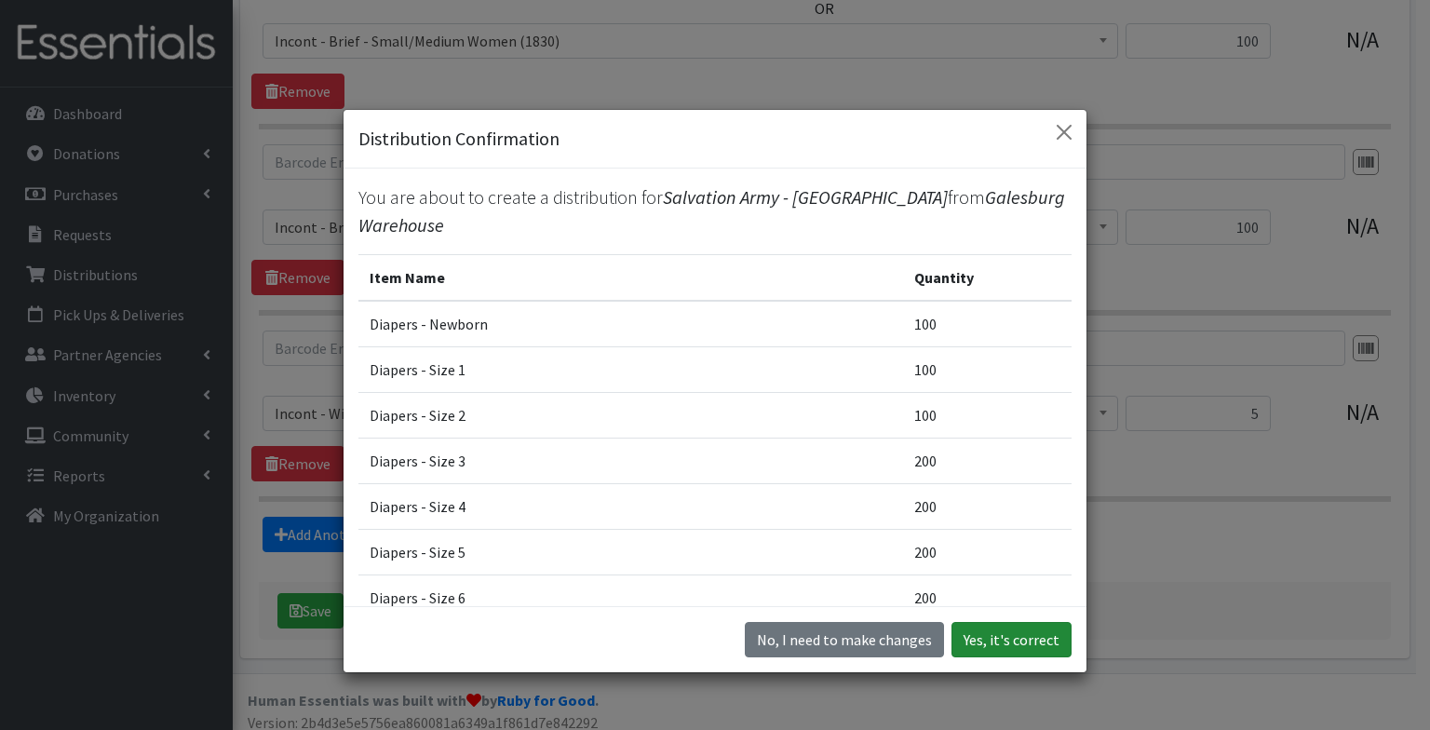
click at [1016, 627] on button "Yes, it's correct" at bounding box center [1011, 639] width 120 height 35
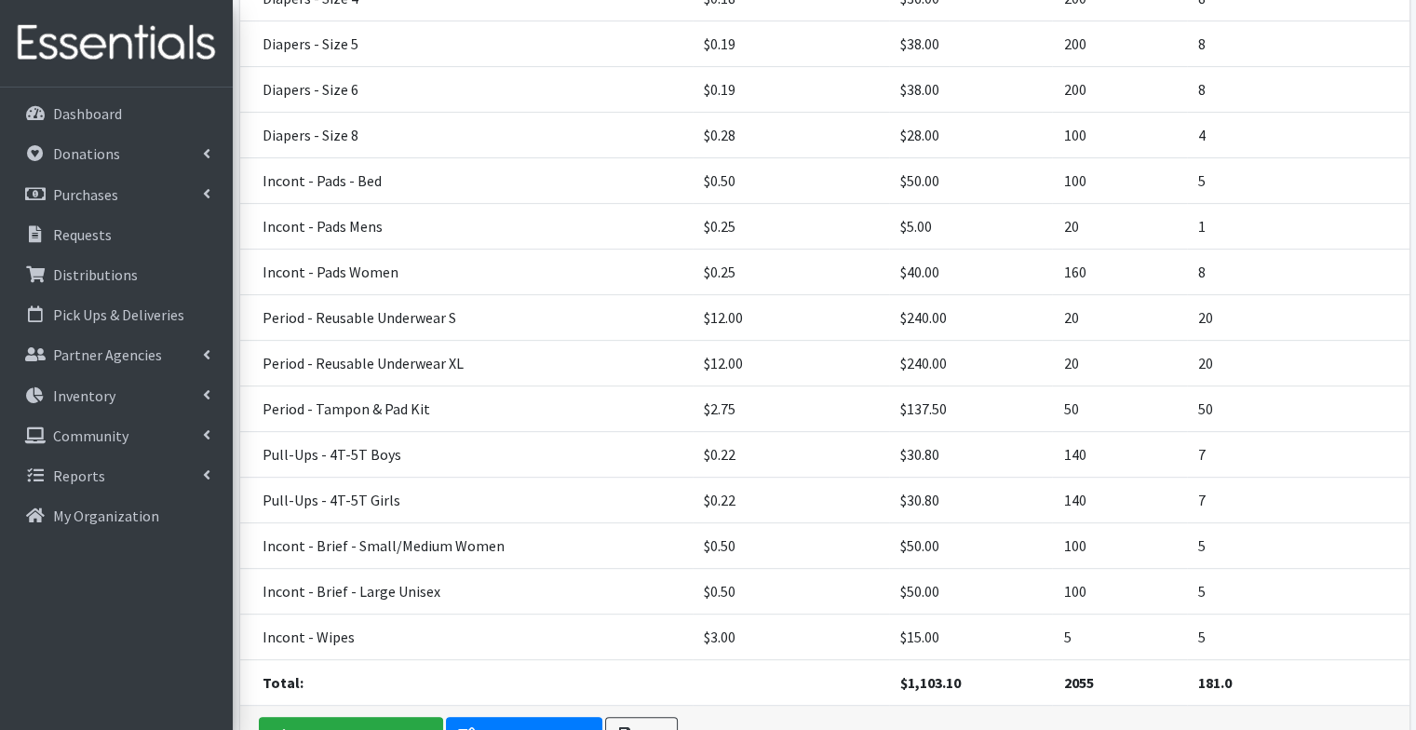
scroll to position [771, 0]
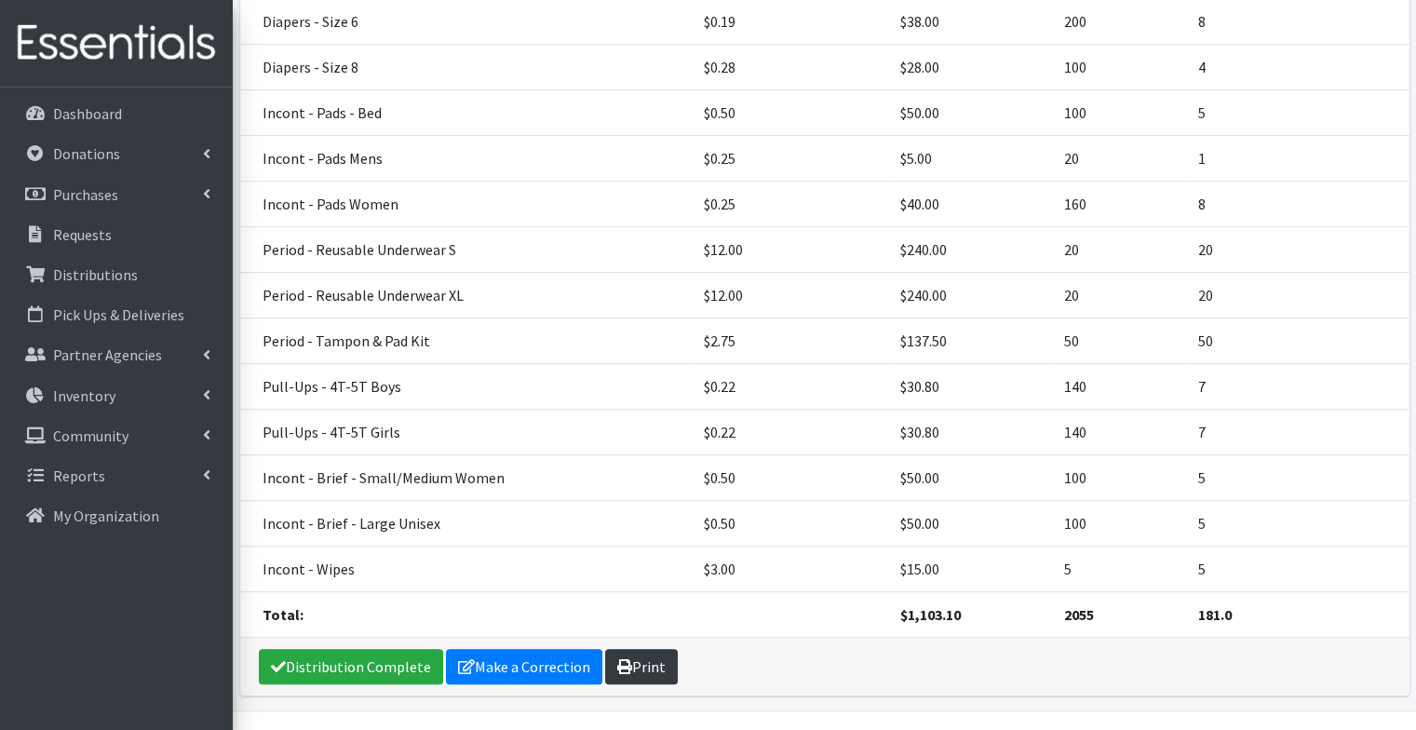
click at [637, 649] on link "Print" at bounding box center [641, 666] width 73 height 35
click at [114, 237] on link "Requests" at bounding box center [116, 234] width 218 height 37
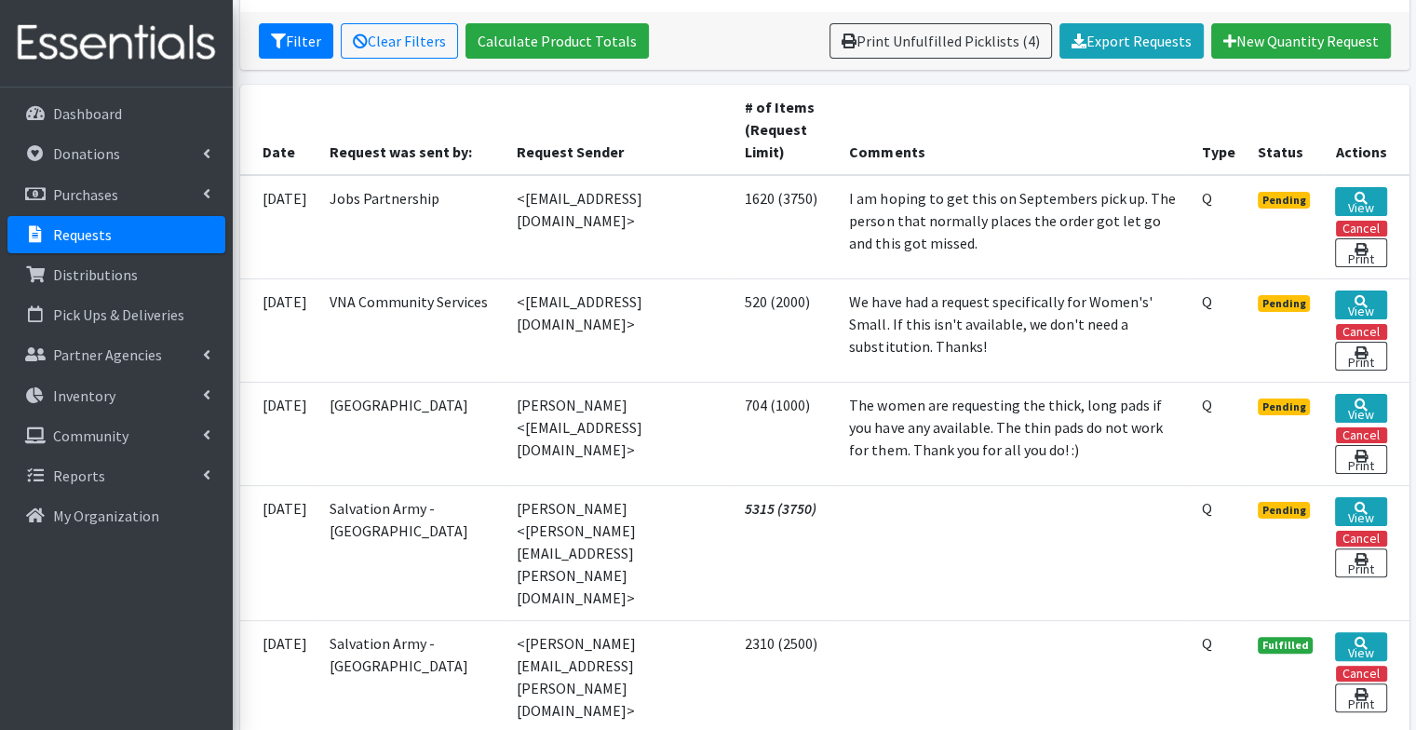
scroll to position [360, 0]
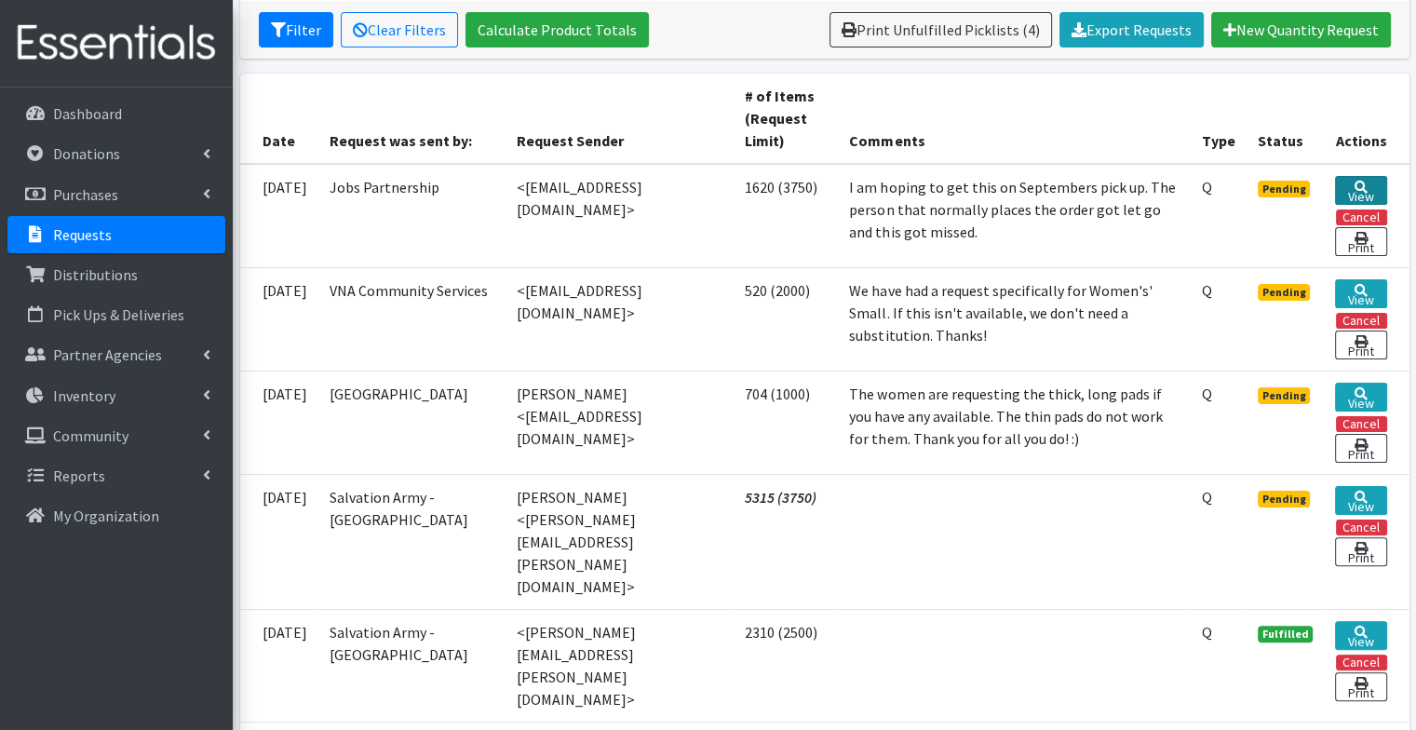
click at [1374, 182] on link "View" at bounding box center [1360, 190] width 51 height 29
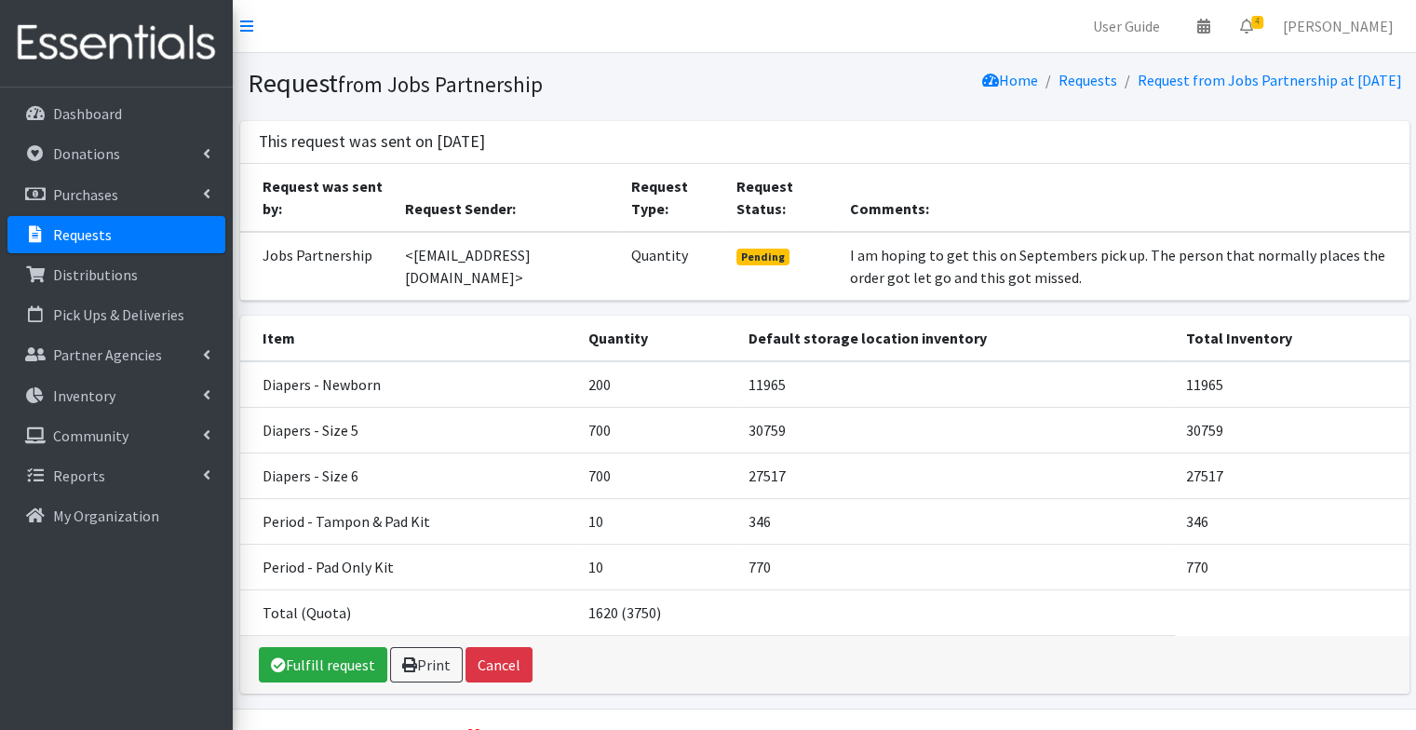
scroll to position [45, 0]
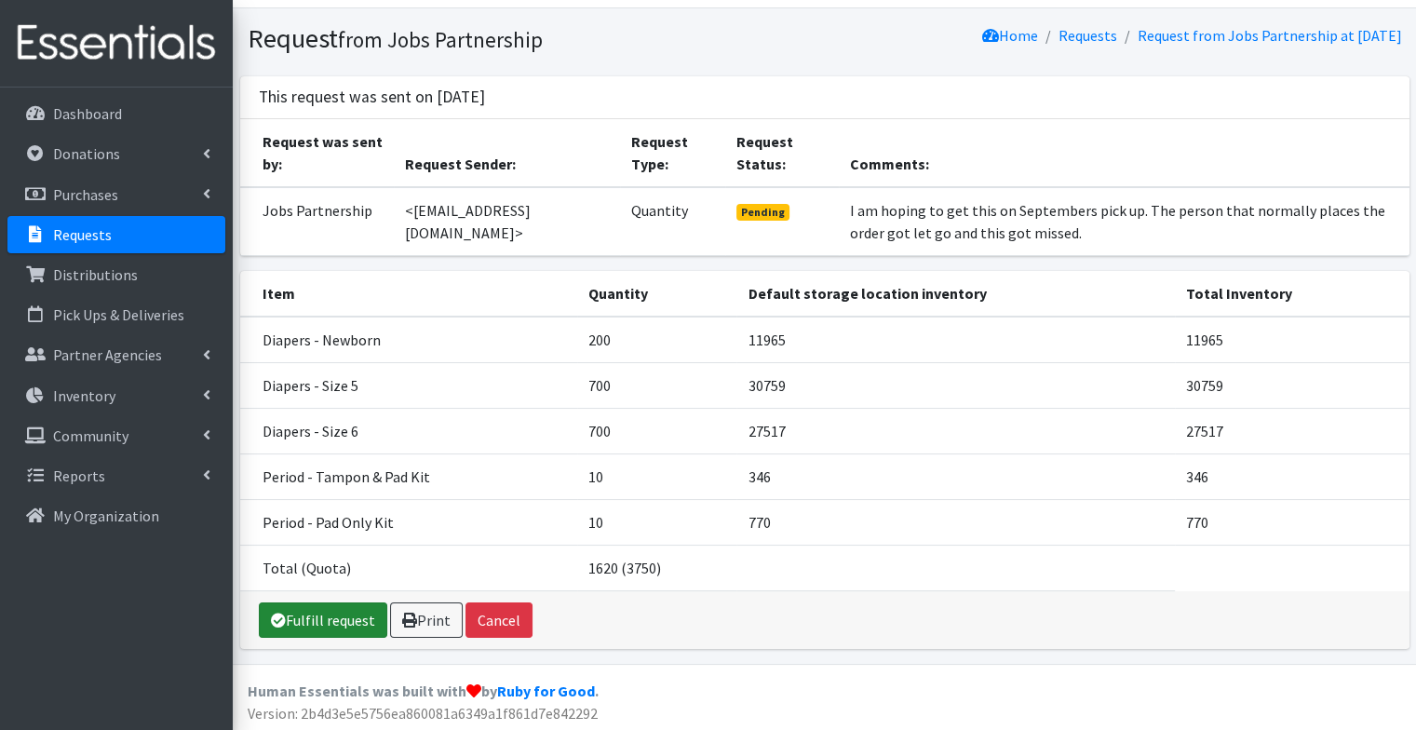
click at [324, 608] on link "Fulfill request" at bounding box center [323, 619] width 128 height 35
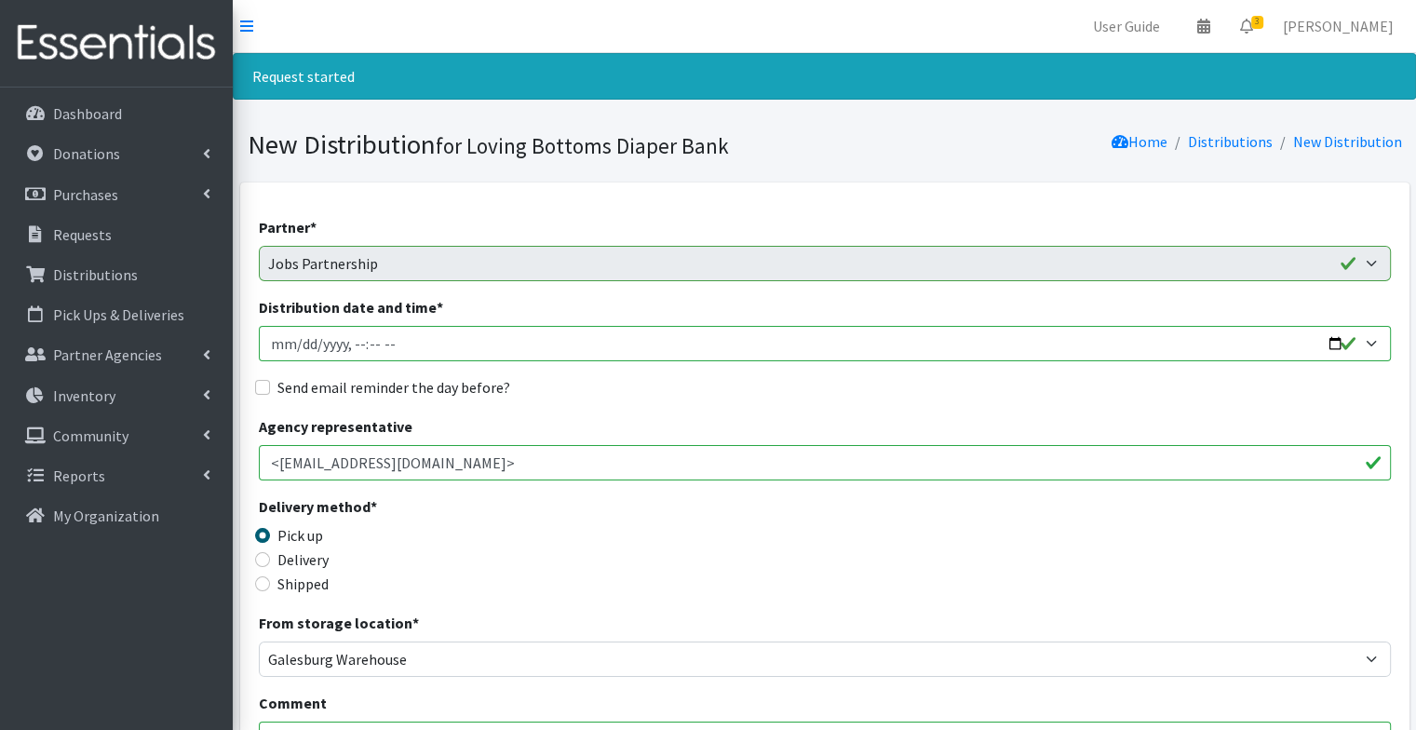
click at [1338, 352] on input "Distribution date and time *" at bounding box center [825, 343] width 1132 height 35
click at [1335, 339] on input "Distribution date and time *" at bounding box center [825, 343] width 1132 height 35
type input "2025-09-10T09:03"
click at [450, 395] on label "Send email reminder the day before?" at bounding box center [393, 387] width 233 height 22
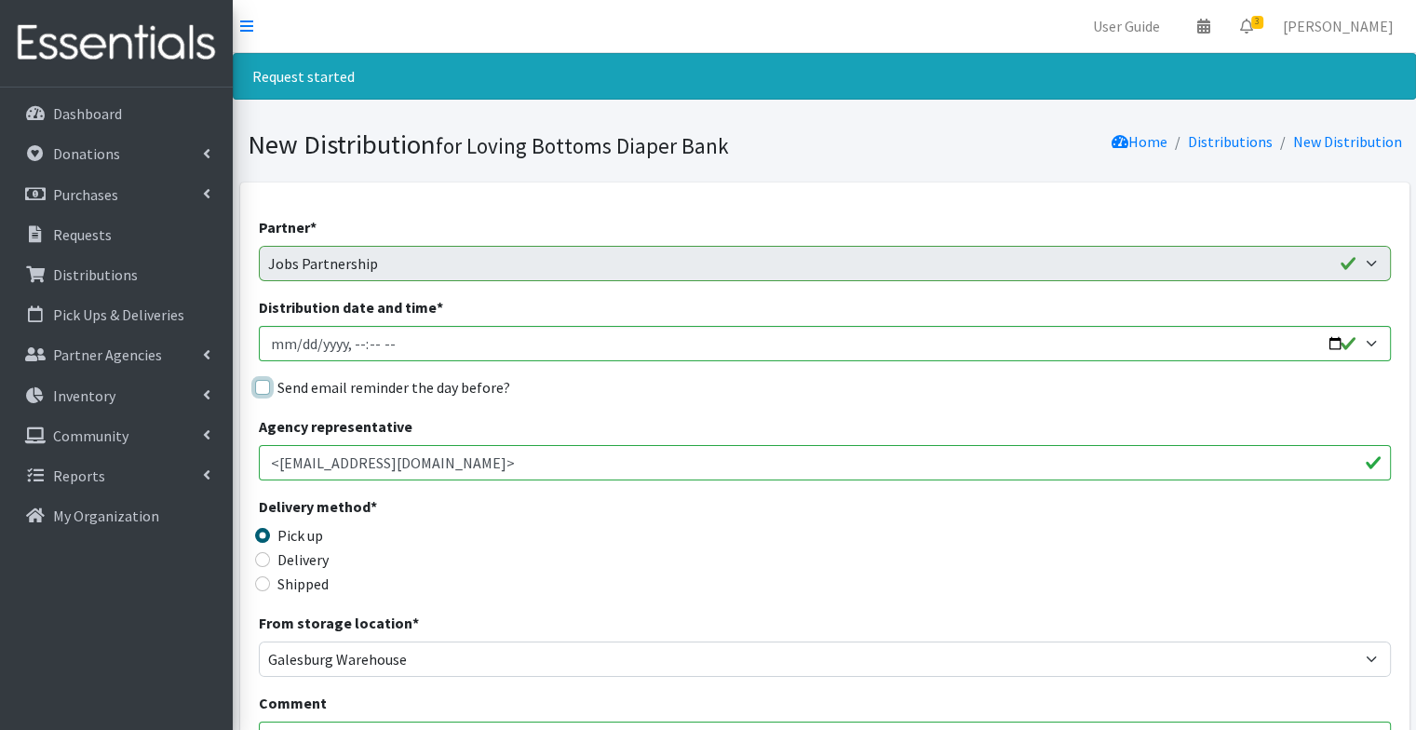
click at [270, 395] on input "Send email reminder the day before?" at bounding box center [262, 387] width 15 height 15
checkbox input "true"
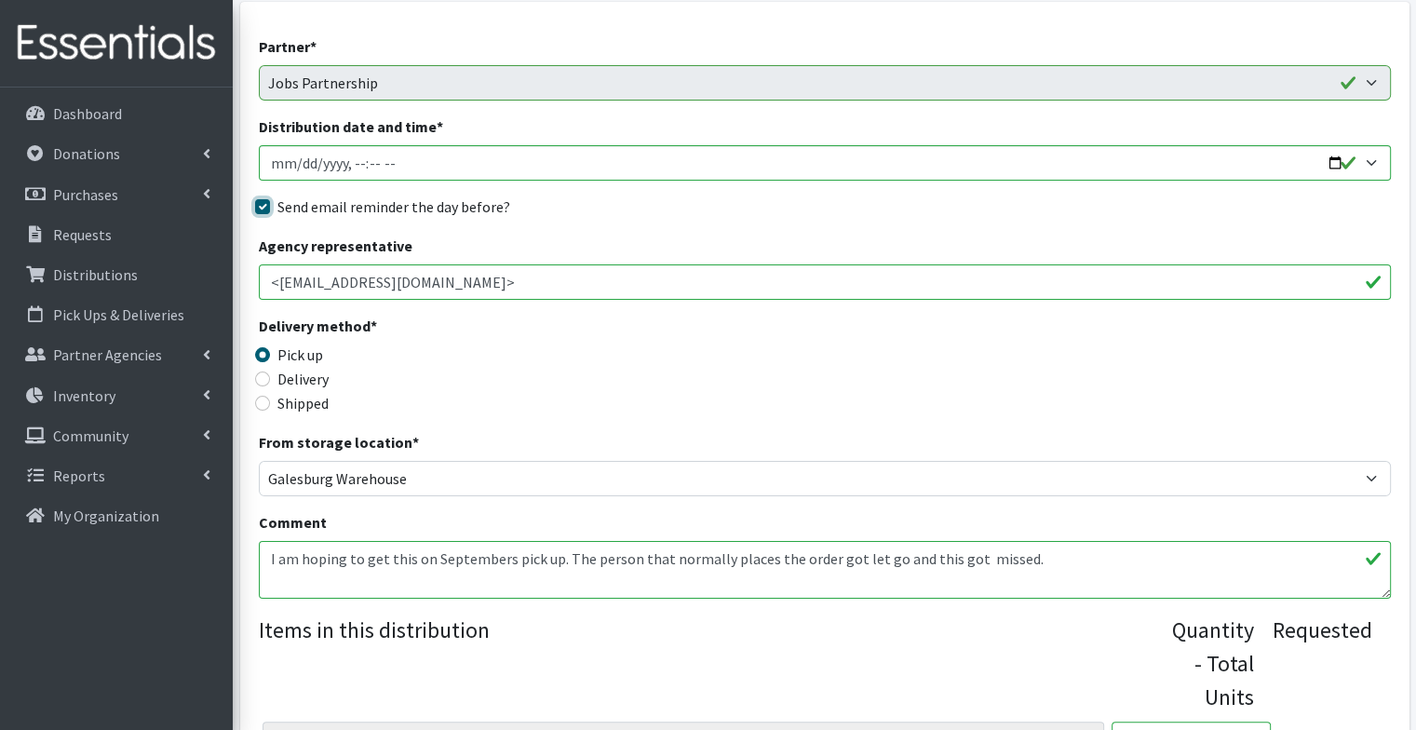
scroll to position [182, 0]
click at [427, 570] on textarea "I am hoping to get this on Septembers pick up. The person that normally places …" at bounding box center [825, 568] width 1132 height 58
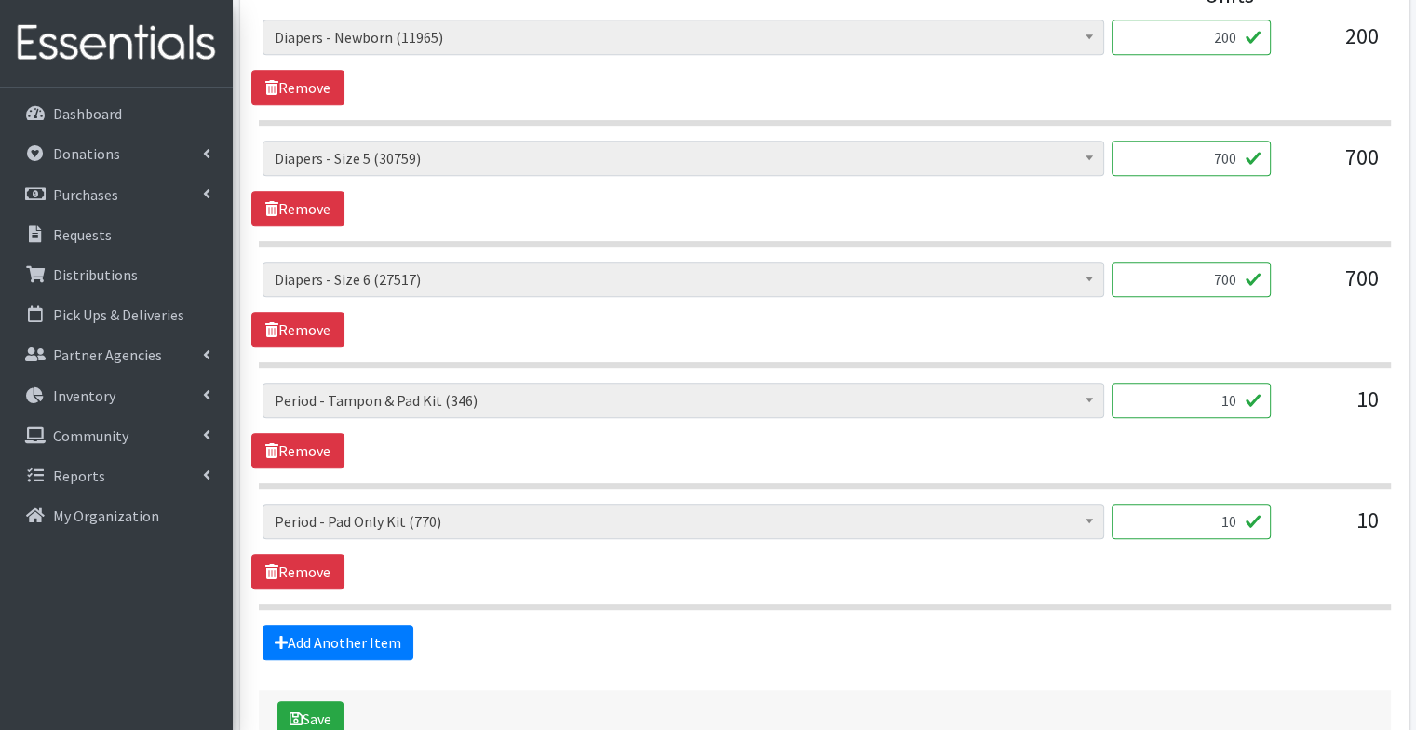
scroll to position [998, 0]
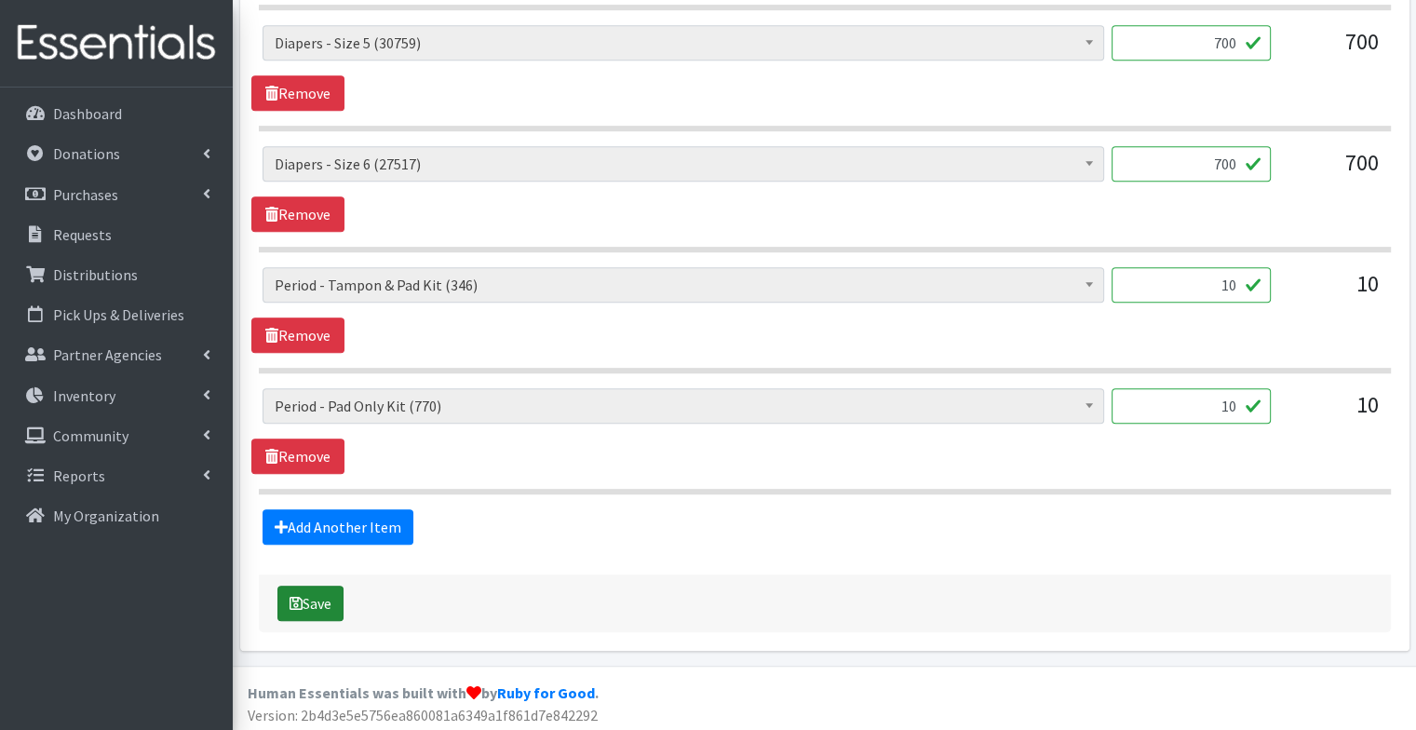
type textarea "Supplemental order for September. Fill BOTH."
click at [324, 600] on button "Save" at bounding box center [310, 603] width 66 height 35
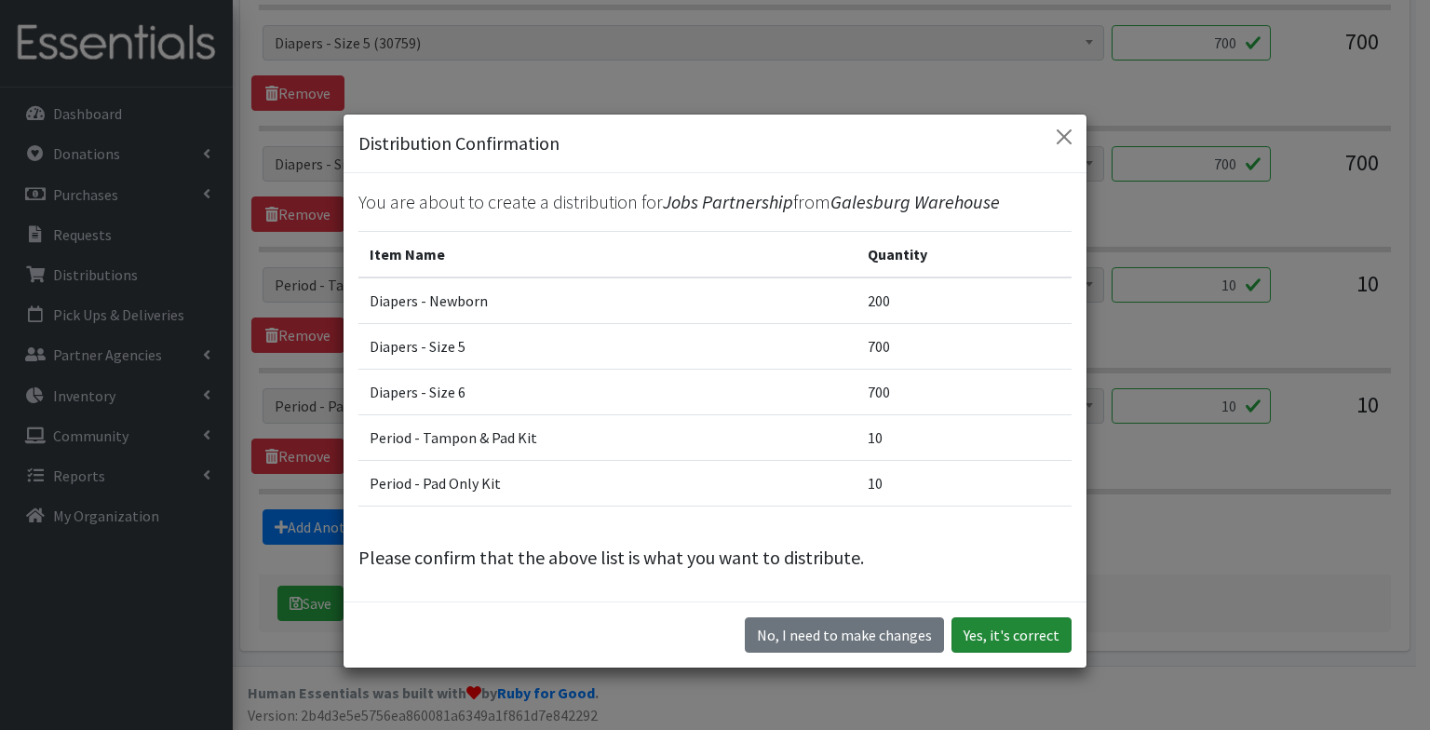
click at [1035, 639] on button "Yes, it's correct" at bounding box center [1011, 634] width 120 height 35
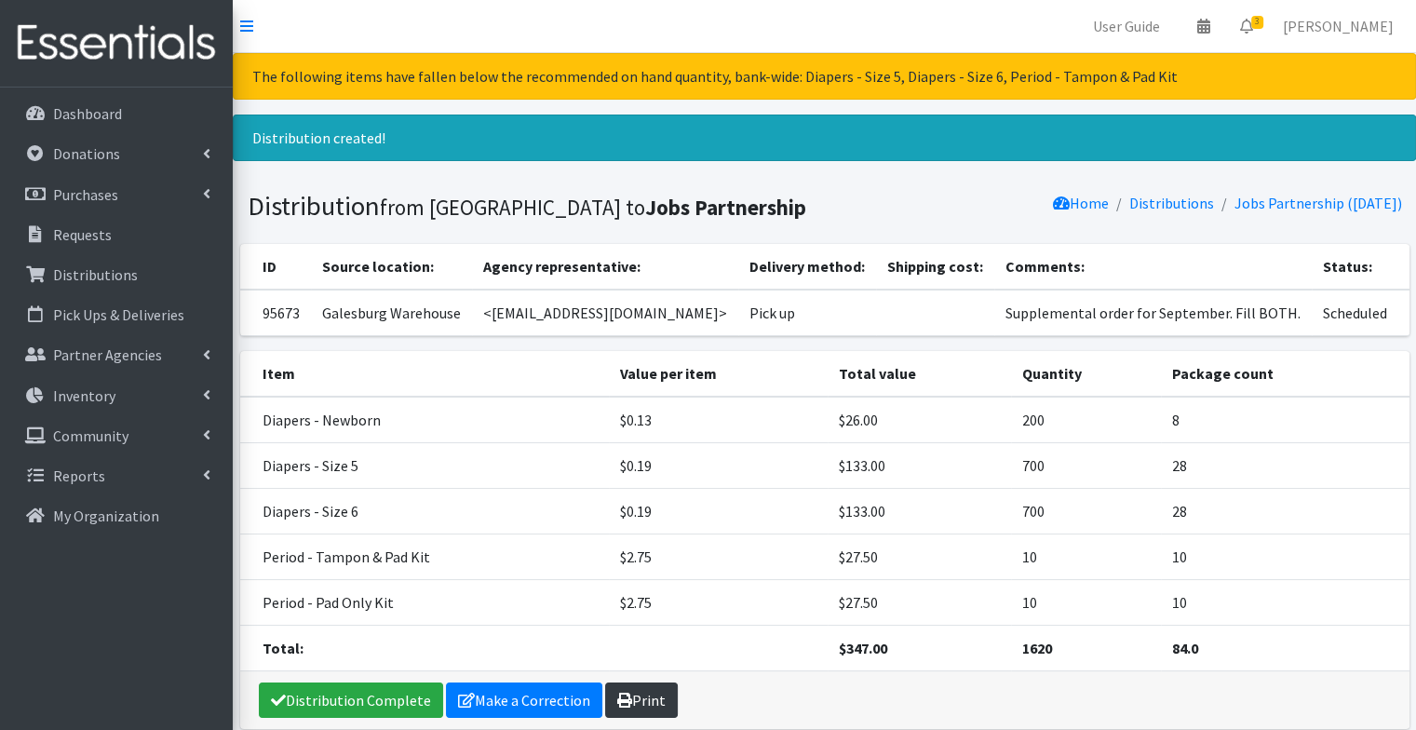
click at [621, 704] on icon at bounding box center [624, 700] width 15 height 15
click at [122, 224] on link "Requests" at bounding box center [116, 234] width 218 height 37
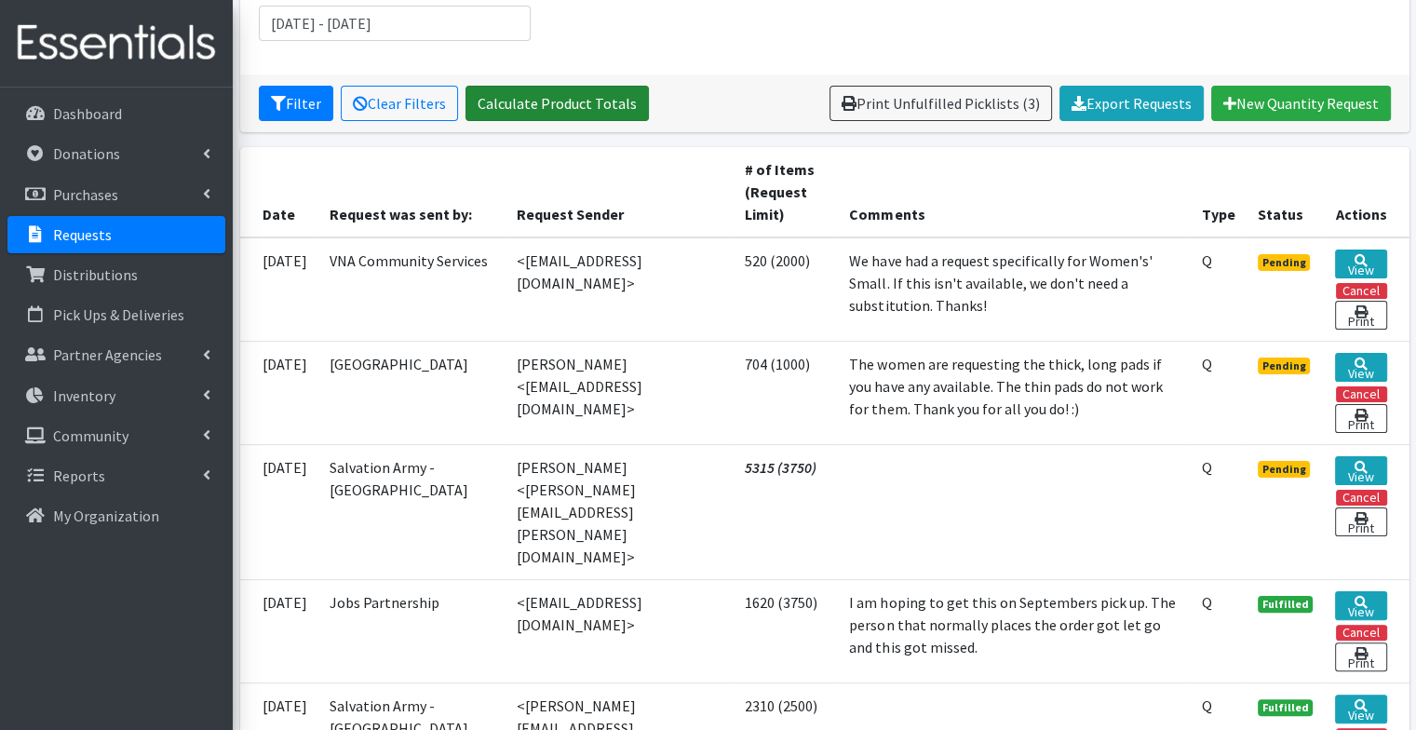
scroll to position [308, 0]
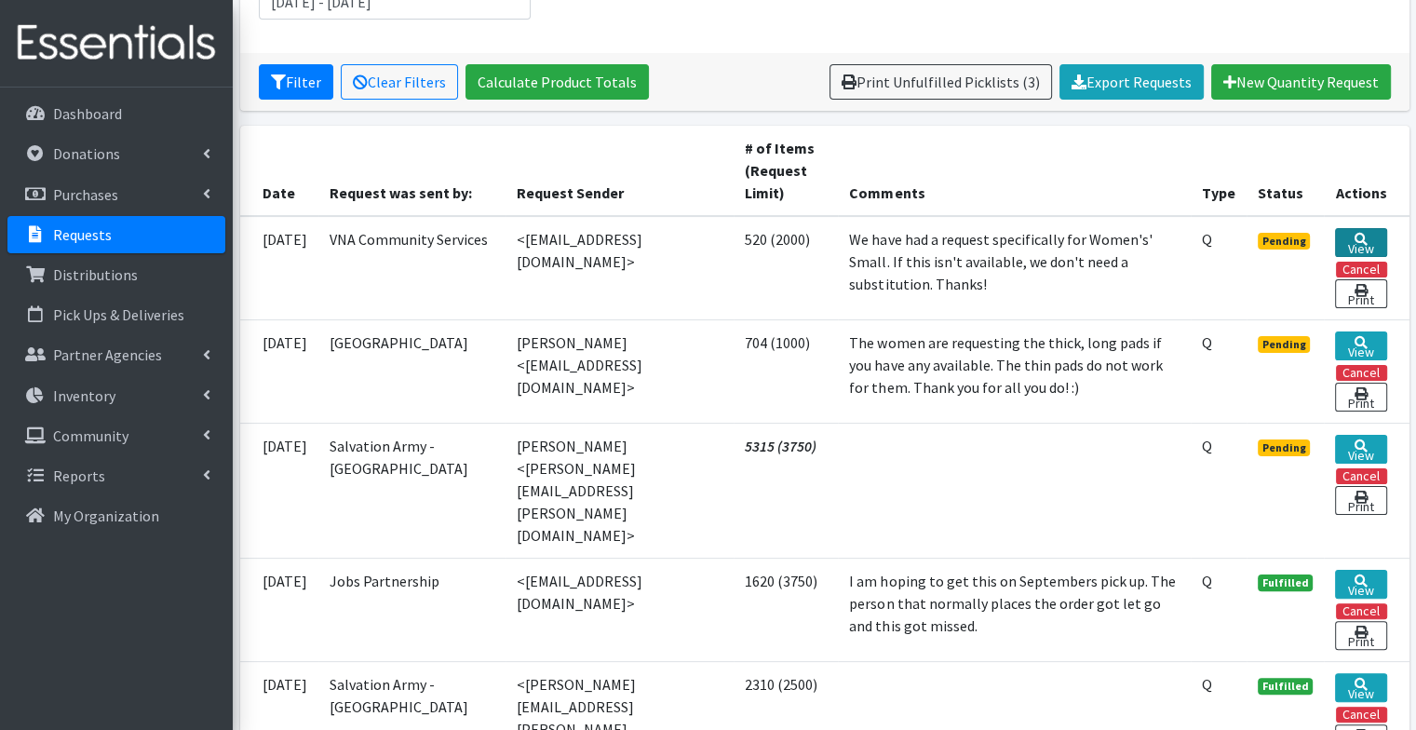
click at [1357, 243] on link "View" at bounding box center [1360, 242] width 51 height 29
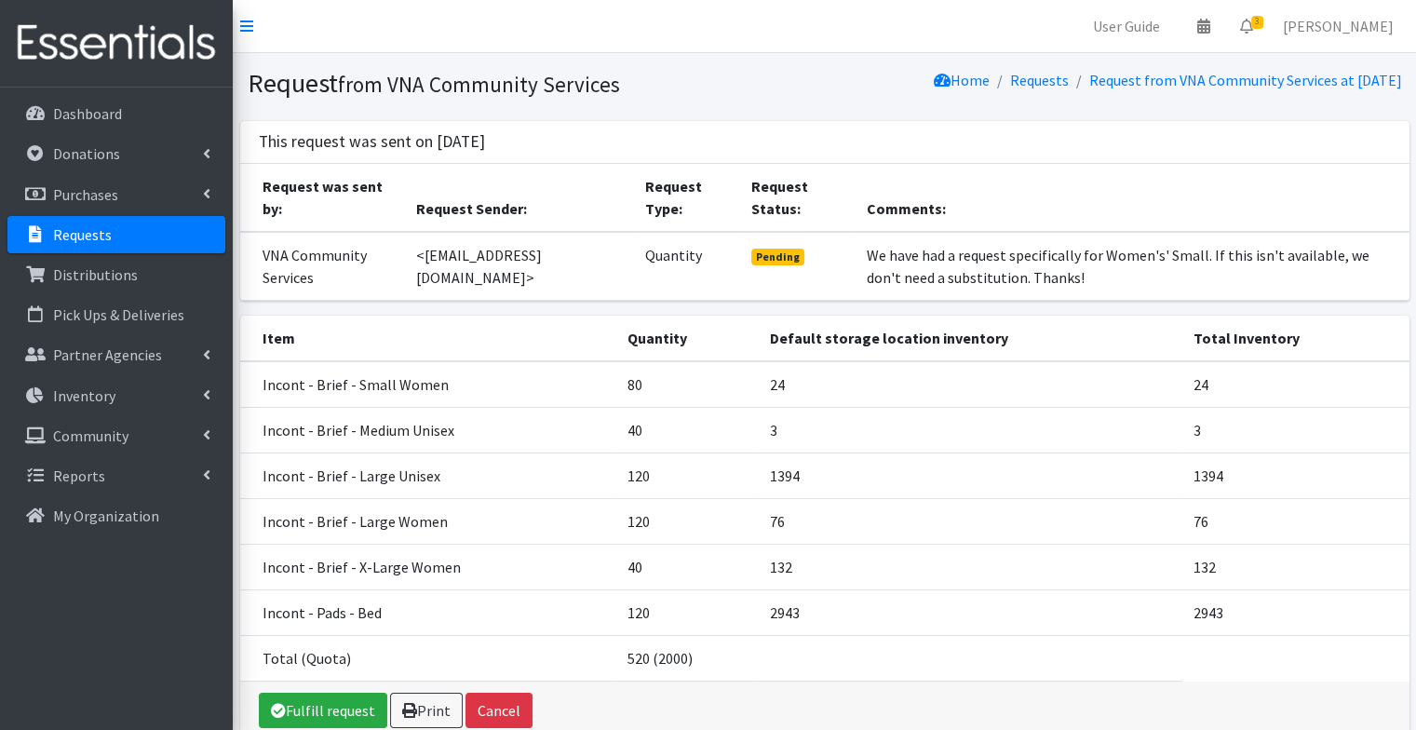
scroll to position [76, 0]
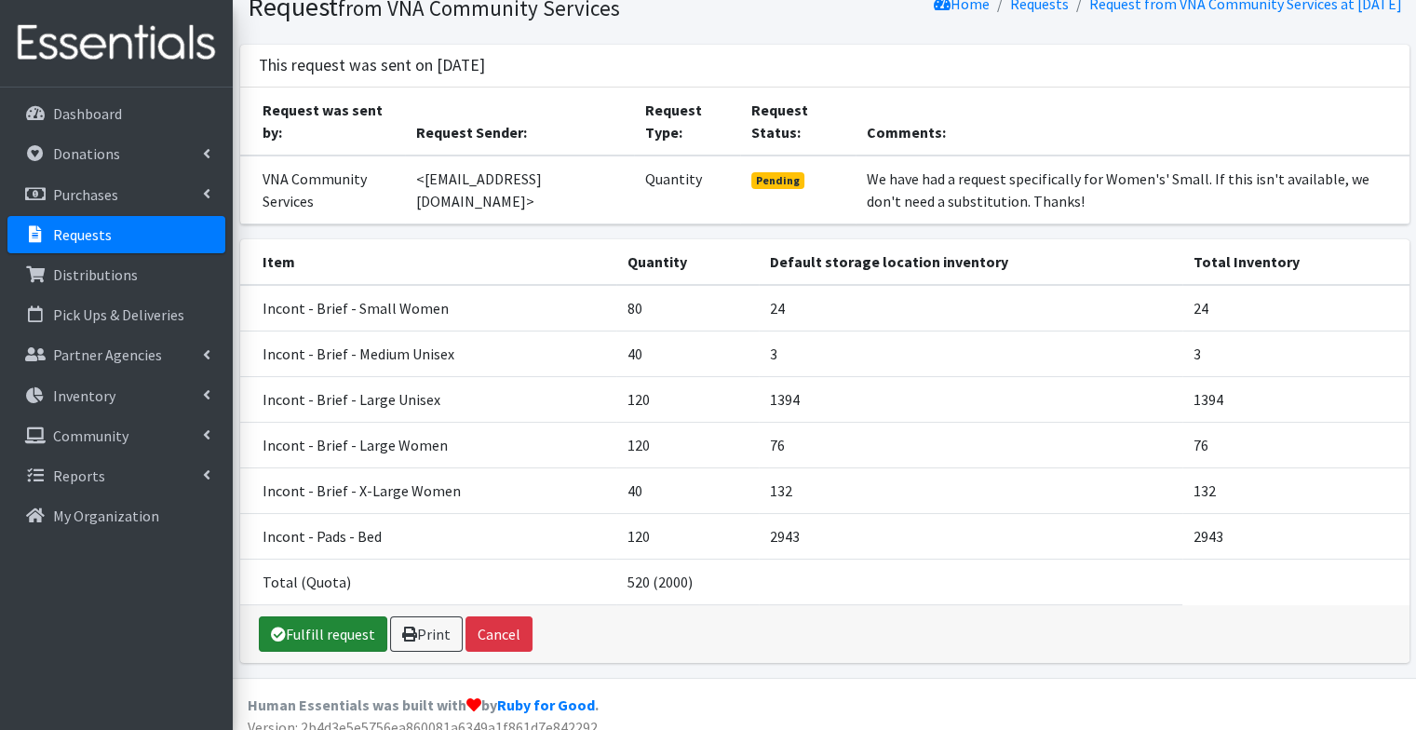
click at [348, 635] on link "Fulfill request" at bounding box center [323, 633] width 128 height 35
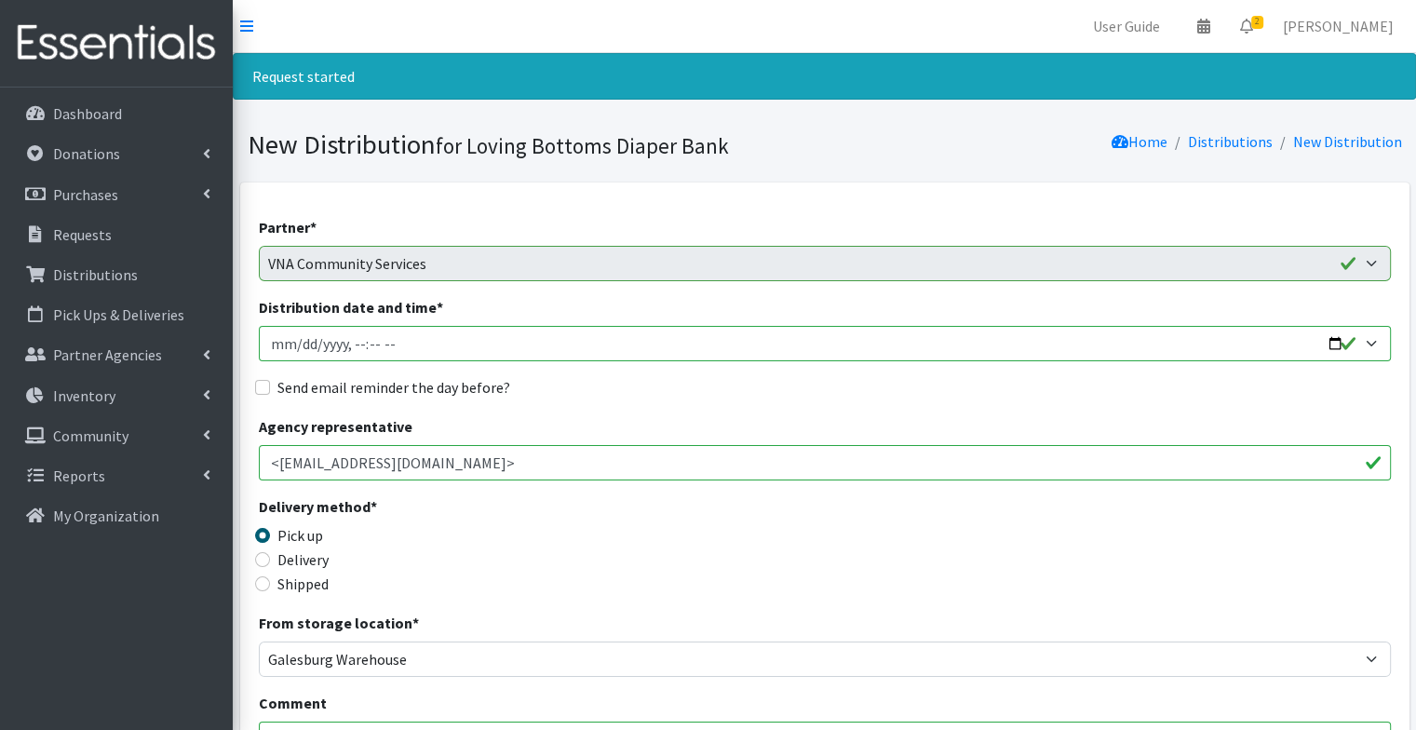
click at [1337, 350] on input "Distribution date and time *" at bounding box center [825, 343] width 1132 height 35
type input "[DATE]T09:00"
click at [653, 397] on div "Send email reminder the day before?" at bounding box center [825, 387] width 1132 height 22
click at [477, 382] on label "Send email reminder the day before?" at bounding box center [393, 387] width 233 height 22
click at [270, 382] on input "Send email reminder the day before?" at bounding box center [262, 387] width 15 height 15
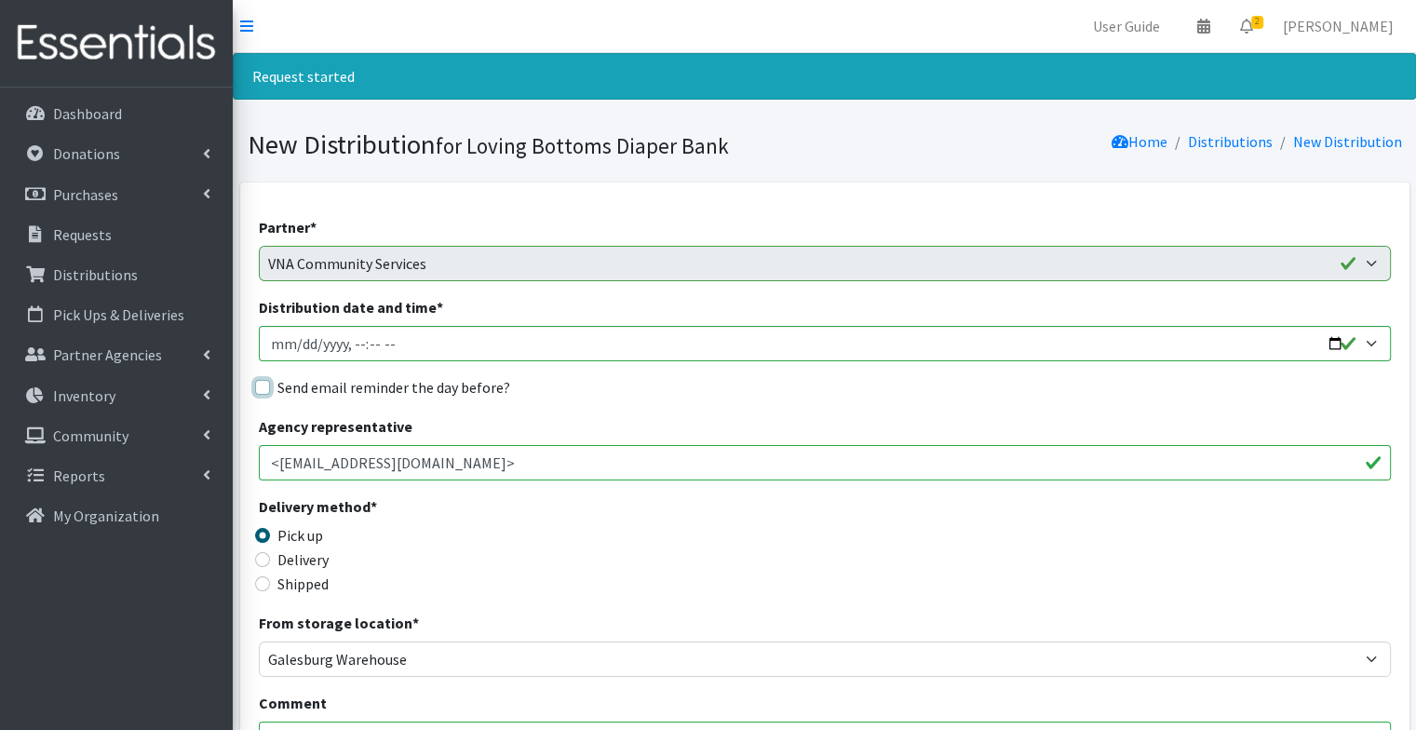
checkbox input "true"
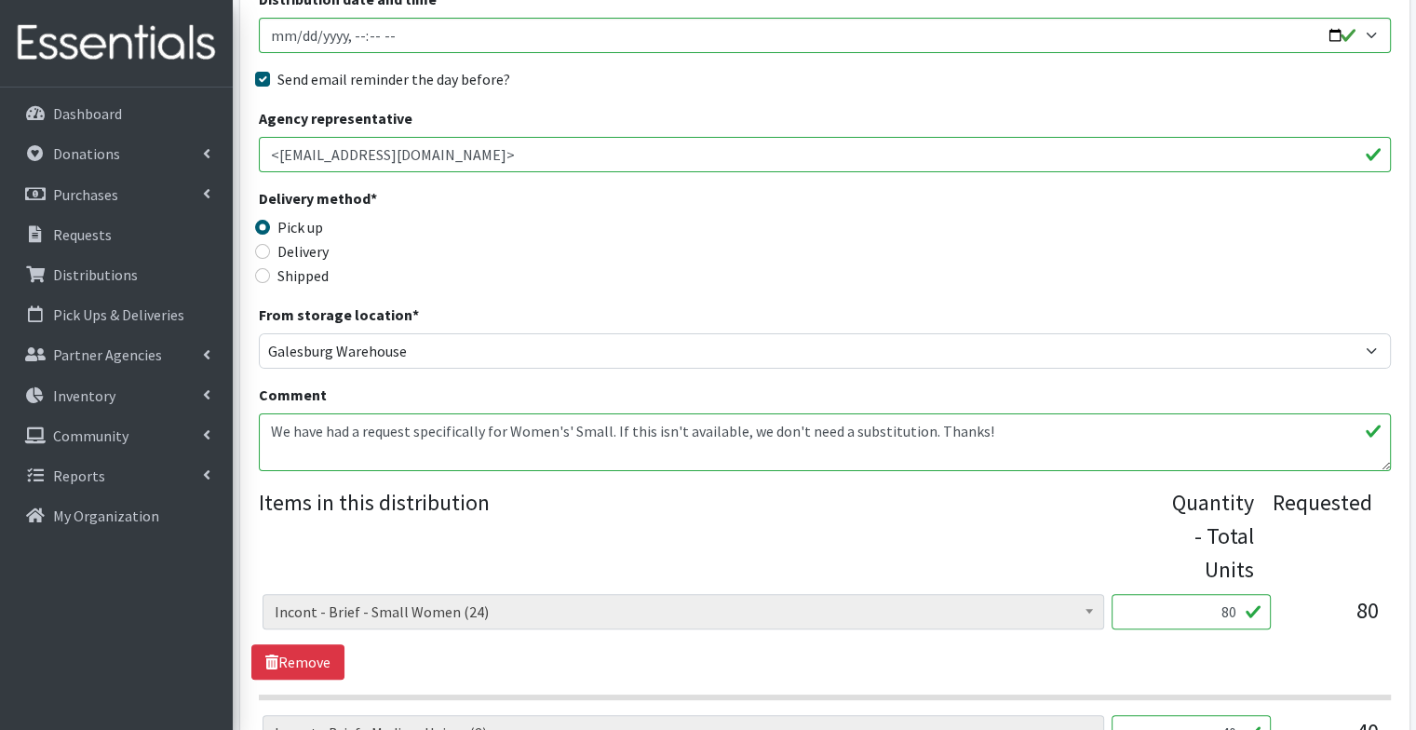
scroll to position [309, 0]
click at [456, 465] on textarea "We have had a request specifically for Women's' Small. If this isn't available,…" at bounding box center [825, 441] width 1132 height 58
click at [998, 428] on textarea "We have had a request specifically for Women's' Small. If this isn't available,…" at bounding box center [825, 441] width 1132 height 58
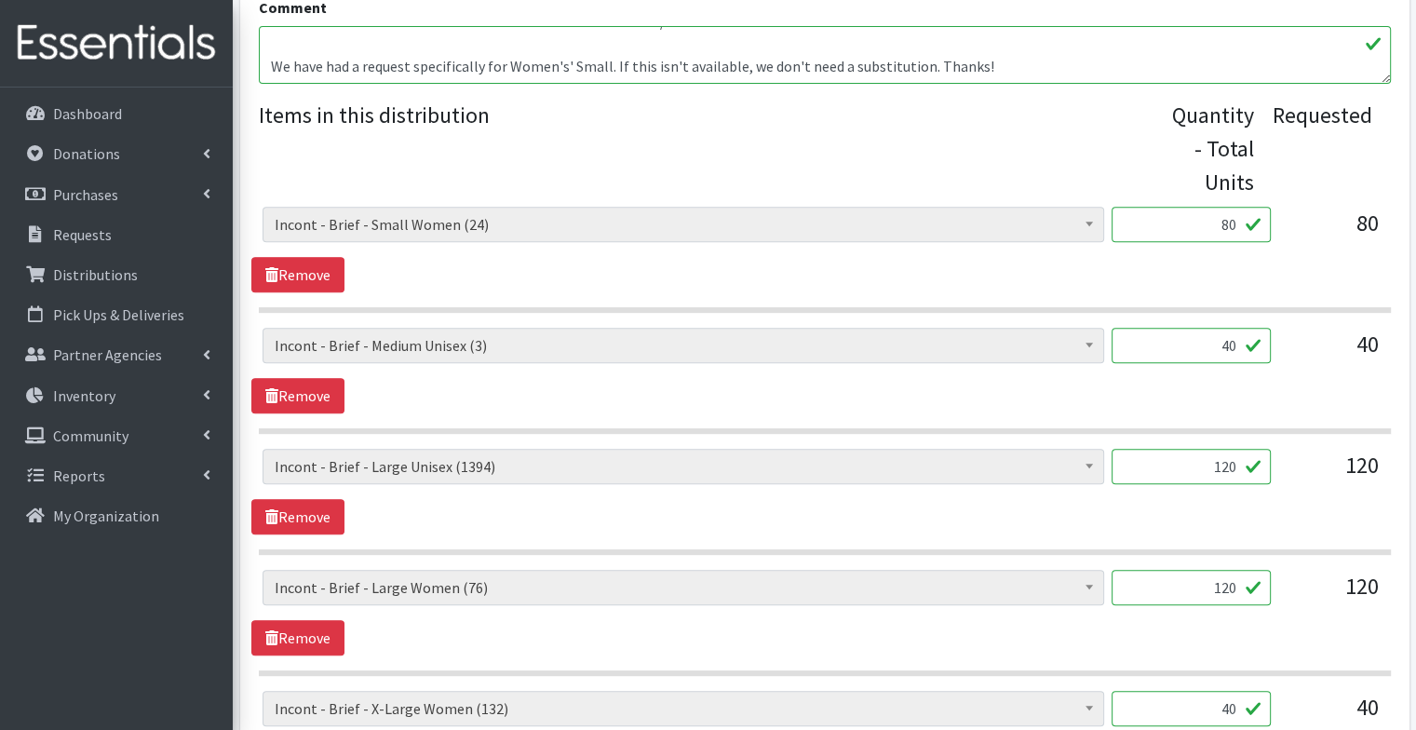
scroll to position [696, 0]
type textarea "We don't have women's small. But we do have women's small/medium AND we have wo…"
click at [324, 279] on link "Remove" at bounding box center [297, 273] width 93 height 35
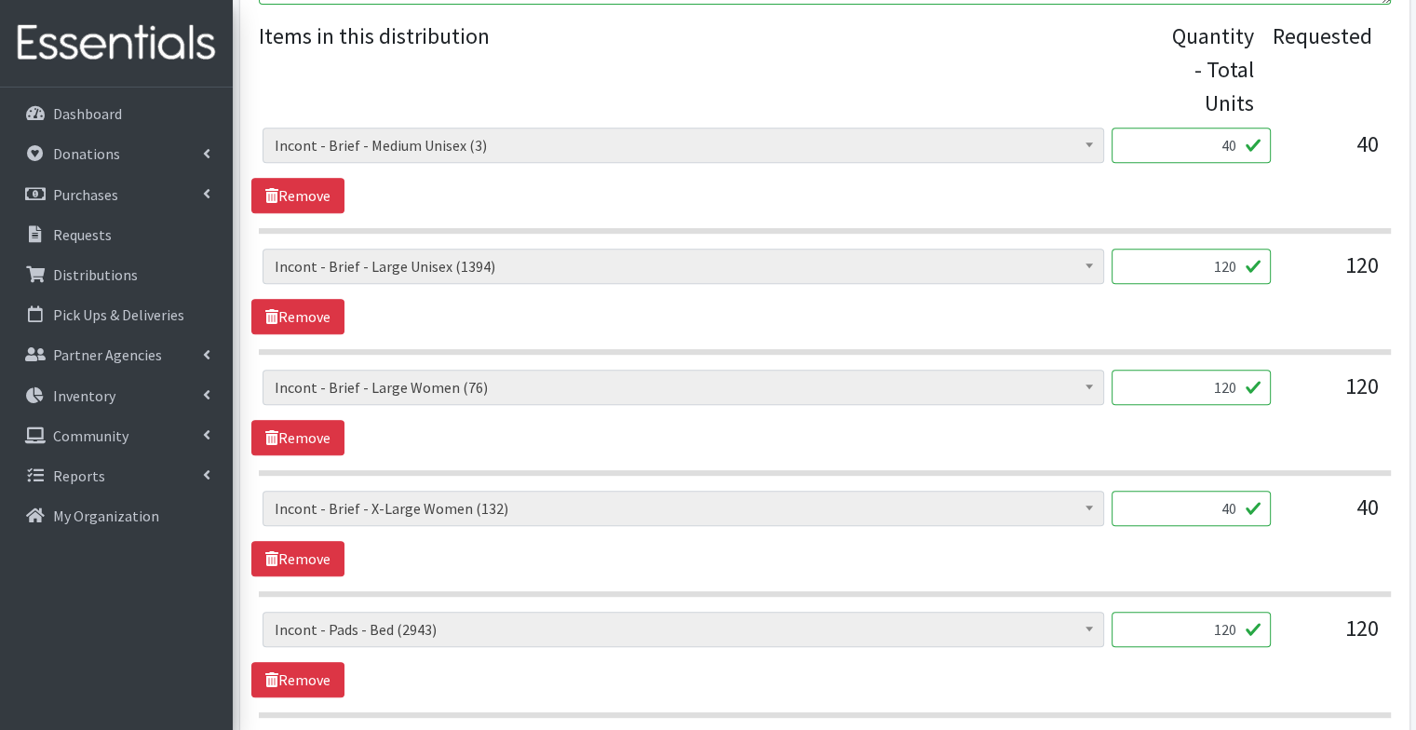
scroll to position [782, 0]
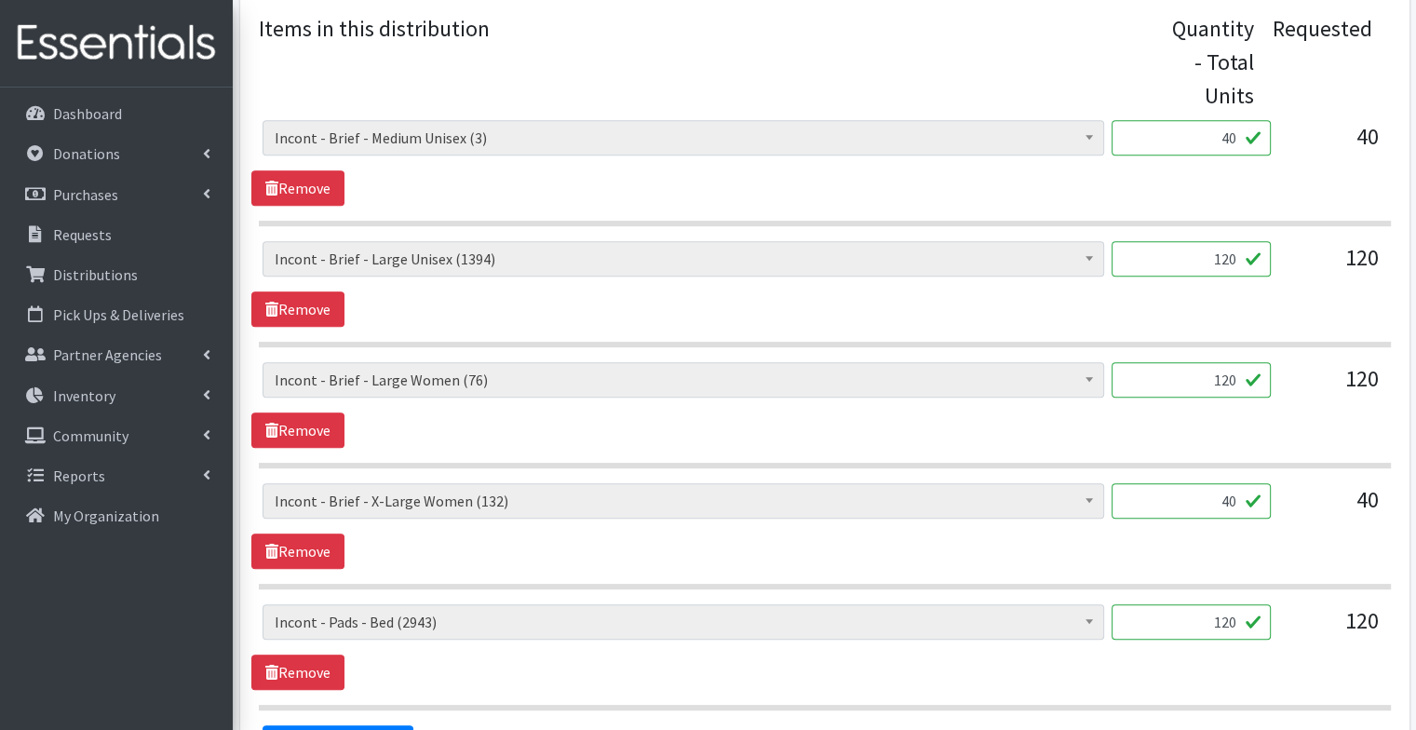
drag, startPoint x: 1188, startPoint y: 381, endPoint x: 1451, endPoint y: 391, distance: 263.7
click at [1415, 391] on html "User Guide 0 Pick-ups remaining this week View Calendar 2 2 Requests 0 Partner …" at bounding box center [708, 84] width 1416 height 1733
type input "60"
drag, startPoint x: 1187, startPoint y: 268, endPoint x: 1387, endPoint y: 277, distance: 200.4
click at [1387, 277] on div "Diapers - Newborn (11765) Diapers - Preemie (48) Diapers - Size 1 (124699) Diap…" at bounding box center [824, 266] width 1146 height 50
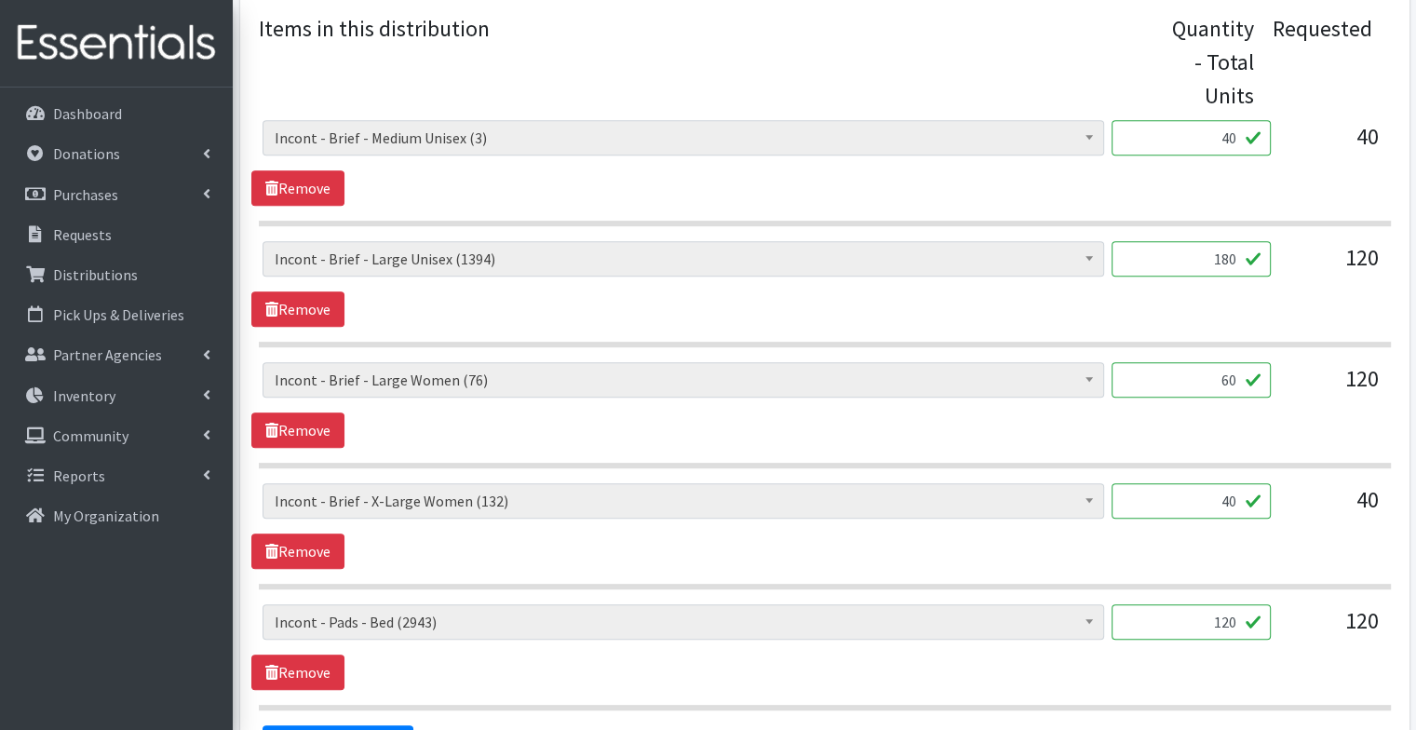
type input "180"
click at [1235, 323] on div "Diapers - Newborn (11765) Diapers - Preemie (48) Diapers - Size 1 (124699) Diap…" at bounding box center [824, 284] width 1146 height 86
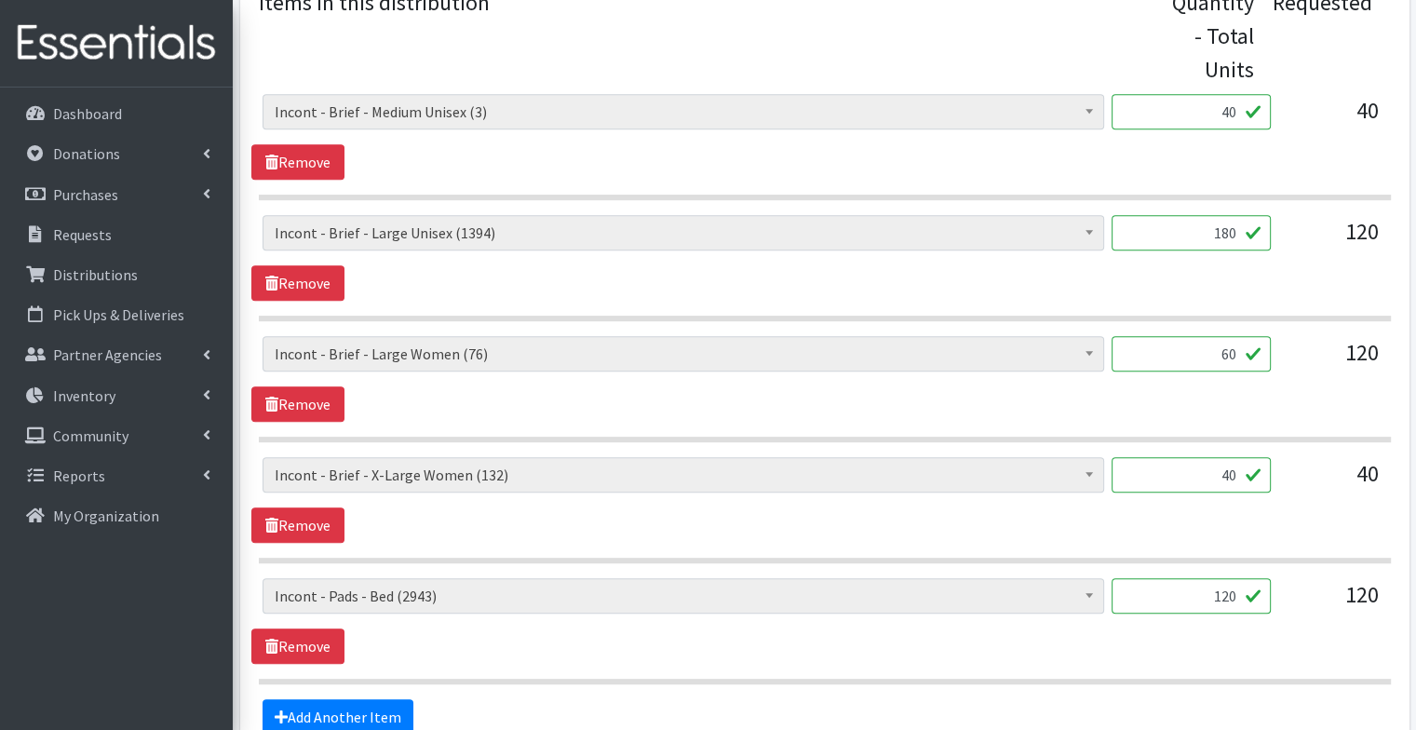
scroll to position [883, 0]
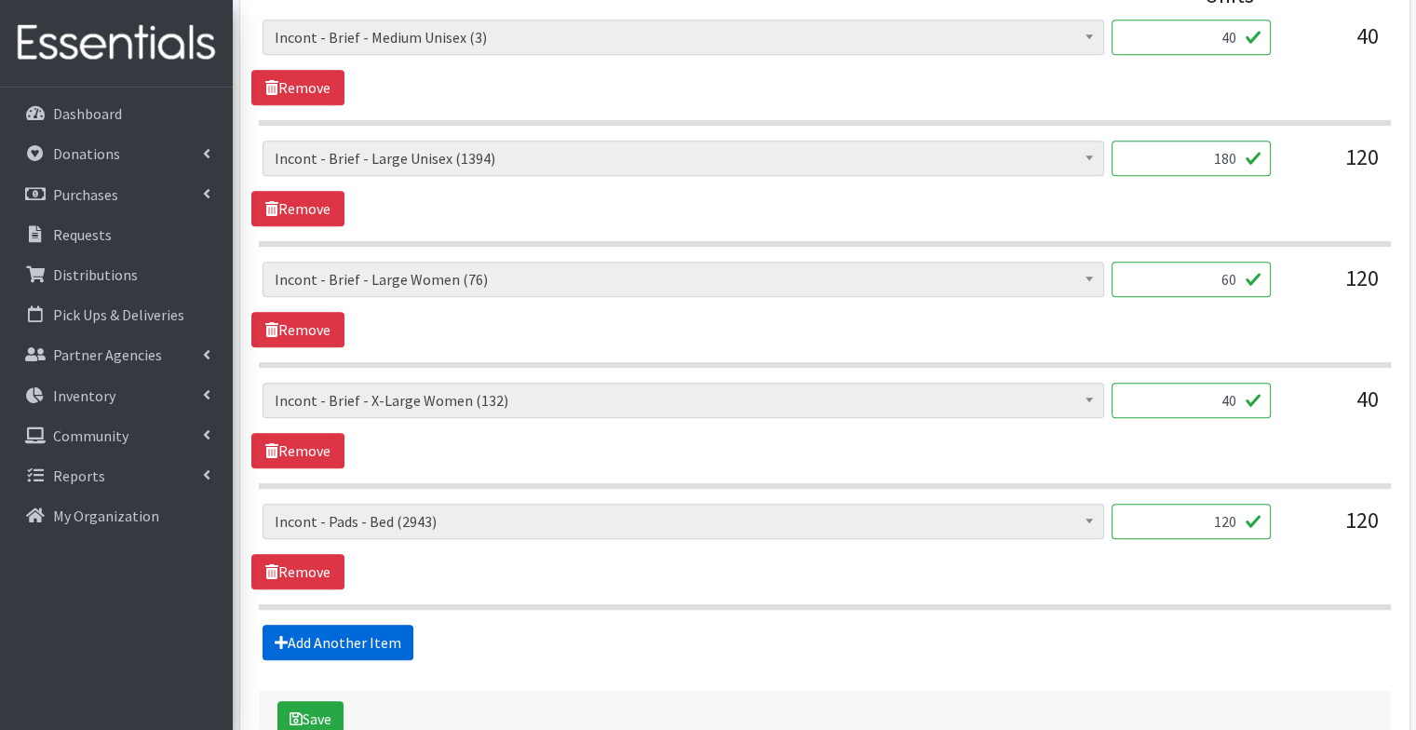
click at [343, 630] on link "Add Another Item" at bounding box center [338, 642] width 151 height 35
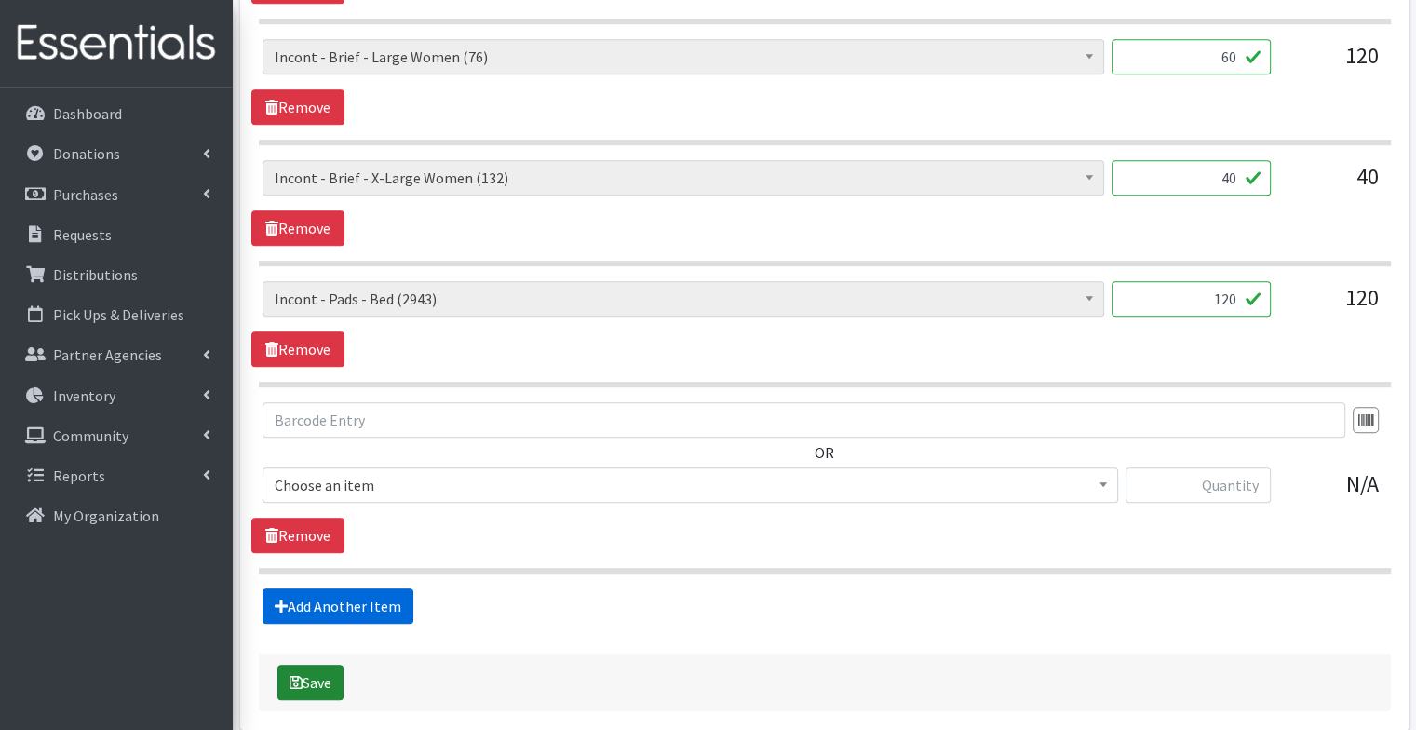
scroll to position [1184, 0]
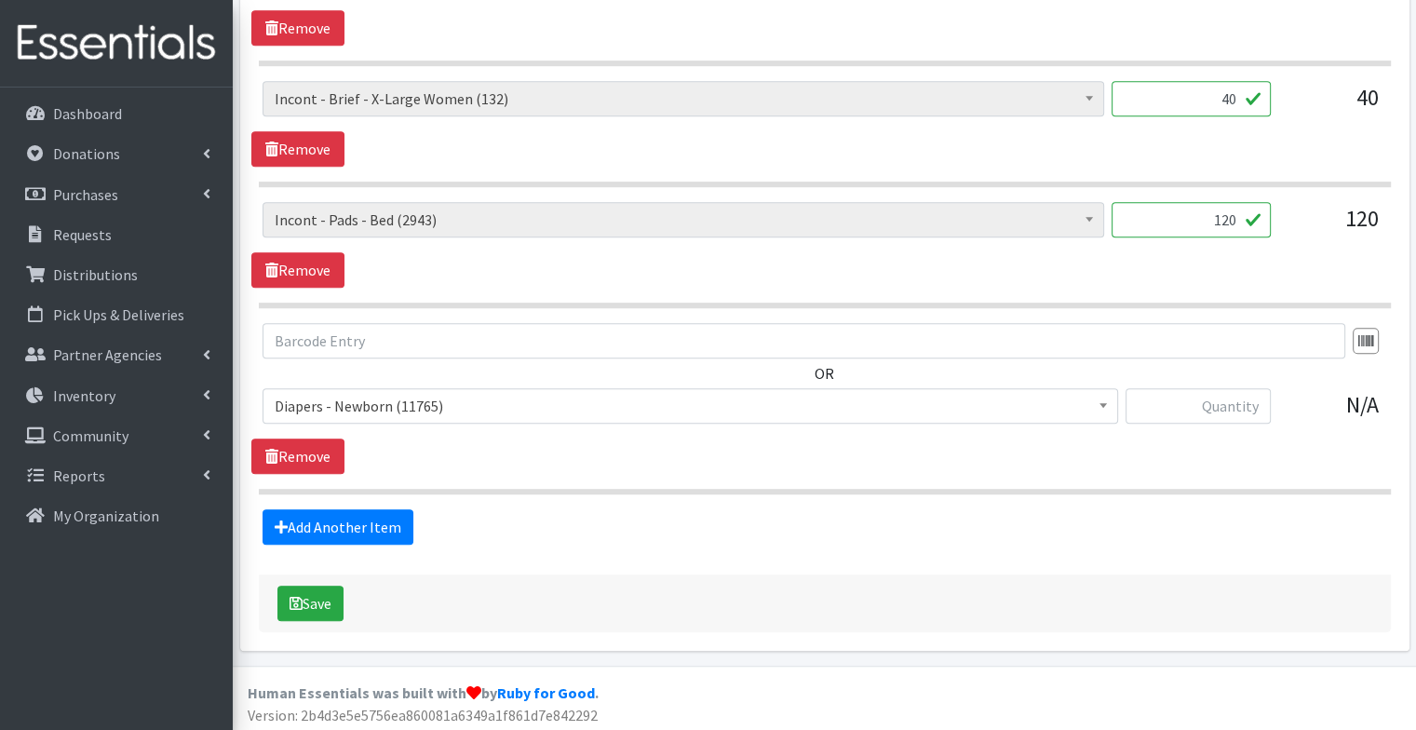
click at [373, 402] on span "Diapers - Newborn (11765)" at bounding box center [690, 406] width 831 height 26
click at [362, 420] on span "Diapers - Newborn (11765) Diapers - Preemie (48) Diapers - Size 1 (124699) Diap…" at bounding box center [691, 413] width 856 height 50
click at [362, 405] on span "Diapers - Newborn (11765)" at bounding box center [690, 406] width 831 height 26
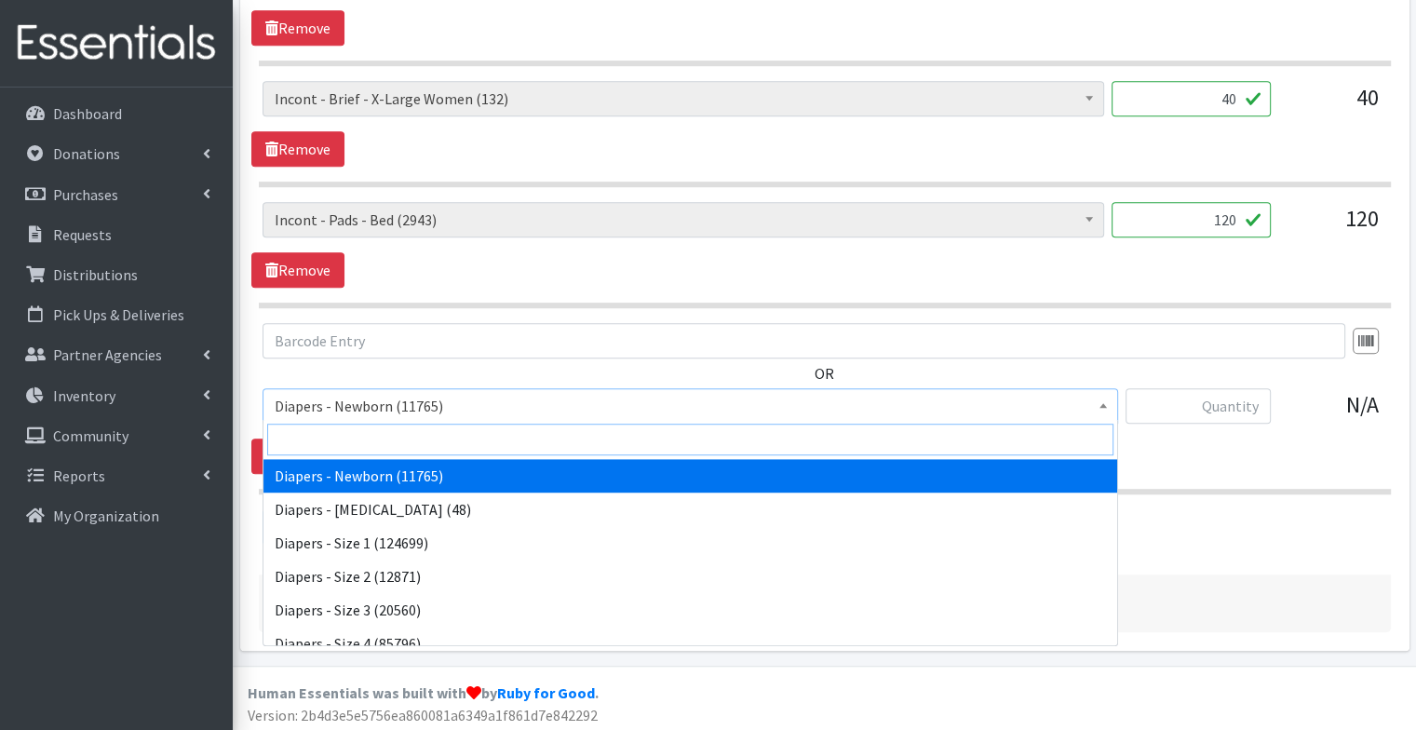
click at [361, 433] on input "search" at bounding box center [690, 440] width 846 height 32
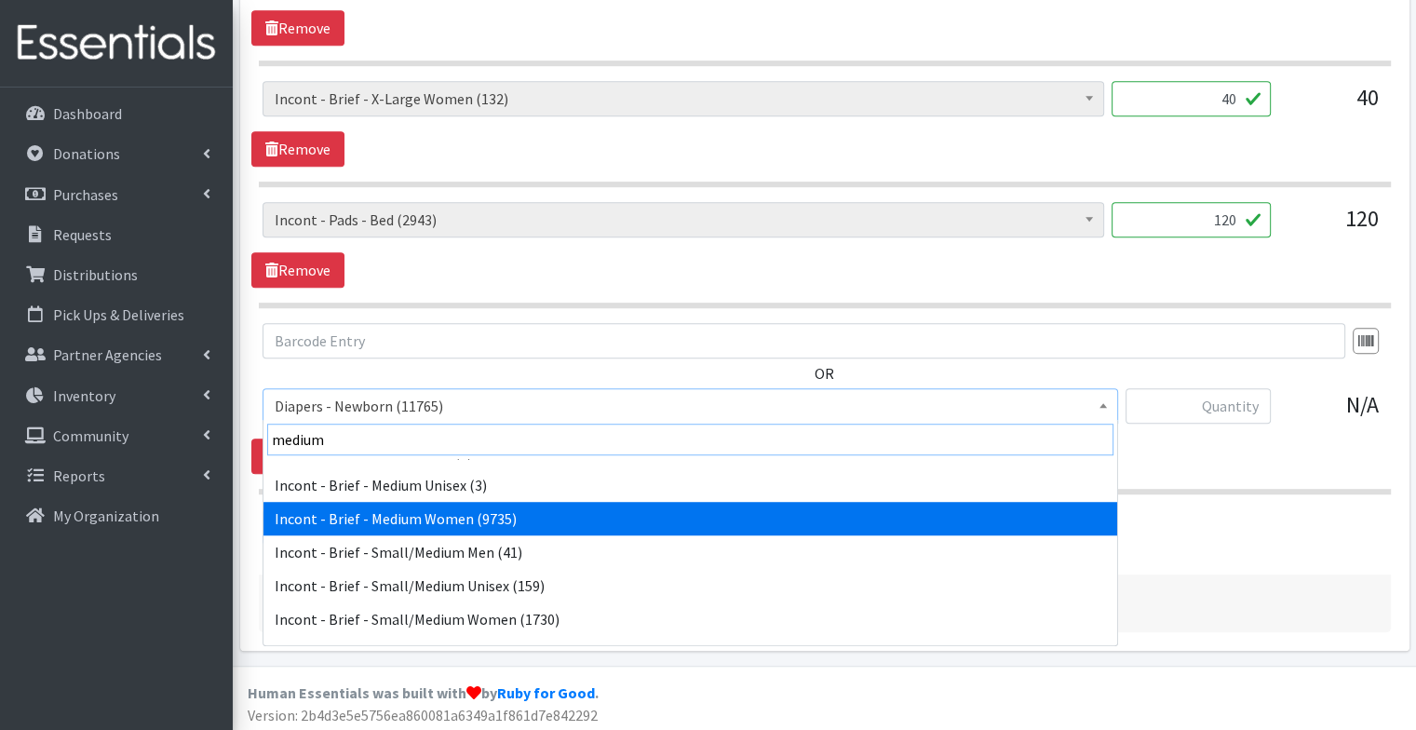
scroll to position [28, 0]
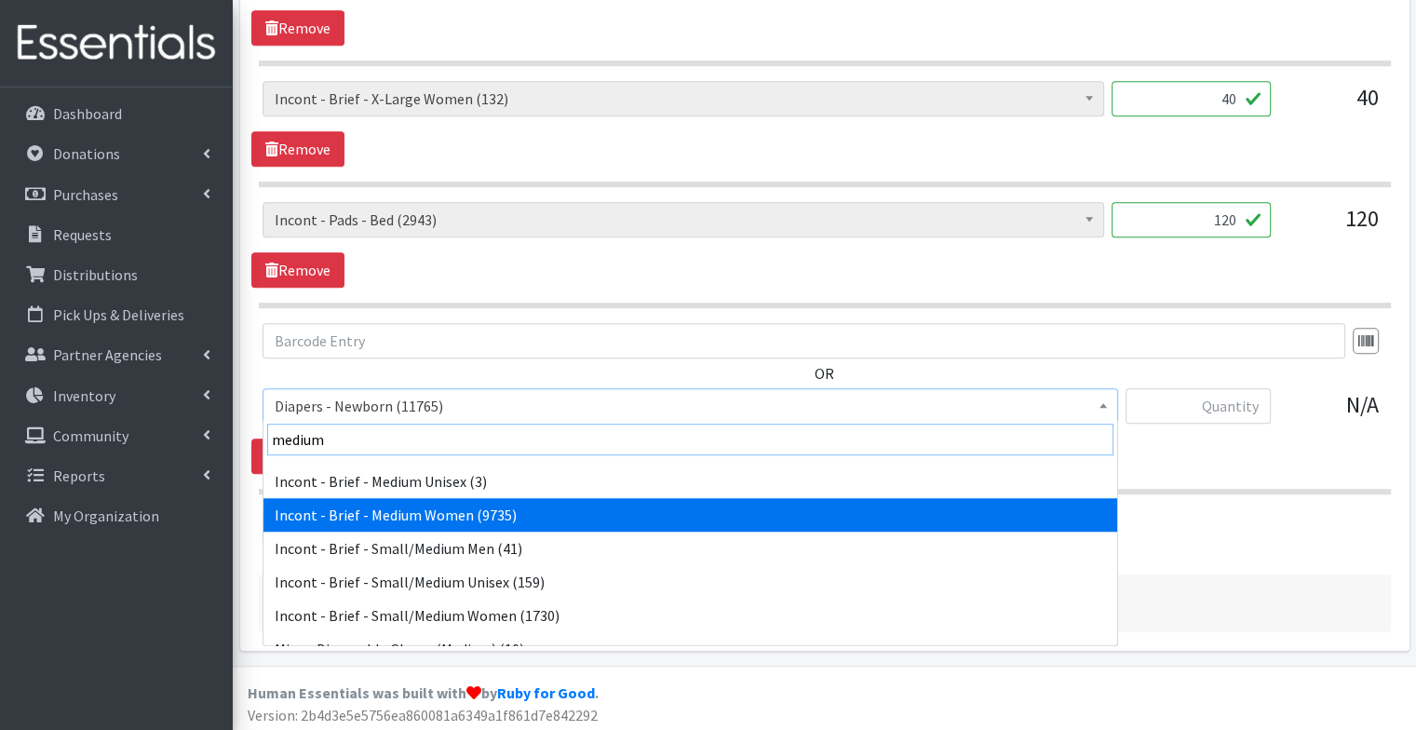
type input "medium"
select select "12733"
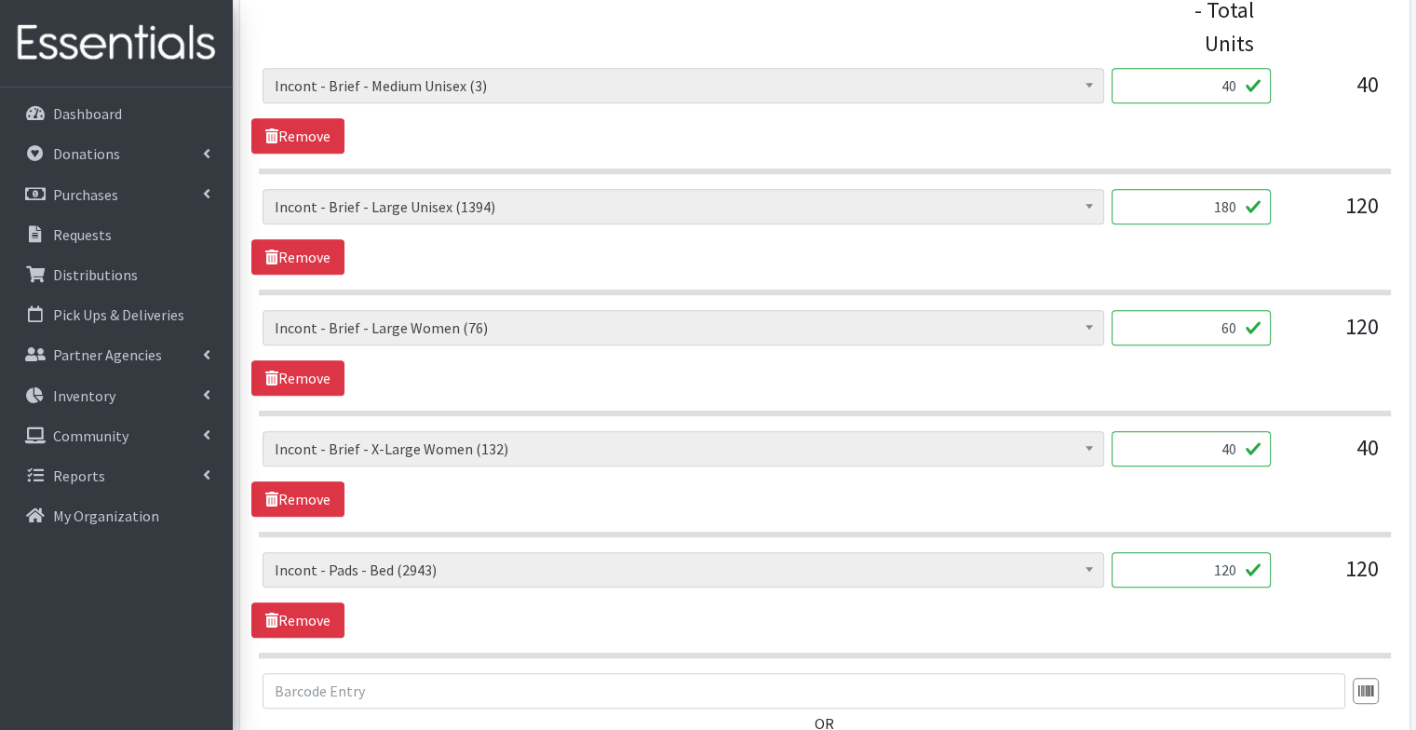
scroll to position [834, 0]
click at [340, 149] on link "Remove" at bounding box center [297, 135] width 93 height 35
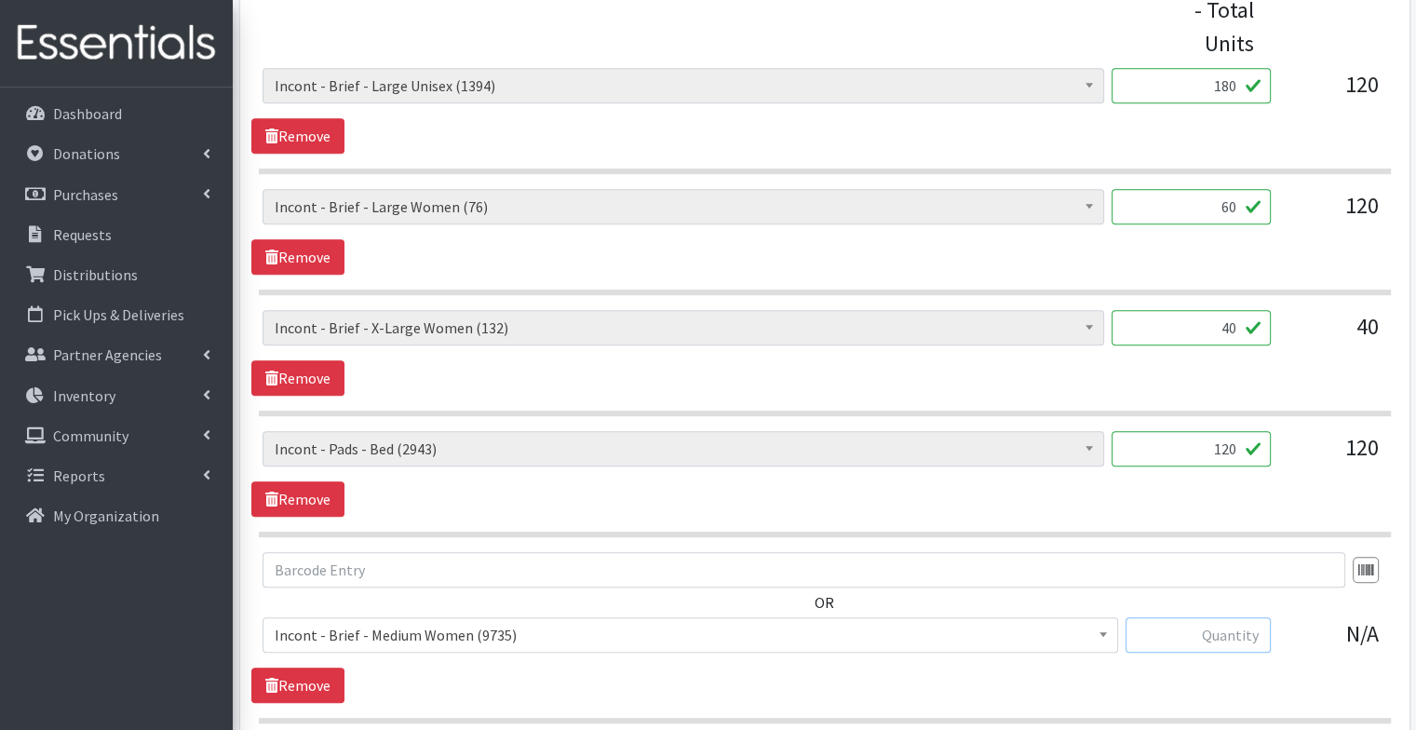
click at [1201, 617] on input "text" at bounding box center [1198, 634] width 145 height 35
type input "40"
click at [1154, 585] on div "OR Diapers - Newborn (11765) Diapers - Preemie (48) Diapers - Size 1 (124699) D…" at bounding box center [824, 609] width 1146 height 115
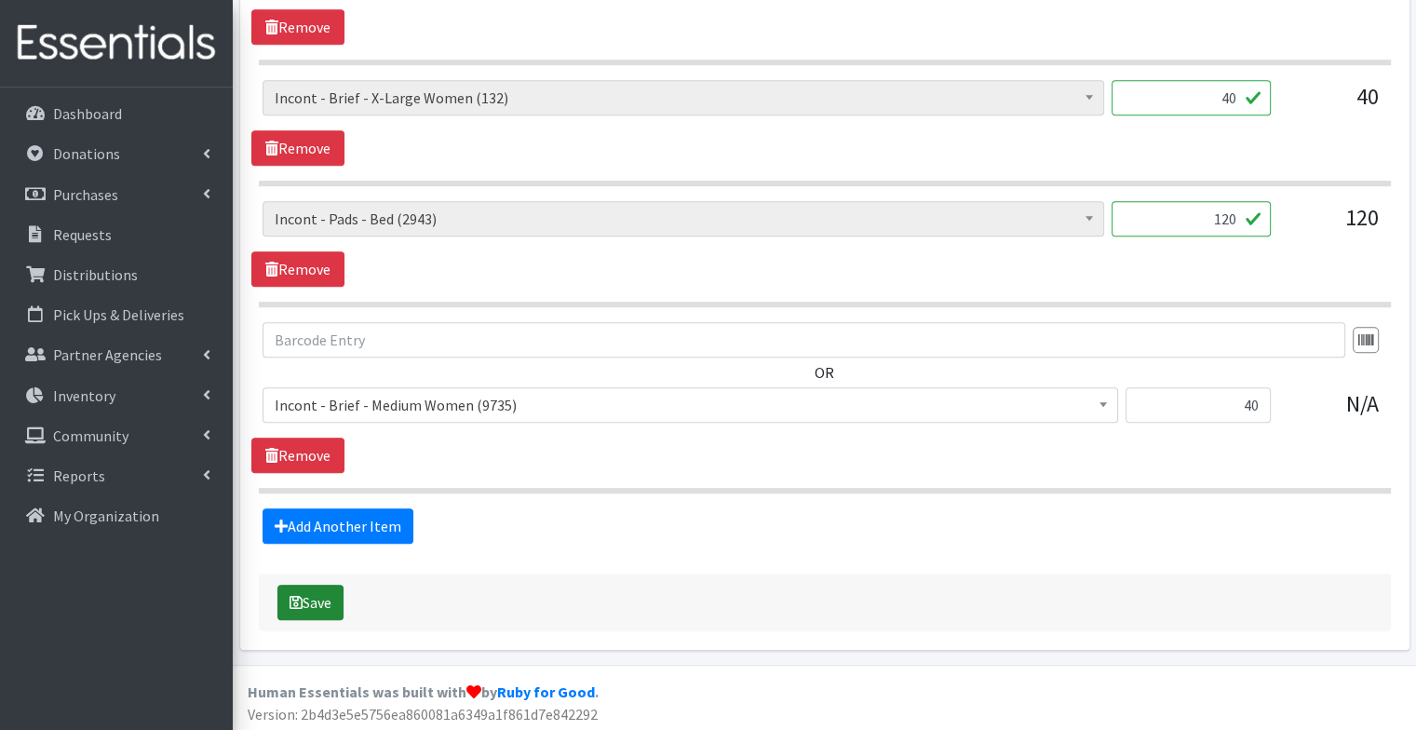
click at [326, 597] on button "Save" at bounding box center [310, 602] width 66 height 35
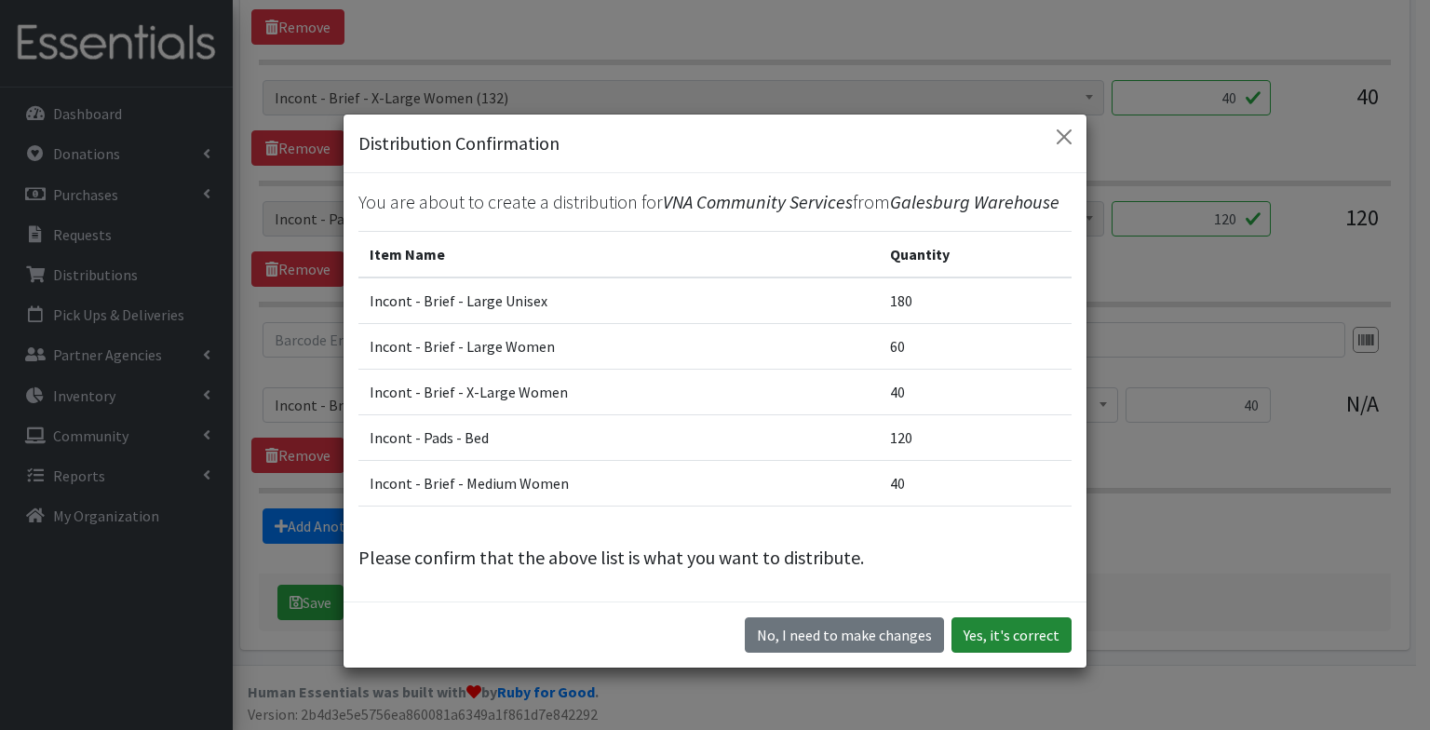
click at [1007, 627] on button "Yes, it's correct" at bounding box center [1011, 634] width 120 height 35
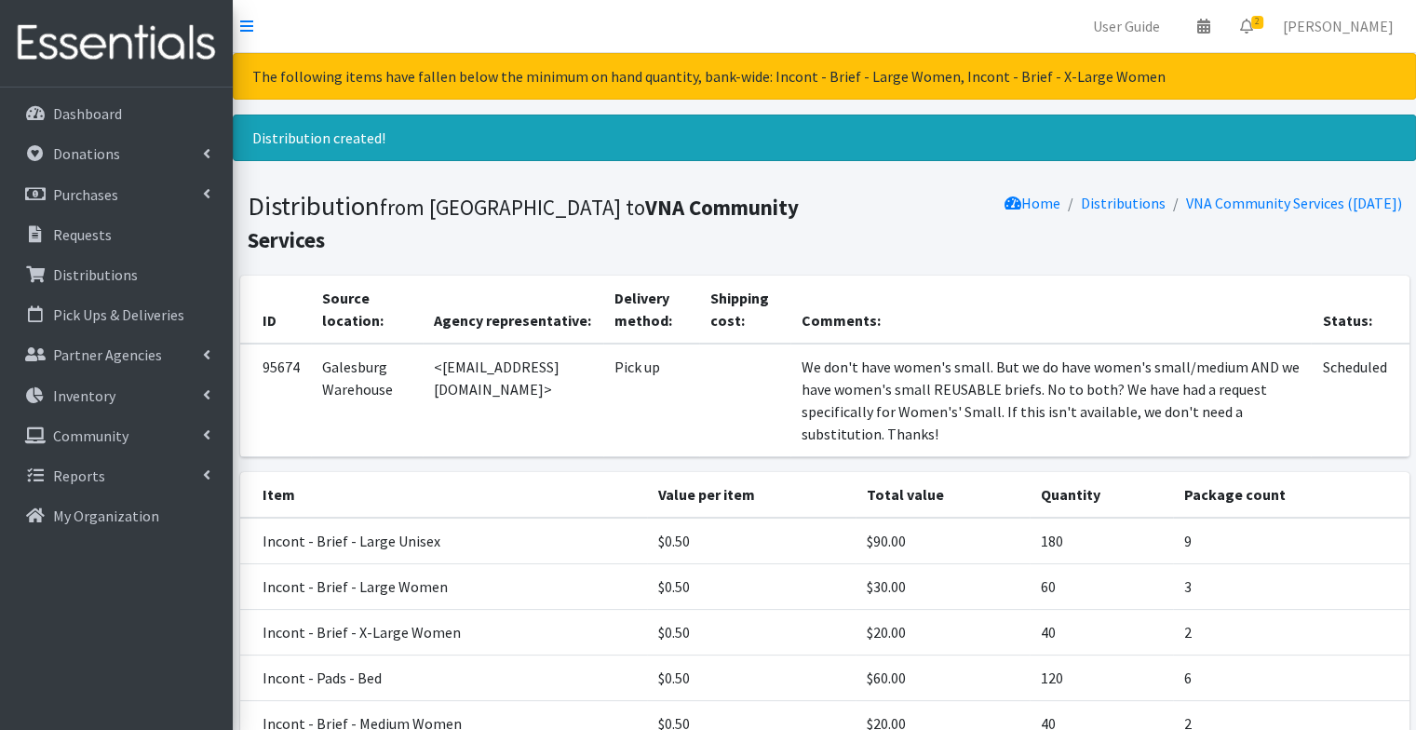
scroll to position [201, 0]
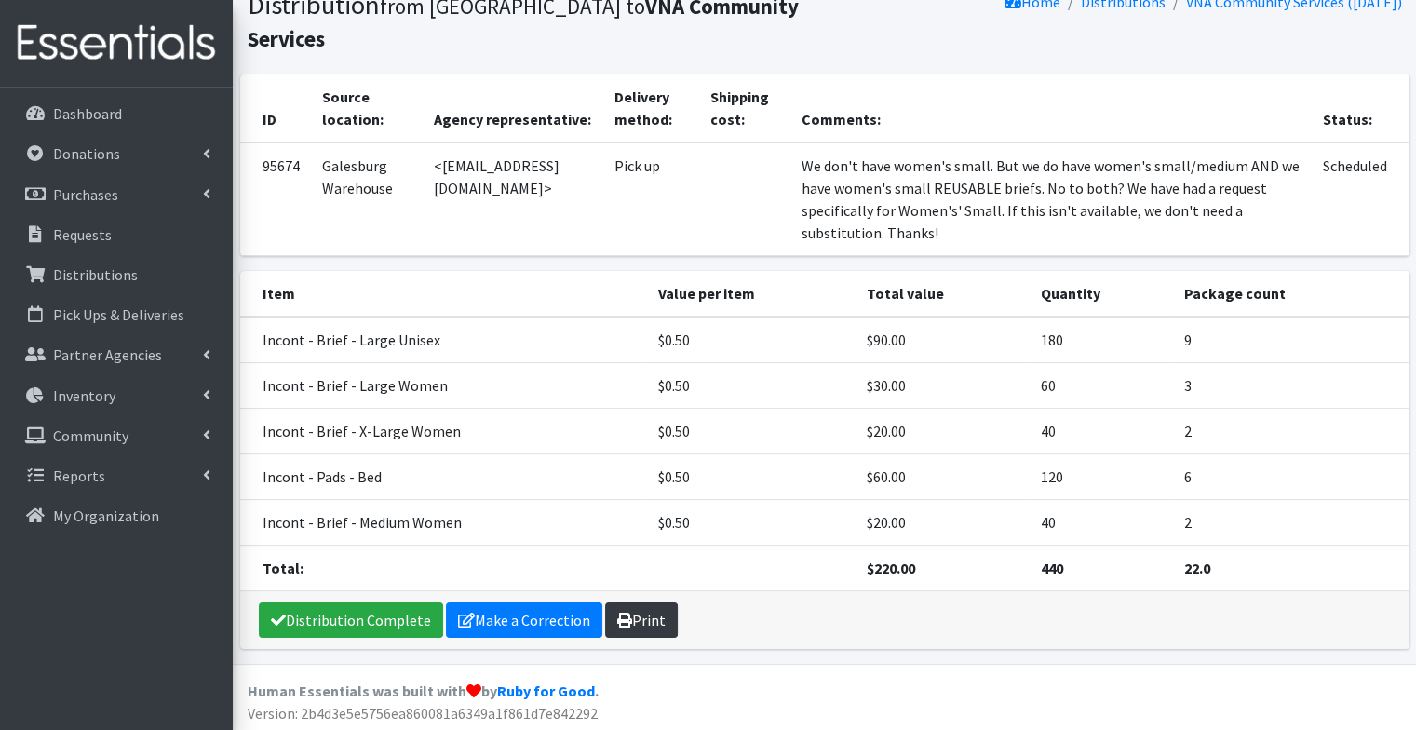
click at [641, 607] on link "Print" at bounding box center [641, 619] width 73 height 35
click at [66, 236] on p "Requests" at bounding box center [82, 234] width 59 height 19
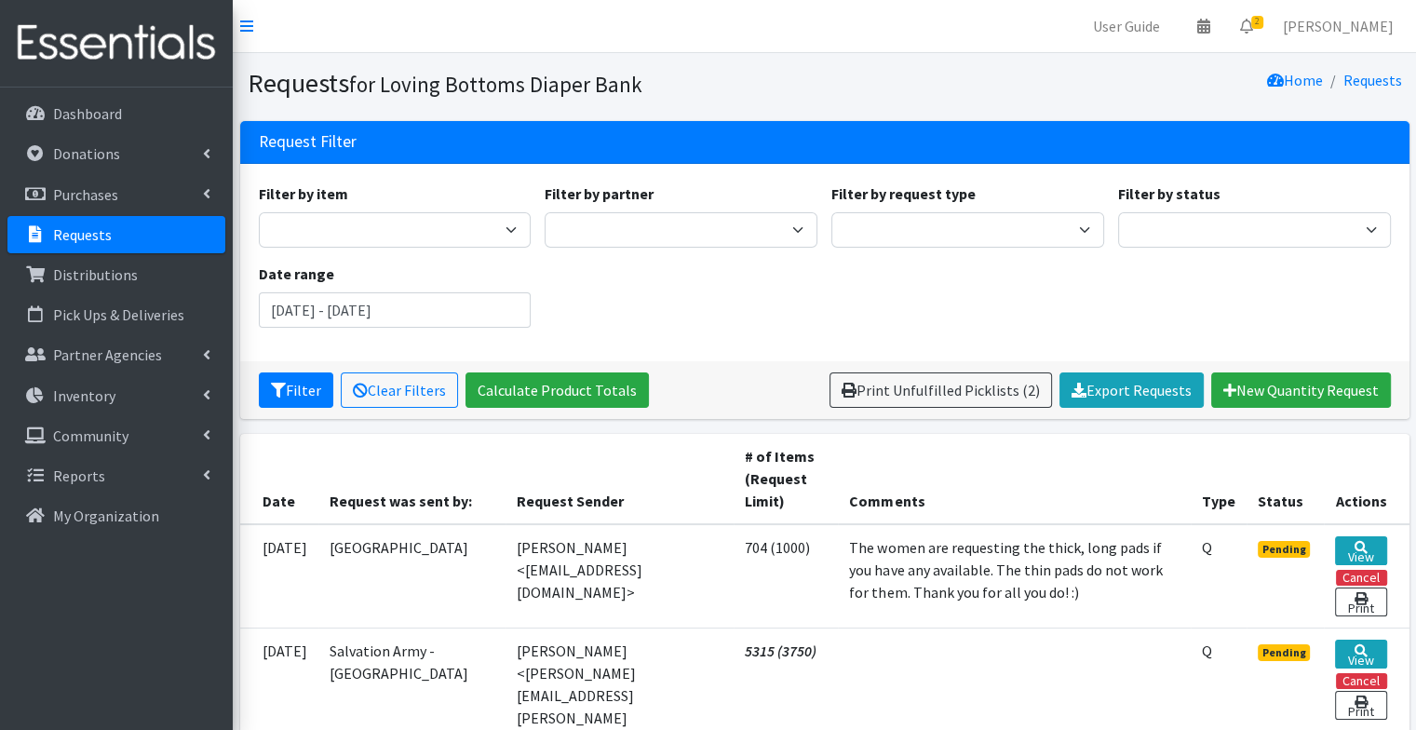
scroll to position [272, 0]
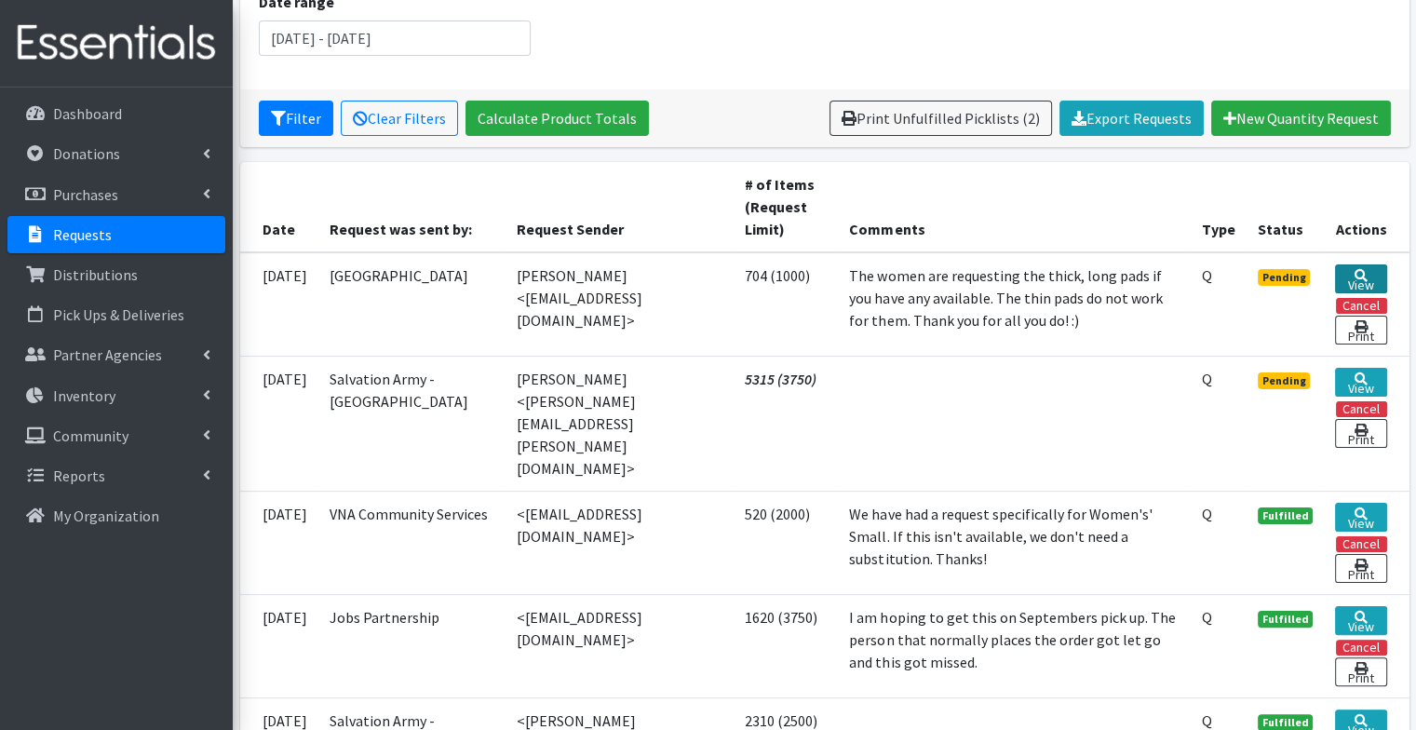
click at [1358, 269] on icon at bounding box center [1361, 275] width 13 height 13
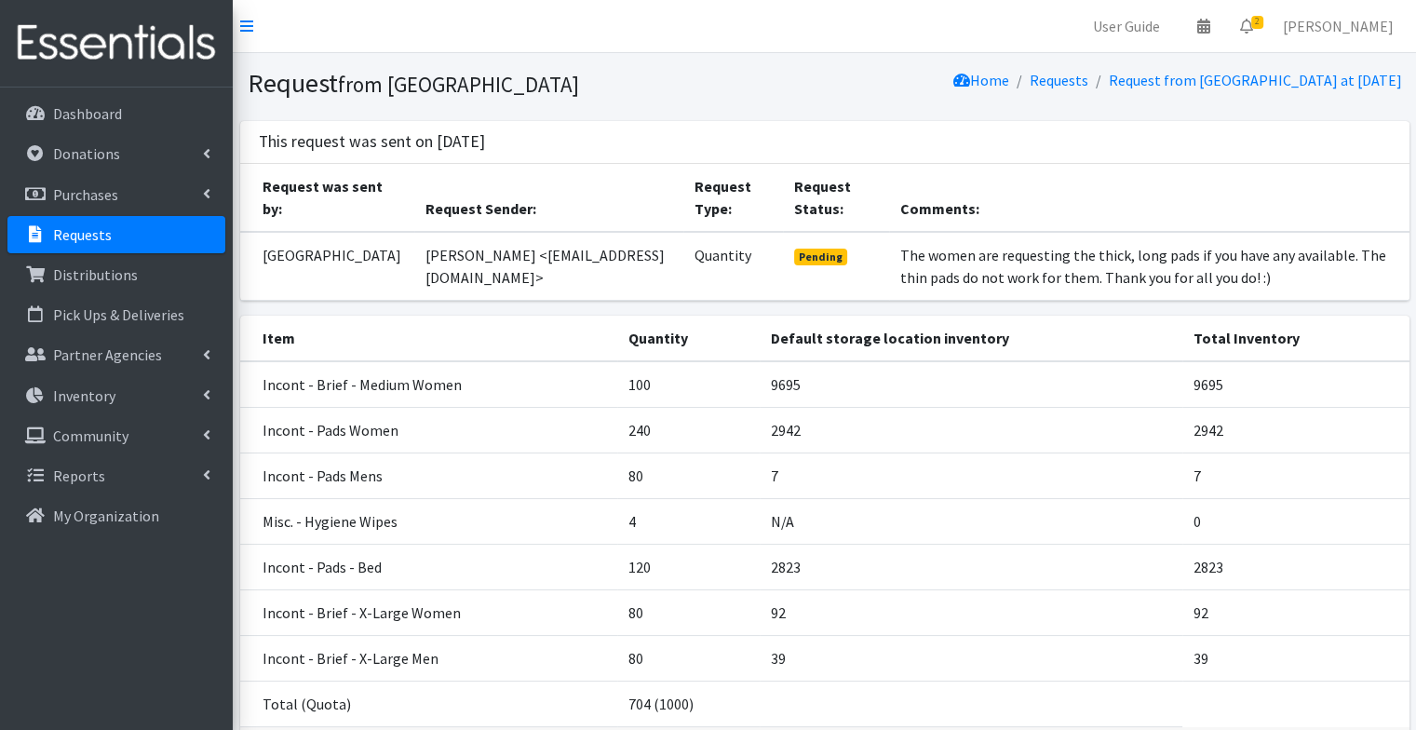
scroll to position [157, 0]
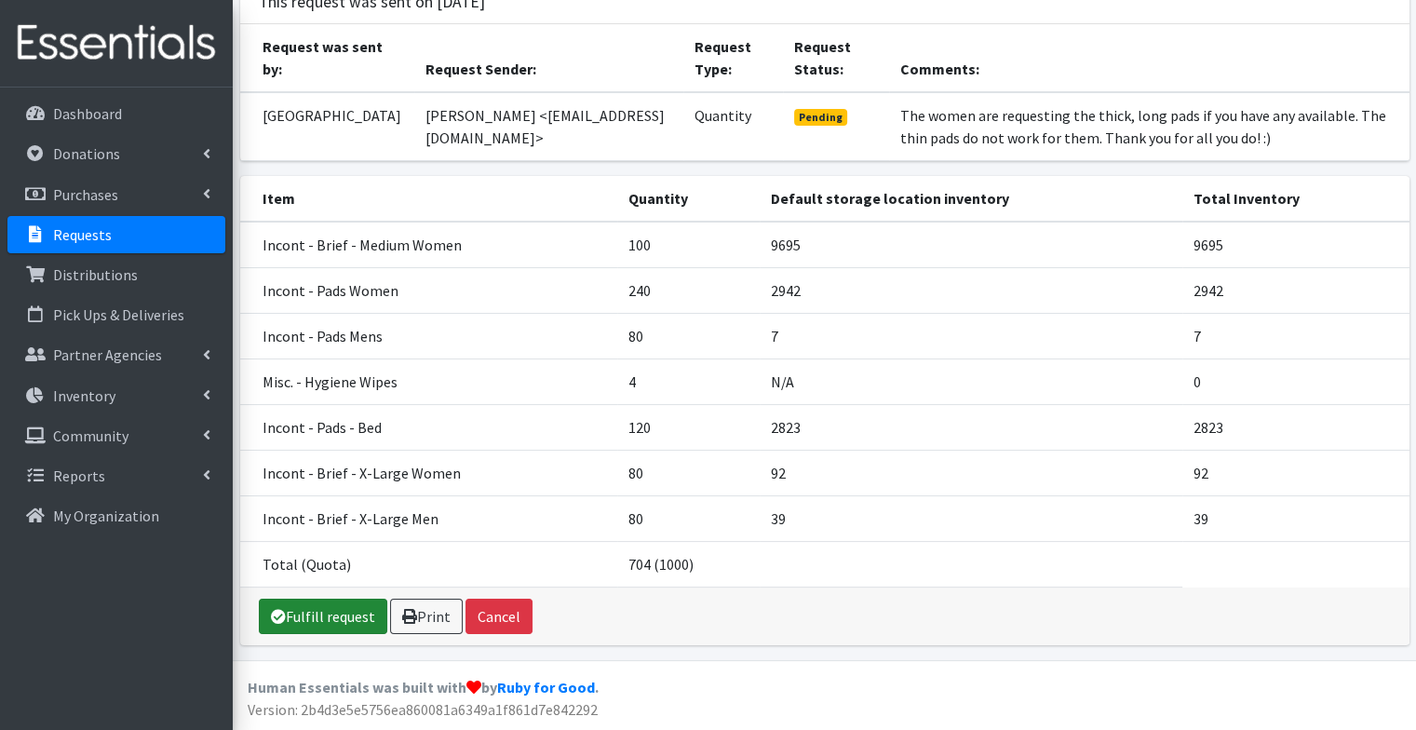
click at [343, 612] on link "Fulfill request" at bounding box center [323, 616] width 128 height 35
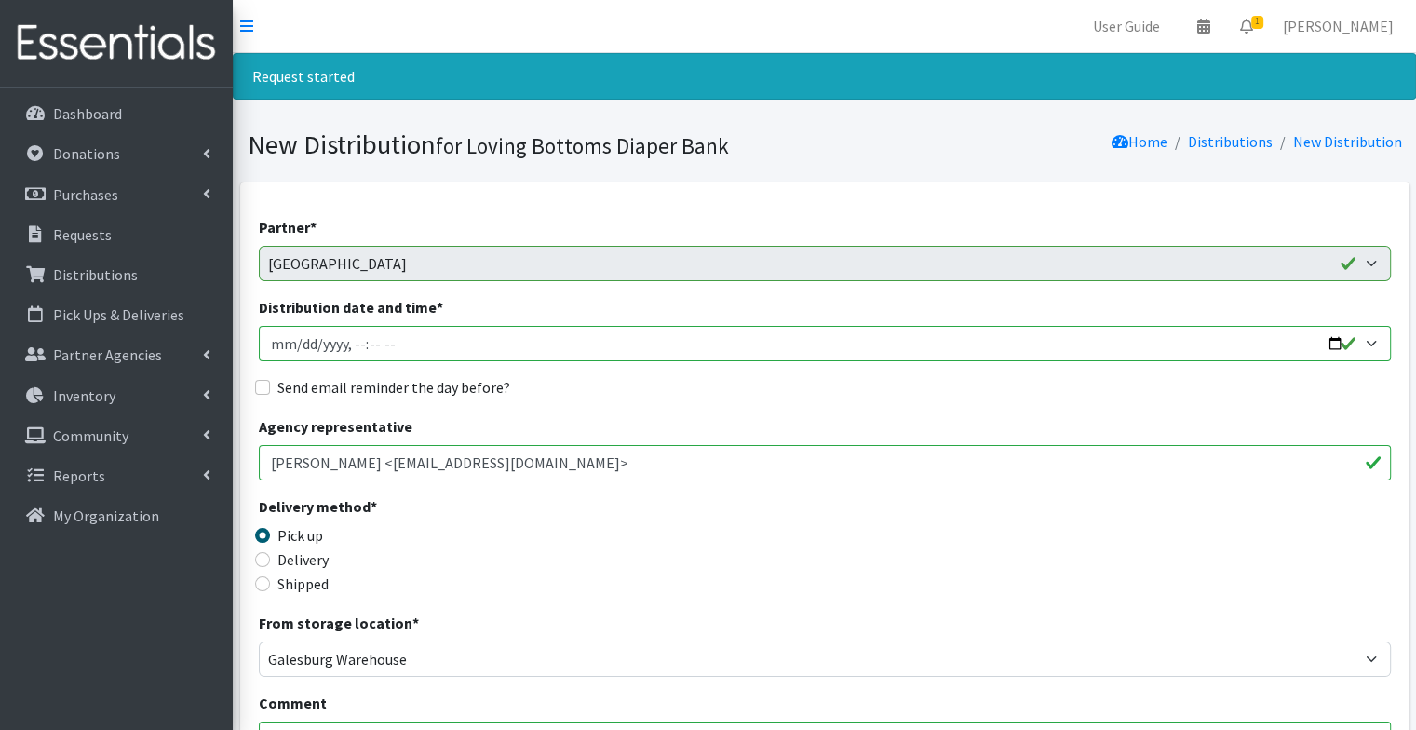
click at [1335, 345] on input "Distribution date and time *" at bounding box center [825, 343] width 1132 height 35
type input "[DATE]T09:02"
click at [473, 384] on label "Send email reminder the day before?" at bounding box center [393, 387] width 233 height 22
click at [270, 384] on input "Send email reminder the day before?" at bounding box center [262, 387] width 15 height 15
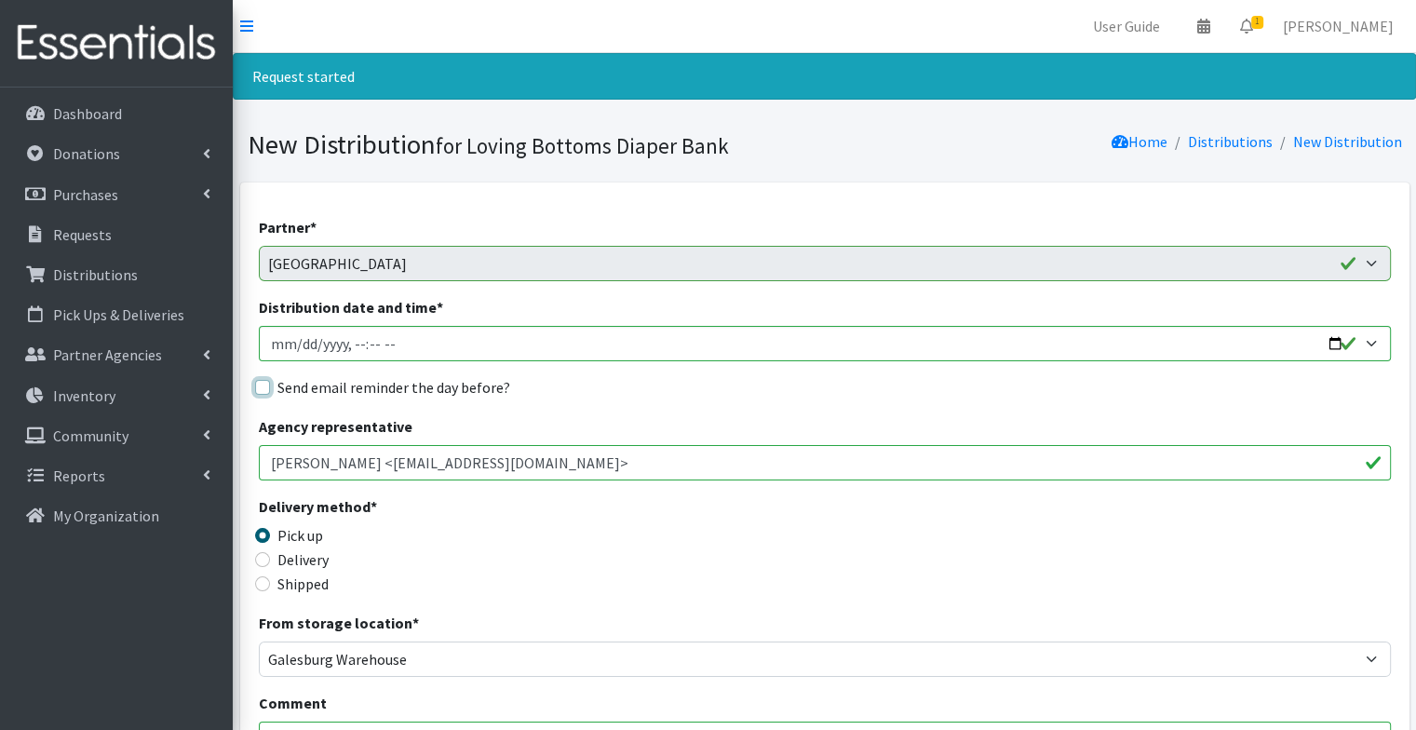
checkbox input "true"
click at [648, 380] on div "Send email reminder the day before?" at bounding box center [825, 387] width 1132 height 22
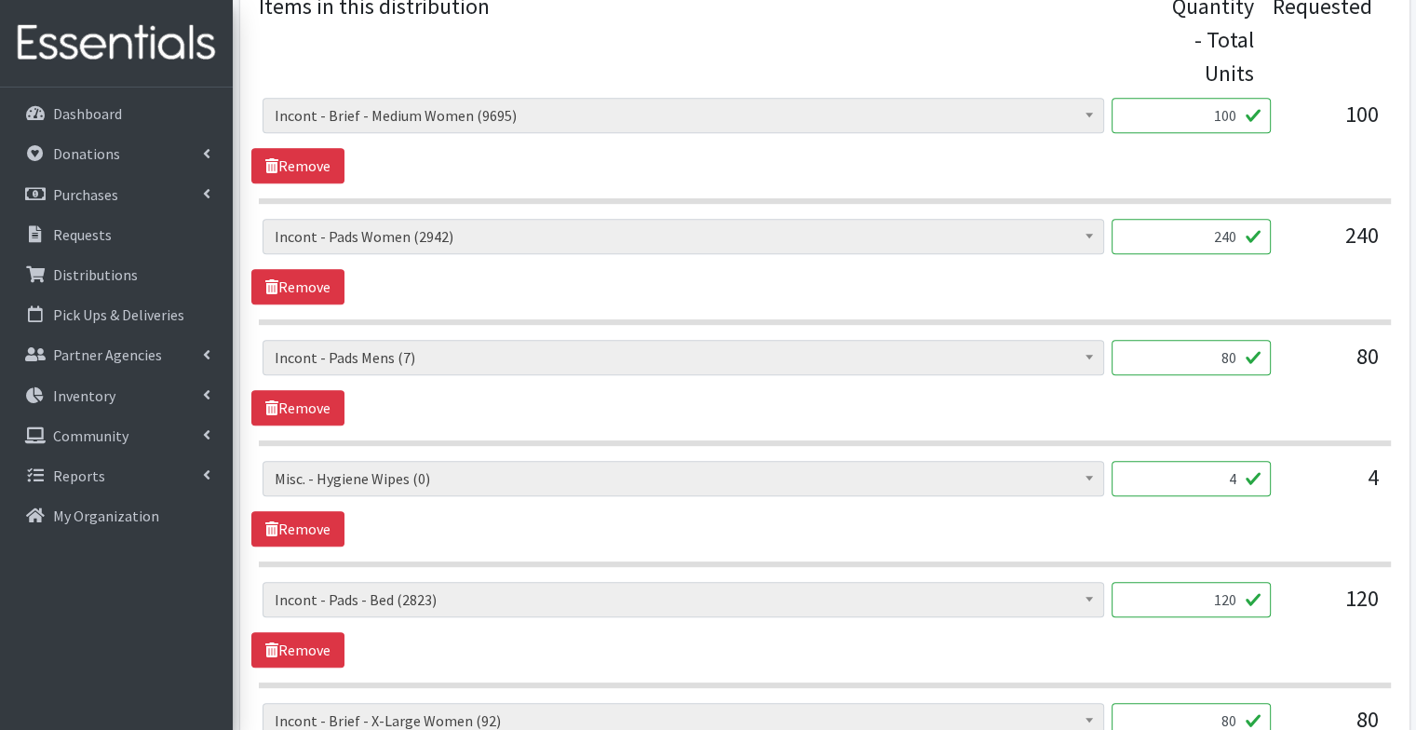
scroll to position [864, 0]
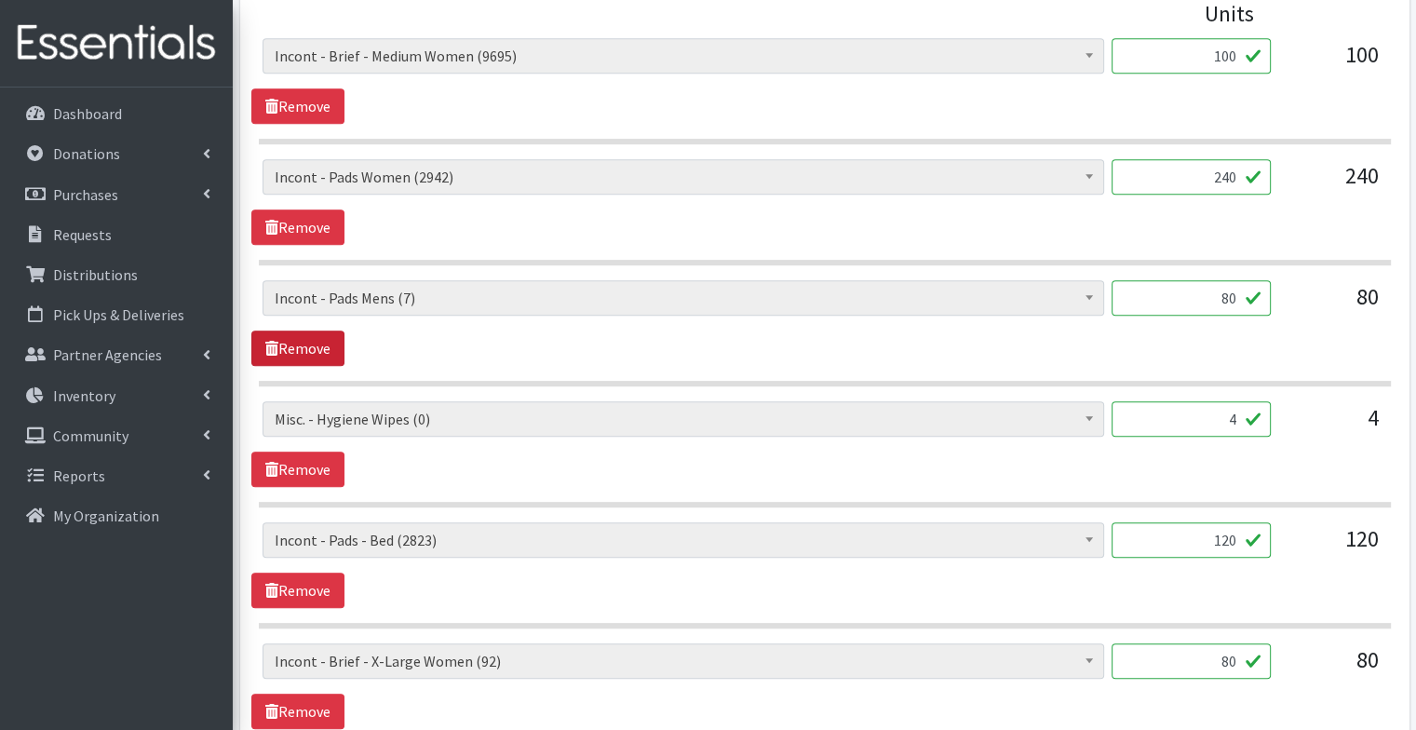
click at [328, 347] on link "Remove" at bounding box center [297, 347] width 93 height 35
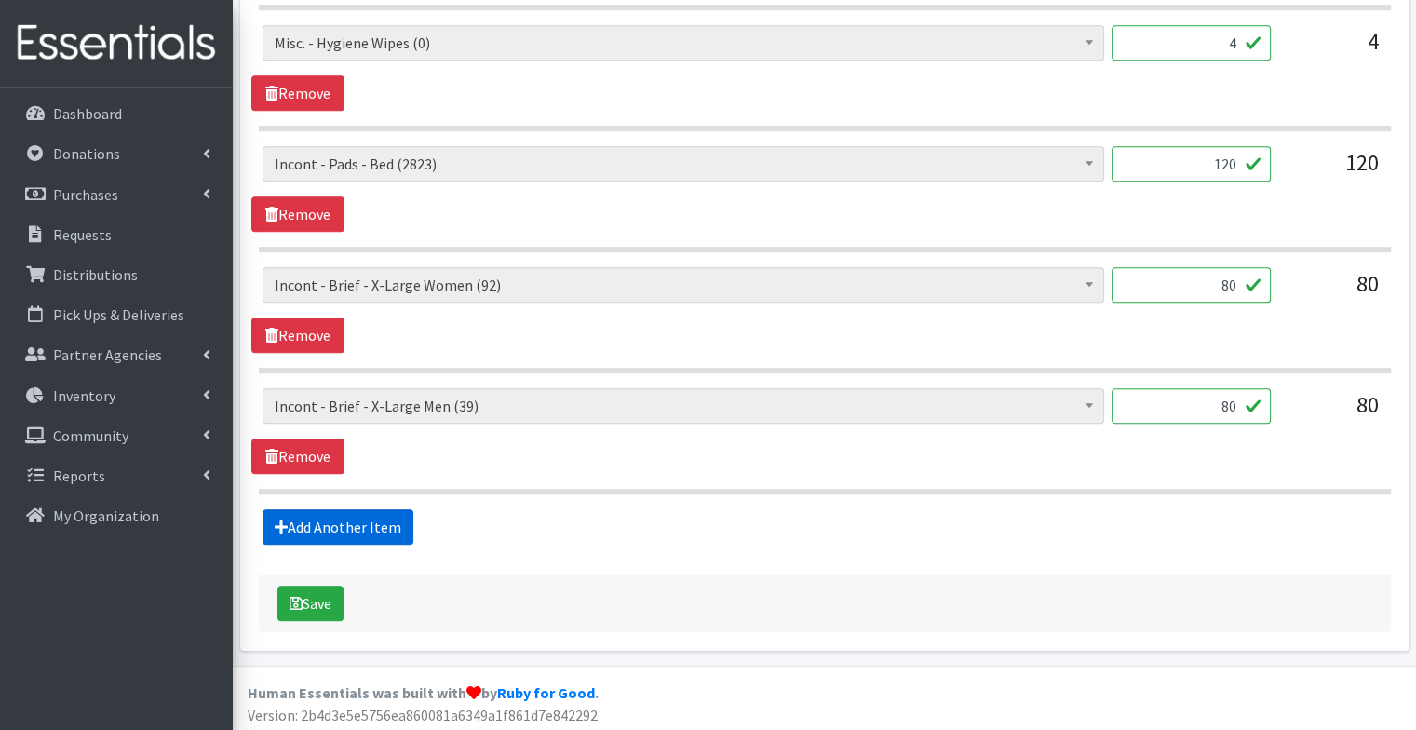
click at [354, 524] on link "Add Another Item" at bounding box center [338, 526] width 151 height 35
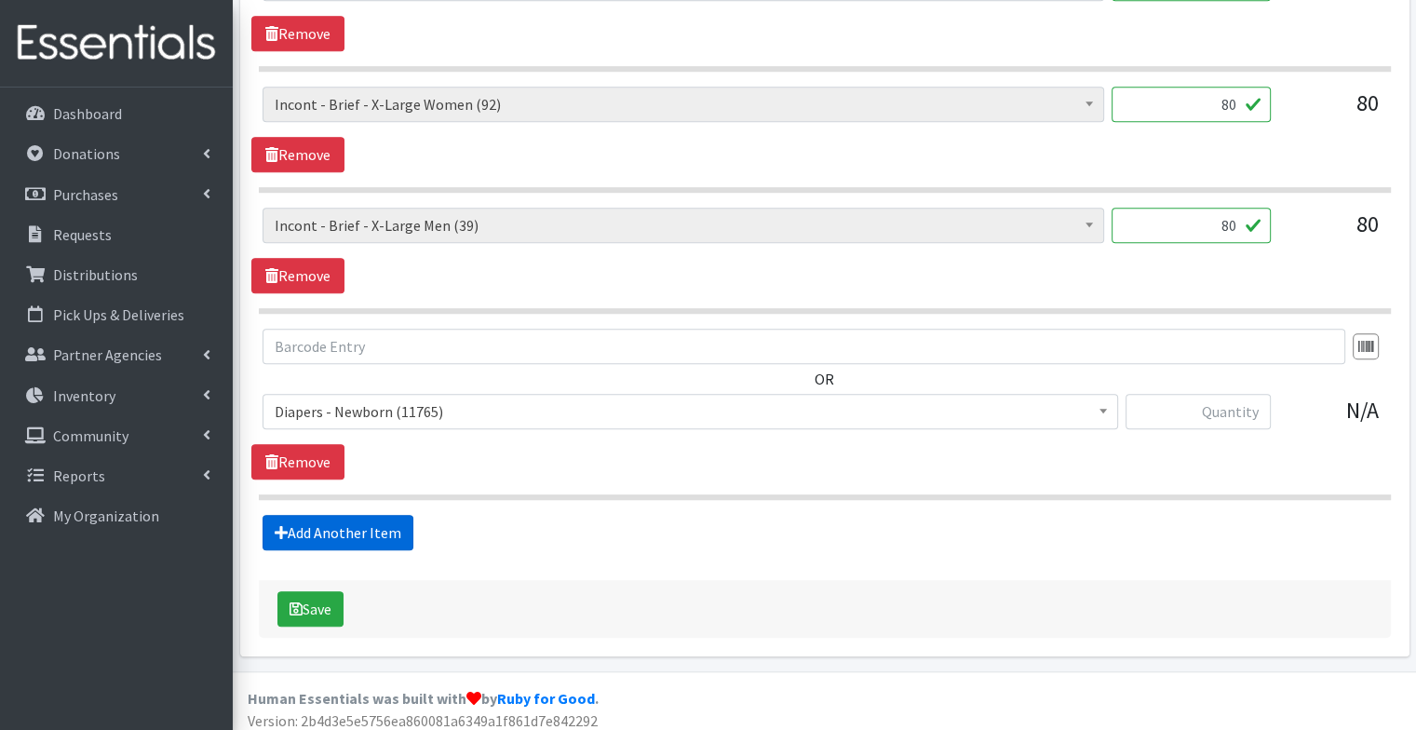
scroll to position [1304, 0]
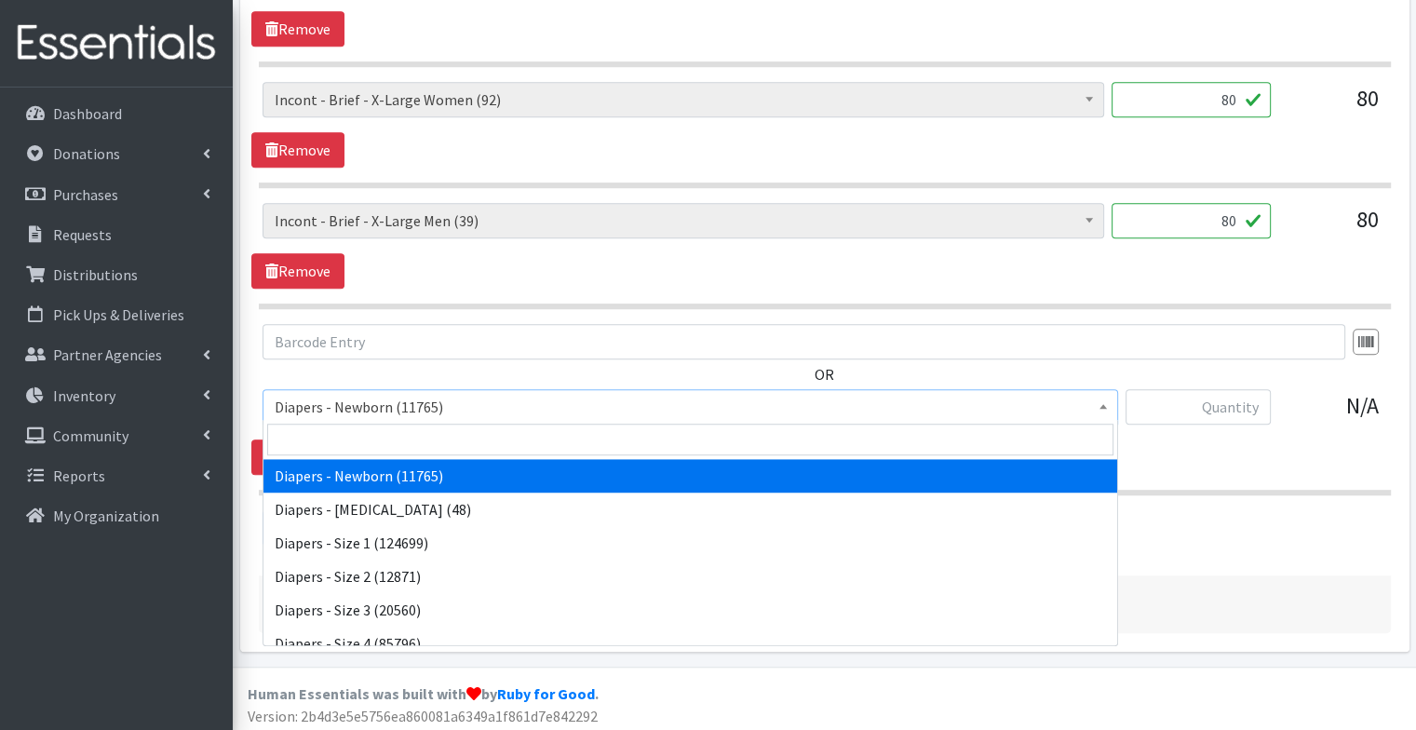
click at [434, 406] on span "Diapers - Newborn (11765)" at bounding box center [690, 407] width 831 height 26
click at [373, 432] on input "search" at bounding box center [690, 440] width 846 height 32
type input "wipes"
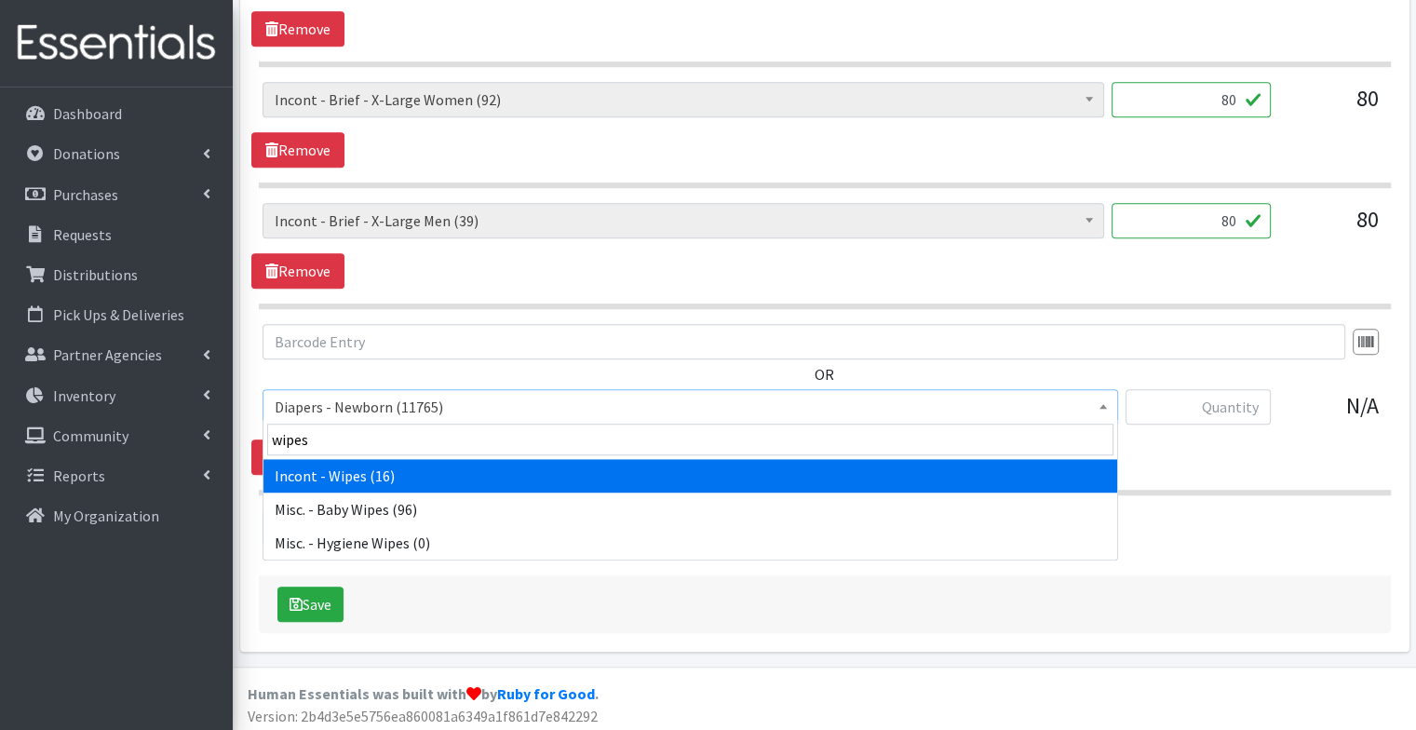
select select "5428"
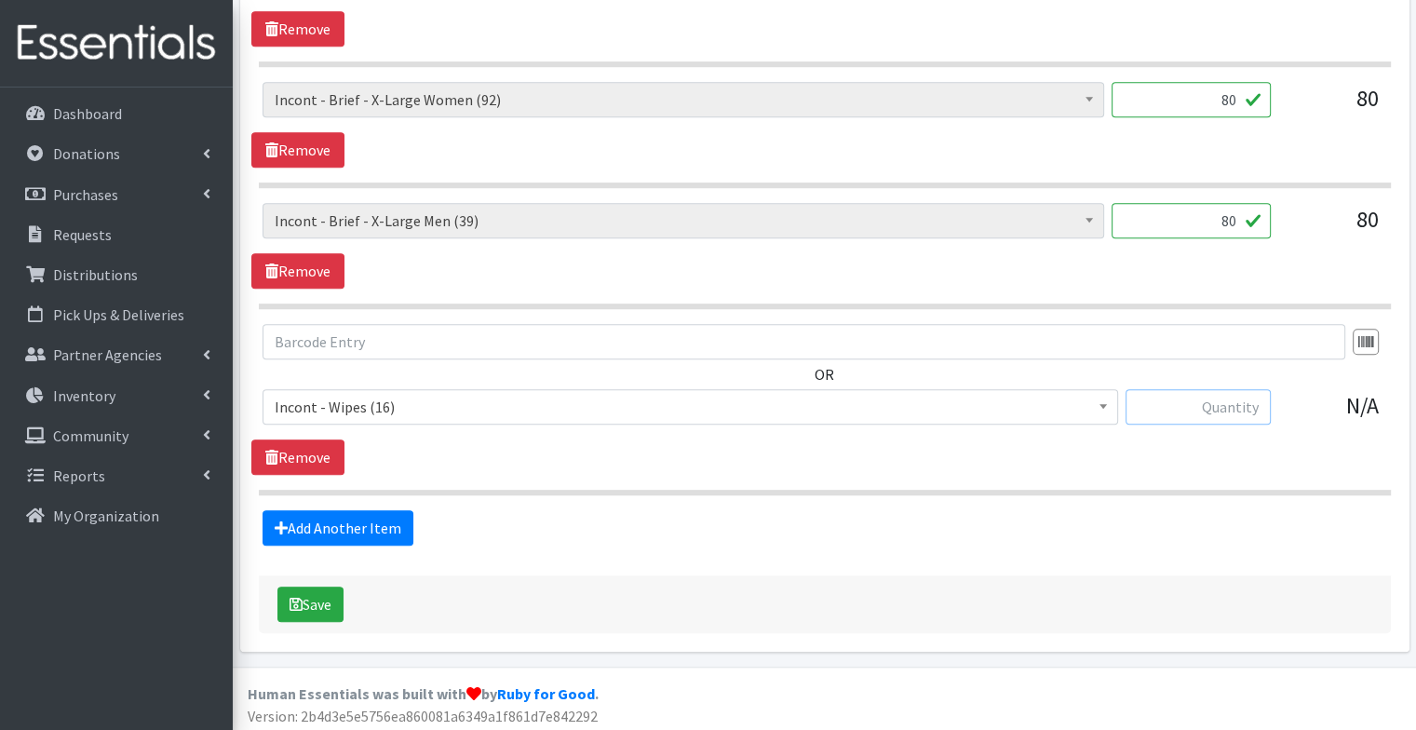
type input "4"
type input "5"
click at [425, 369] on div "OR Diapers - Newborn (11765) Diapers - Preemie (48) Diapers - Size 1 (124699) D…" at bounding box center [824, 381] width 1146 height 115
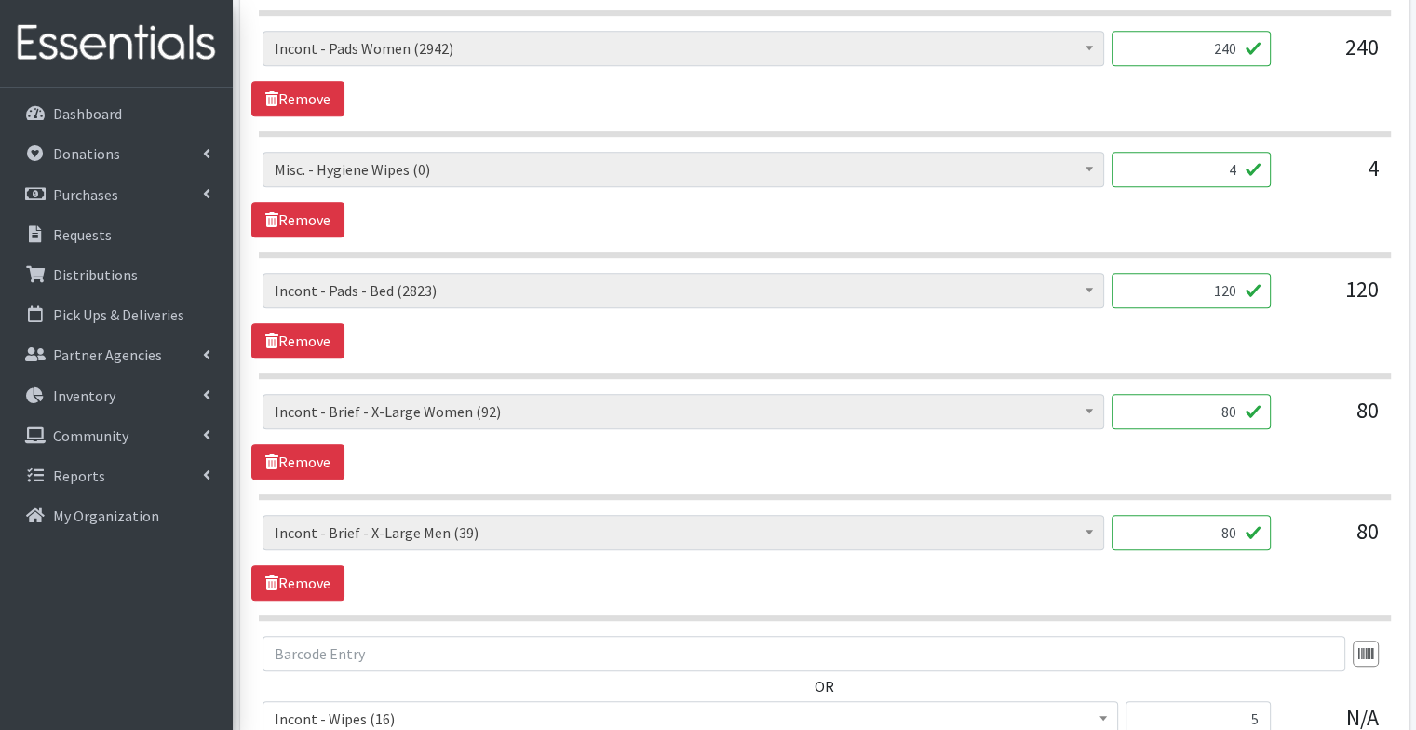
scroll to position [989, 0]
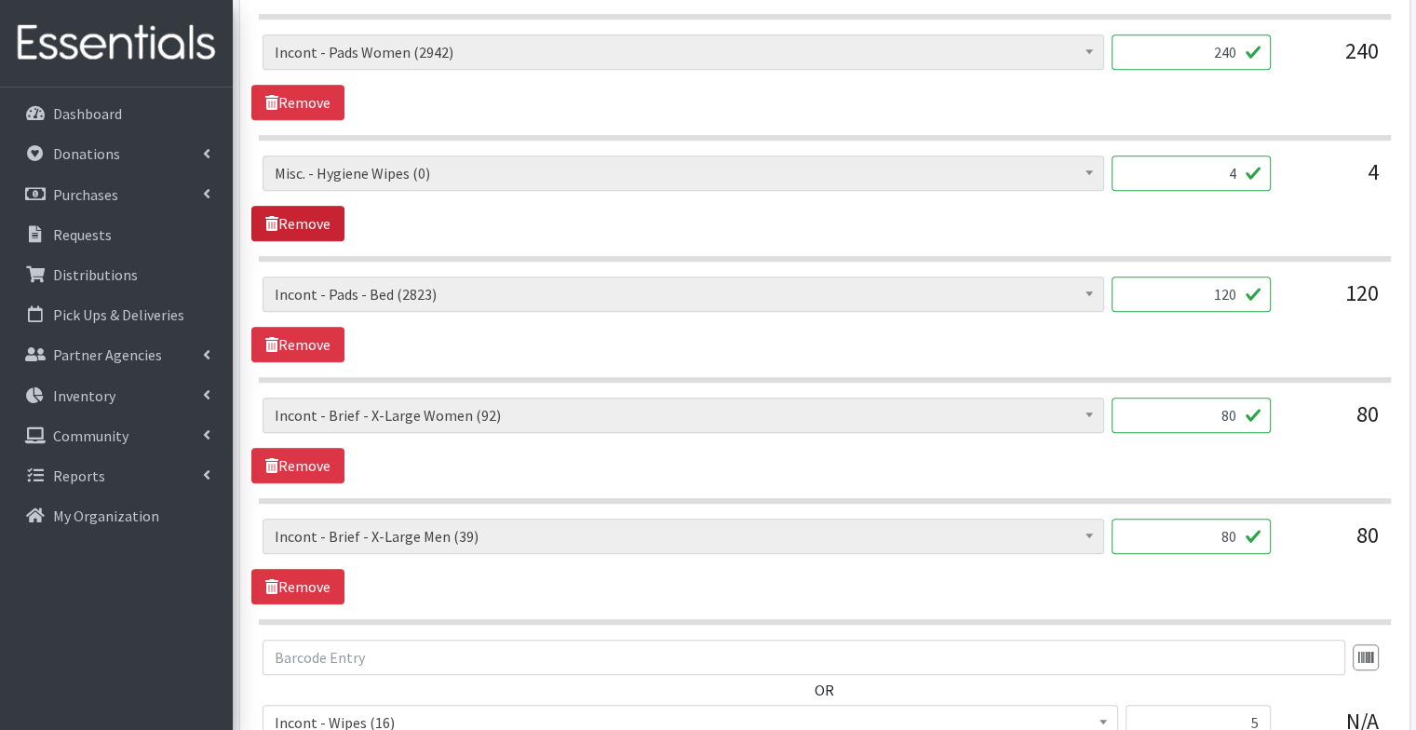
click at [294, 226] on link "Remove" at bounding box center [297, 223] width 93 height 35
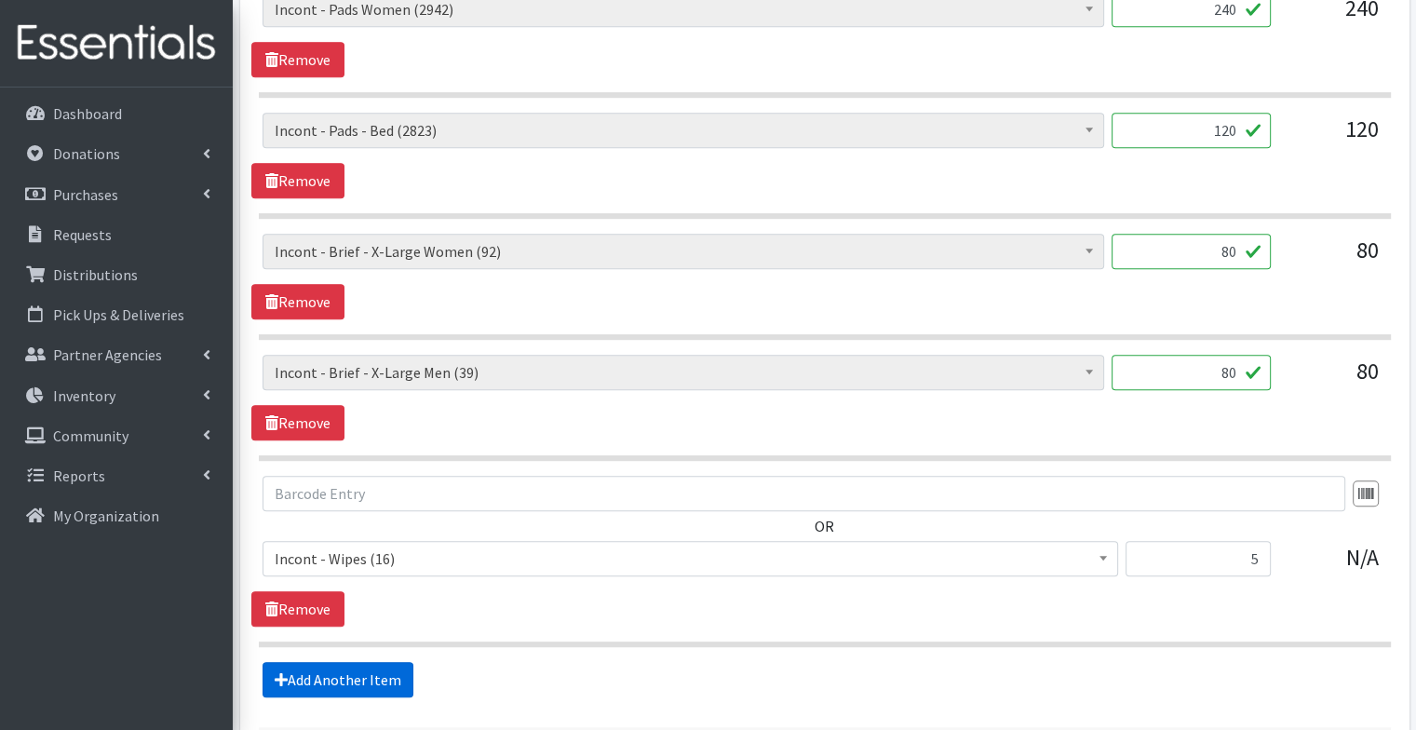
click at [364, 681] on link "Add Another Item" at bounding box center [338, 679] width 151 height 35
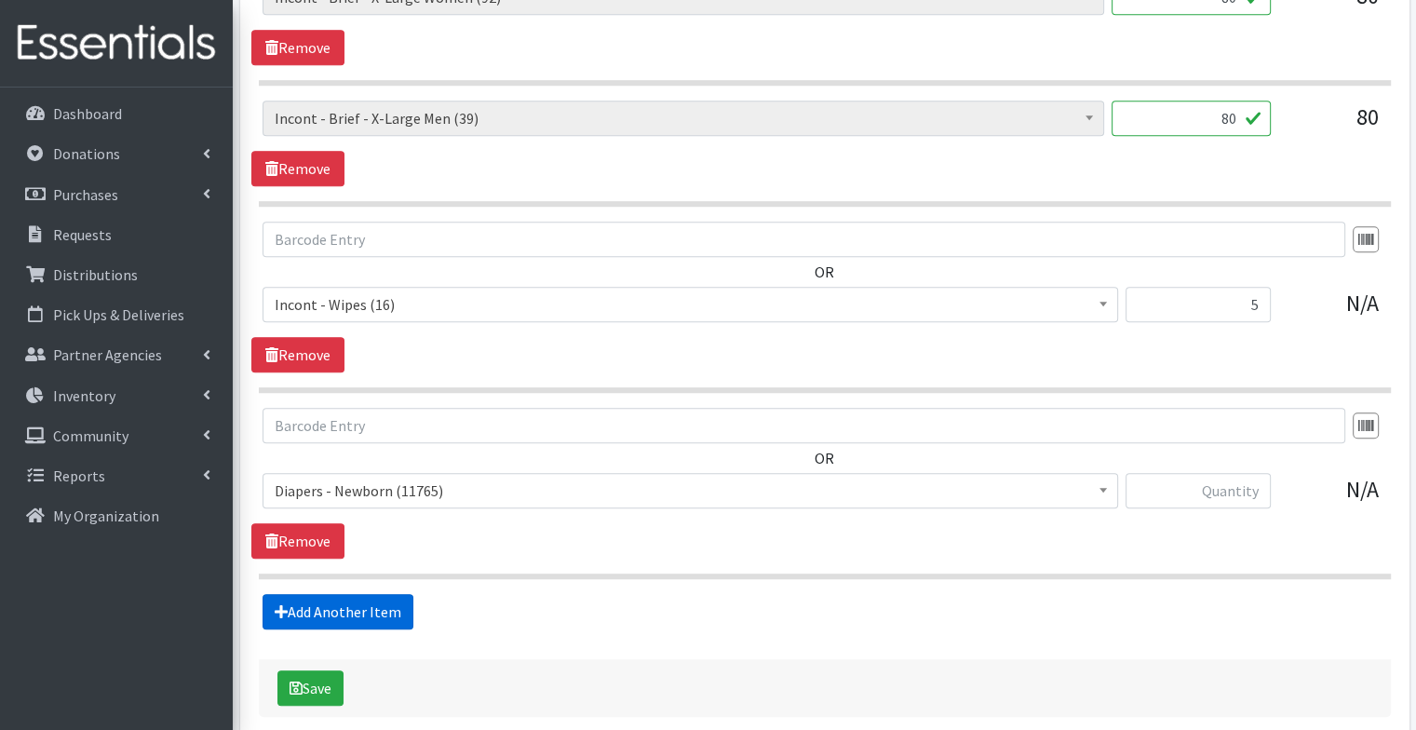
scroll to position [1370, 0]
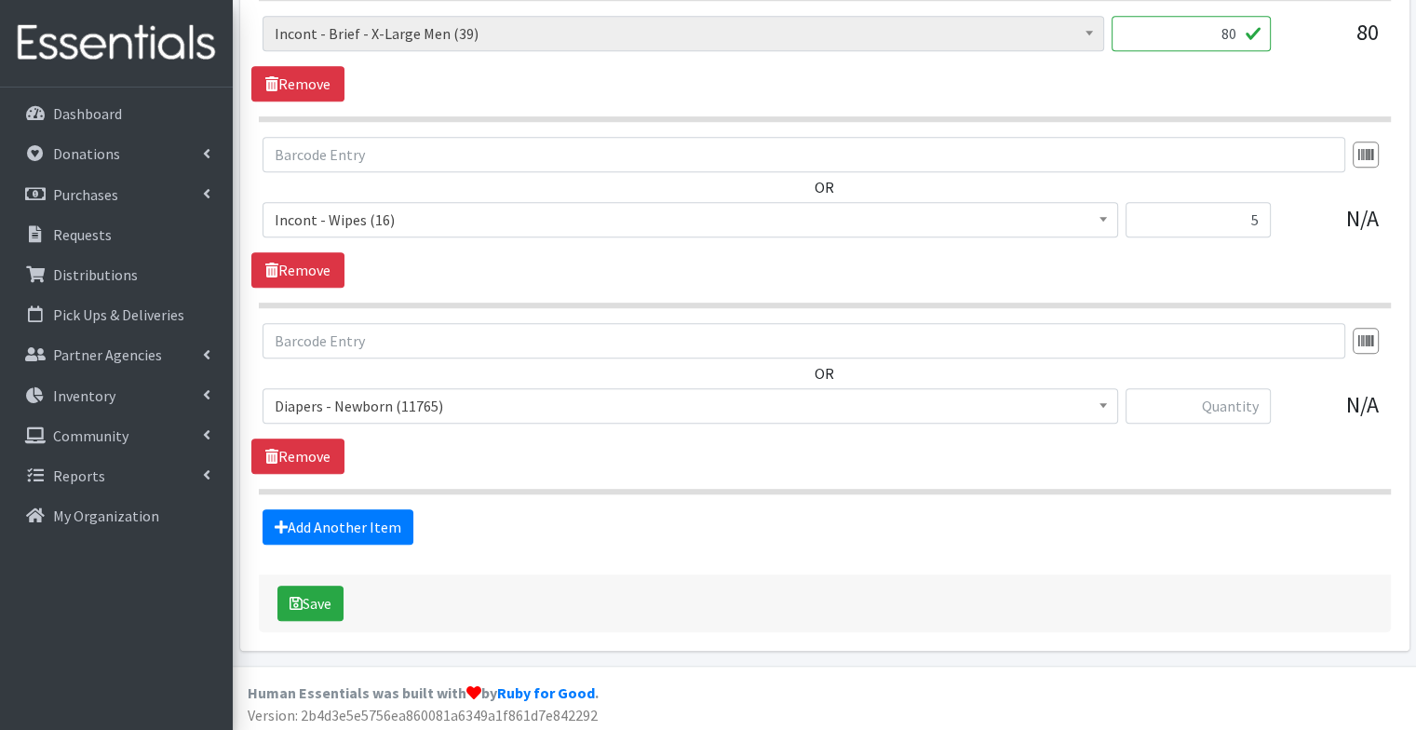
click at [398, 414] on span "Diapers - Newborn (11765)" at bounding box center [691, 405] width 856 height 35
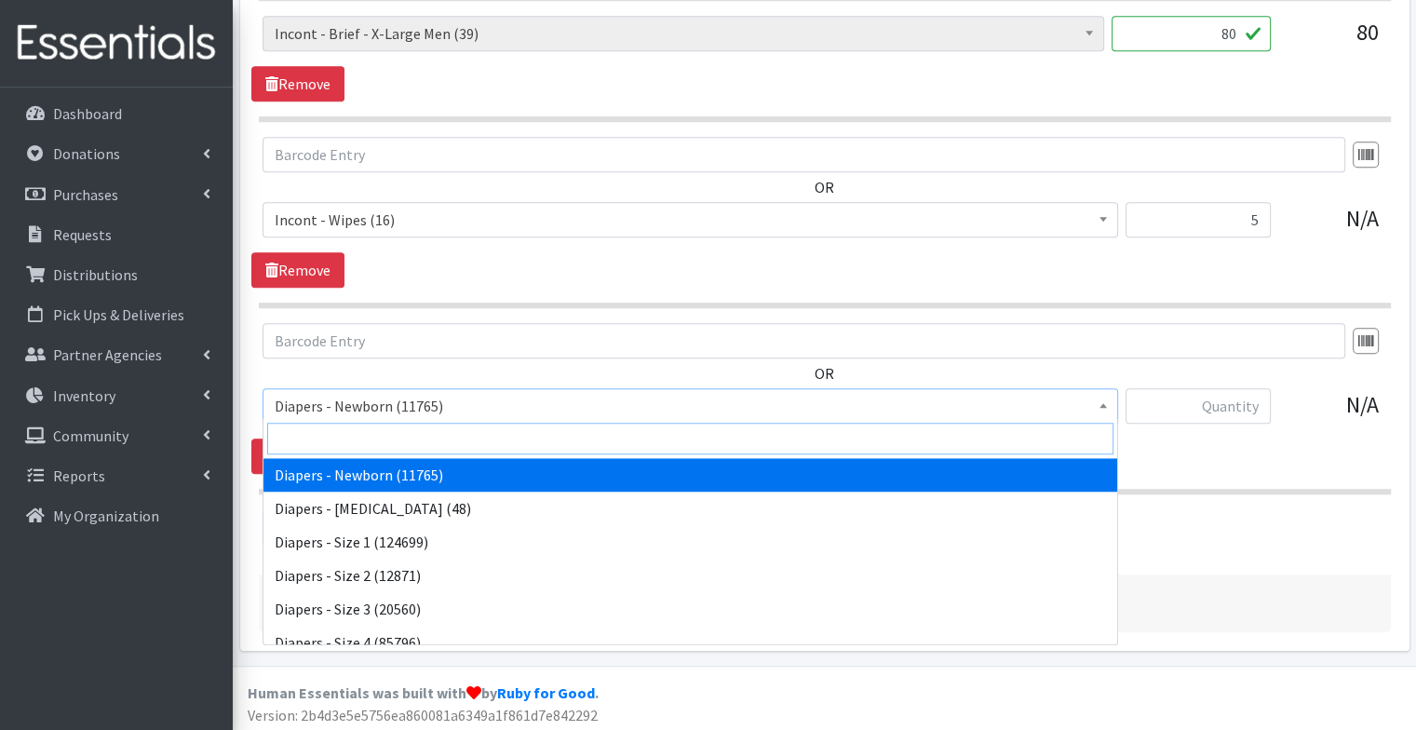
click at [390, 444] on input "search" at bounding box center [690, 439] width 846 height 32
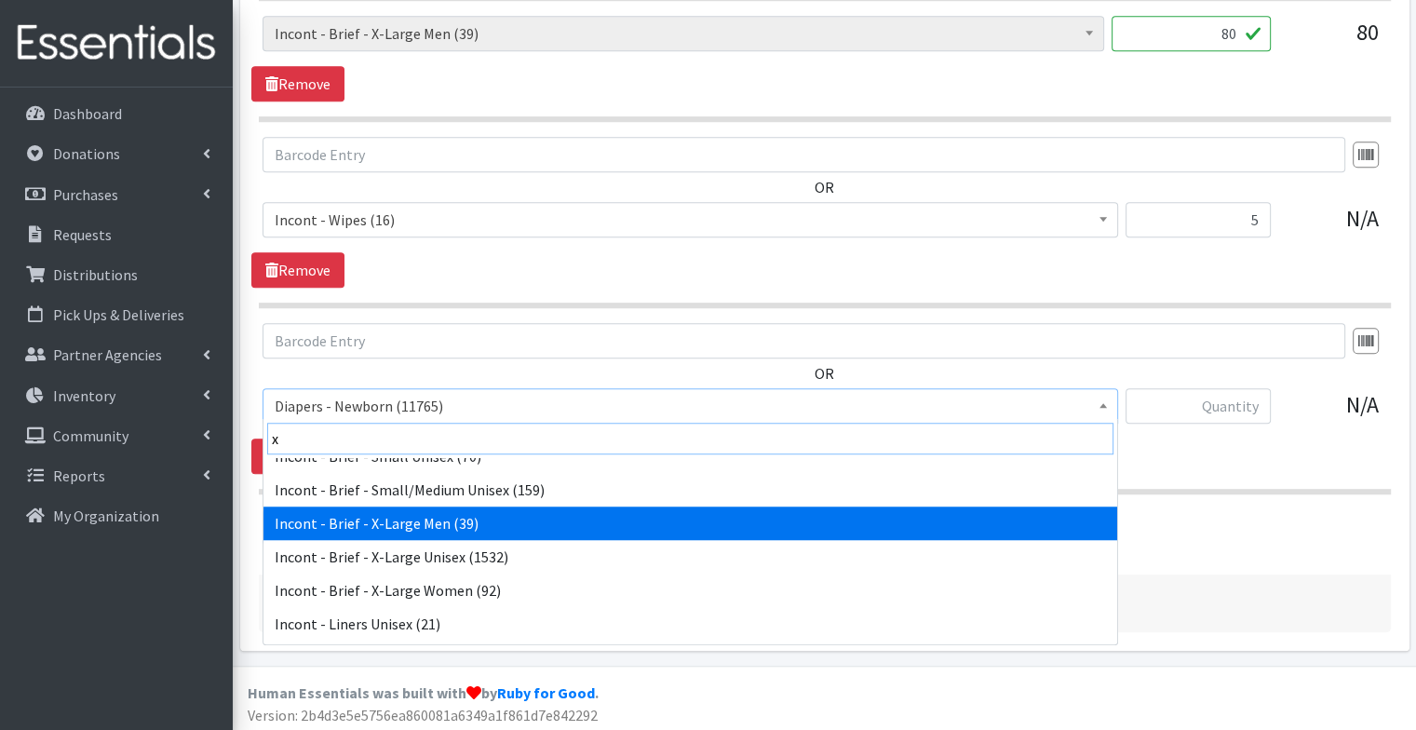
scroll to position [188, 0]
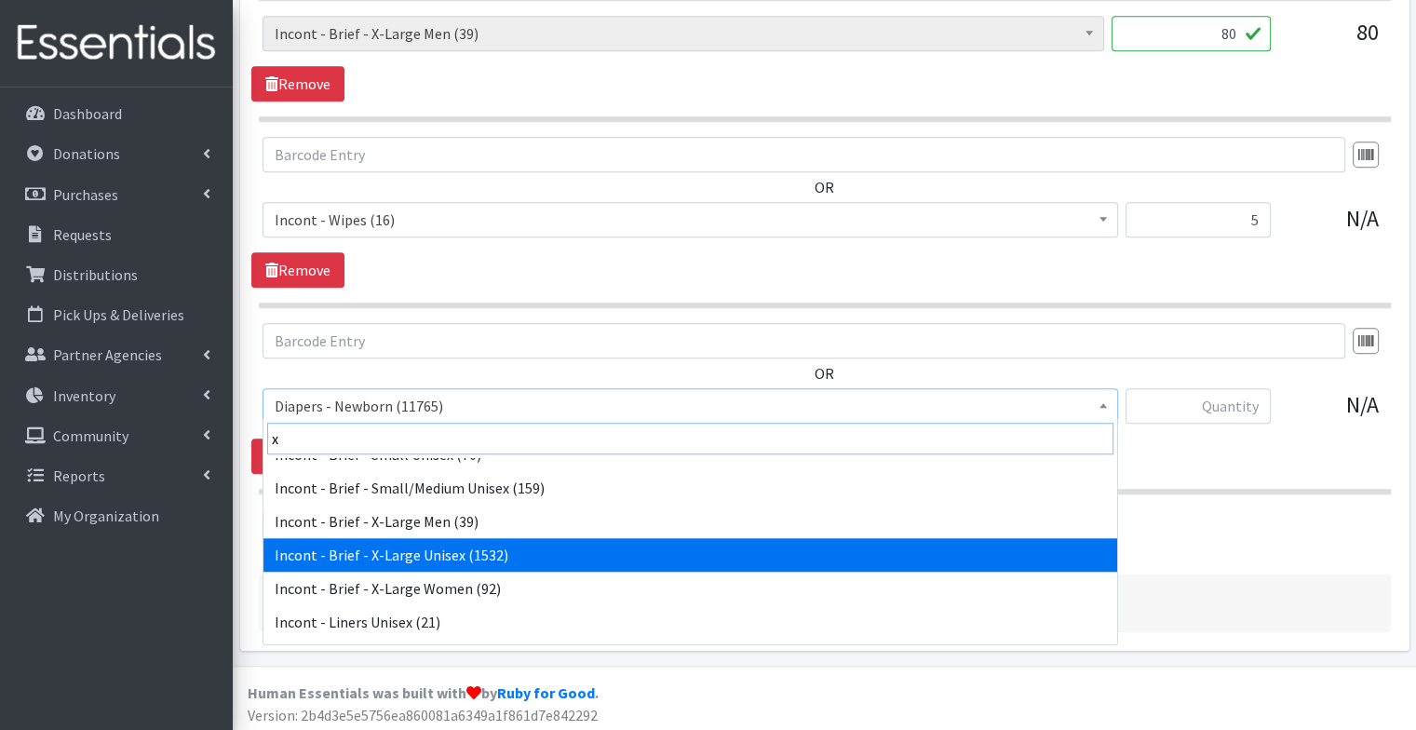
type input "x"
select select "15018"
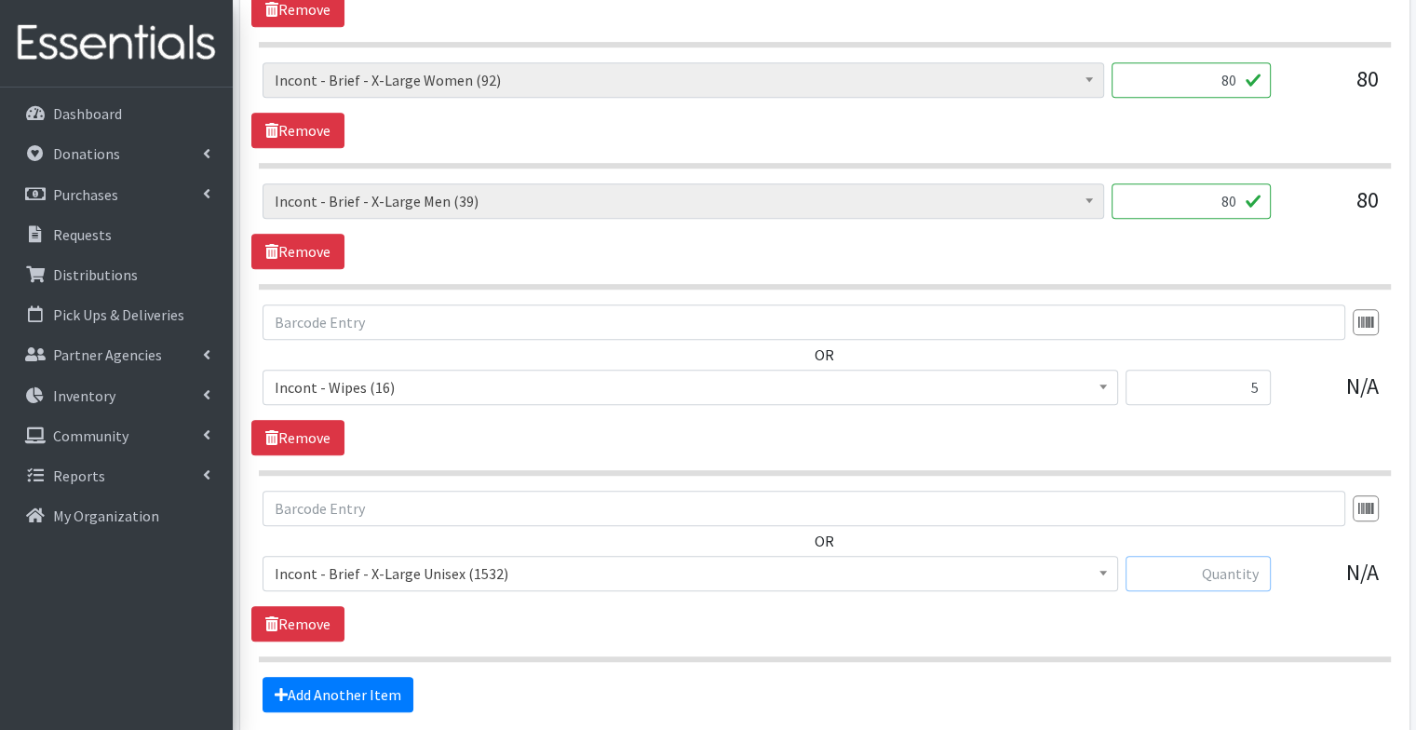
scroll to position [1201, 0]
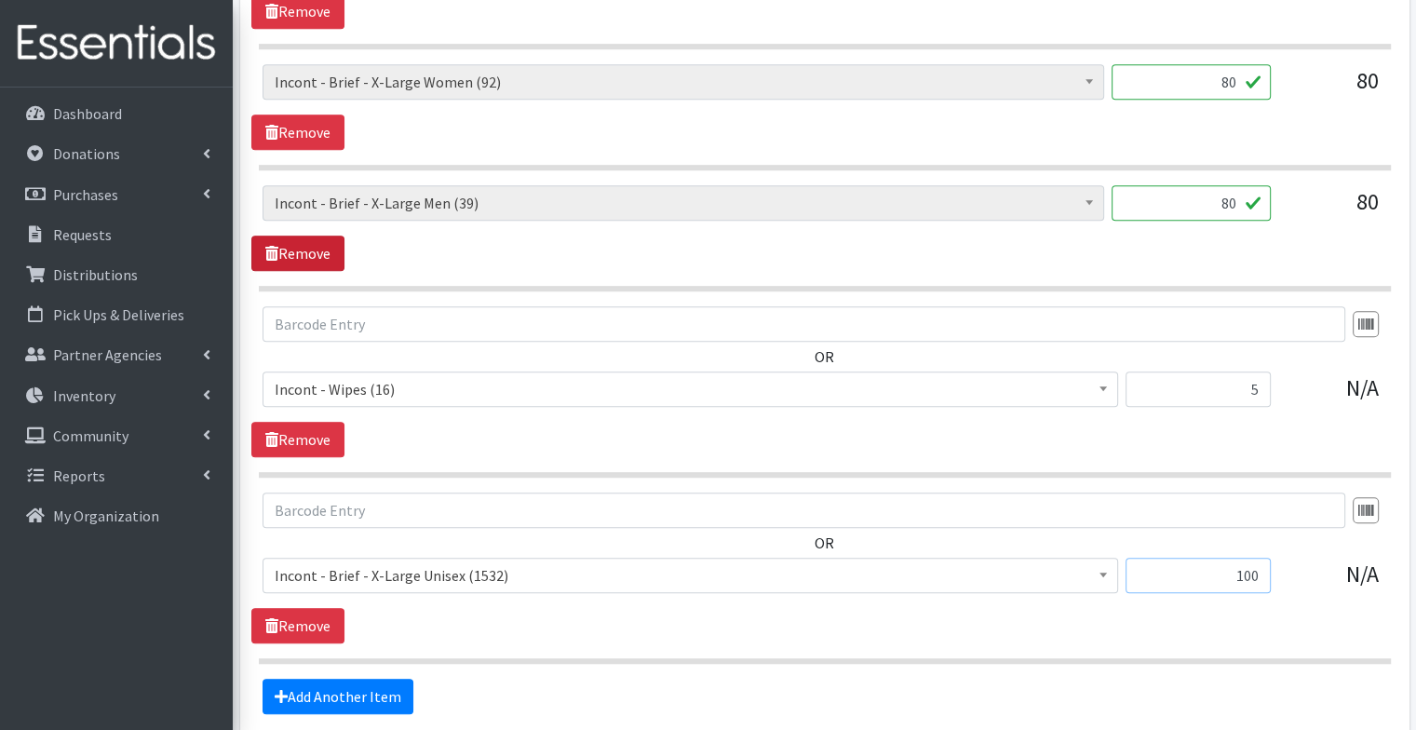
type input "100"
click at [313, 251] on link "Remove" at bounding box center [297, 253] width 93 height 35
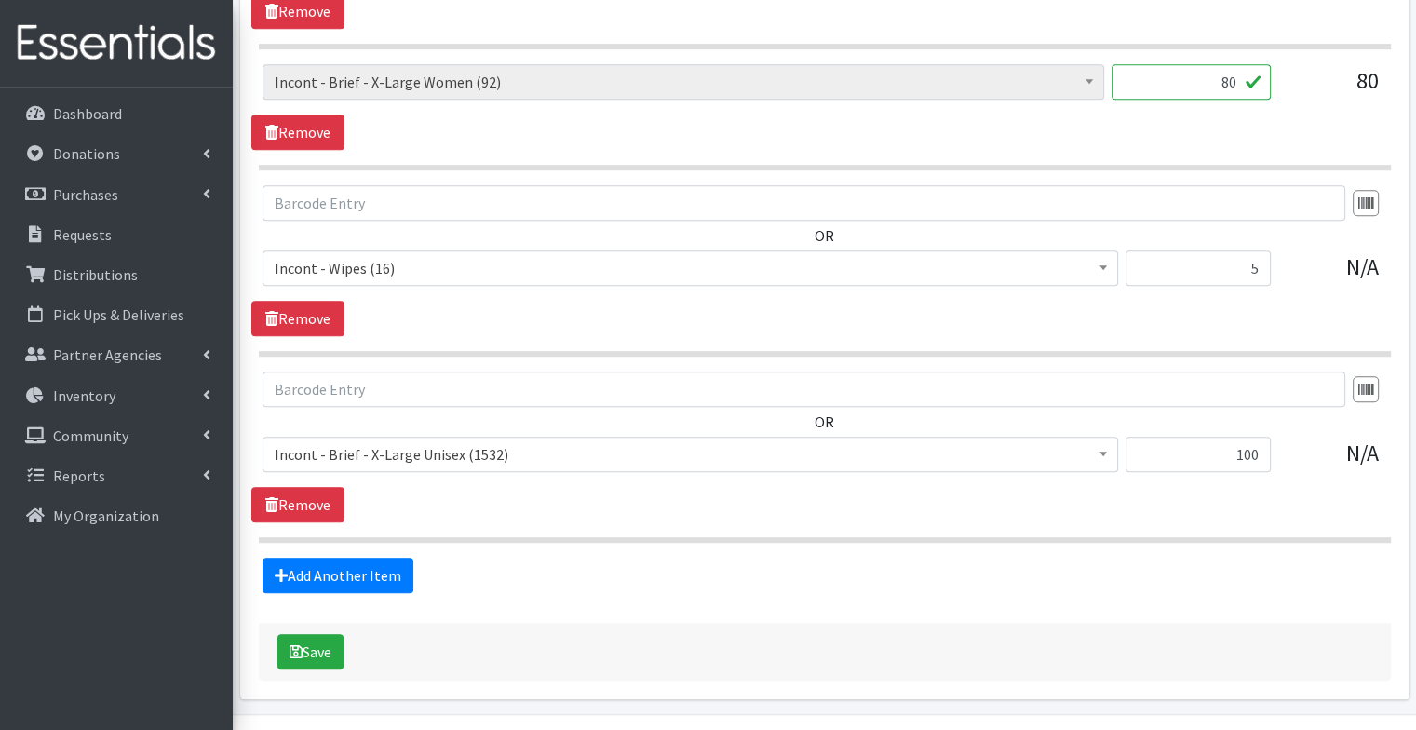
drag, startPoint x: 1225, startPoint y: 81, endPoint x: 1262, endPoint y: 68, distance: 39.5
click at [1262, 68] on input "80" at bounding box center [1191, 81] width 159 height 35
type input "8"
type input "60"
click at [1146, 115] on div "Diapers - Newborn (11765) Diapers - Preemie (48) Diapers - Size 1 (124699) Diap…" at bounding box center [824, 107] width 1146 height 86
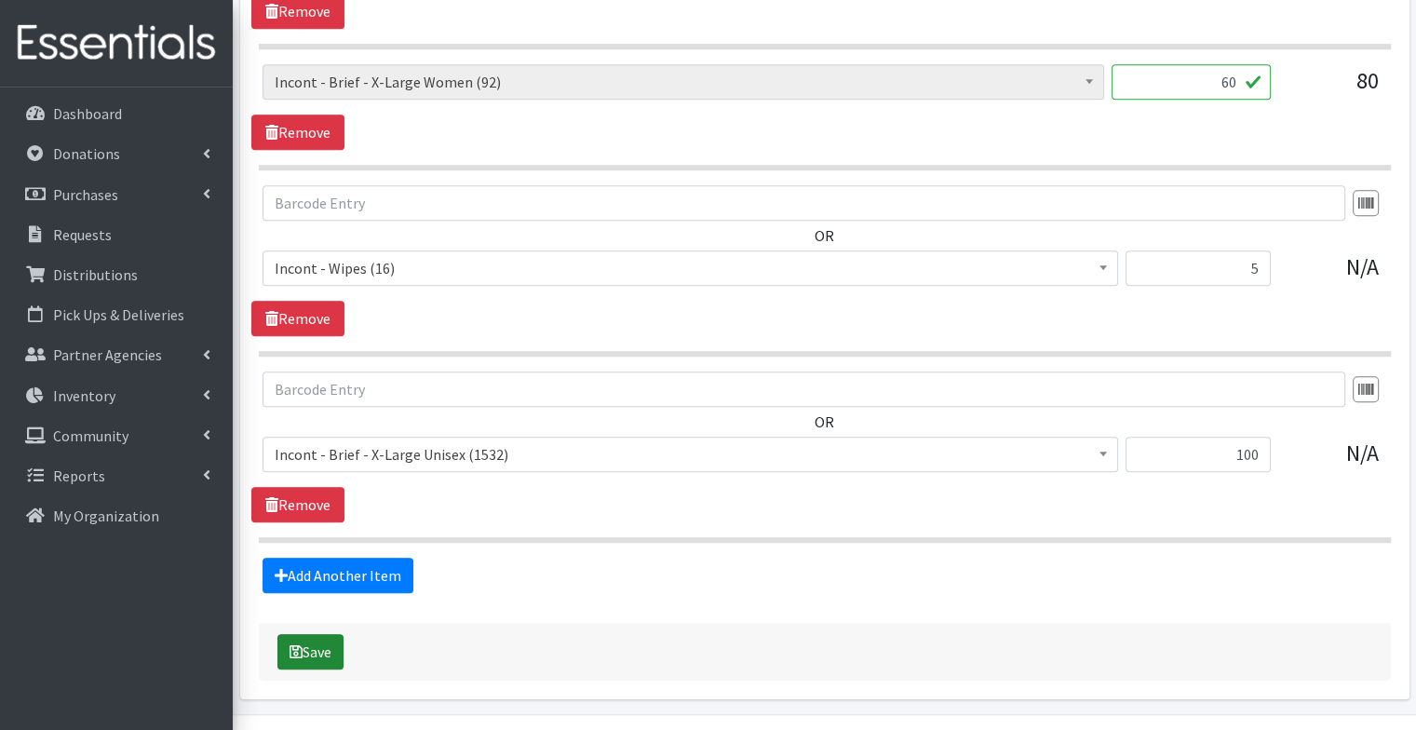
click at [324, 648] on button "Save" at bounding box center [310, 651] width 66 height 35
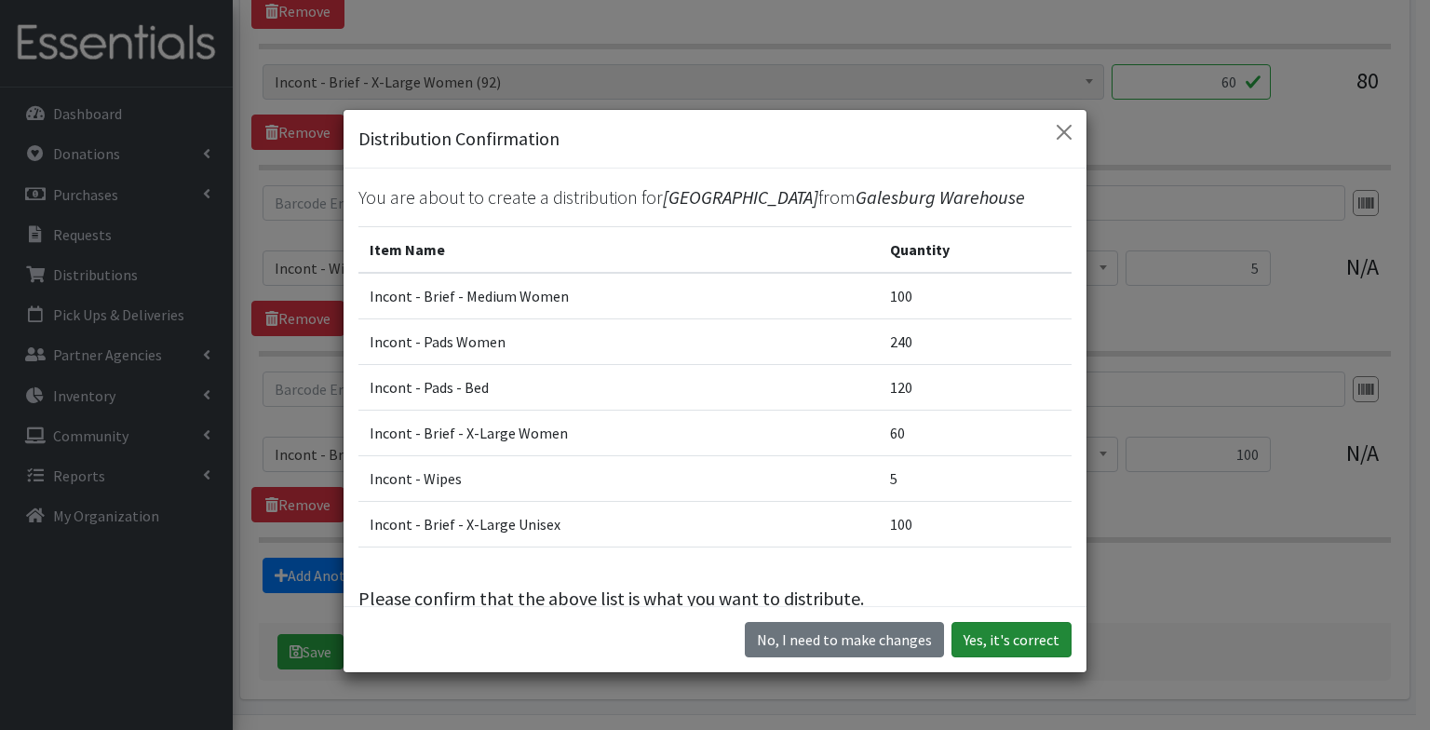
click at [1028, 647] on button "Yes, it's correct" at bounding box center [1011, 639] width 120 height 35
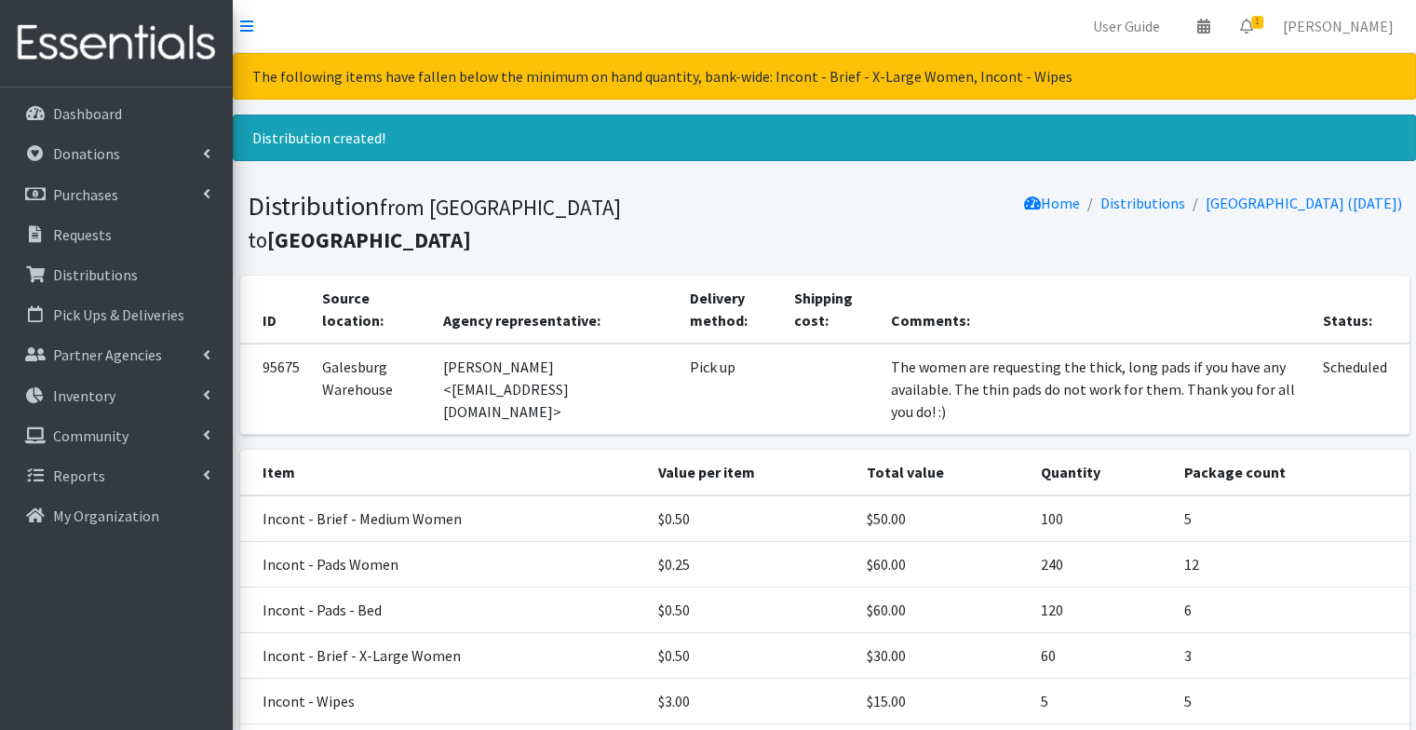
scroll to position [224, 0]
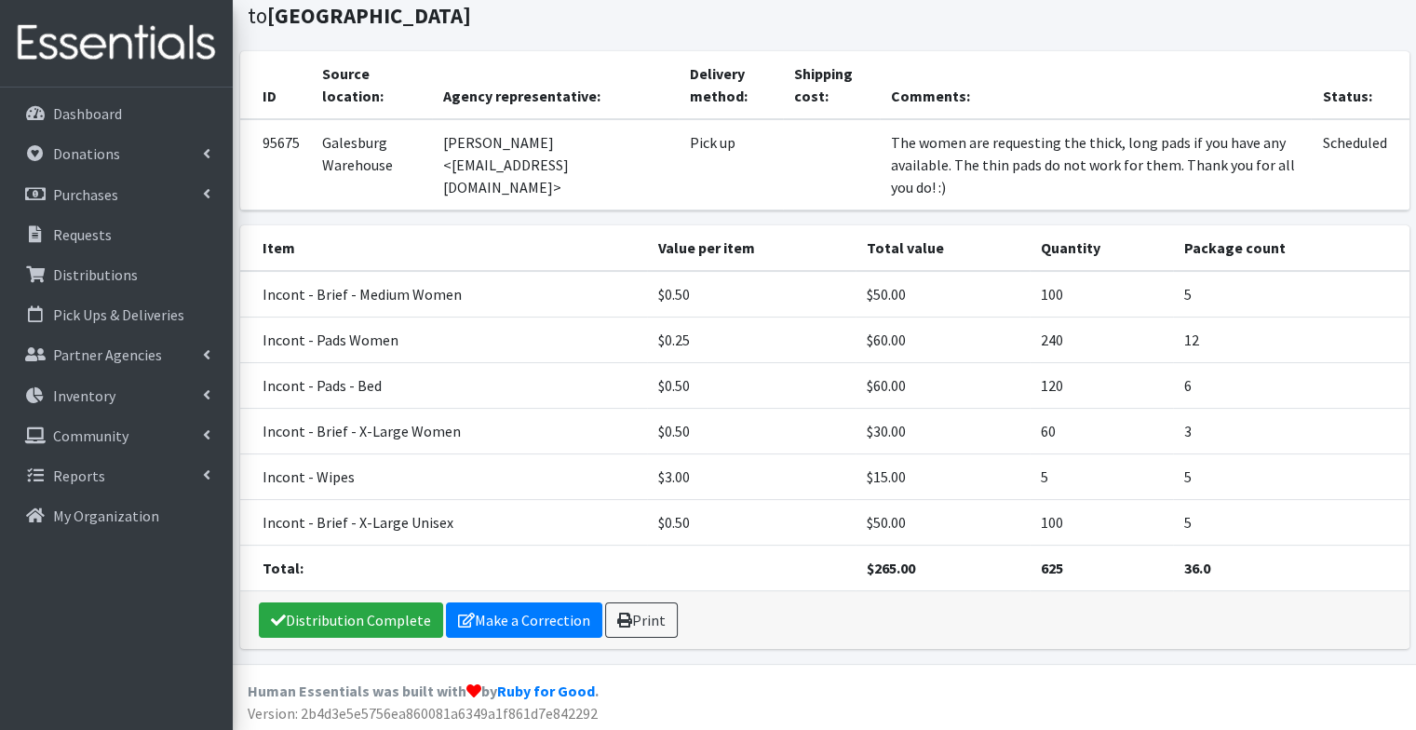
click at [635, 593] on div "Distribution Complete Make a Correction Print" at bounding box center [824, 620] width 1169 height 58
click at [642, 623] on link "Print" at bounding box center [641, 619] width 73 height 35
click at [126, 222] on link "Requests" at bounding box center [116, 234] width 218 height 37
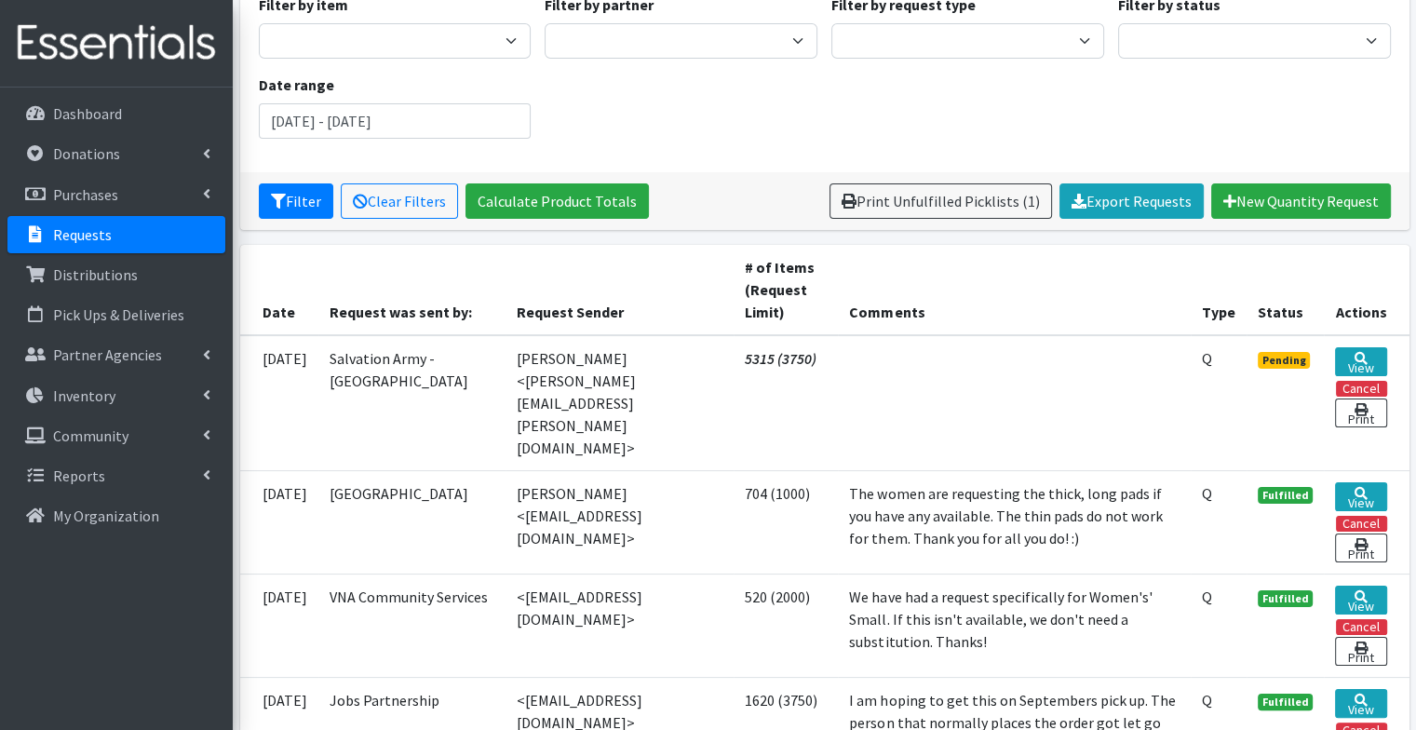
scroll to position [192, 0]
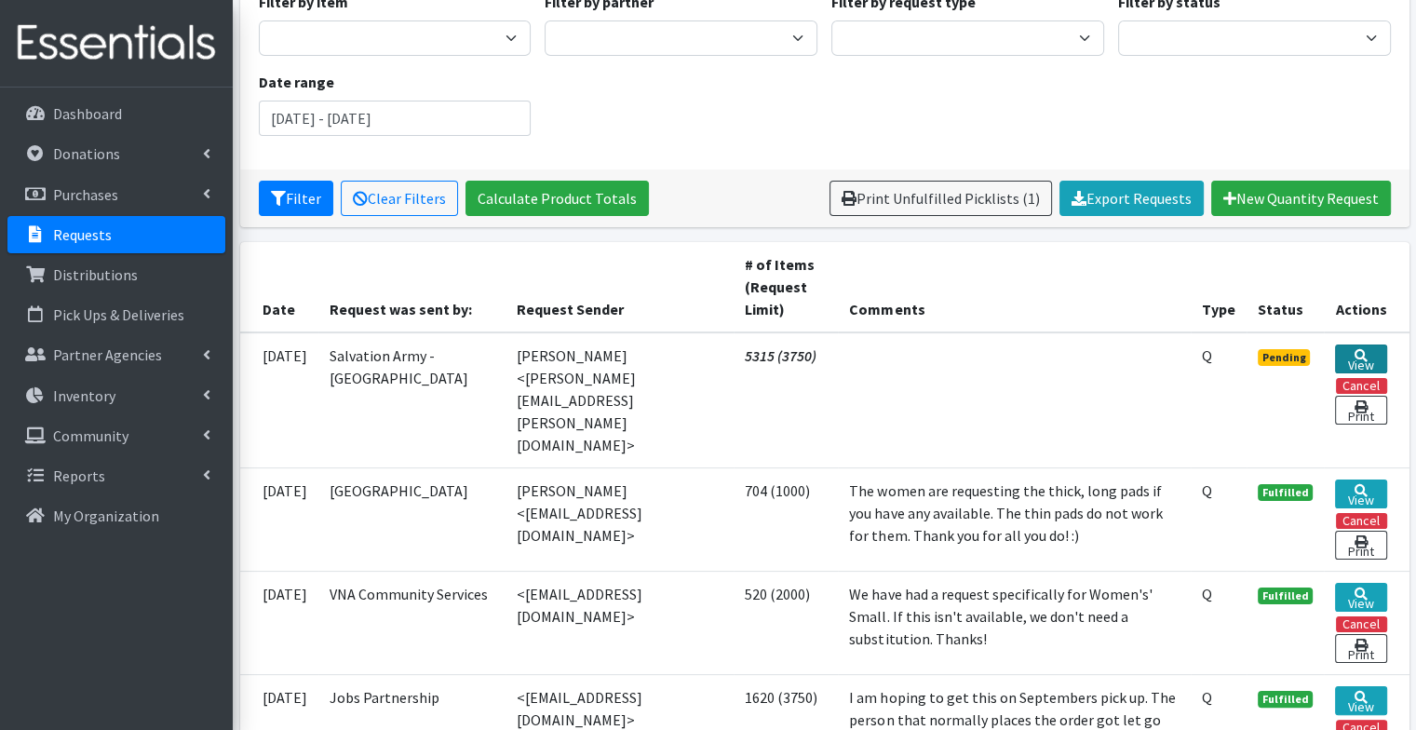
click at [1353, 355] on link "View" at bounding box center [1360, 358] width 51 height 29
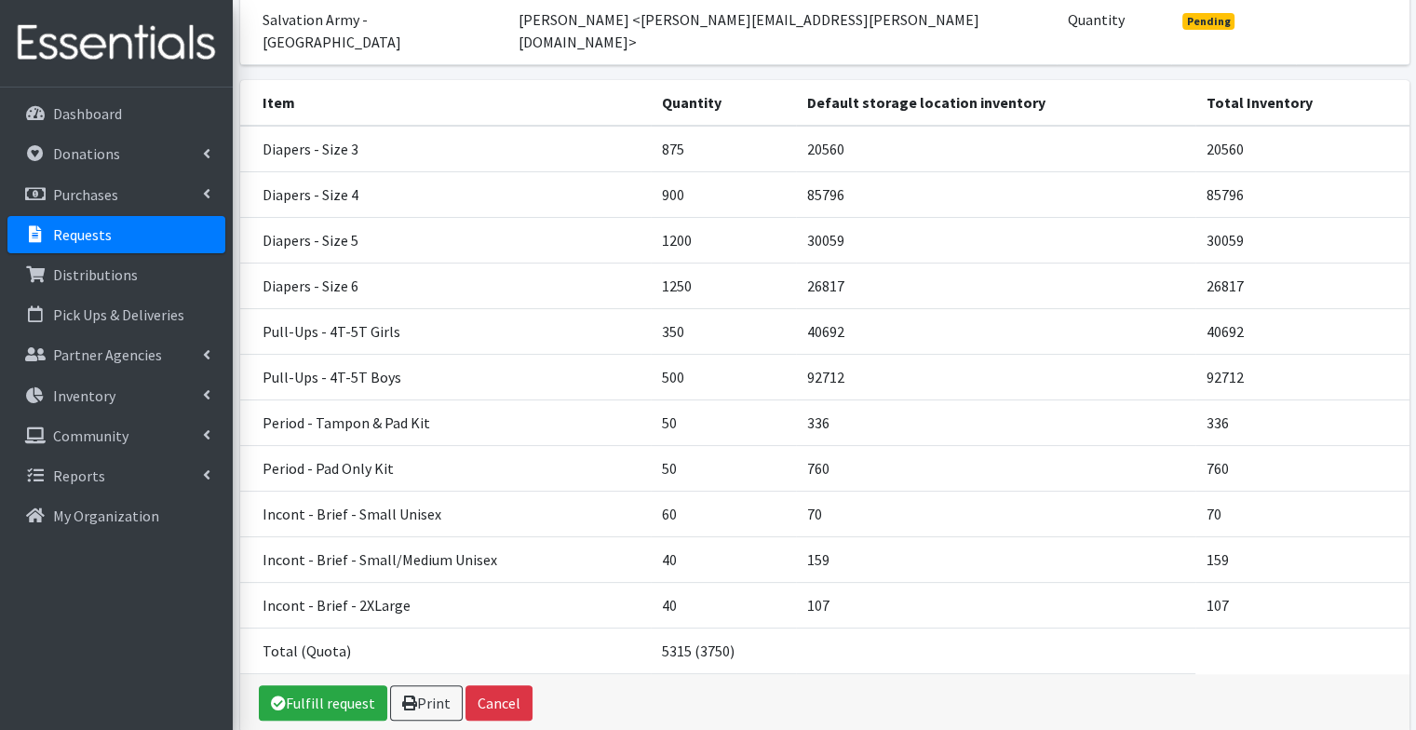
scroll to position [236, 0]
click at [322, 684] on link "Fulfill request" at bounding box center [323, 701] width 128 height 35
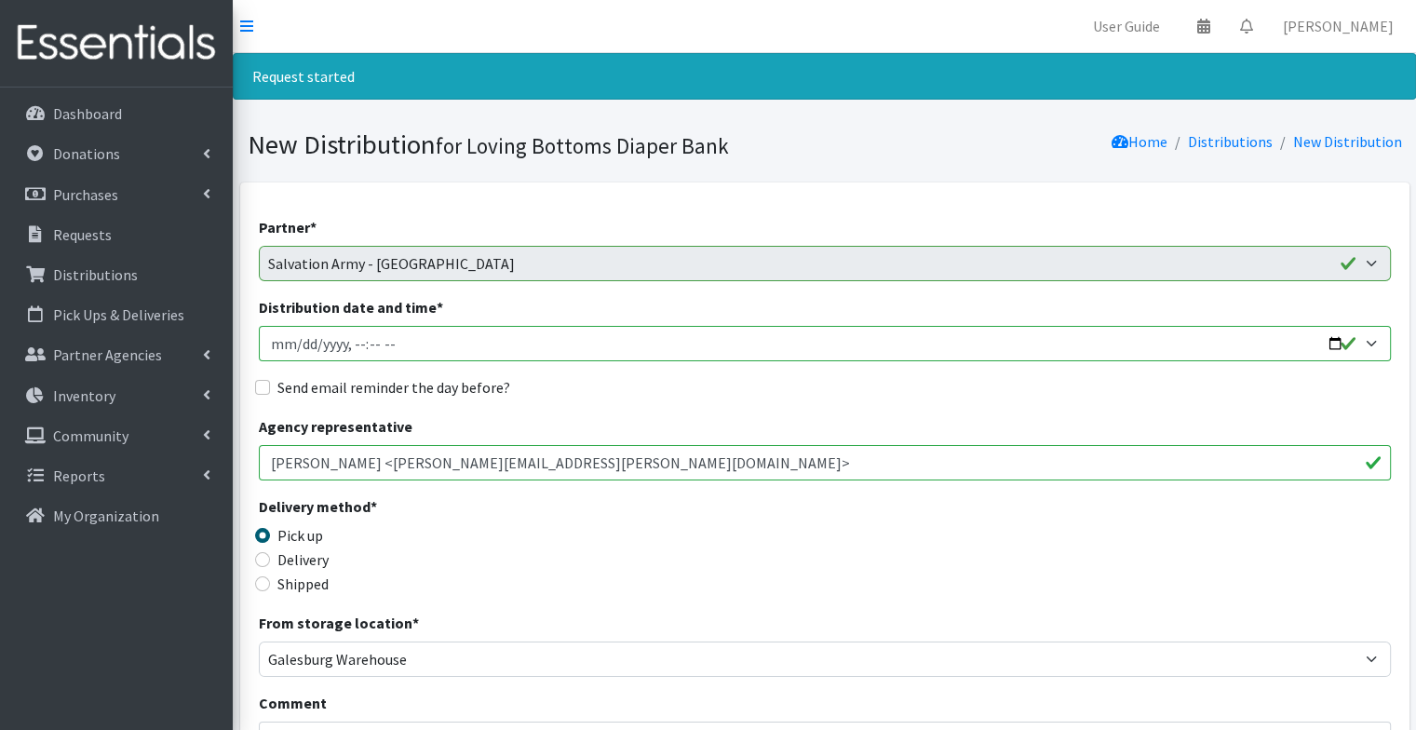
click at [1337, 341] on input "Distribution date and time *" at bounding box center [825, 343] width 1132 height 35
type input "[DATE]T09:03"
click at [687, 421] on div "Agency representative [PERSON_NAME] <[PERSON_NAME][EMAIL_ADDRESS][PERSON_NAME][…" at bounding box center [825, 447] width 1132 height 65
click at [396, 384] on label "Send email reminder the day before?" at bounding box center [393, 387] width 233 height 22
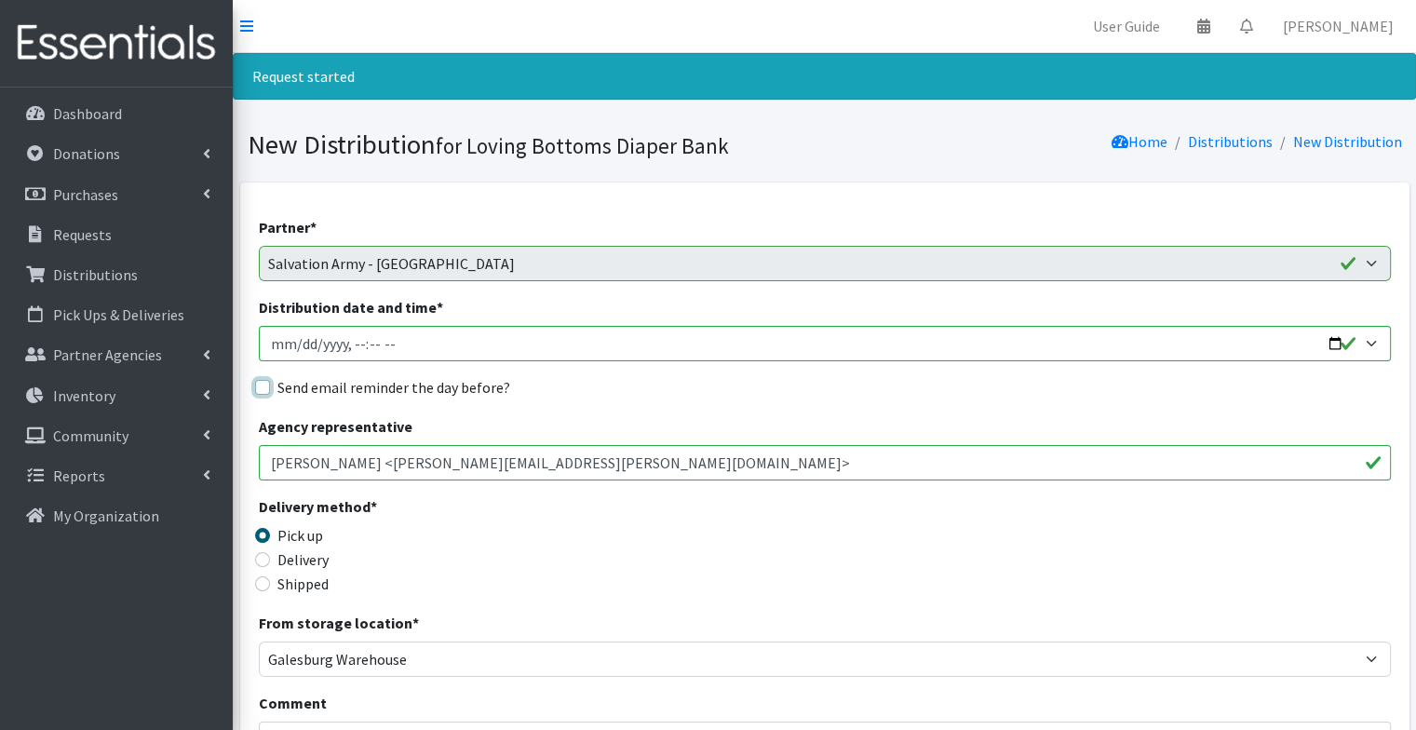
click at [270, 384] on input "Send email reminder the day before?" at bounding box center [262, 387] width 15 height 15
checkbox input "true"
click at [583, 595] on div "Delivery method * Pick up Delivery Shipped Shipping cost" at bounding box center [825, 553] width 1132 height 116
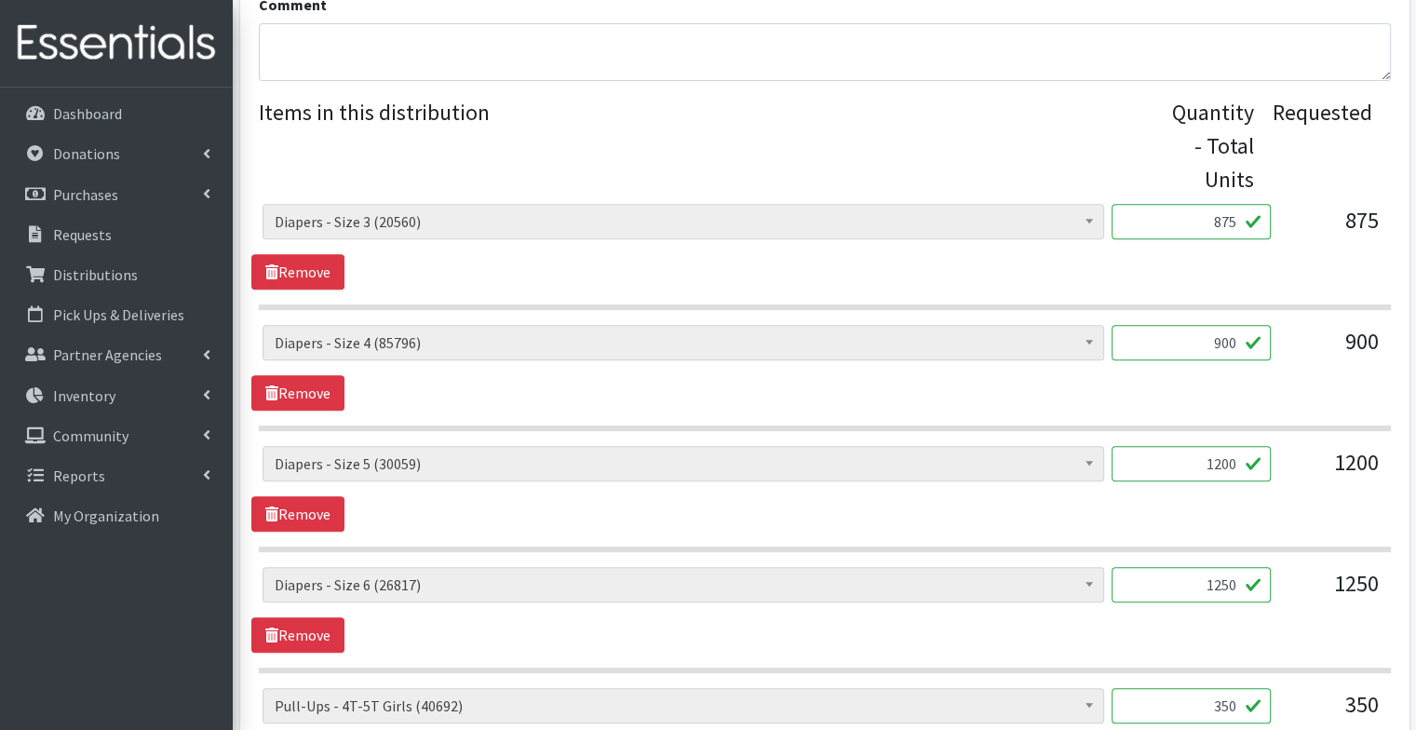
scroll to position [707, 0]
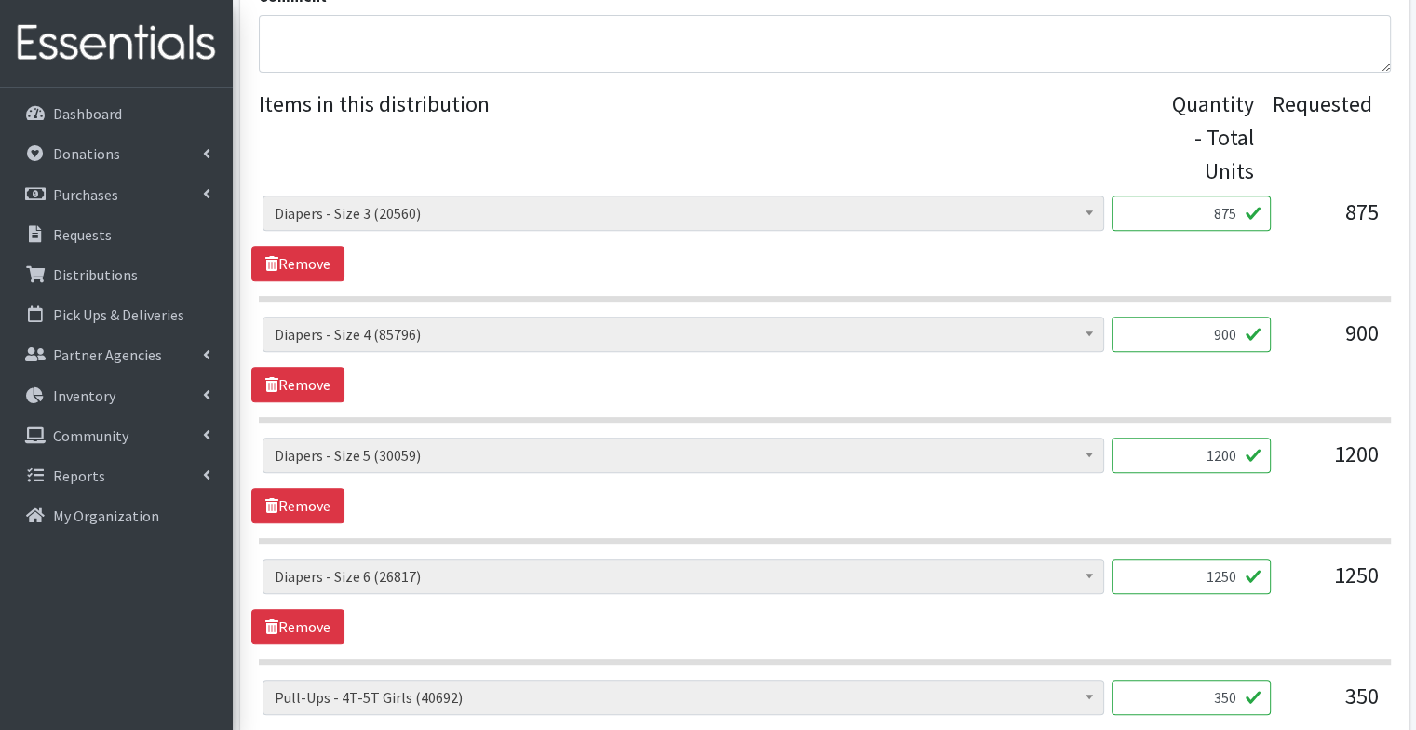
drag, startPoint x: 1193, startPoint y: 575, endPoint x: 1368, endPoint y: 567, distance: 174.3
click at [1368, 567] on div "Diapers - Newborn (11765) Diapers - Preemie (48) Diapers - Size 1 (124699) Diap…" at bounding box center [825, 584] width 1124 height 50
type input "775"
click at [812, 505] on div "Diapers - Newborn (11765) Diapers - Preemie (48) Diapers - Size 1 (124699) Diap…" at bounding box center [824, 481] width 1146 height 86
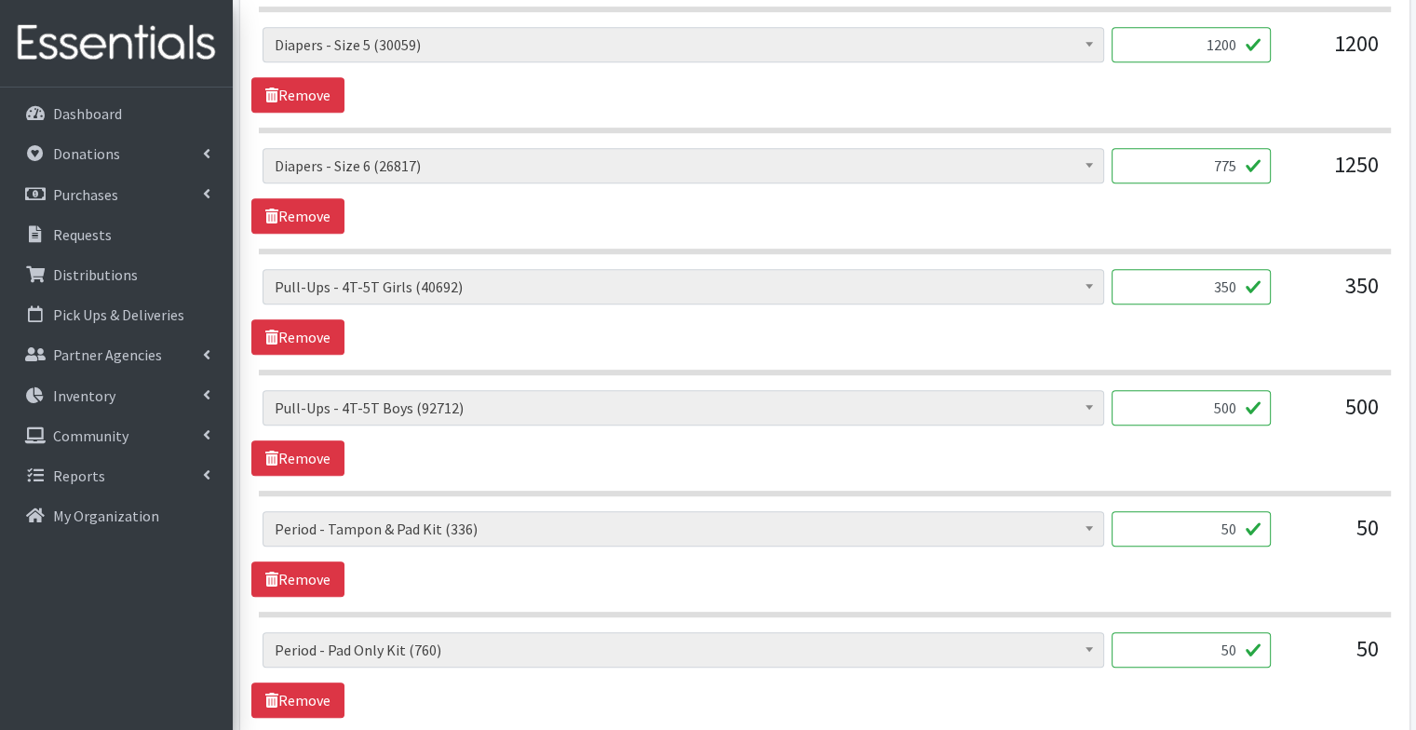
scroll to position [1117, 0]
drag, startPoint x: 1216, startPoint y: 279, endPoint x: 1382, endPoint y: 283, distance: 165.7
click at [1382, 283] on div "Diapers - Newborn (11765) Diapers - Preemie (48) Diapers - Size 1 (124699) Diap…" at bounding box center [825, 294] width 1124 height 50
type input "300"
drag, startPoint x: 1188, startPoint y: 405, endPoint x: 1396, endPoint y: 417, distance: 208.9
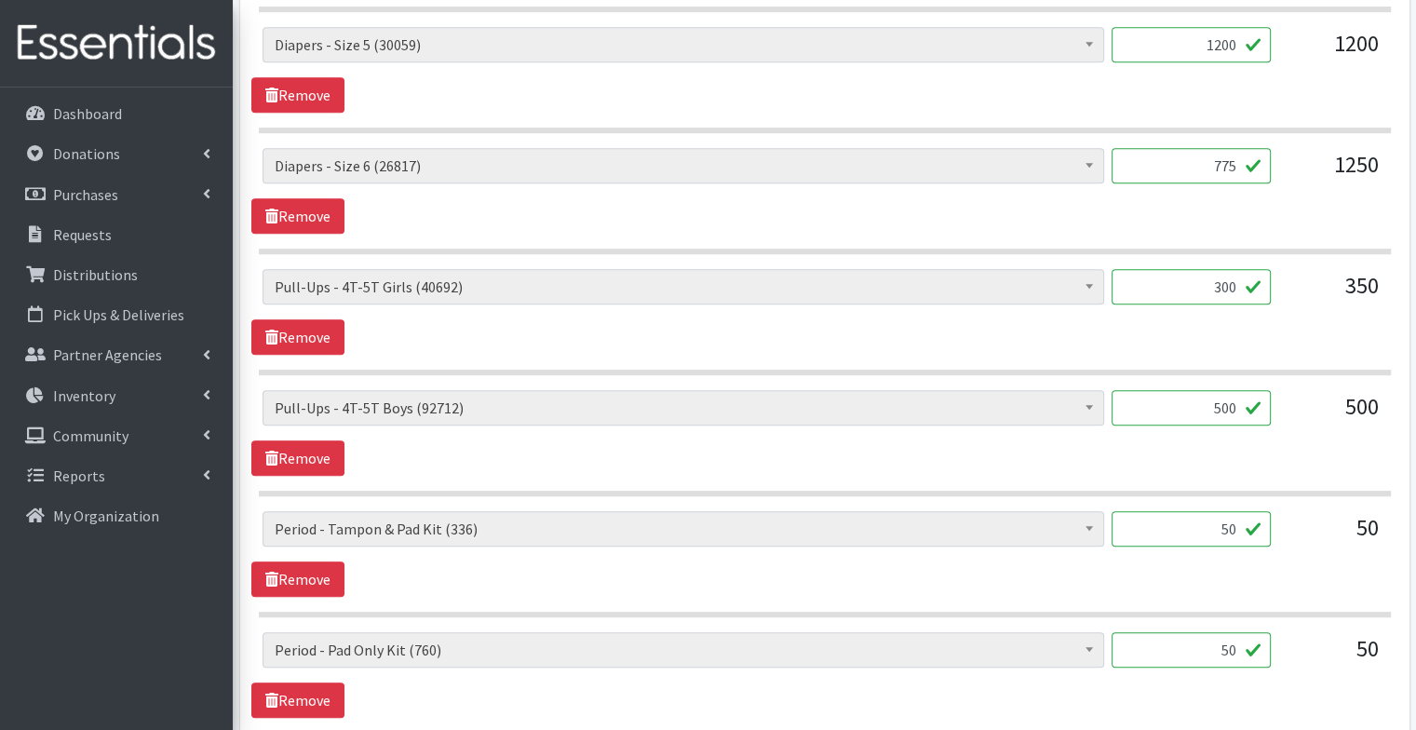
click at [1396, 417] on div "Partner * Abilities Plus Boots & Blessings Boys & Girls Club of Greater Peoria …" at bounding box center [824, 161] width 1169 height 2192
type input "400"
click at [630, 477] on section "Diapers - Newborn (11765) Diapers - Preemie (48) Diapers - Size 1 (124699) Diap…" at bounding box center [825, 443] width 1132 height 106
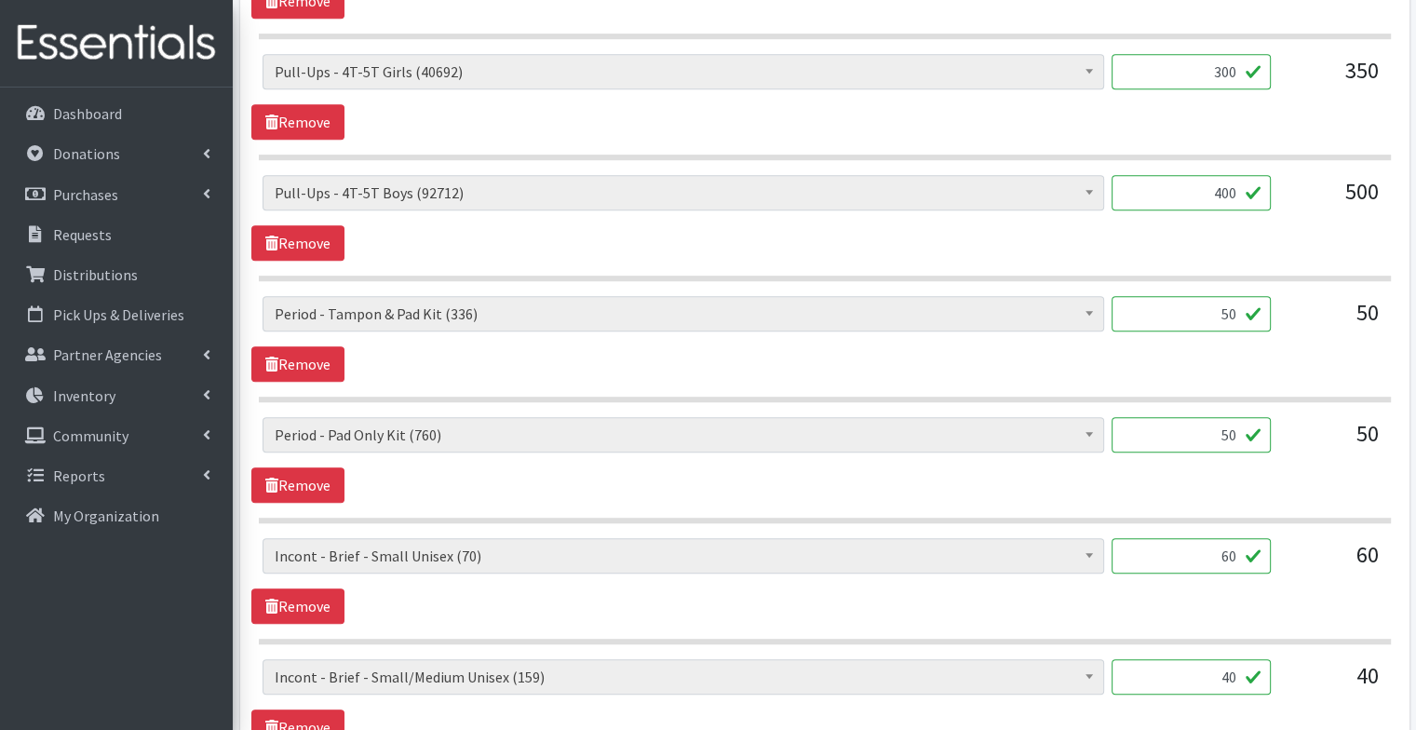
scroll to position [1333, 0]
drag, startPoint x: 1211, startPoint y: 303, endPoint x: 1443, endPoint y: 314, distance: 232.0
type input "30"
click at [920, 474] on div "Diapers - Newborn (11765) Diapers - Preemie (48) Diapers - Size 1 (124699) Diap…" at bounding box center [824, 459] width 1146 height 86
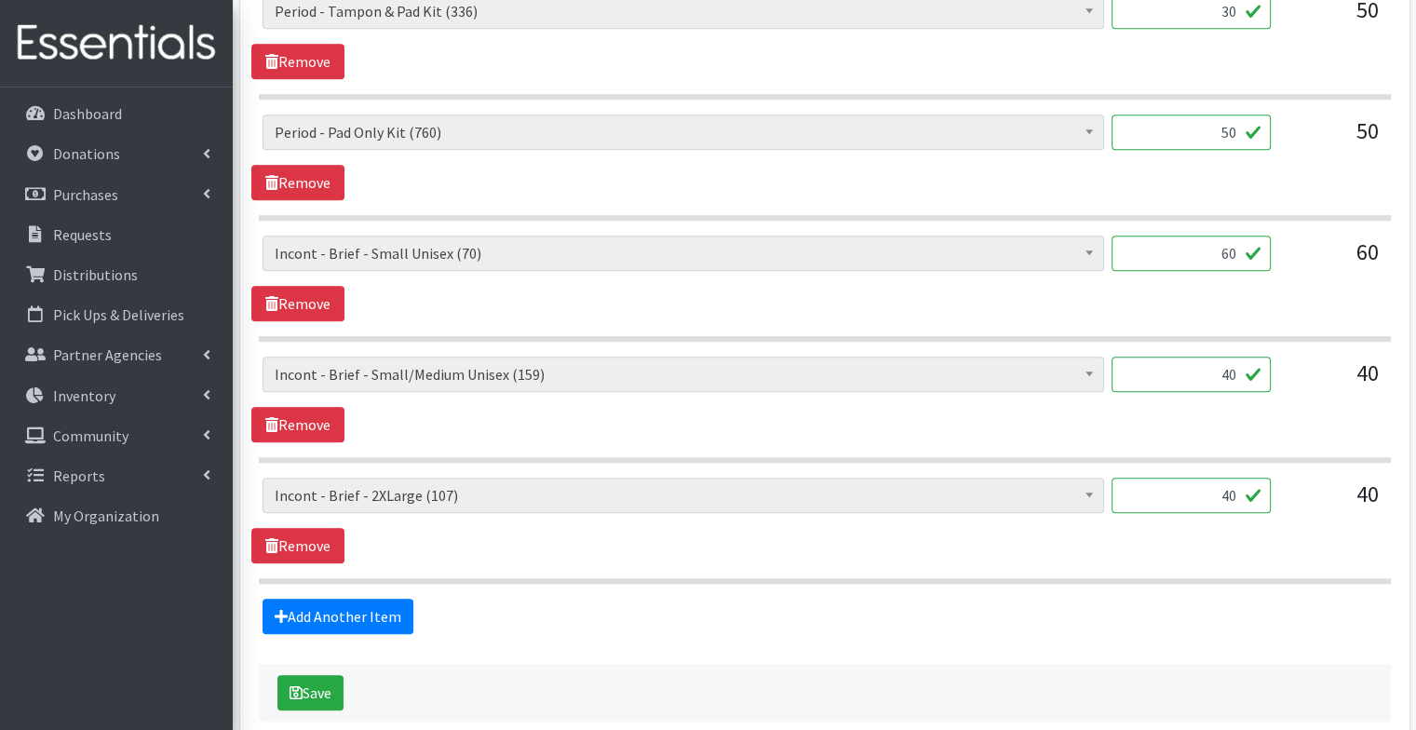
scroll to position [1635, 0]
drag, startPoint x: 1203, startPoint y: 361, endPoint x: 1508, endPoint y: 395, distance: 307.2
type input "60"
drag, startPoint x: 1199, startPoint y: 251, endPoint x: 1426, endPoint y: 227, distance: 228.4
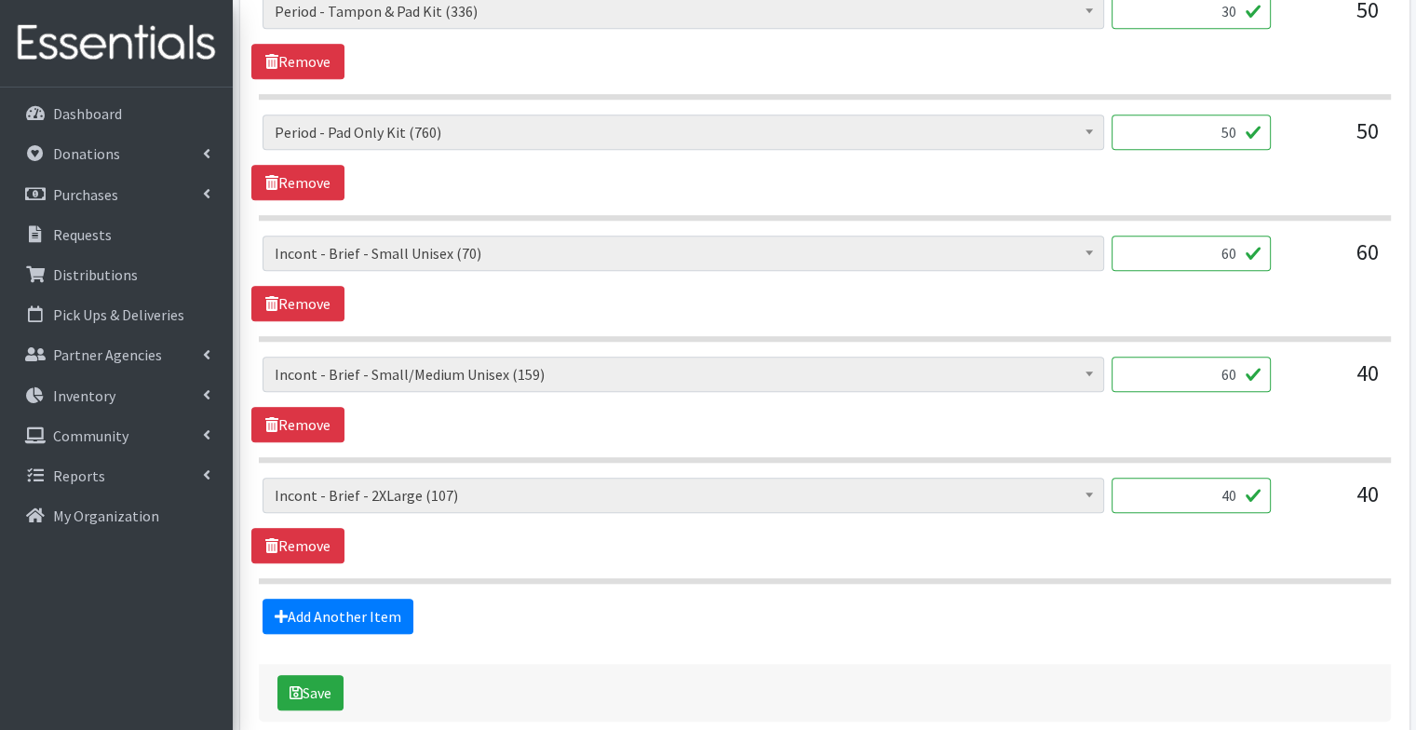
type input "20"
click at [928, 536] on div "Diapers - Newborn (11765) Diapers - Preemie (48) Diapers - Size 1 (124699) Diap…" at bounding box center [824, 521] width 1146 height 86
drag, startPoint x: 1182, startPoint y: 496, endPoint x: 1404, endPoint y: 506, distance: 221.8
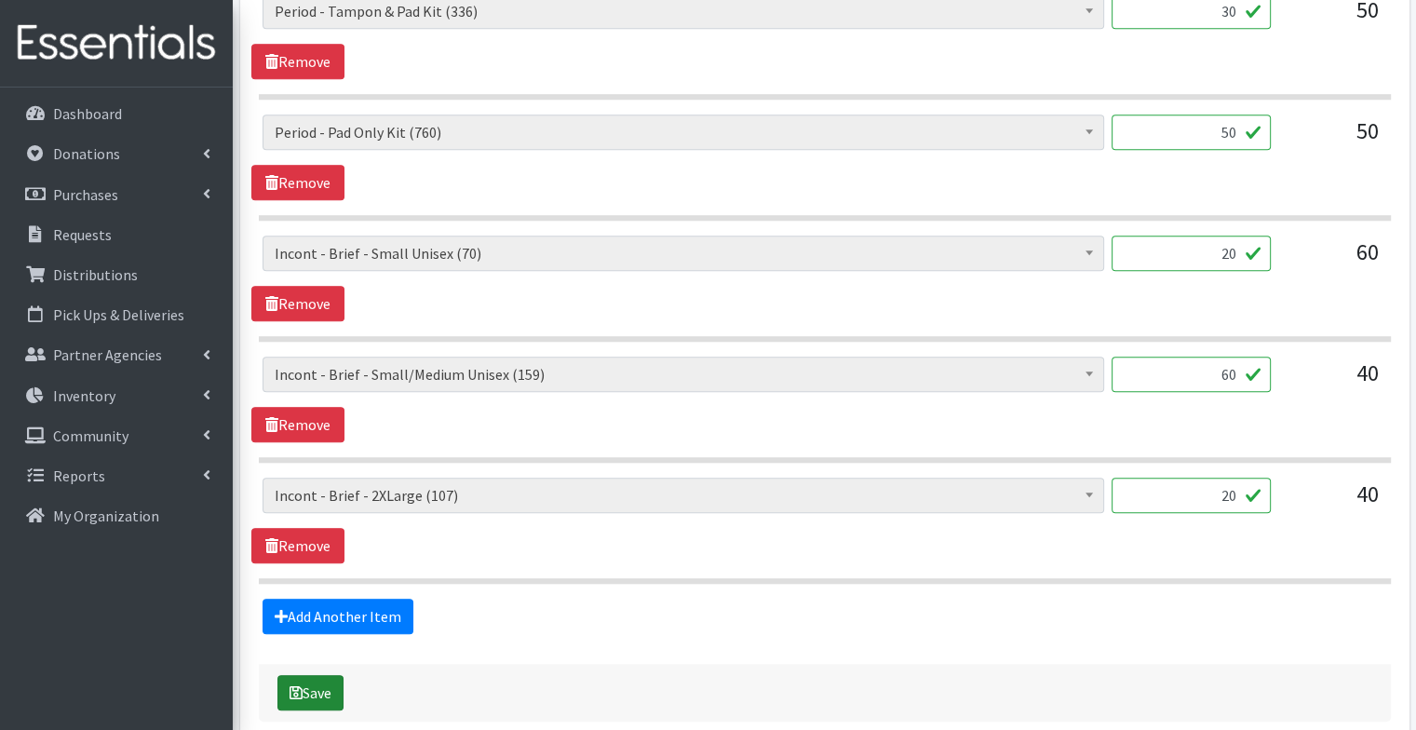
type input "20"
click at [335, 681] on button "Save" at bounding box center [310, 692] width 66 height 35
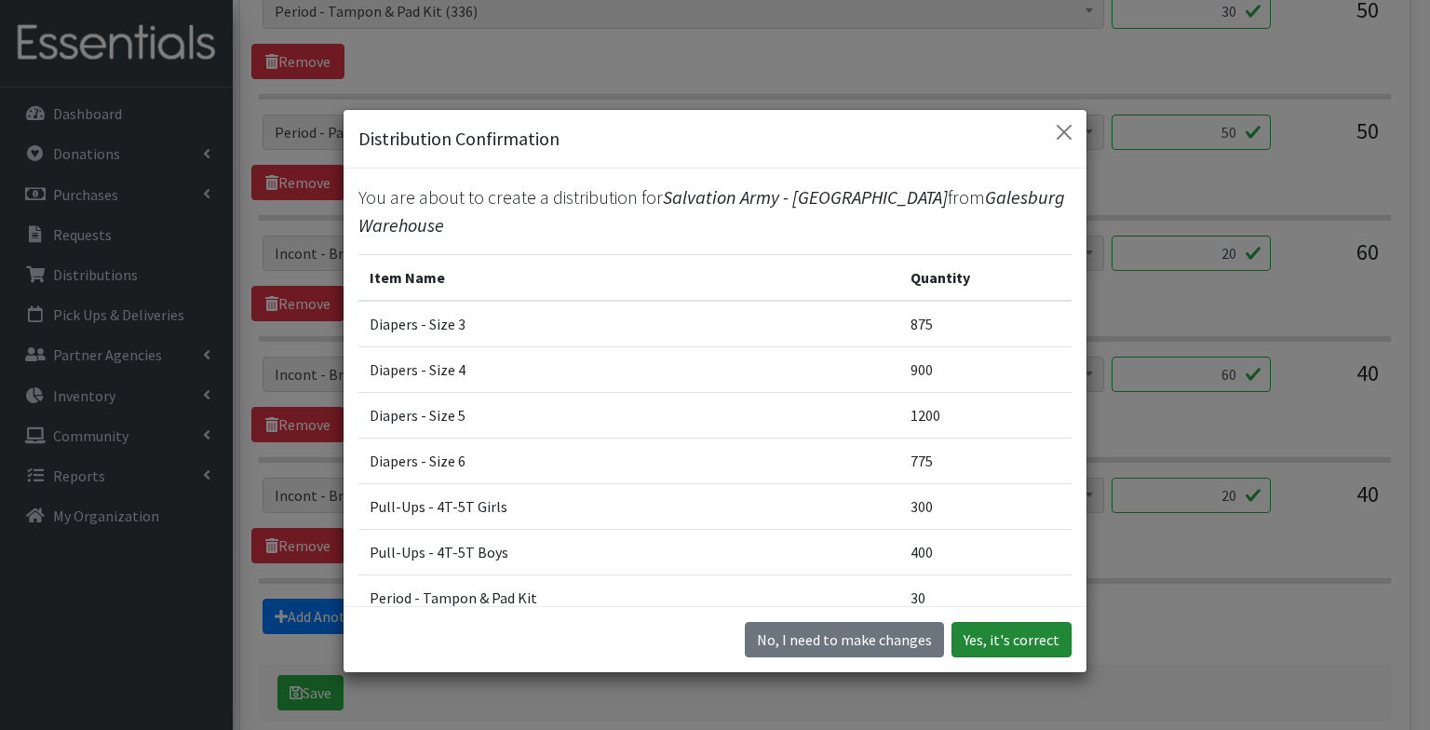
click at [991, 644] on button "Yes, it's correct" at bounding box center [1011, 639] width 120 height 35
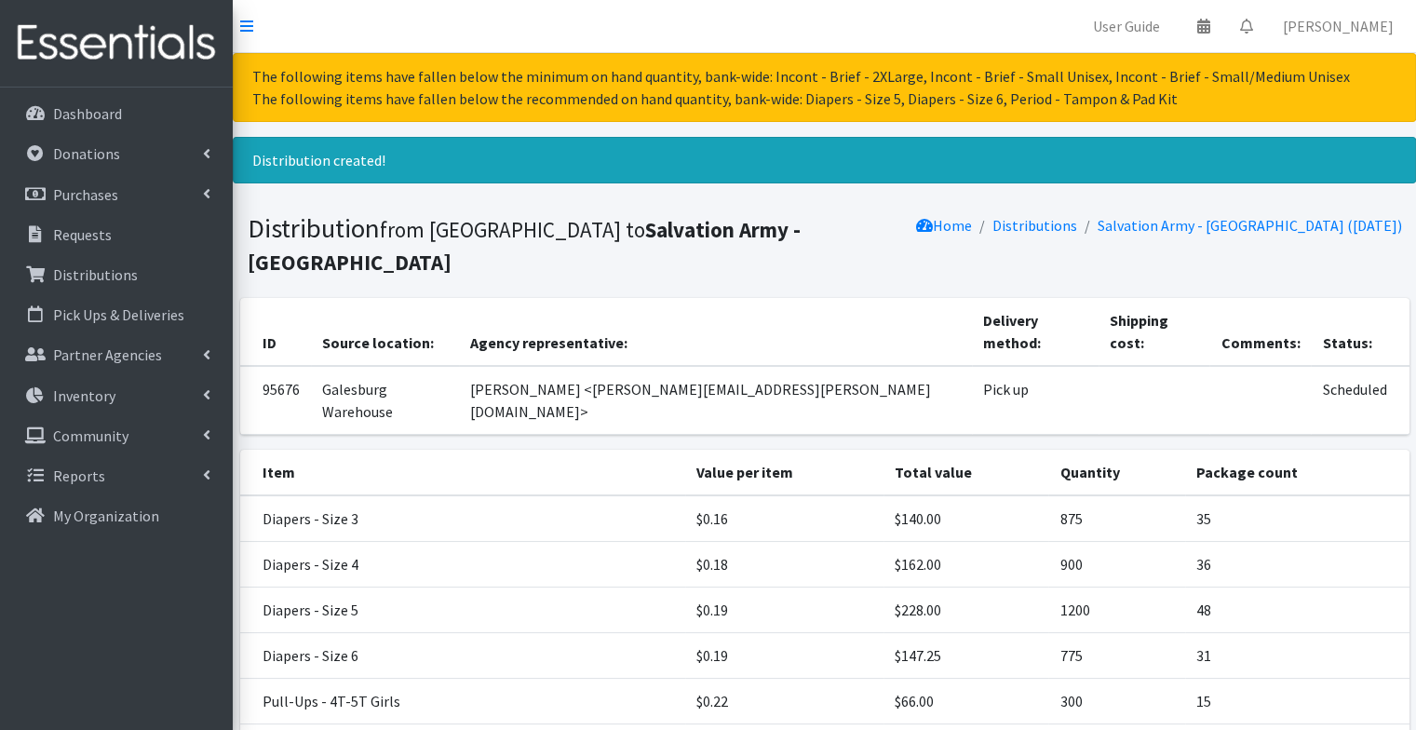
scroll to position [407, 0]
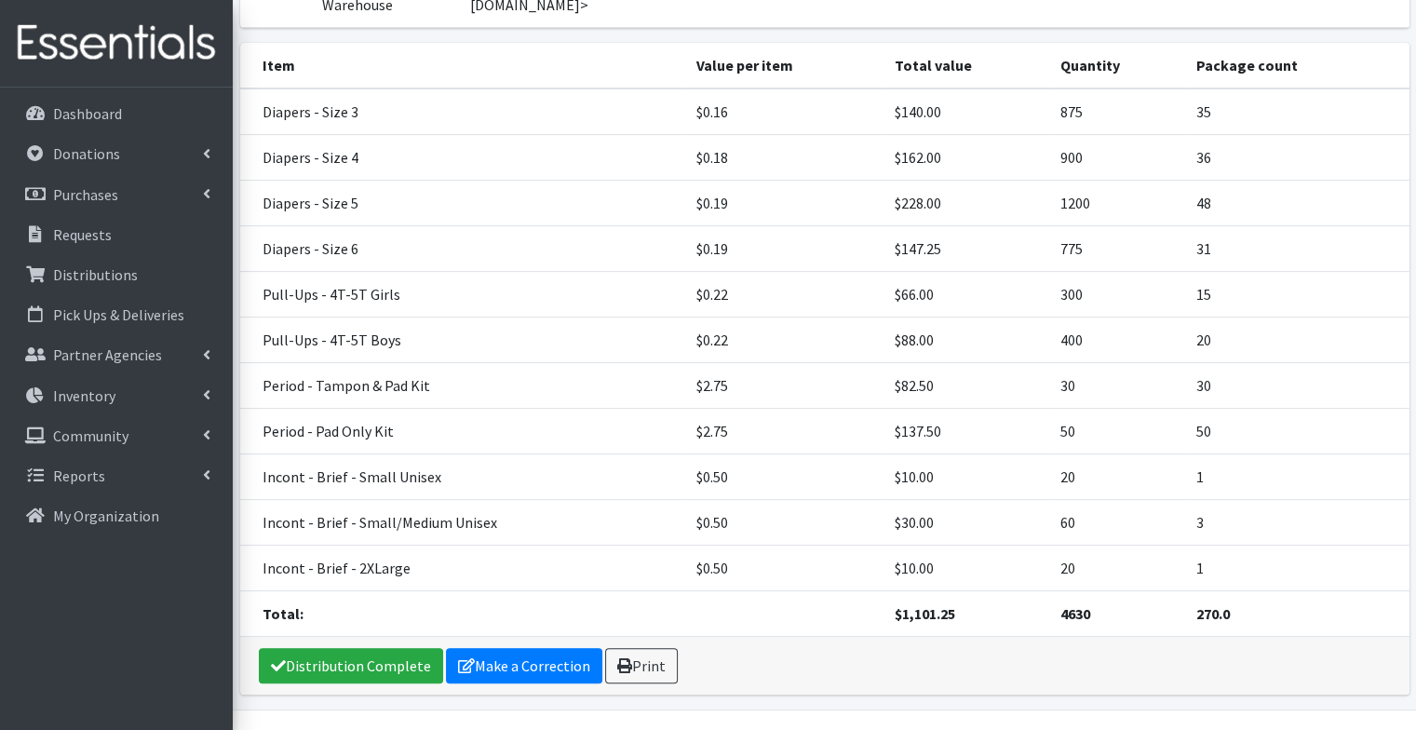
click at [626, 638] on div "Distribution Complete Make a Correction Print" at bounding box center [824, 666] width 1169 height 58
click at [622, 648] on link "Print" at bounding box center [641, 665] width 73 height 35
click at [101, 221] on link "Requests" at bounding box center [116, 234] width 218 height 37
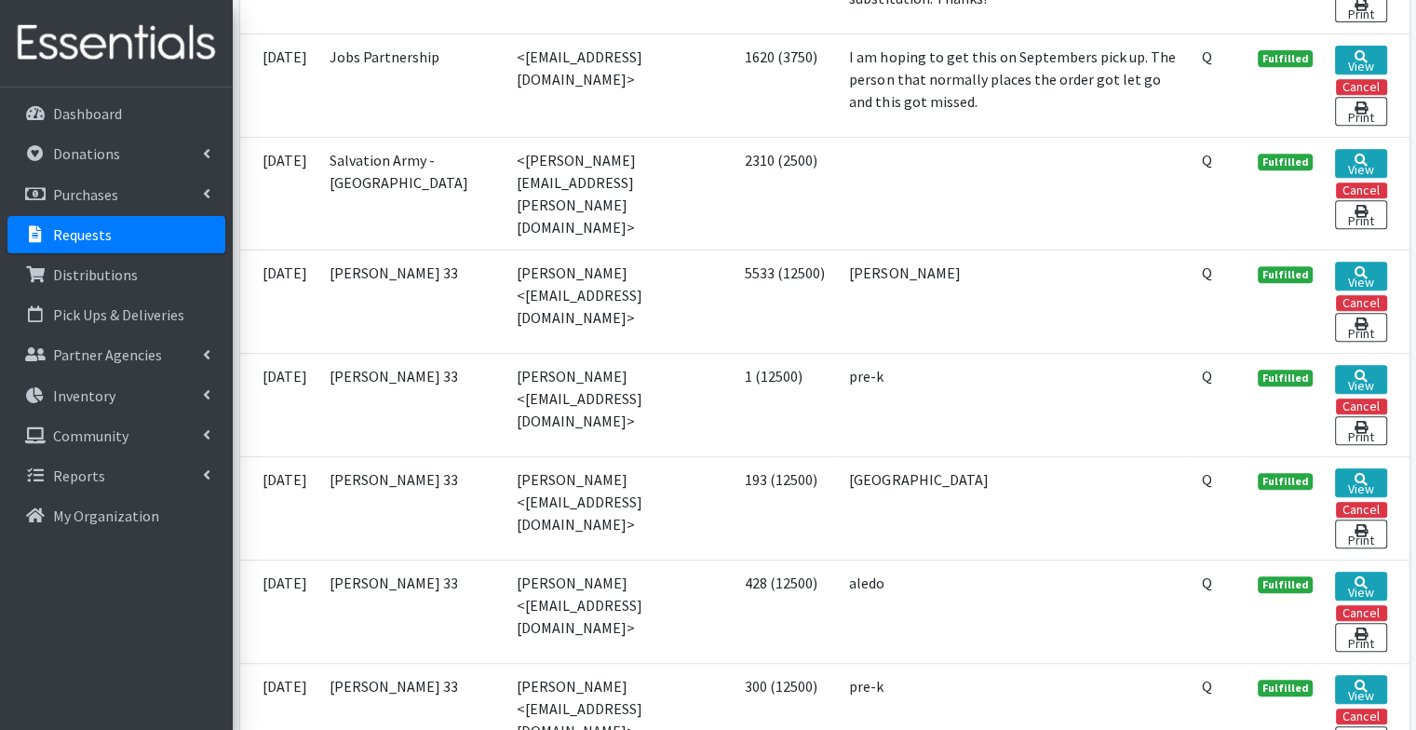
scroll to position [741, 0]
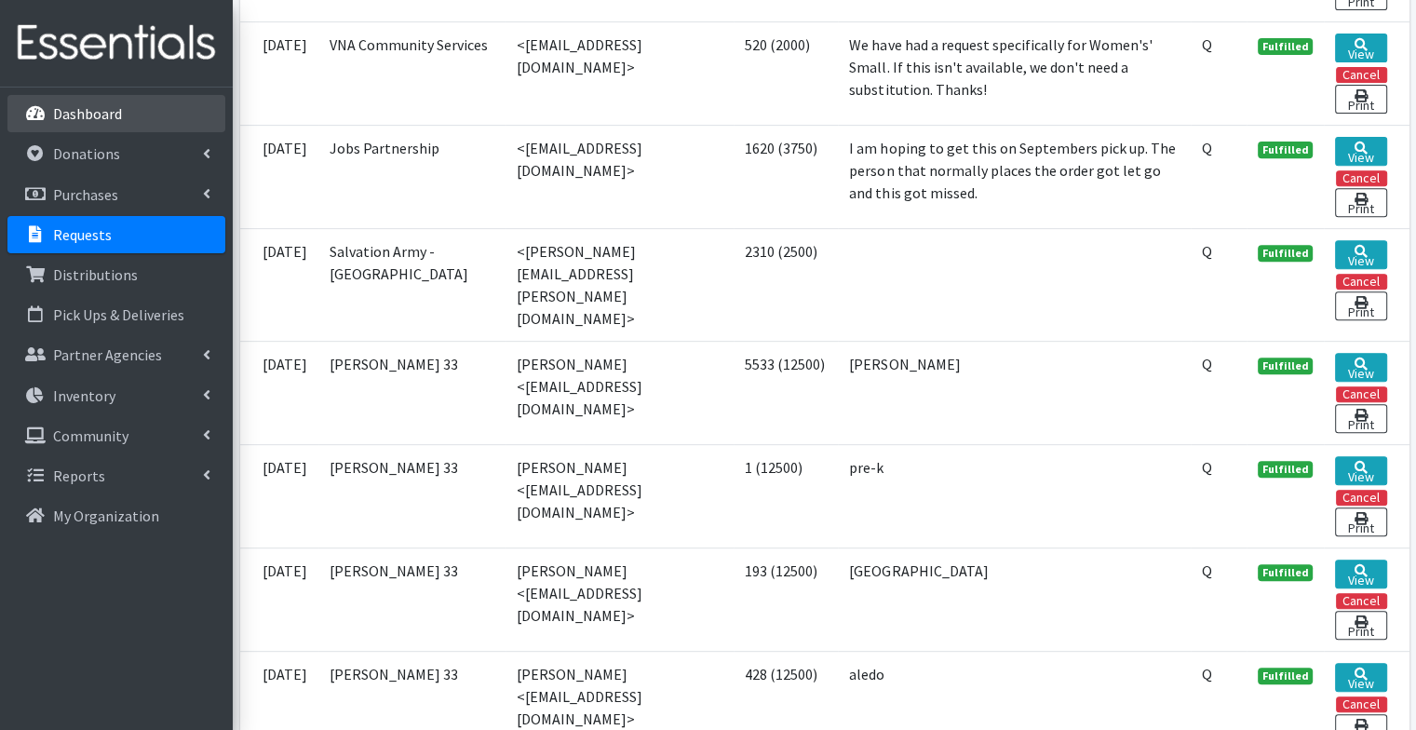
click at [164, 115] on link "Dashboard" at bounding box center [116, 113] width 218 height 37
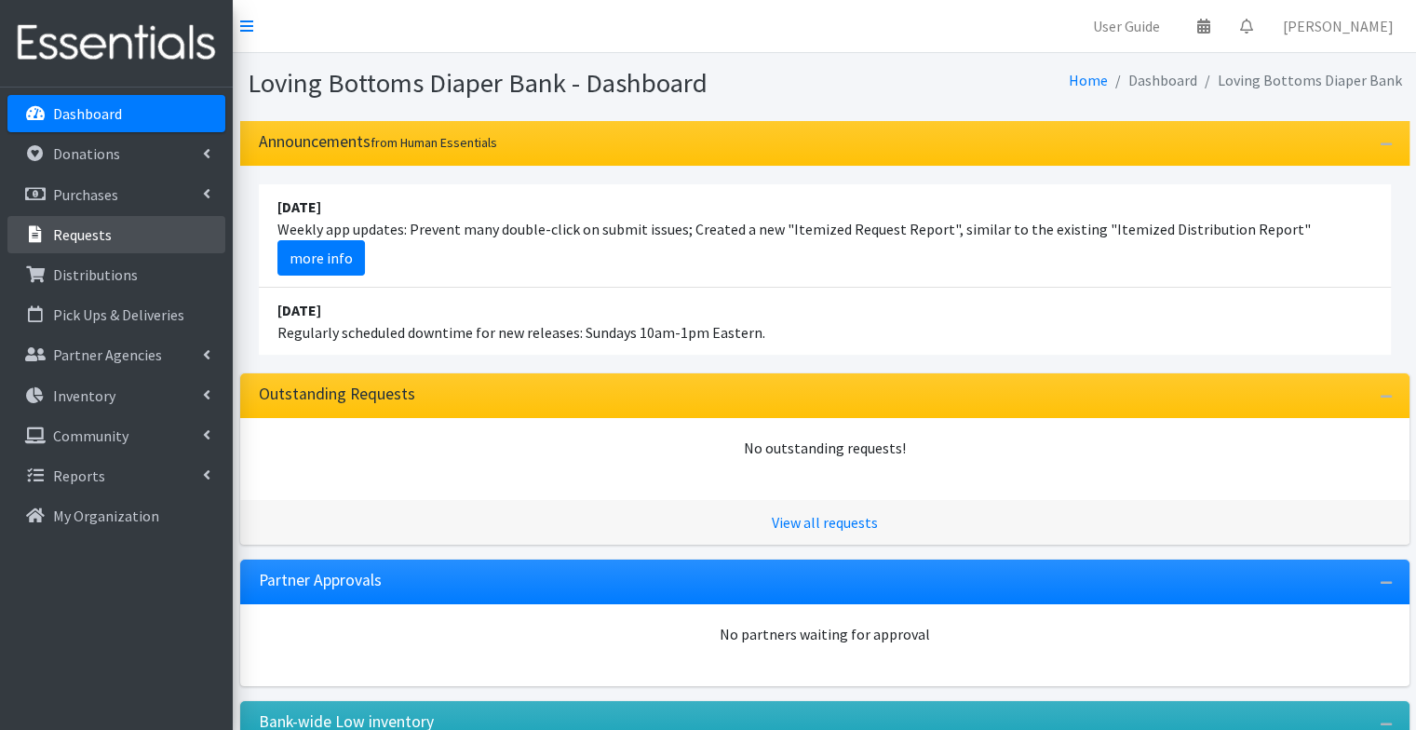
click at [71, 236] on p "Requests" at bounding box center [82, 234] width 59 height 19
